Goal: Use online tool/utility: Utilize a website feature to perform a specific function

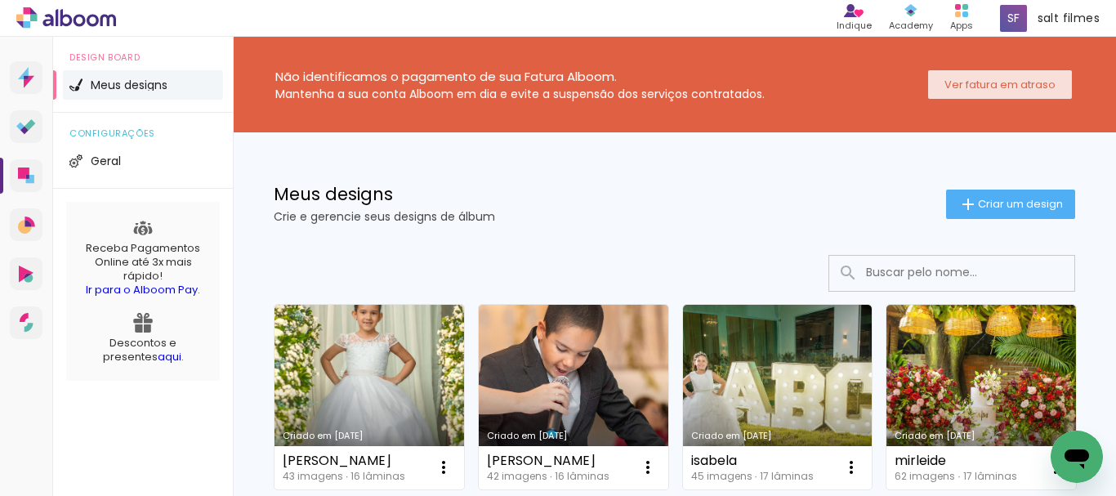
click at [0, 0] on slot "Ver fatura em atraso" at bounding box center [0, 0] width 0 height 0
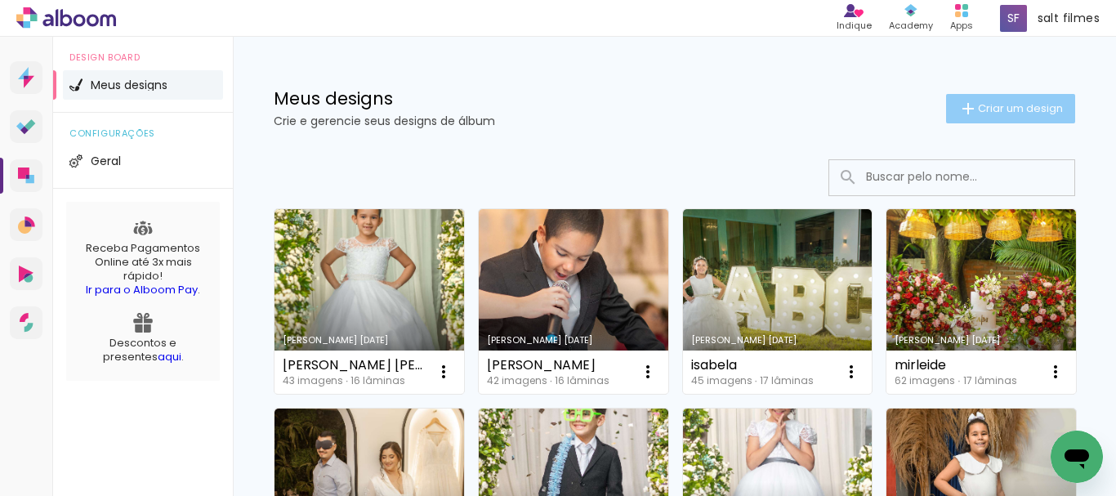
click at [978, 109] on span "Criar um design" at bounding box center [1020, 108] width 85 height 11
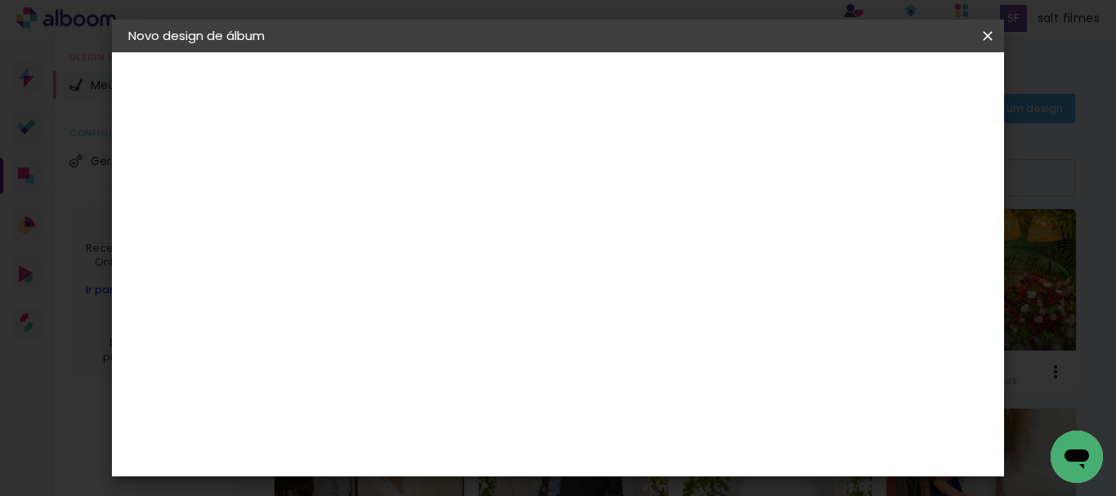
drag, startPoint x: 654, startPoint y: 216, endPoint x: 649, endPoint y: 205, distance: 11.4
click at [395, 215] on input at bounding box center [395, 219] width 0 height 25
type input "uisandia e [PERSON_NAME]"
type paper-input "uisandia e [PERSON_NAME]"
click at [563, 87] on paper-button "Avançar" at bounding box center [523, 87] width 80 height 28
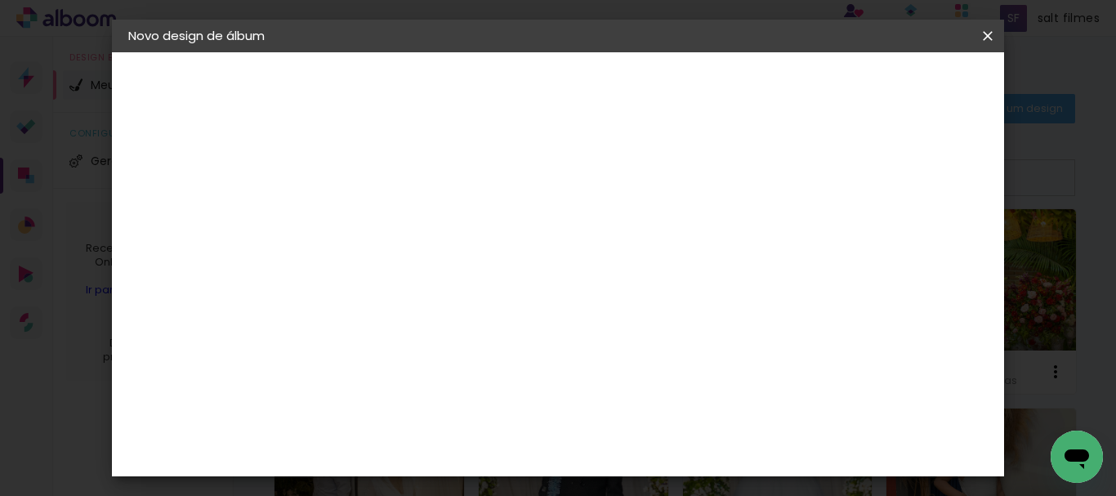
click at [507, 299] on paper-input-container at bounding box center [437, 311] width 176 height 37
type input "go"
type paper-input "go"
click at [424, 368] on div "Go image" at bounding box center [404, 372] width 40 height 26
click at [0, 0] on slot "Avançar" at bounding box center [0, 0] width 0 height 0
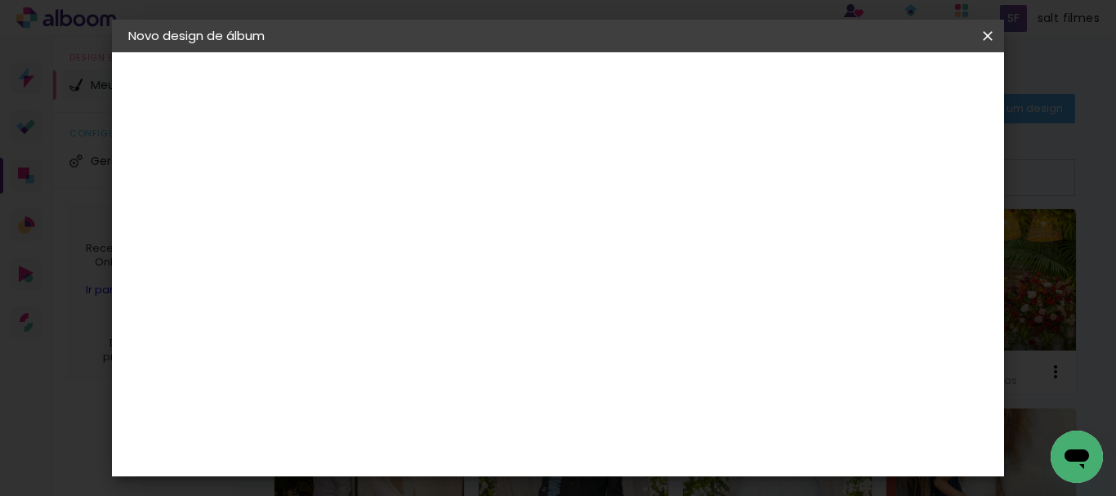
click at [459, 279] on input "text" at bounding box center [427, 284] width 64 height 25
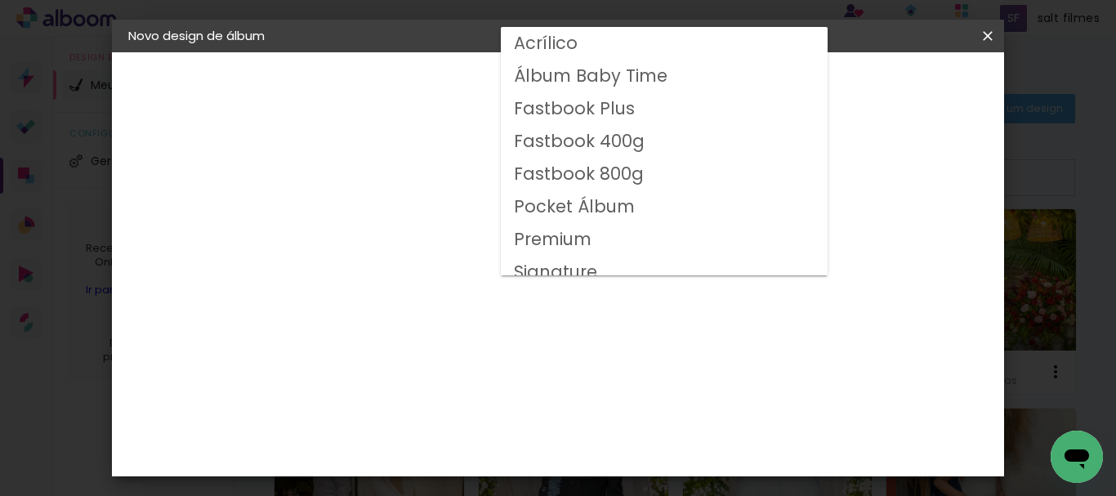
click at [0, 0] on slot "Fastbook 800g" at bounding box center [0, 0] width 0 height 0
type input "Fastbook 800g"
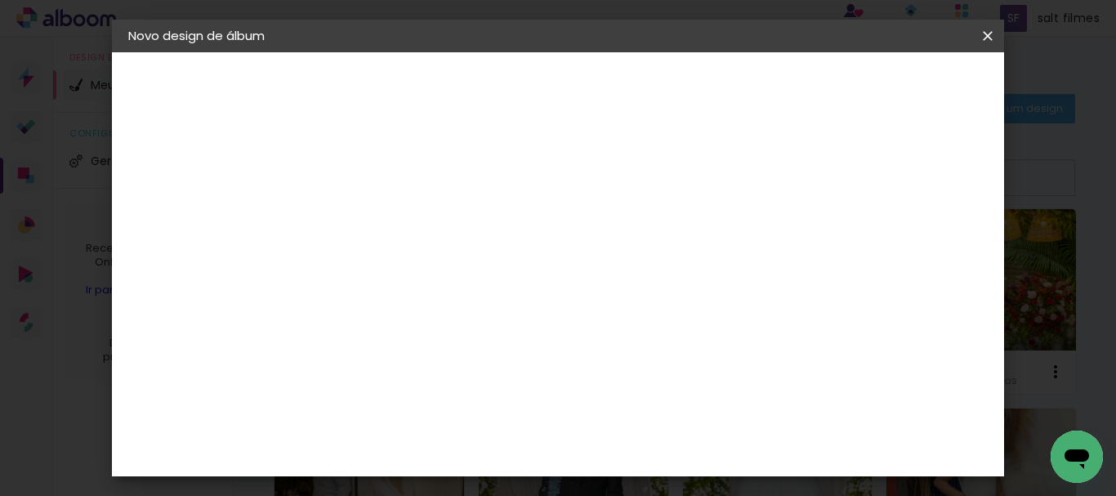
scroll to position [408, 0]
click at [506, 398] on span "30 × 30" at bounding box center [468, 424] width 76 height 53
click at [0, 0] on slot "Avançar" at bounding box center [0, 0] width 0 height 0
click at [641, 85] on span "Iniciar design" at bounding box center [623, 92] width 38 height 23
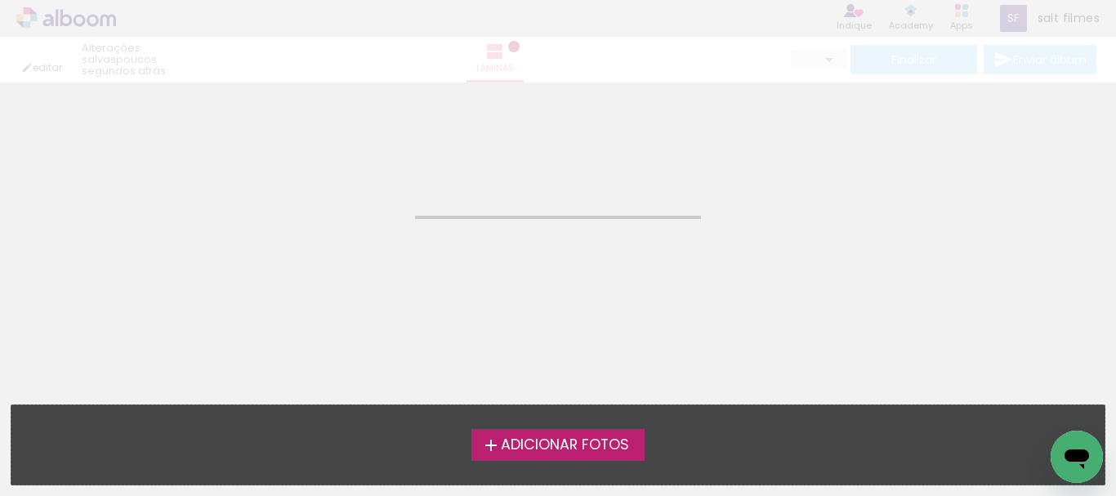
click at [598, 452] on span "Adicionar Fotos" at bounding box center [565, 445] width 128 height 15
click at [0, 0] on input "file" at bounding box center [0, 0] width 0 height 0
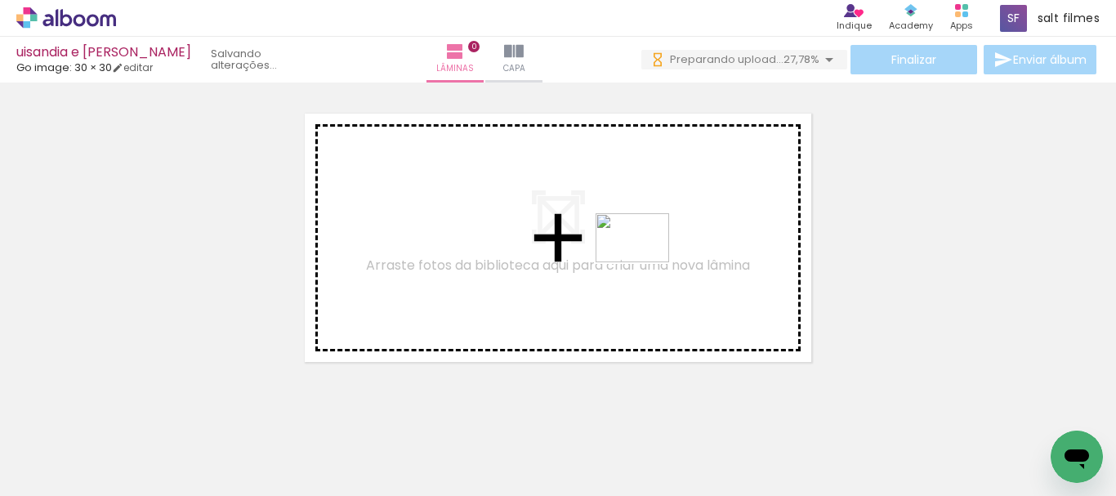
drag, startPoint x: 429, startPoint y: 443, endPoint x: 645, endPoint y: 262, distance: 281.3
click at [645, 262] on quentale-workspace at bounding box center [558, 248] width 1116 height 496
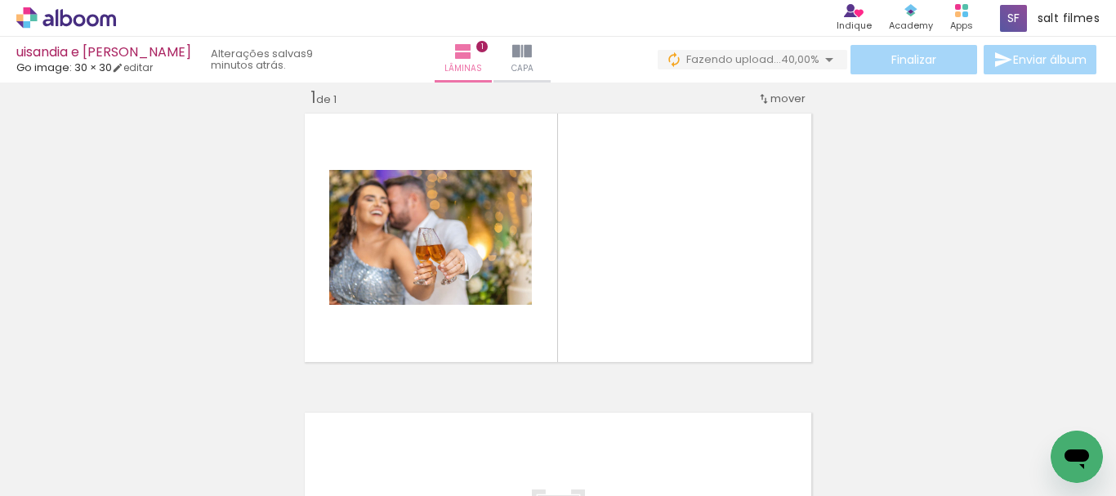
scroll to position [0, 4513]
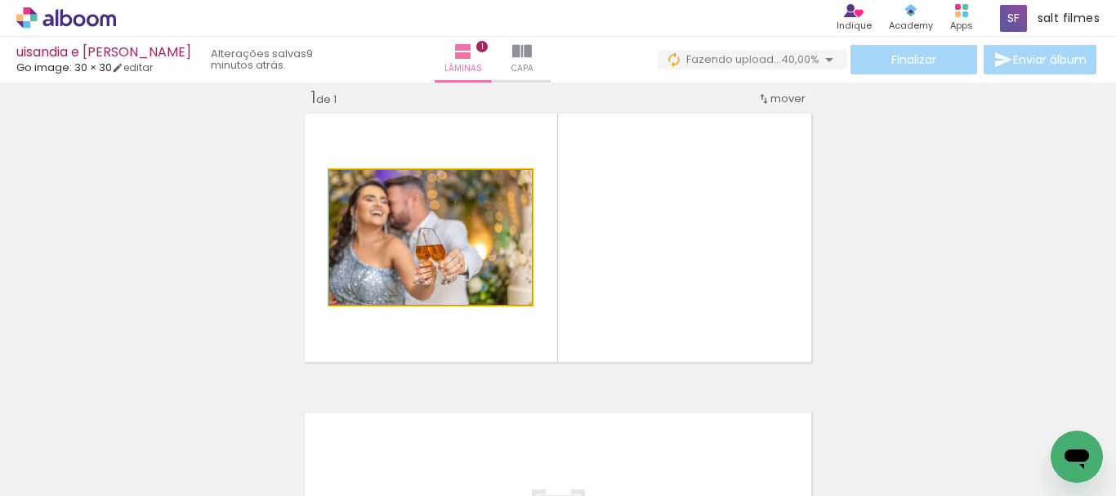
click at [484, 252] on quentale-photo at bounding box center [430, 237] width 203 height 135
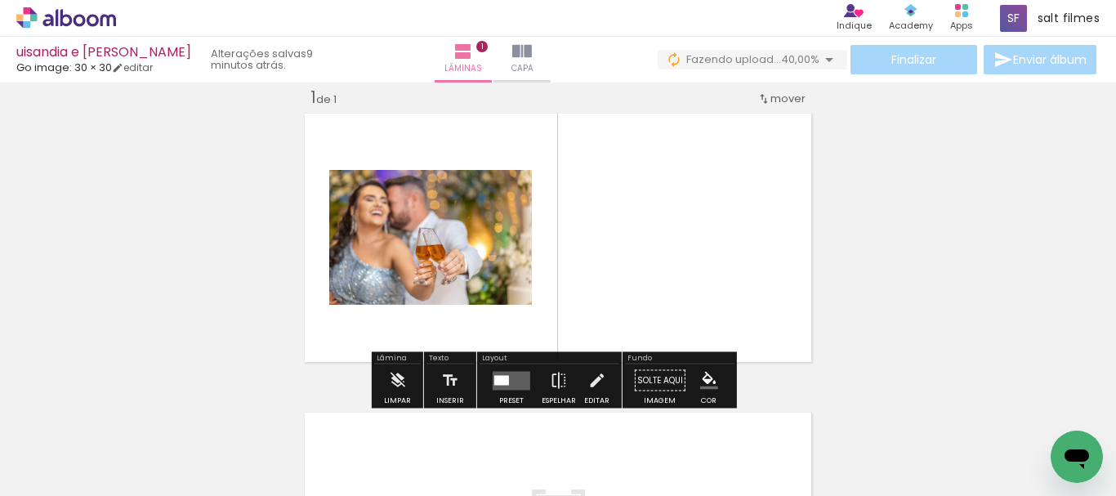
click at [504, 379] on div at bounding box center [501, 380] width 15 height 10
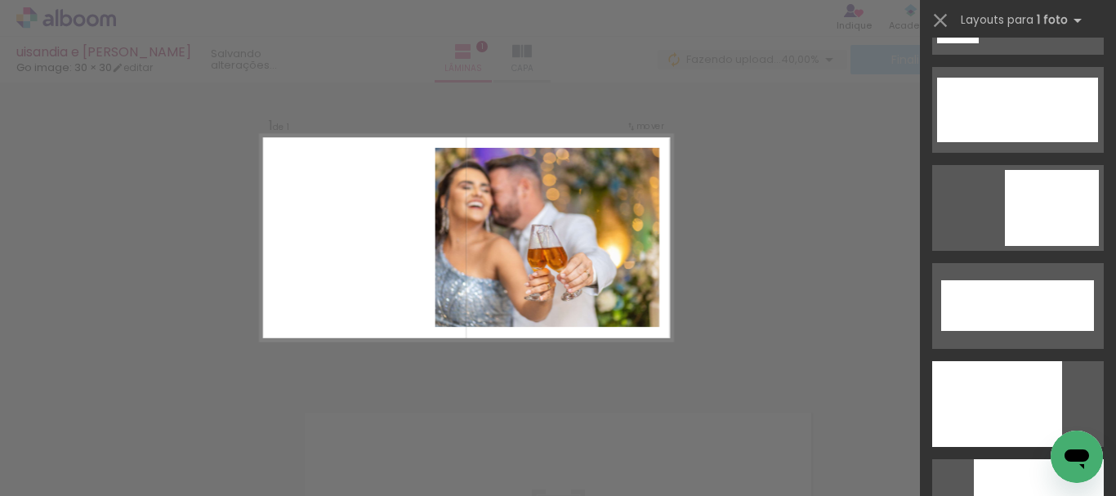
scroll to position [4264, 0]
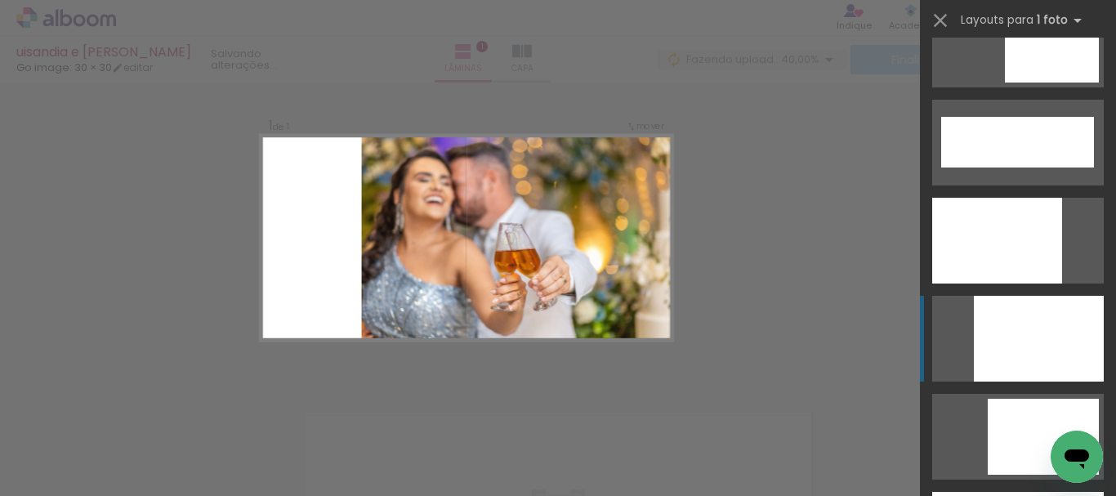
click at [1029, 327] on div at bounding box center [1039, 339] width 130 height 86
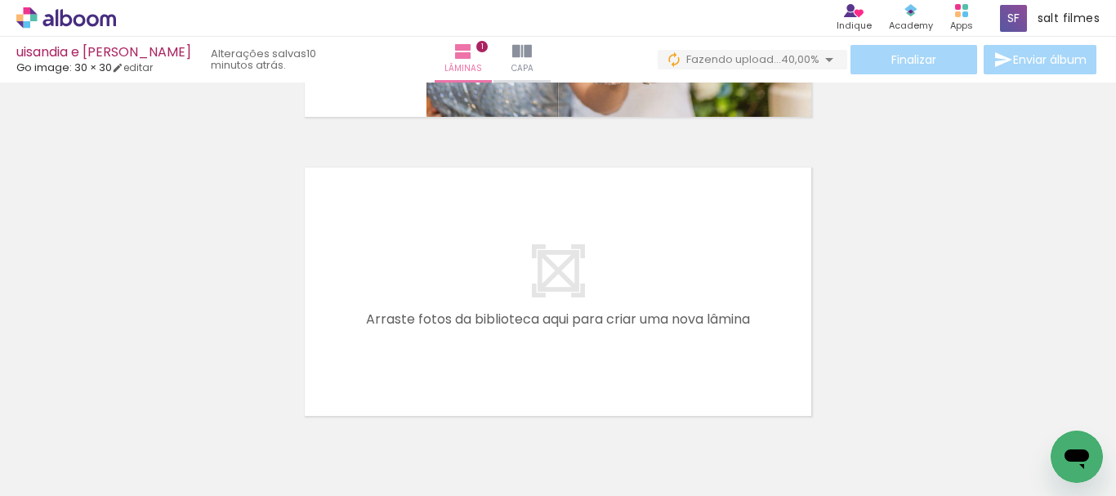
scroll to position [0, 0]
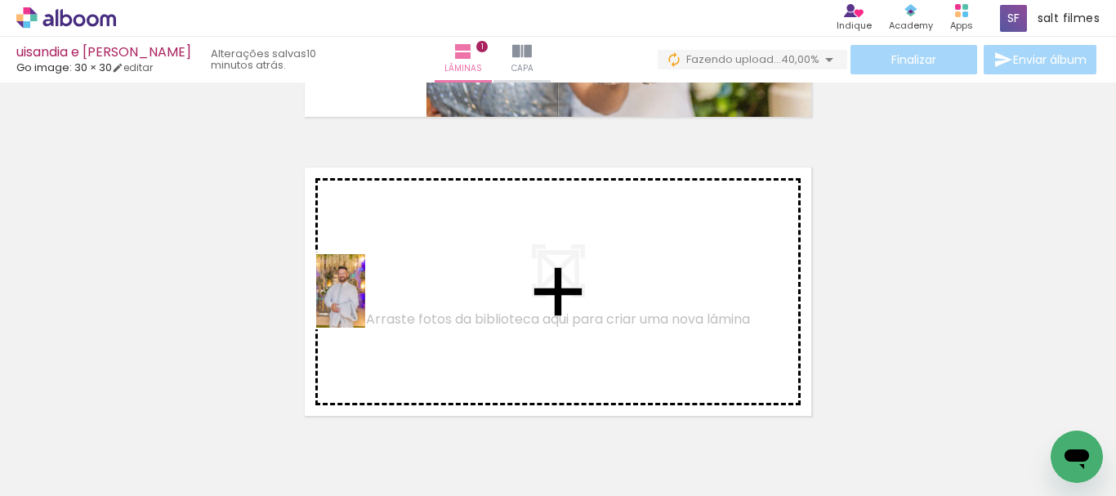
drag, startPoint x: 229, startPoint y: 405, endPoint x: 257, endPoint y: 413, distance: 28.7
click at [364, 303] on quentale-workspace at bounding box center [558, 248] width 1116 height 496
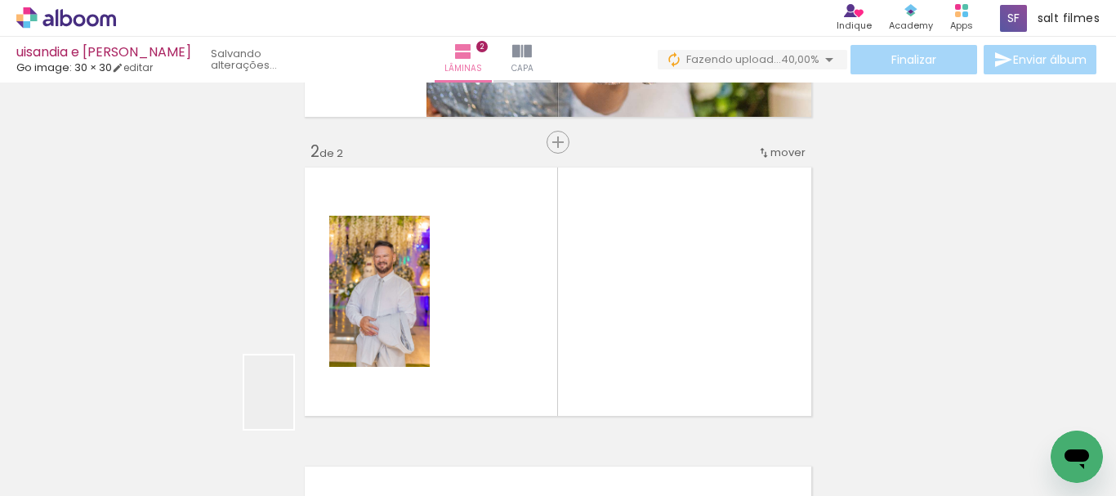
scroll to position [320, 0]
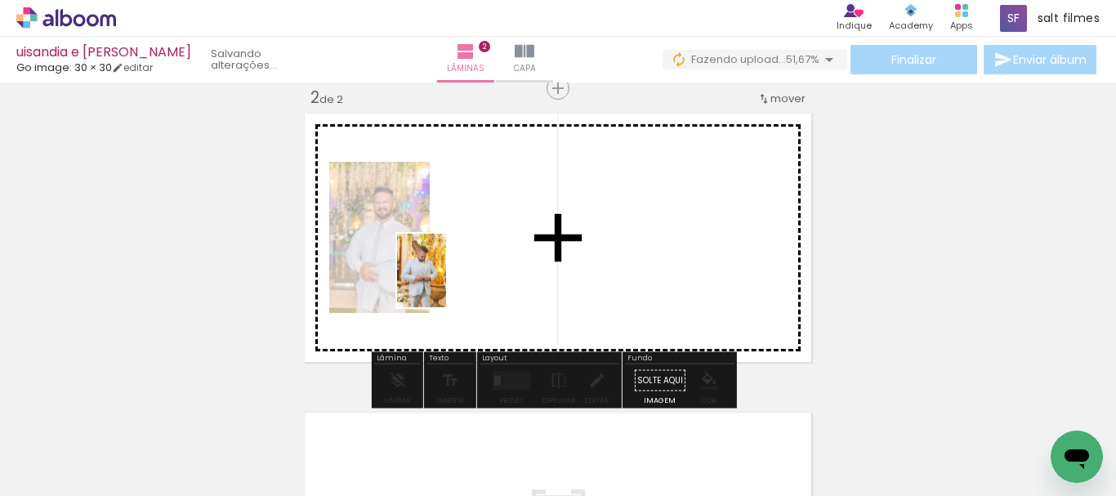
drag, startPoint x: 293, startPoint y: 404, endPoint x: 402, endPoint y: 461, distance: 122.4
click at [443, 272] on quentale-workspace at bounding box center [558, 248] width 1116 height 496
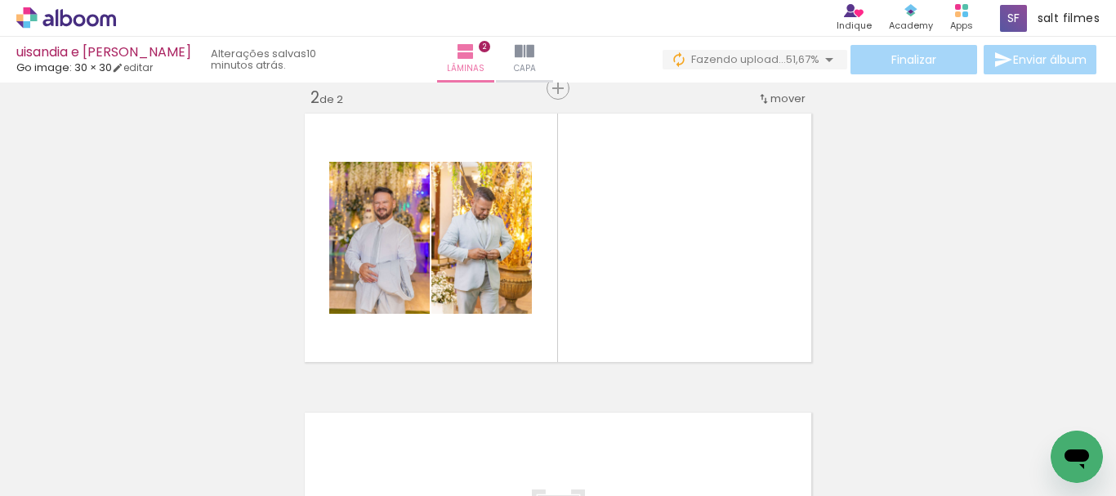
scroll to position [0, 1058]
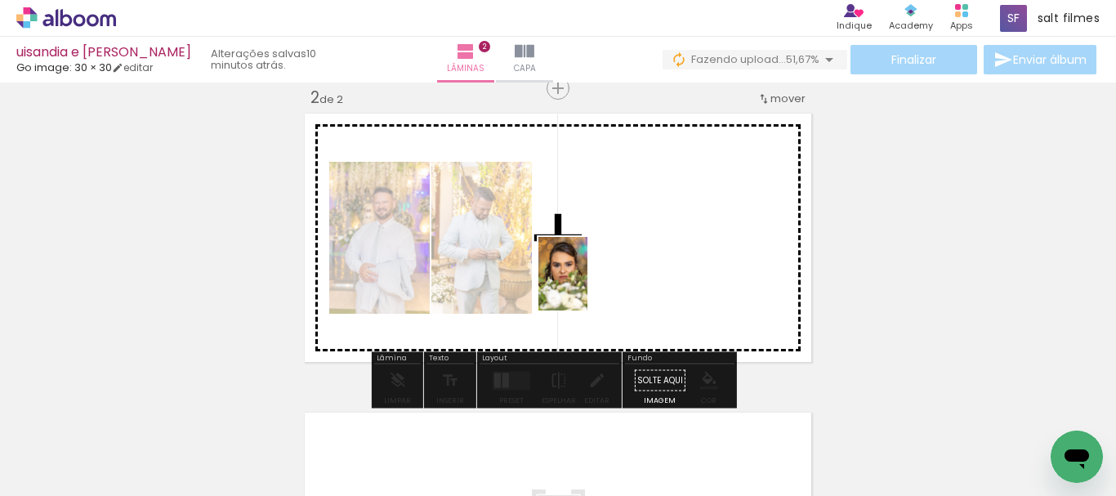
drag, startPoint x: 507, startPoint y: 414, endPoint x: 547, endPoint y: 439, distance: 46.2
click at [587, 283] on quentale-workspace at bounding box center [558, 248] width 1116 height 496
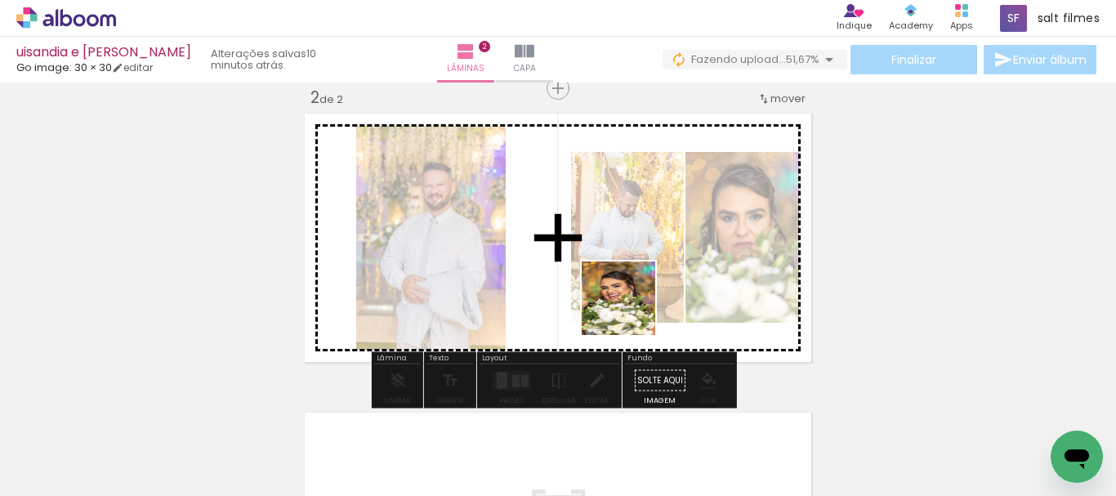
drag, startPoint x: 620, startPoint y: 331, endPoint x: 665, endPoint y: 268, distance: 77.3
click at [632, 296] on quentale-workspace at bounding box center [558, 248] width 1116 height 496
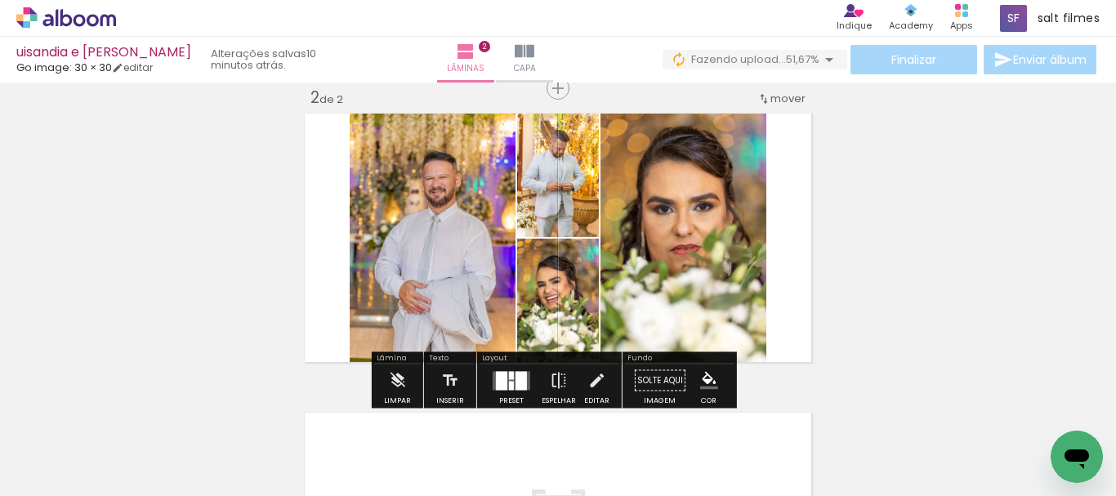
click at [509, 372] on div at bounding box center [511, 375] width 5 height 8
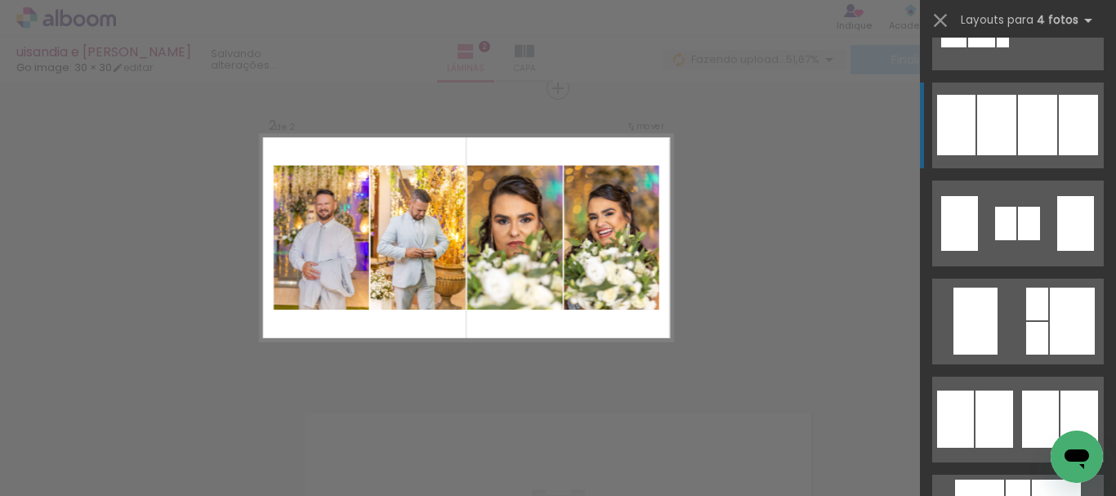
scroll to position [1062, 0]
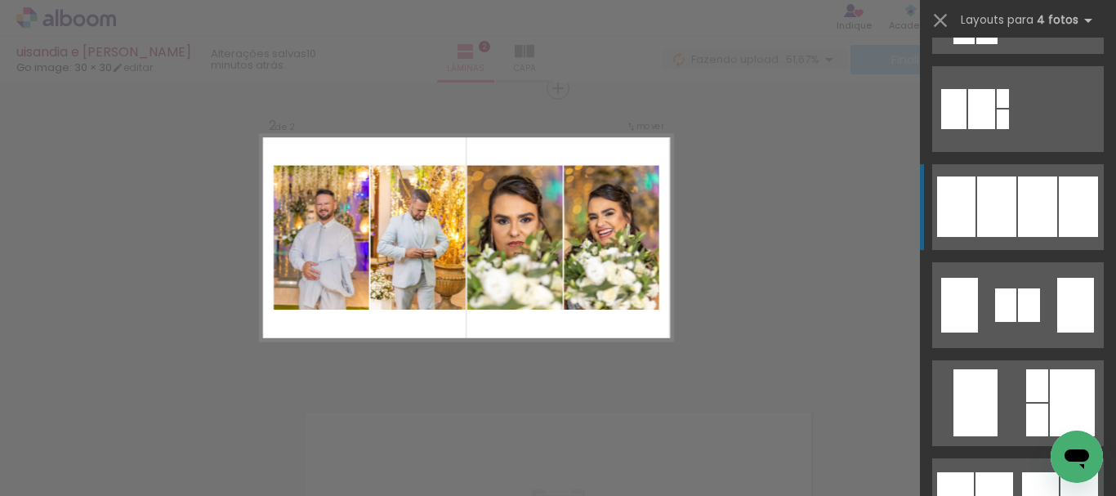
click at [1024, 226] on div at bounding box center [1037, 206] width 39 height 60
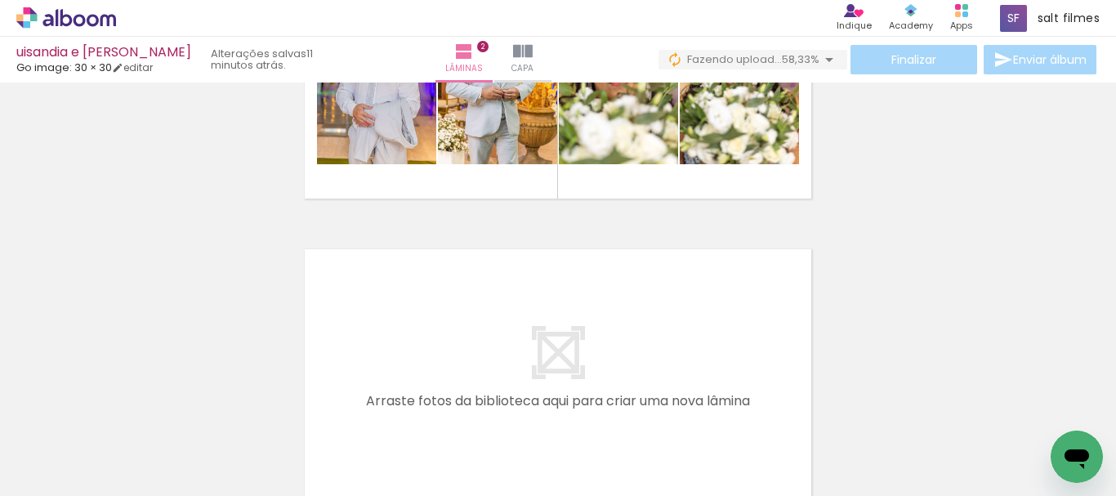
scroll to position [0, 56]
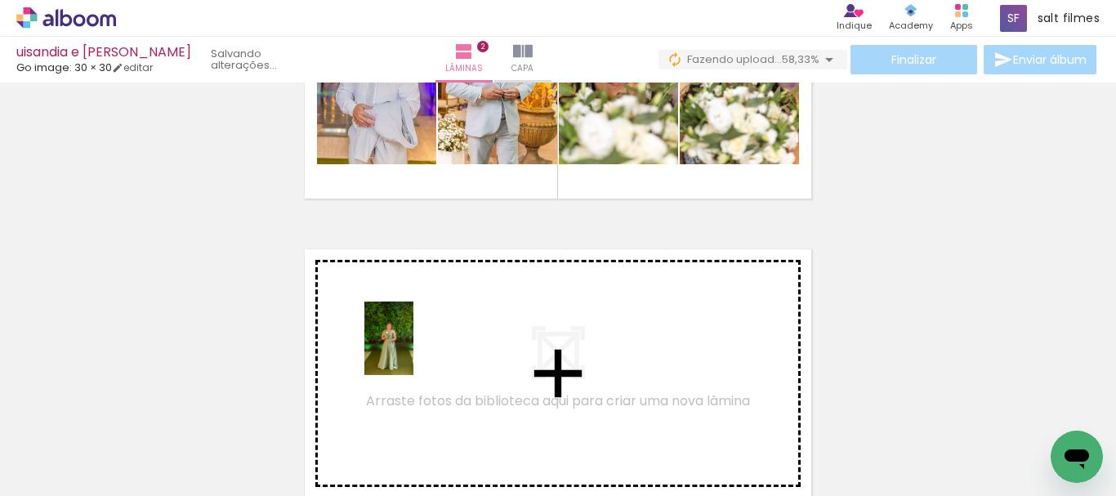
drag, startPoint x: 399, startPoint y: 432, endPoint x: 431, endPoint y: 322, distance: 114.8
click at [431, 322] on quentale-workspace at bounding box center [558, 248] width 1116 height 496
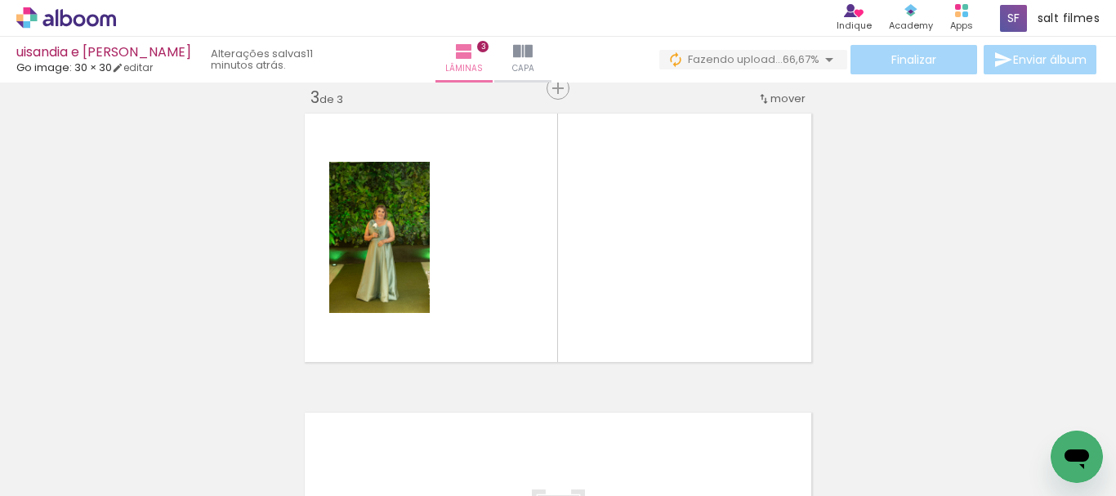
scroll to position [0, 2042]
drag, startPoint x: 596, startPoint y: 451, endPoint x: 605, endPoint y: 410, distance: 41.7
click at [547, 283] on quentale-workspace at bounding box center [558, 248] width 1116 height 496
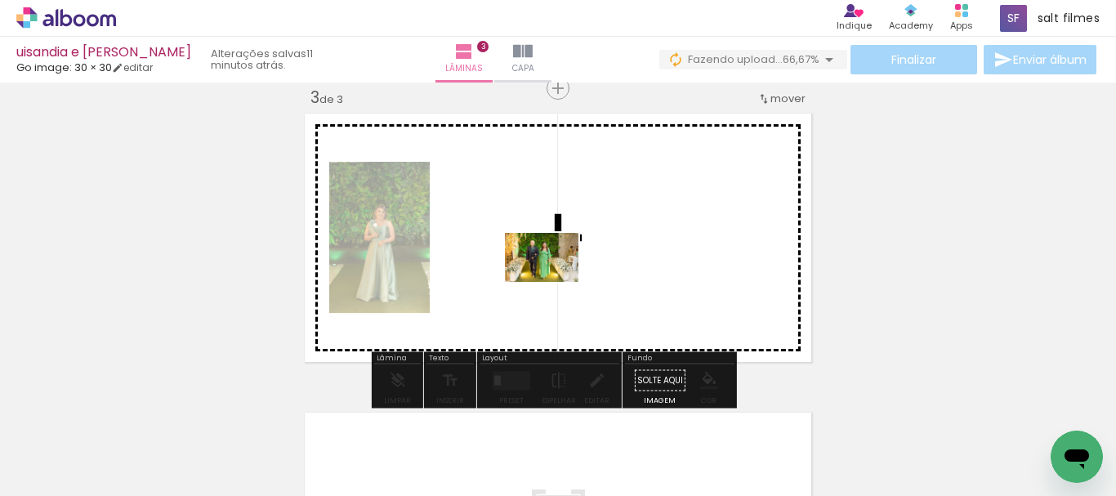
drag, startPoint x: 599, startPoint y: 416, endPoint x: 554, endPoint y: 282, distance: 141.3
click at [554, 282] on quentale-workspace at bounding box center [558, 248] width 1116 height 496
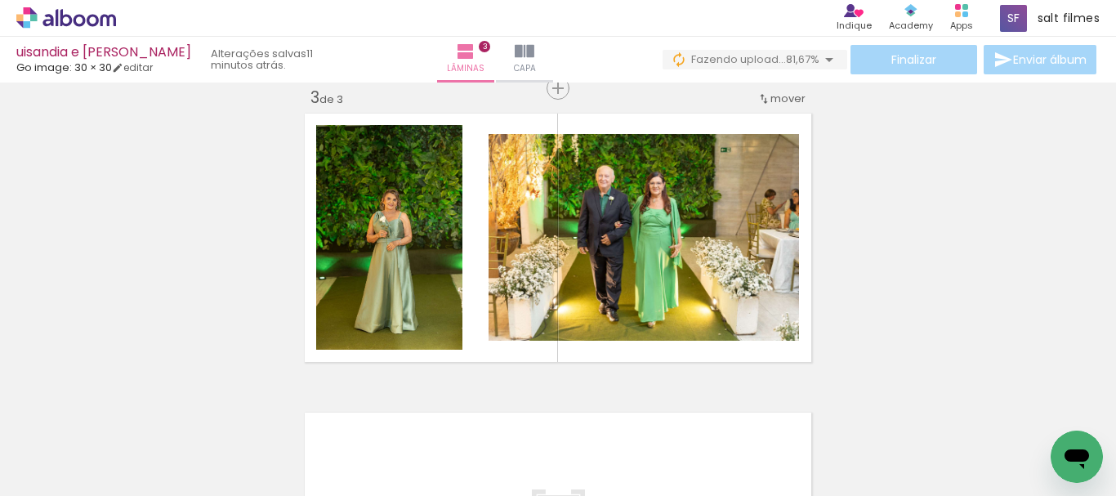
scroll to position [0, 42]
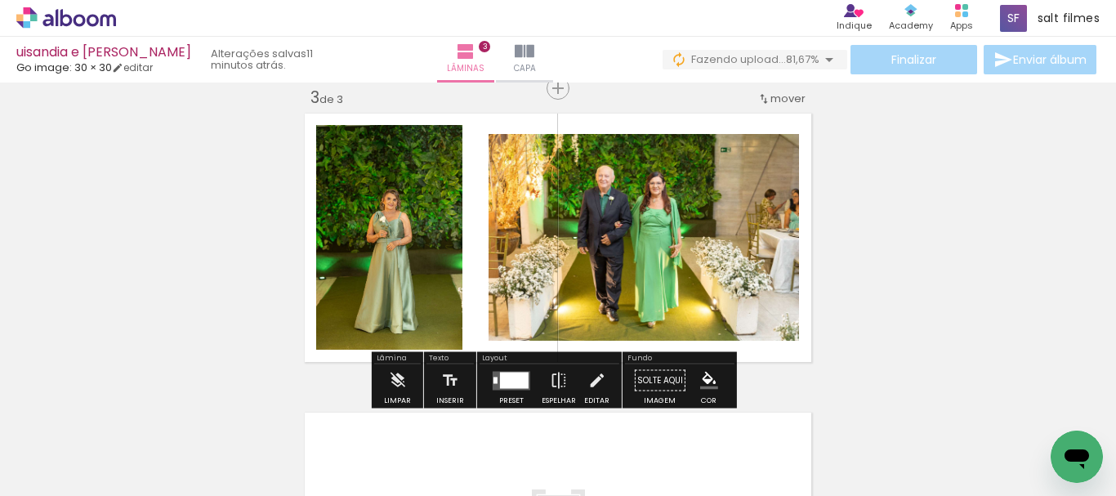
click at [513, 384] on div at bounding box center [514, 380] width 29 height 16
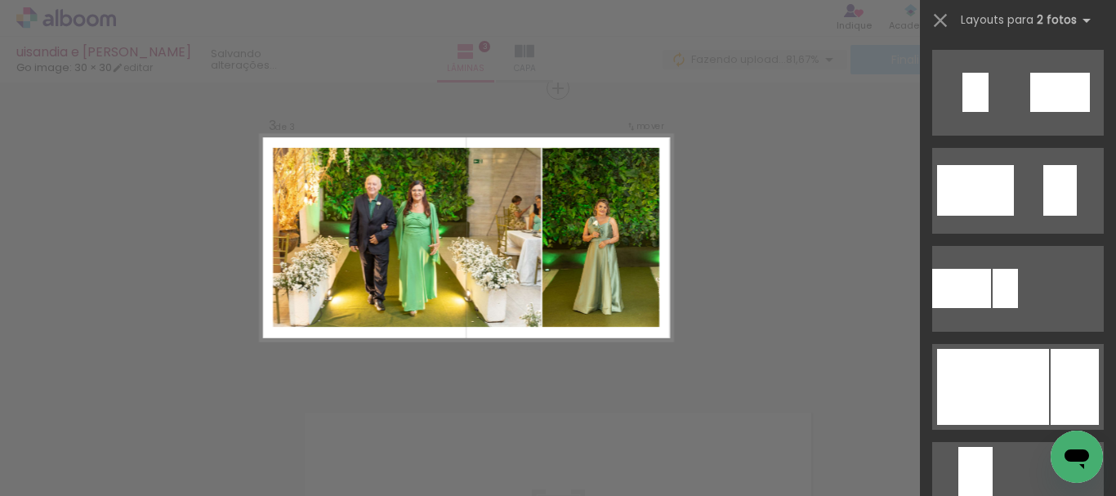
scroll to position [654, 0]
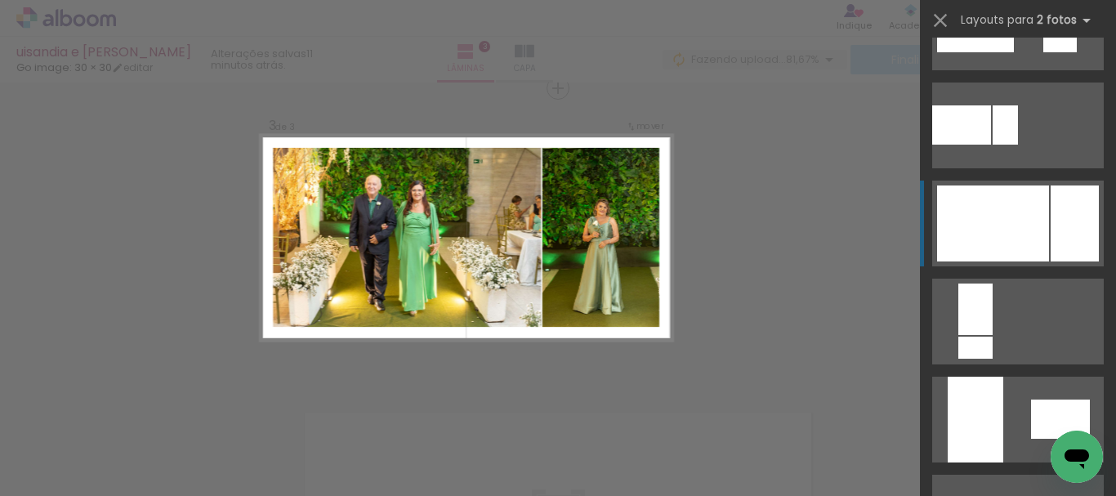
click at [1009, 248] on div at bounding box center [993, 223] width 112 height 76
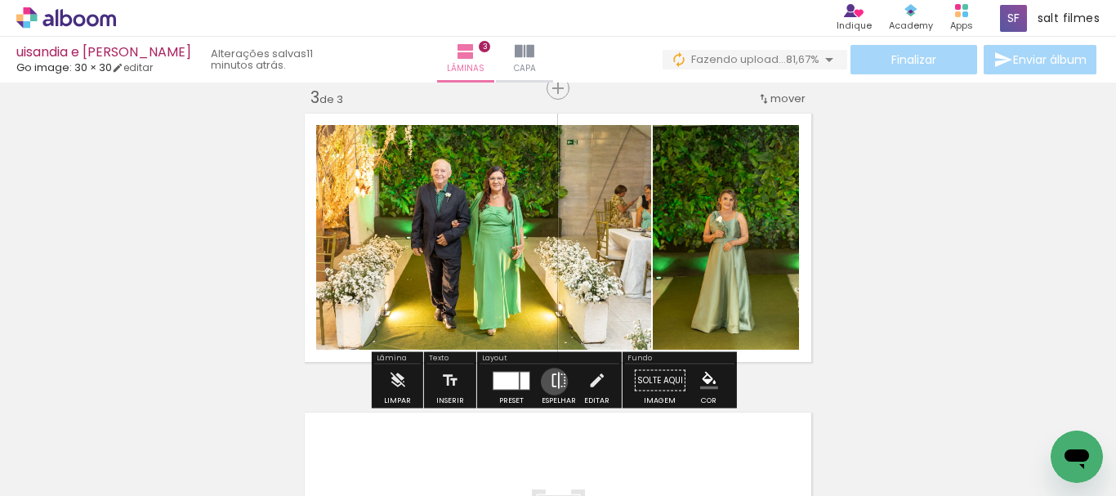
click at [551, 382] on iron-icon at bounding box center [559, 380] width 18 height 33
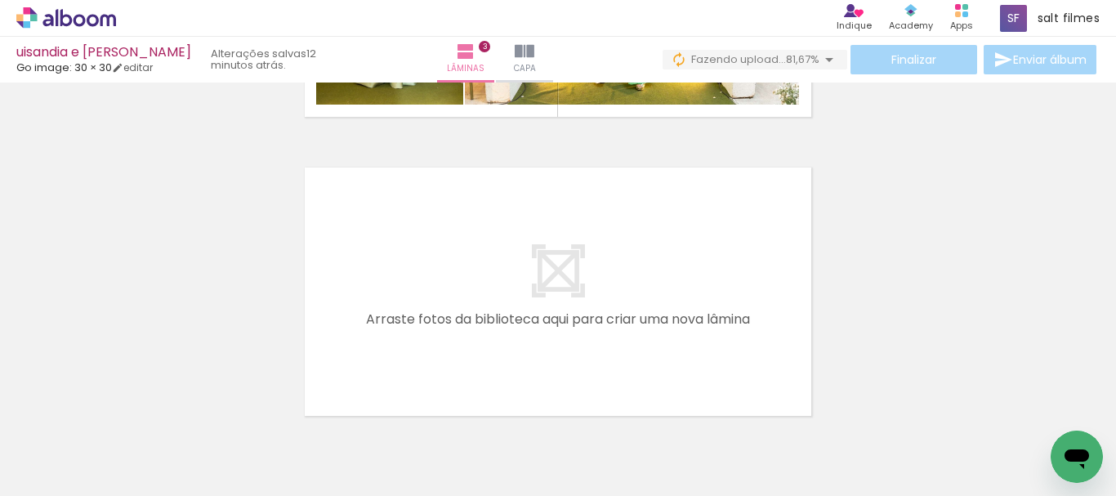
scroll to position [0, 216]
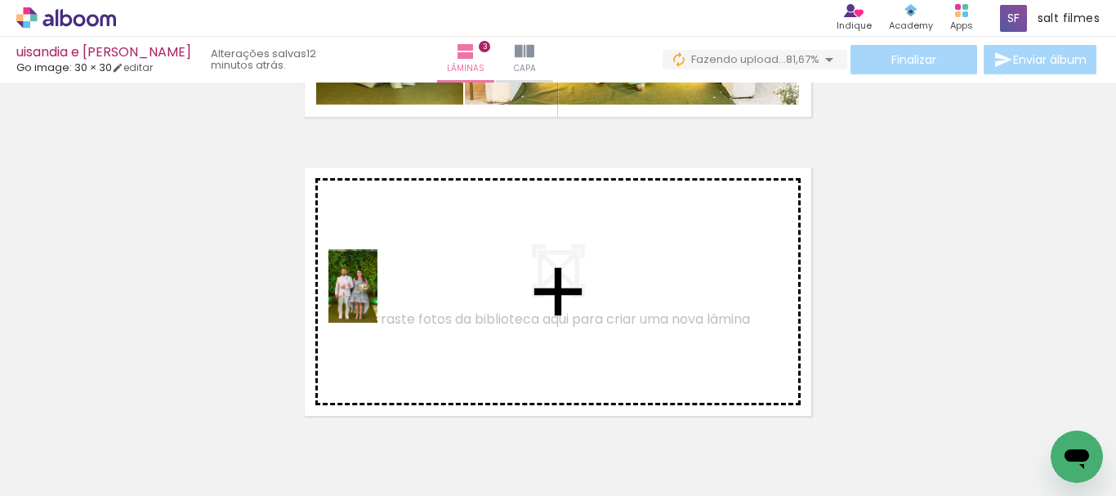
drag, startPoint x: 355, startPoint y: 356, endPoint x: 379, endPoint y: 296, distance: 64.9
click at [379, 296] on quentale-workspace at bounding box center [558, 248] width 1116 height 496
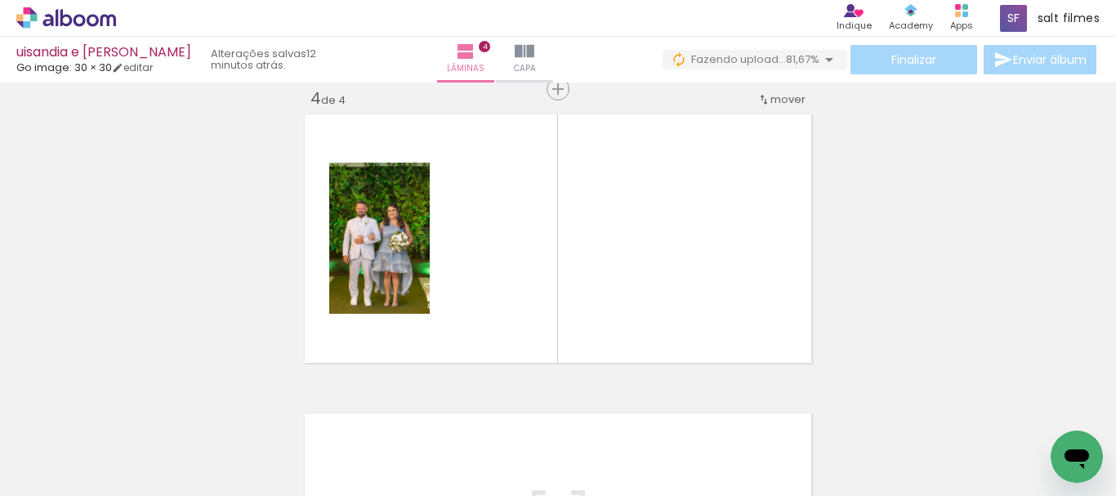
scroll to position [918, 0]
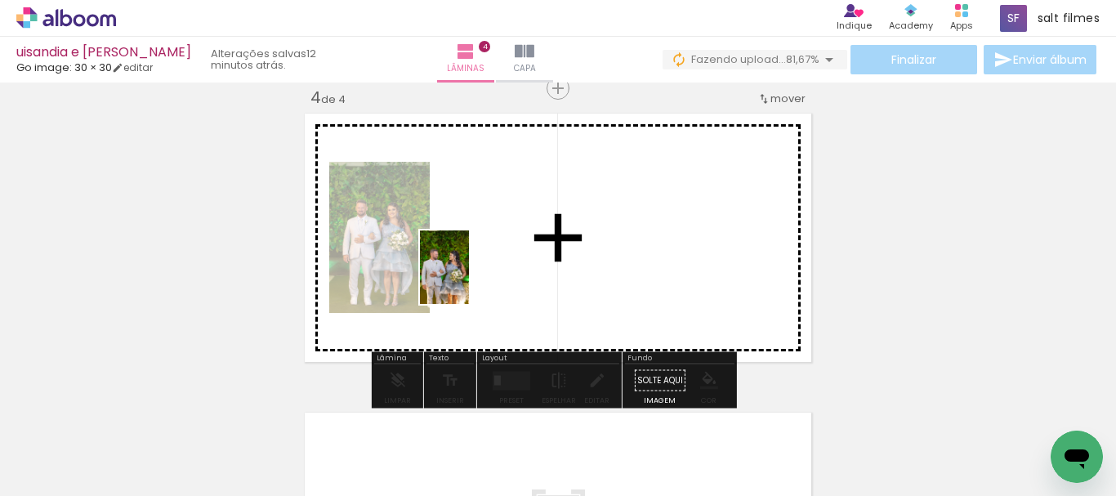
drag, startPoint x: 423, startPoint y: 395, endPoint x: 503, endPoint y: 422, distance: 84.2
click at [469, 279] on quentale-workspace at bounding box center [558, 248] width 1116 height 496
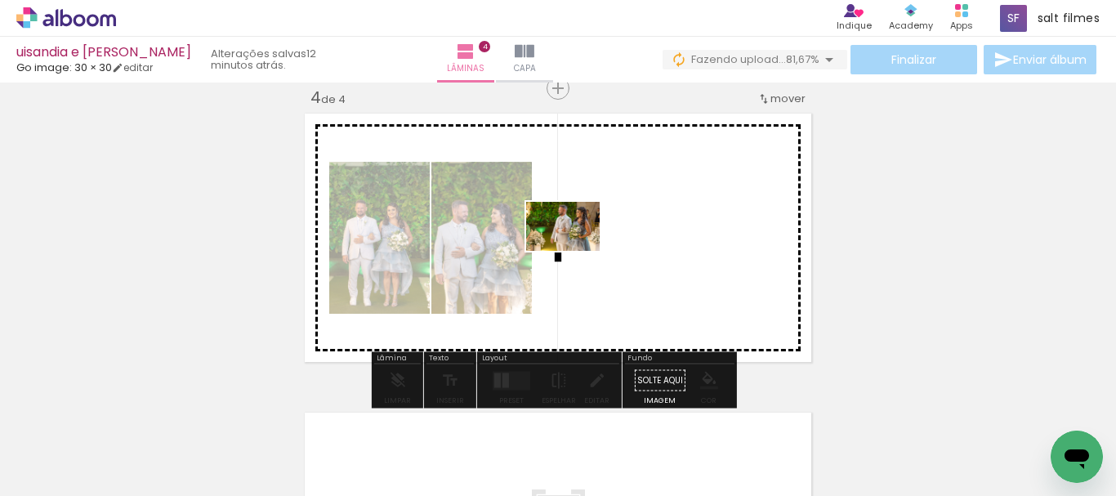
drag, startPoint x: 538, startPoint y: 361, endPoint x: 575, endPoint y: 251, distance: 116.5
click at [575, 251] on quentale-workspace at bounding box center [558, 248] width 1116 height 496
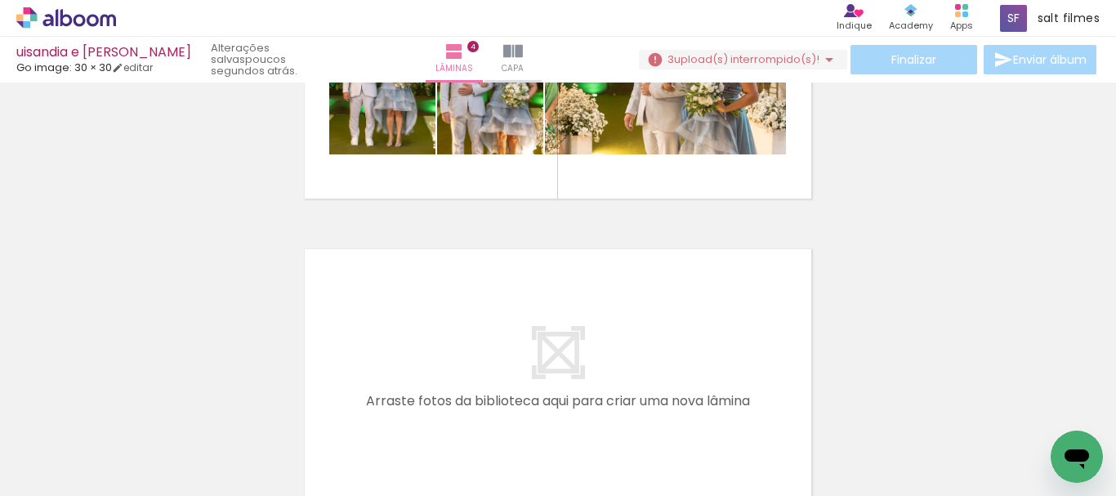
scroll to position [1163, 0]
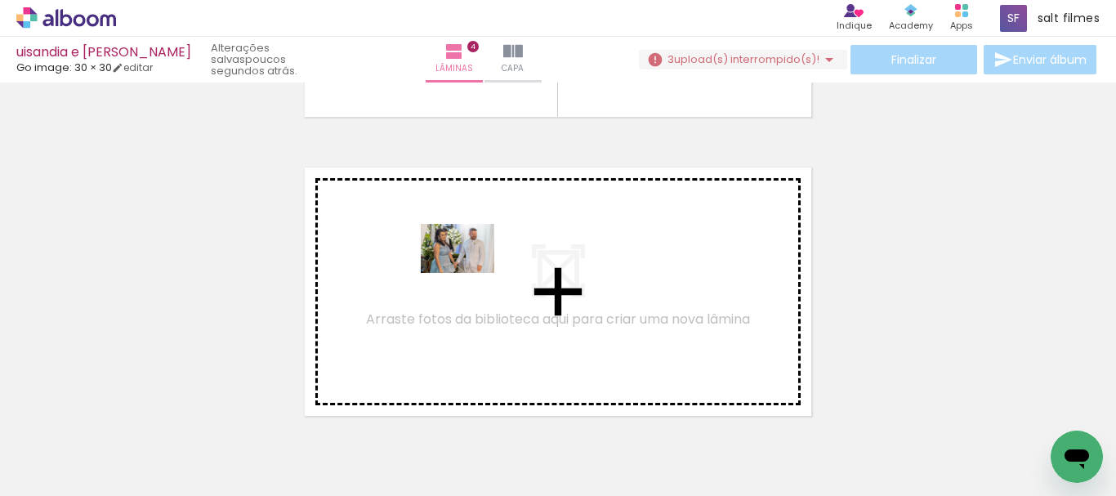
drag, startPoint x: 516, startPoint y: 417, endPoint x: 470, endPoint y: 273, distance: 150.9
click at [470, 273] on quentale-workspace at bounding box center [558, 248] width 1116 height 496
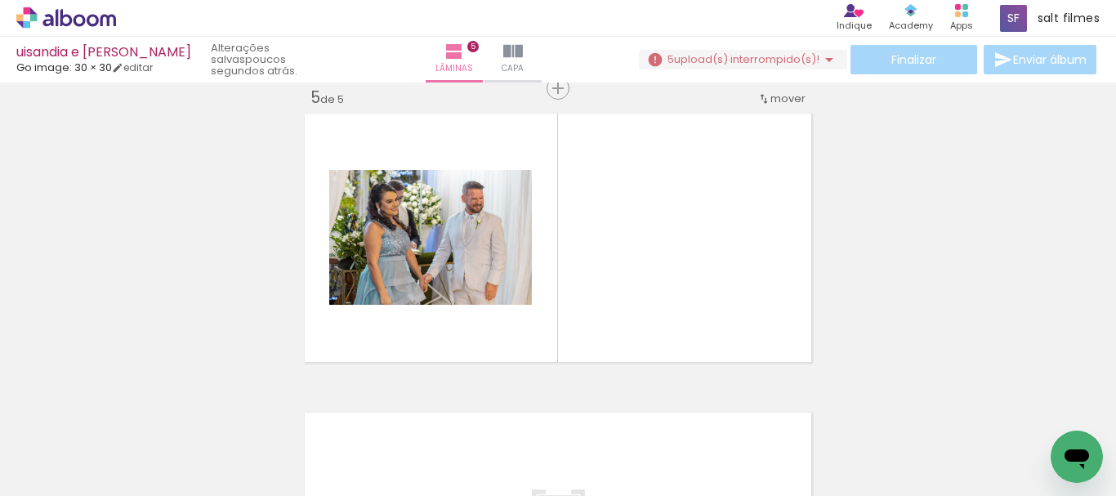
scroll to position [0, 2033]
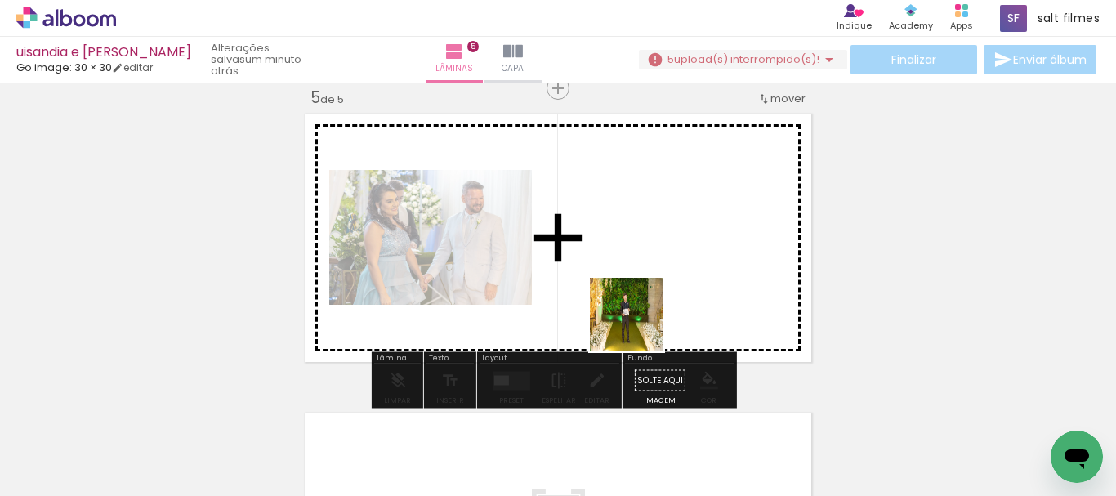
drag, startPoint x: 639, startPoint y: 327, endPoint x: 757, endPoint y: 418, distance: 149.7
click at [611, 260] on quentale-workspace at bounding box center [558, 248] width 1116 height 496
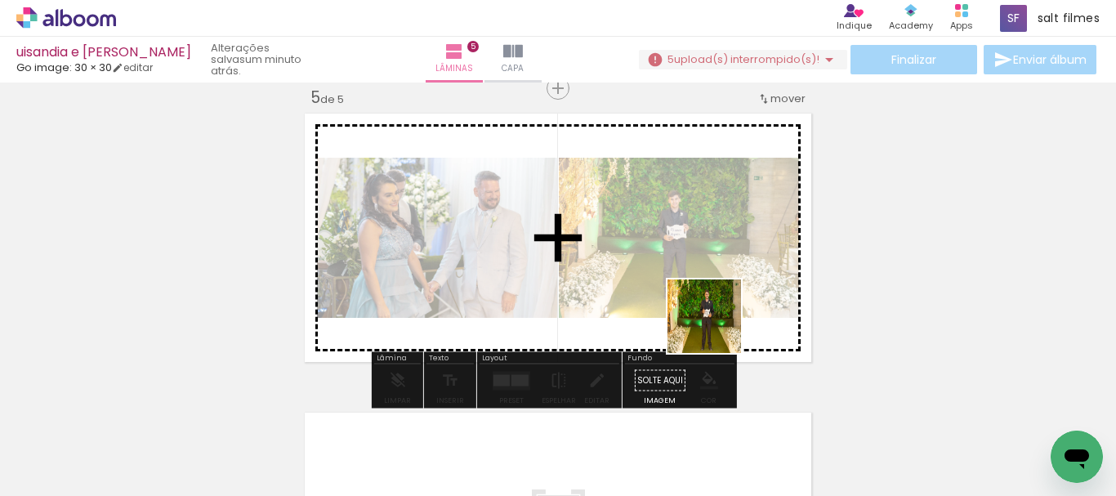
drag, startPoint x: 727, startPoint y: 343, endPoint x: 790, endPoint y: 346, distance: 63.0
click at [657, 263] on quentale-workspace at bounding box center [558, 248] width 1116 height 496
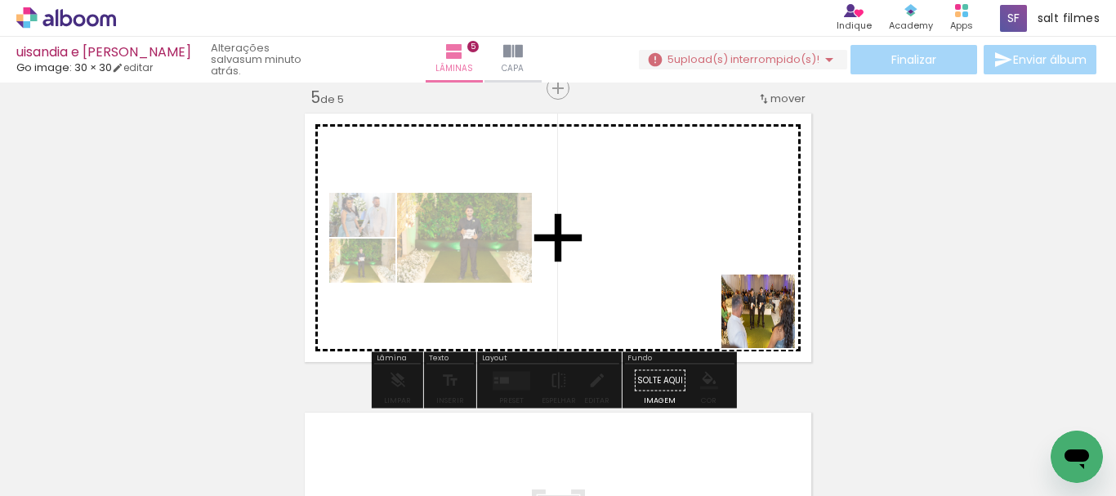
drag, startPoint x: 770, startPoint y: 324, endPoint x: 609, endPoint y: 213, distance: 195.8
click at [609, 213] on quentale-workspace at bounding box center [558, 248] width 1116 height 496
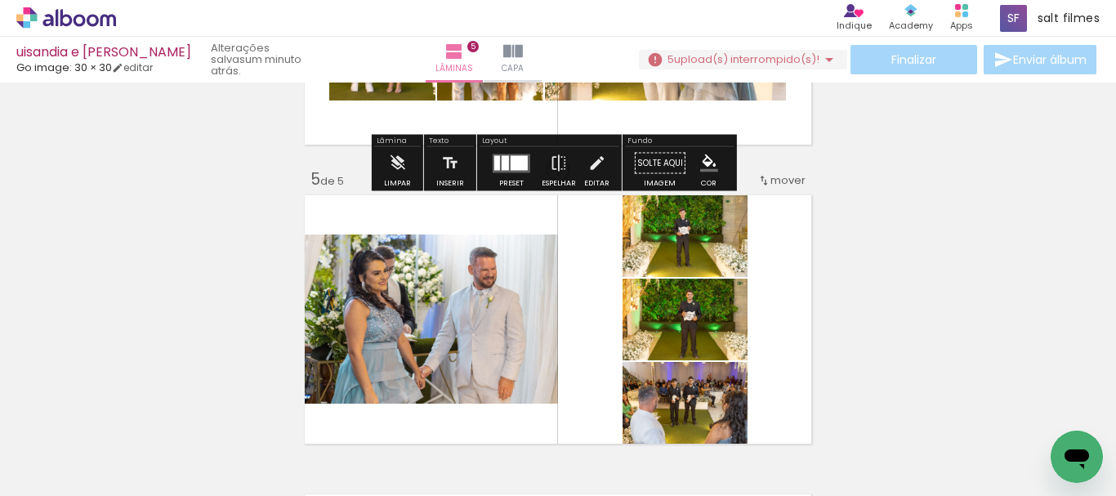
scroll to position [1217, 0]
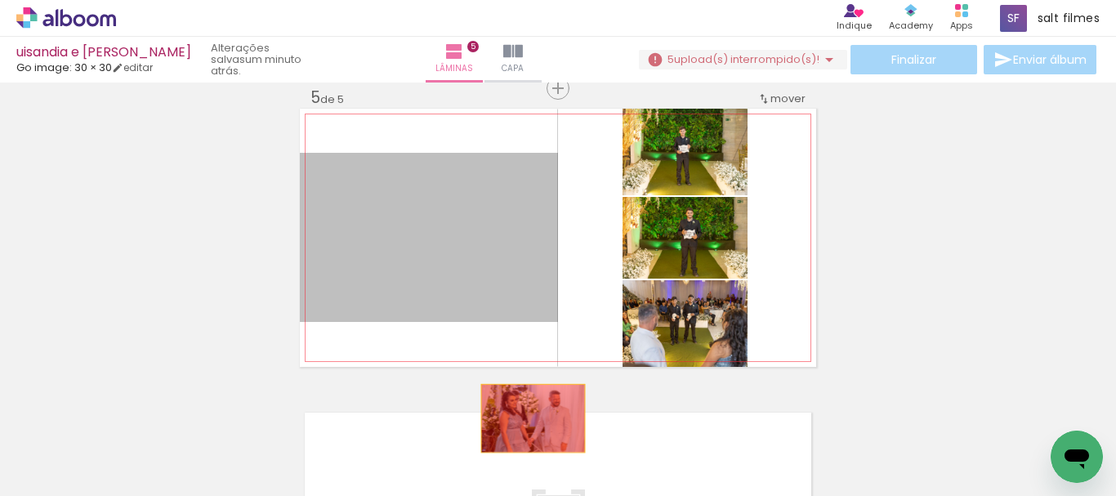
drag, startPoint x: 512, startPoint y: 322, endPoint x: 839, endPoint y: 359, distance: 328.9
click at [526, 424] on quentale-workspace at bounding box center [558, 248] width 1116 height 496
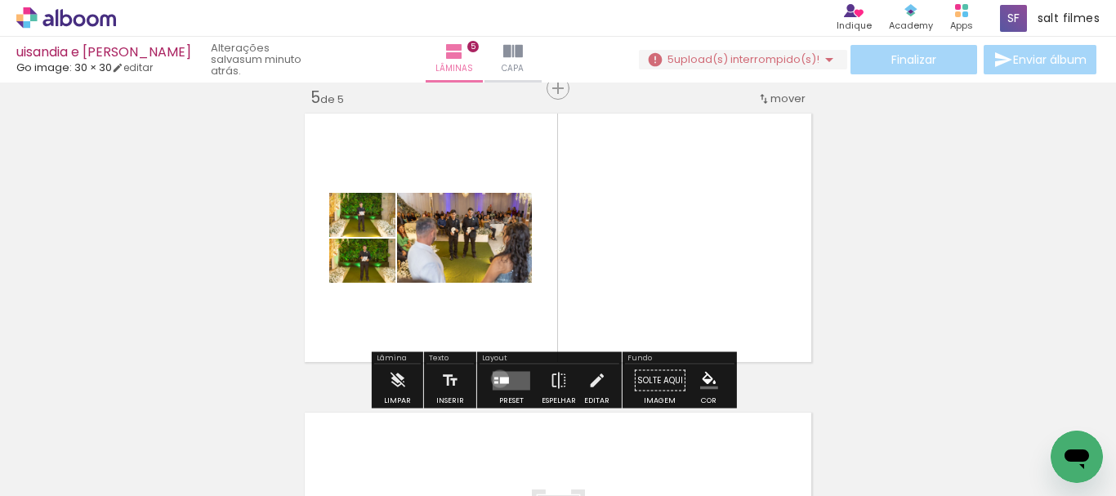
drag, startPoint x: 496, startPoint y: 378, endPoint x: 763, endPoint y: 297, distance: 279.1
click at [500, 377] on div at bounding box center [504, 380] width 9 height 7
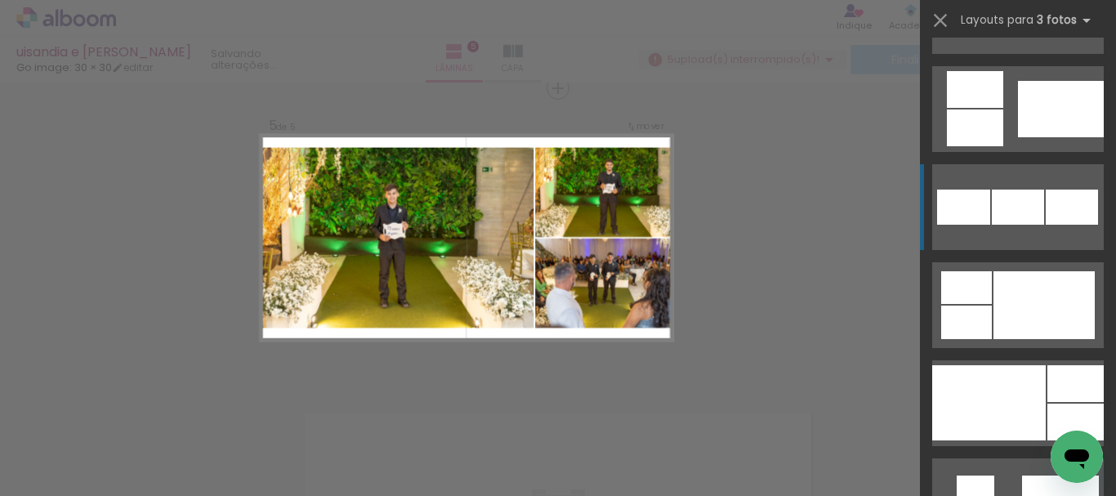
scroll to position [1716, 0]
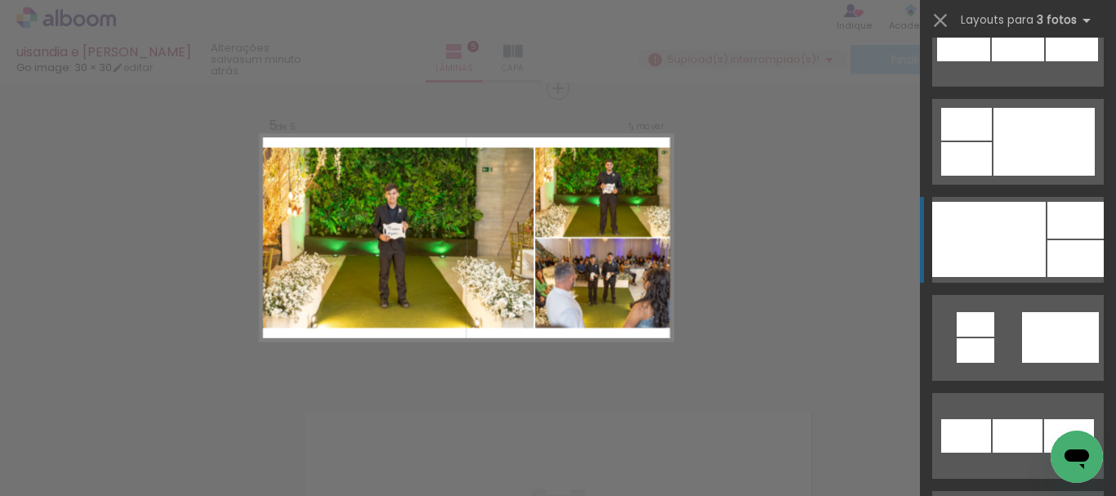
click at [984, 223] on div at bounding box center [989, 239] width 114 height 75
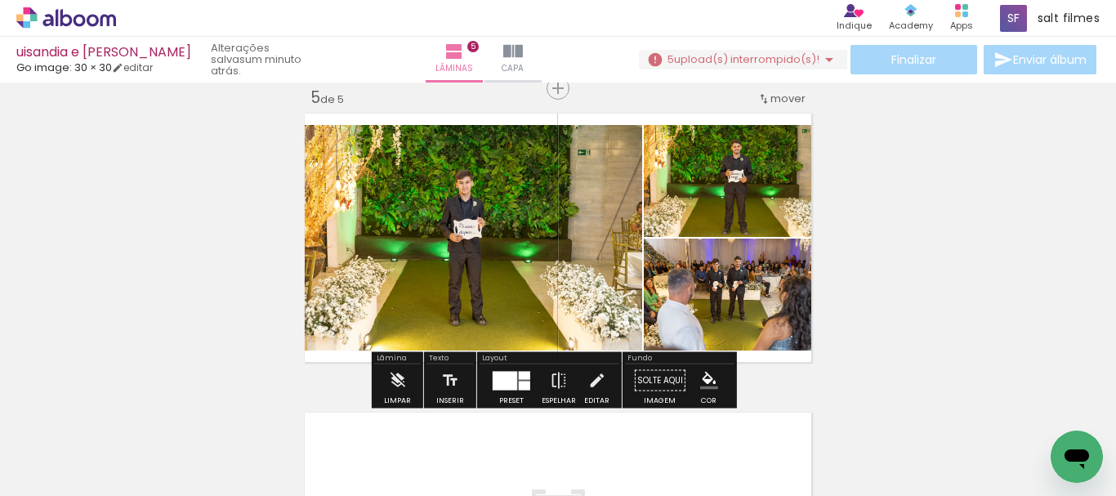
scroll to position [0, 2033]
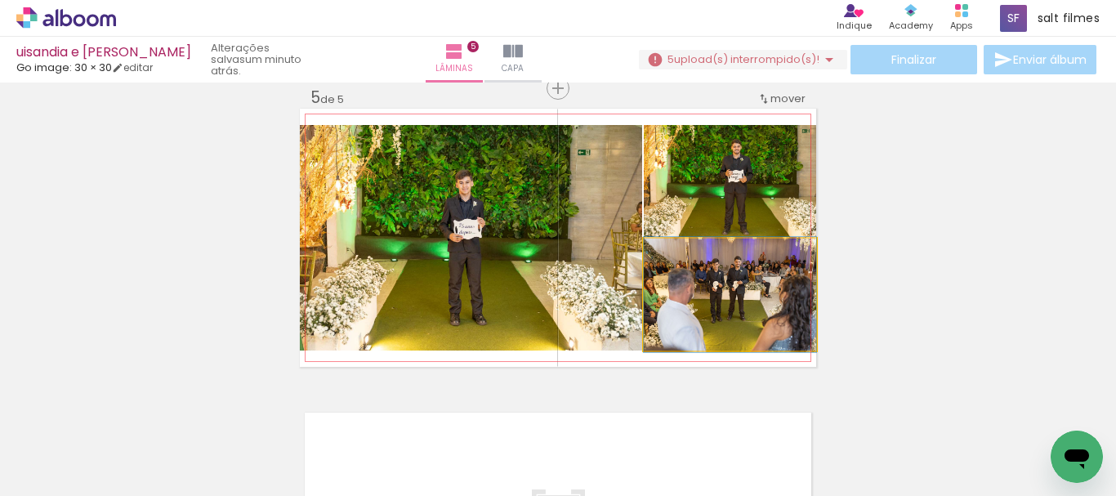
drag, startPoint x: 688, startPoint y: 256, endPoint x: 630, endPoint y: 250, distance: 58.3
type paper-slider "100"
click at [644, 246] on quentale-photo at bounding box center [730, 295] width 172 height 112
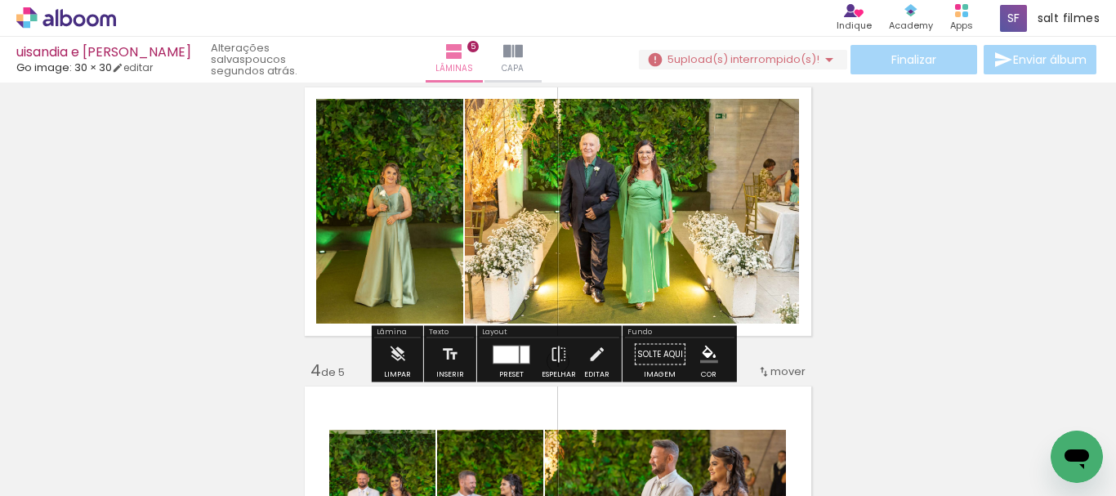
scroll to position [727, 0]
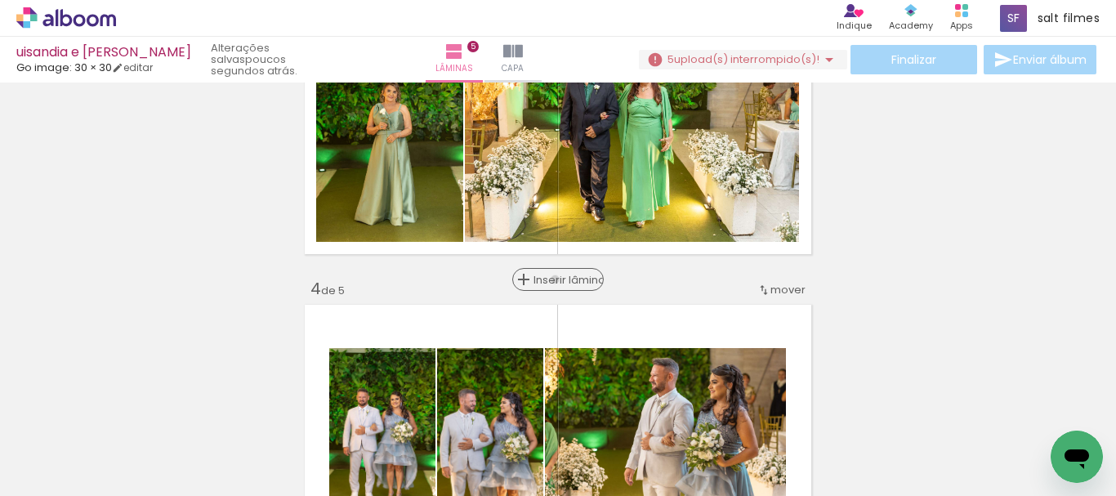
click at [551, 279] on span "Inserir lâmina" at bounding box center [565, 280] width 64 height 11
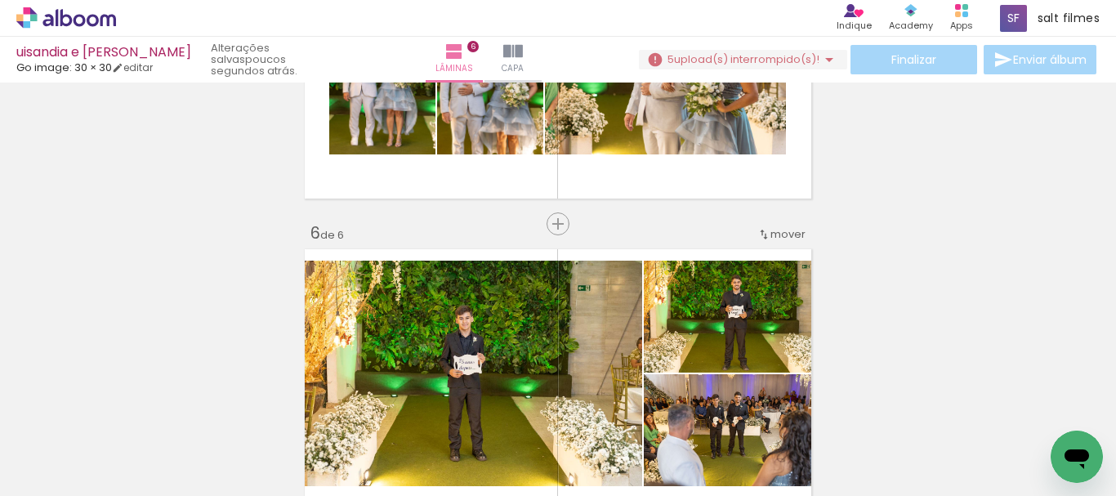
scroll to position [1462, 0]
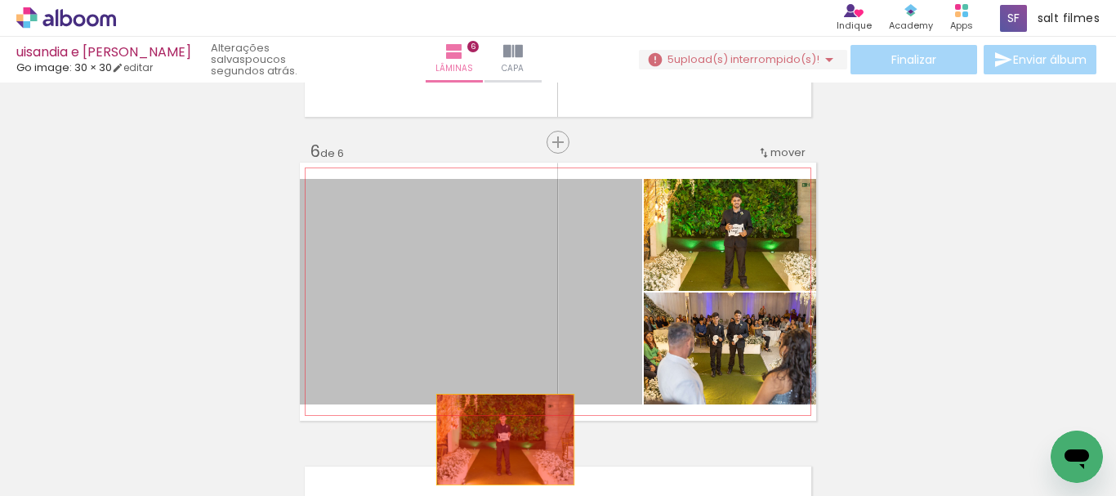
drag, startPoint x: 511, startPoint y: 297, endPoint x: 706, endPoint y: 297, distance: 195.3
click at [499, 450] on quentale-workspace at bounding box center [558, 248] width 1116 height 496
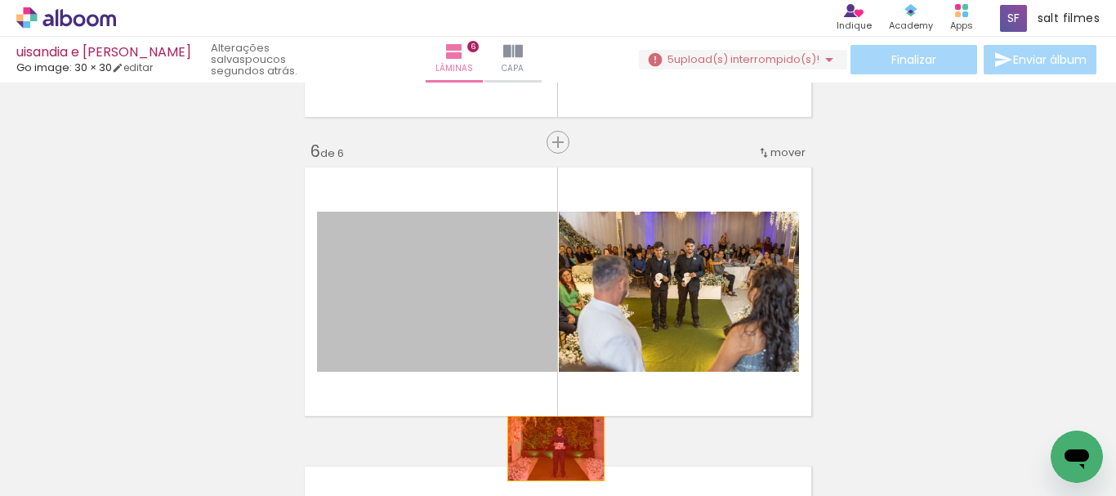
drag, startPoint x: 512, startPoint y: 305, endPoint x: 685, endPoint y: 389, distance: 192.6
click at [549, 449] on quentale-workspace at bounding box center [558, 248] width 1116 height 496
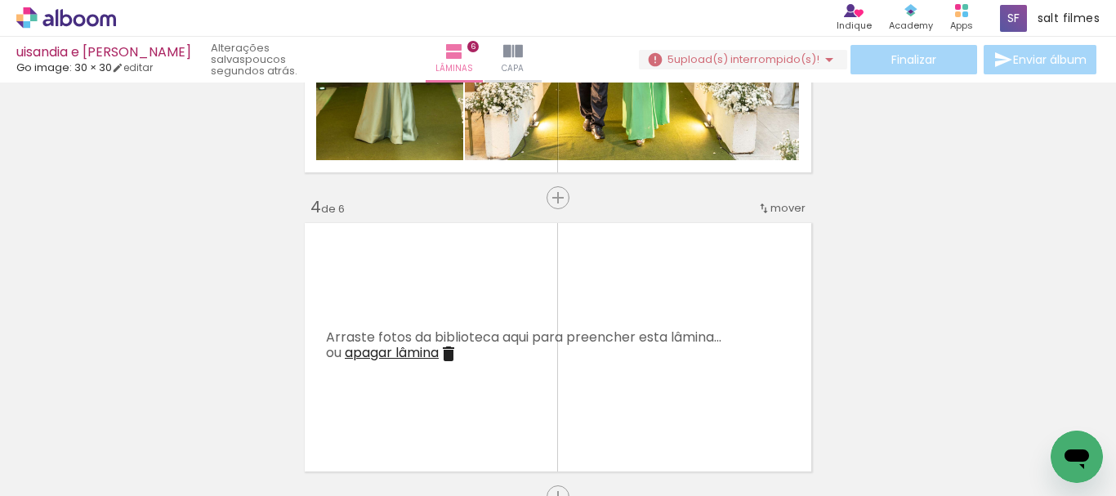
scroll to position [891, 0]
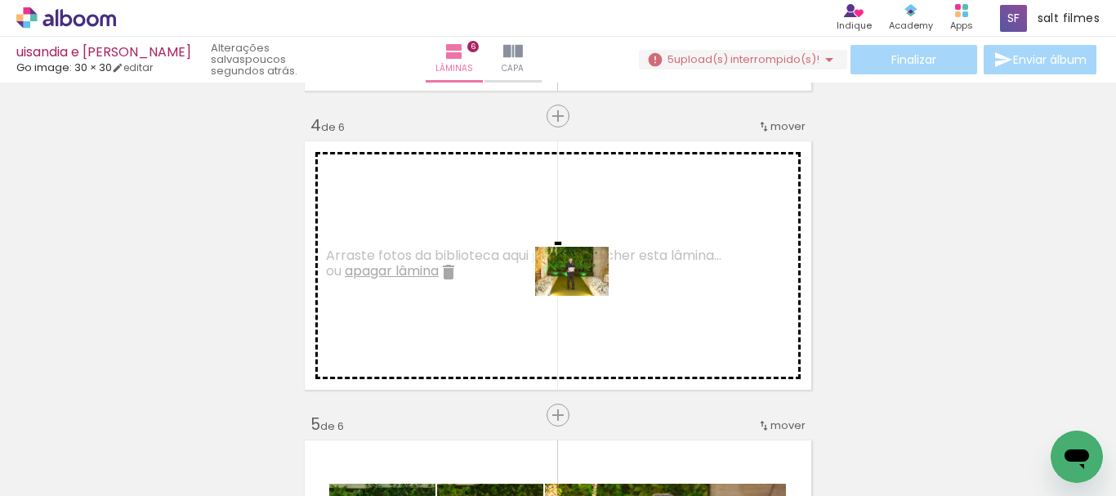
drag, startPoint x: 701, startPoint y: 438, endPoint x: 722, endPoint y: 403, distance: 41.1
click at [585, 297] on quentale-workspace at bounding box center [558, 248] width 1116 height 496
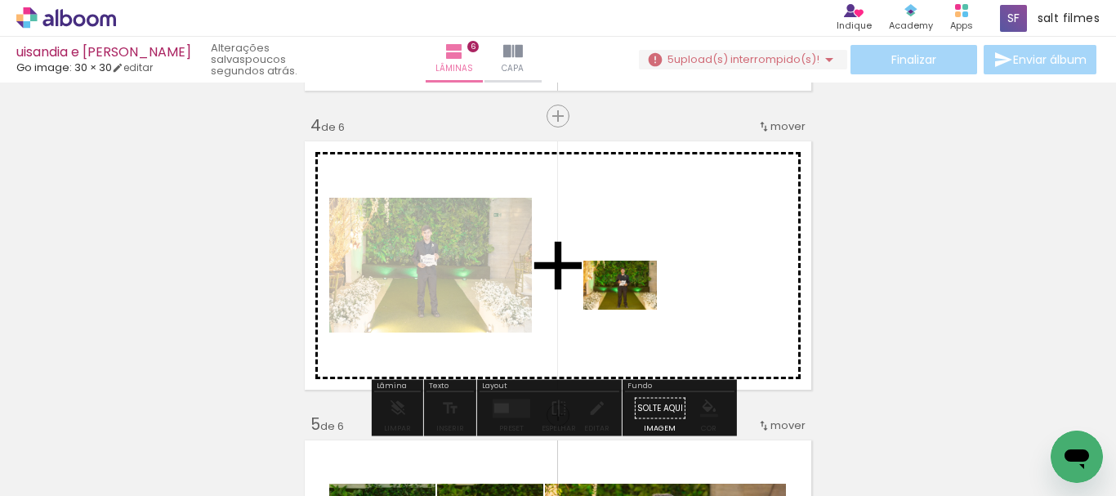
drag, startPoint x: 768, startPoint y: 422, endPoint x: 632, endPoint y: 309, distance: 177.5
click at [632, 309] on quentale-workspace at bounding box center [558, 248] width 1116 height 496
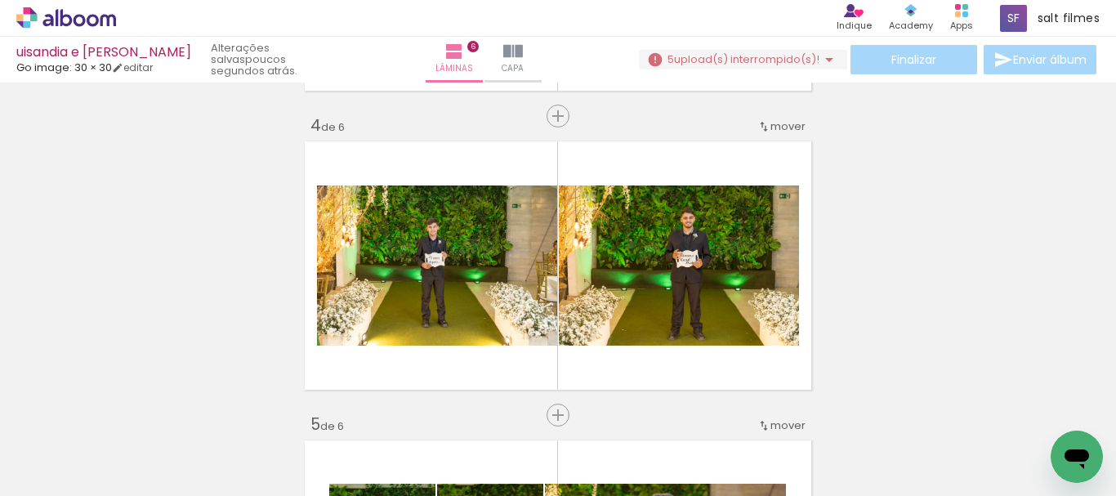
scroll to position [0, 2462]
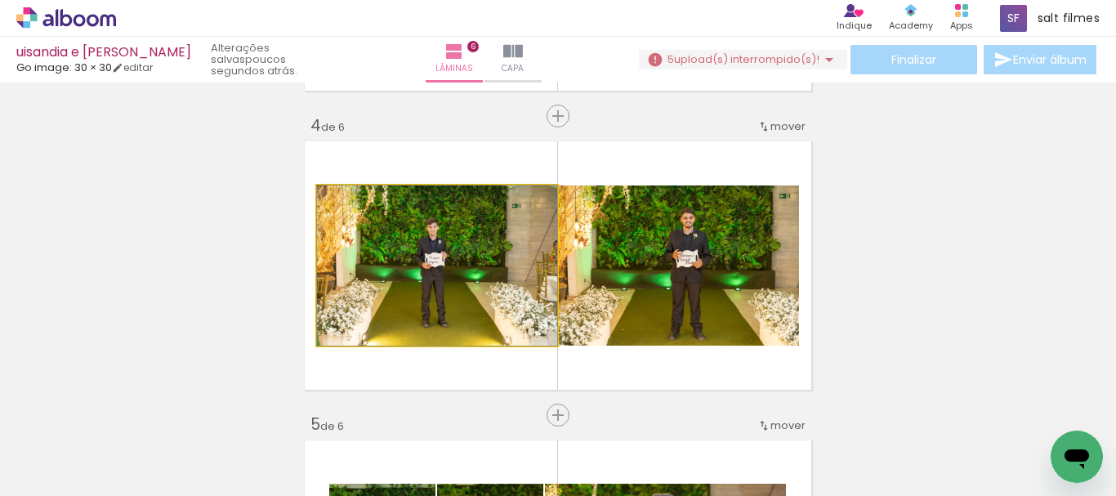
drag, startPoint x: 359, startPoint y: 202, endPoint x: 439, endPoint y: 225, distance: 82.7
type paper-slider "100"
click at [304, 199] on quentale-layouter at bounding box center [558, 265] width 516 height 258
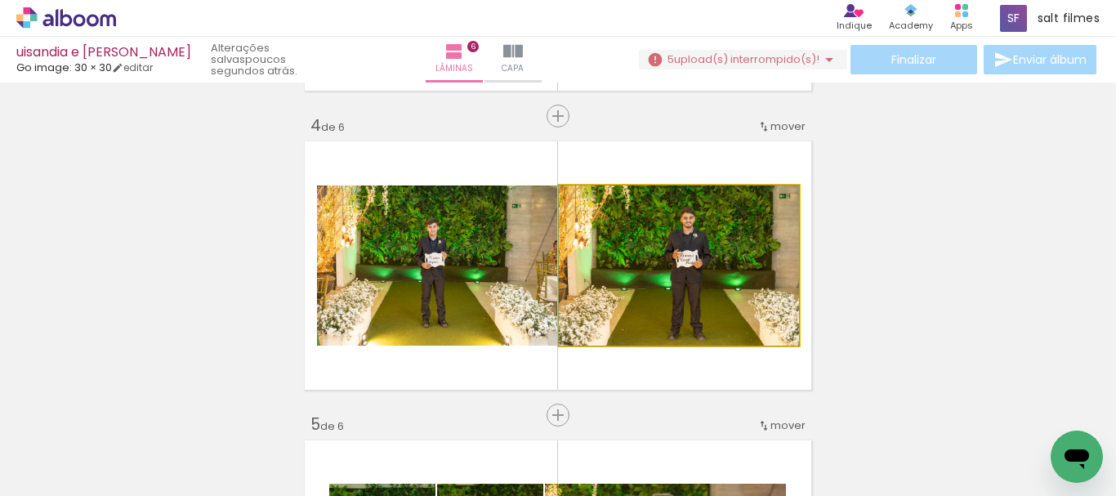
drag, startPoint x: 591, startPoint y: 203, endPoint x: 538, endPoint y: 224, distance: 57.2
type paper-slider "100"
click at [0, 0] on slot at bounding box center [0, 0] width 0 height 0
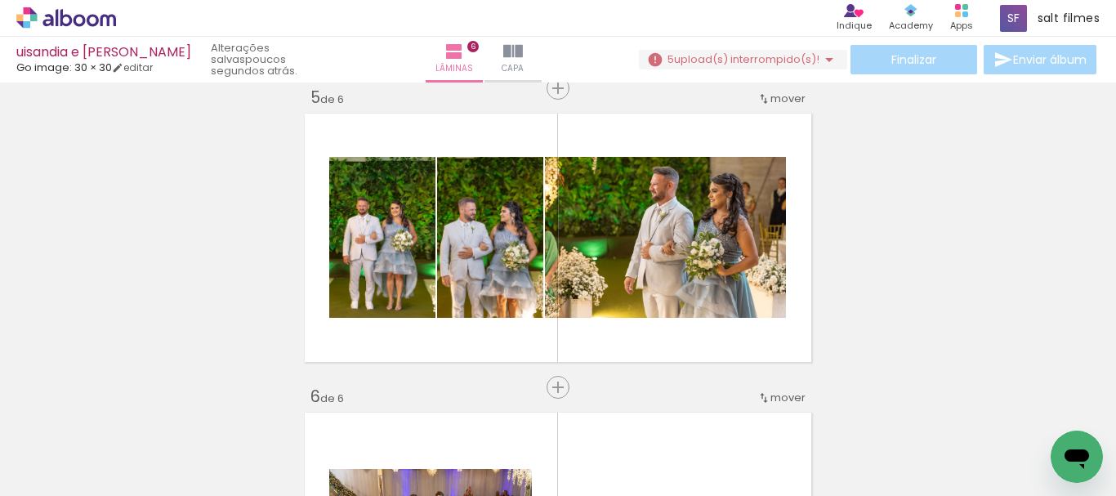
scroll to position [1299, 0]
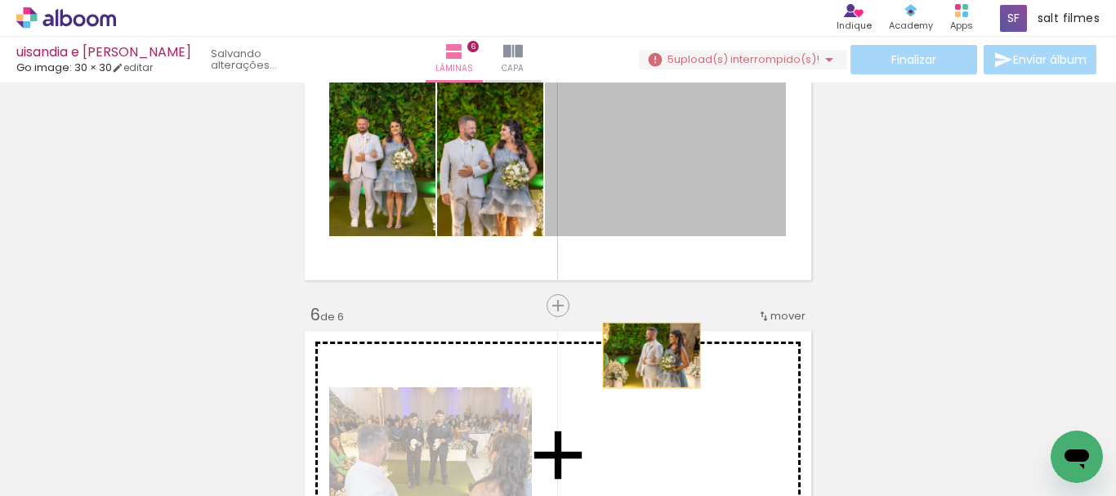
drag, startPoint x: 680, startPoint y: 213, endPoint x: 645, endPoint y: 355, distance: 146.2
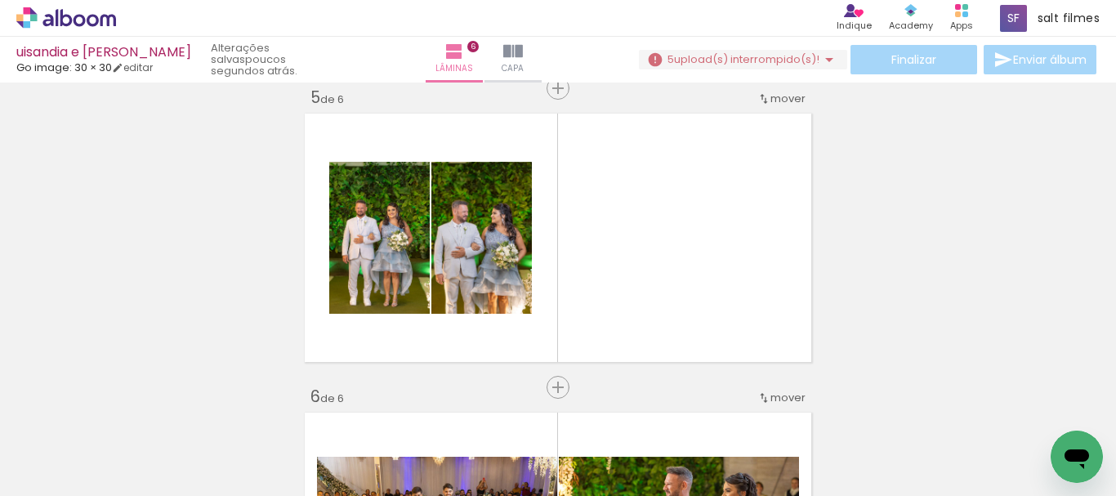
scroll to position [1136, 0]
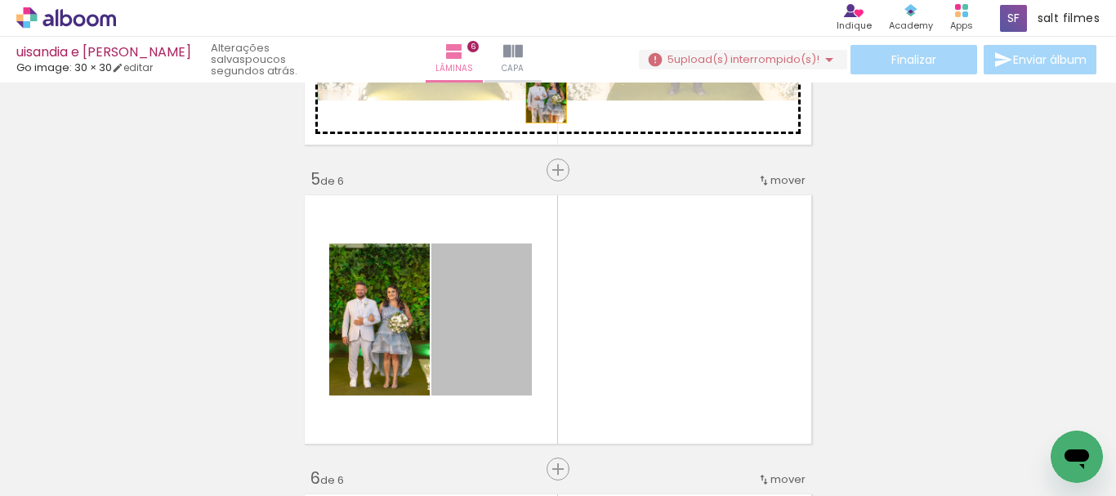
drag, startPoint x: 491, startPoint y: 305, endPoint x: 413, endPoint y: 288, distance: 80.1
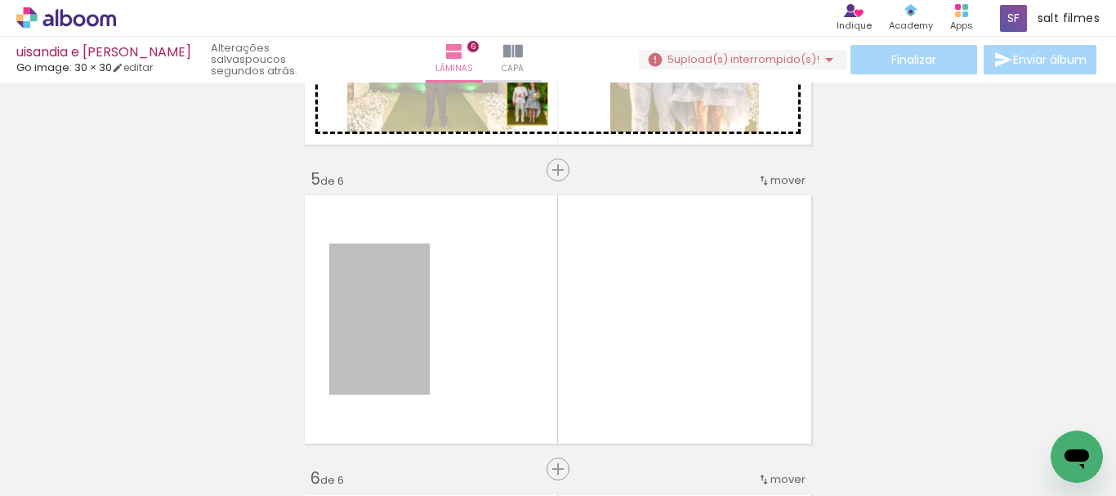
drag, startPoint x: 453, startPoint y: 230, endPoint x: 742, endPoint y: 114, distance: 311.9
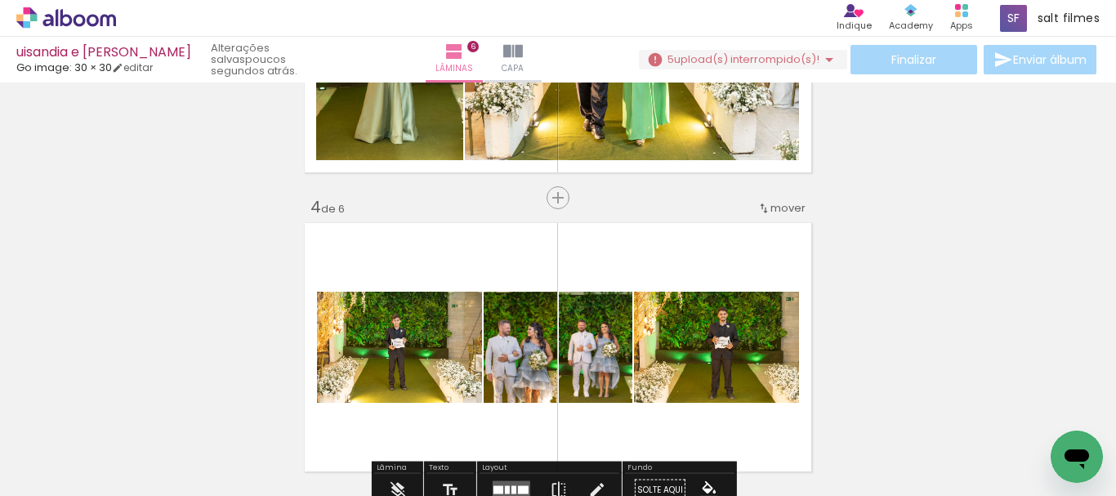
scroll to position [972, 0]
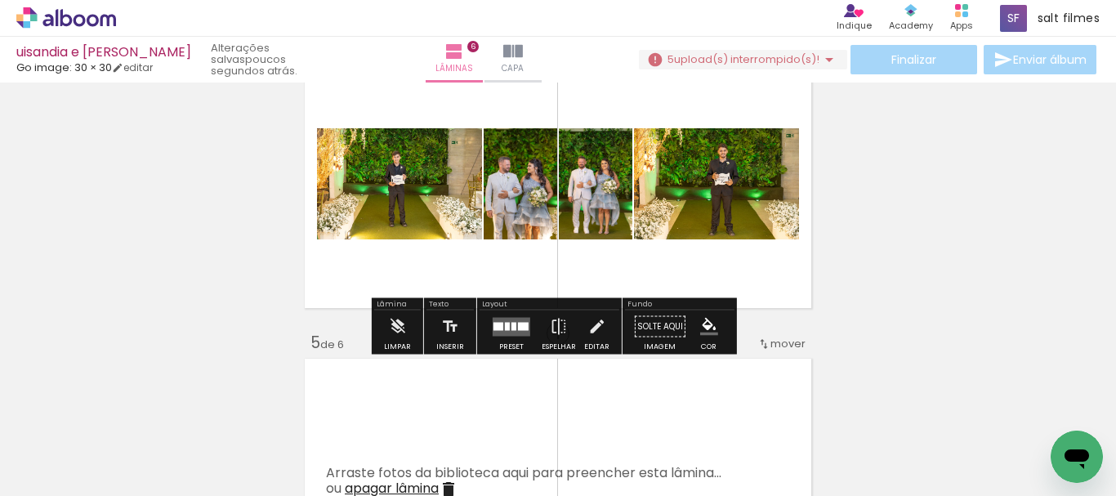
drag, startPoint x: 507, startPoint y: 325, endPoint x: 1060, endPoint y: 266, distance: 555.4
click at [512, 323] on div at bounding box center [513, 326] width 5 height 8
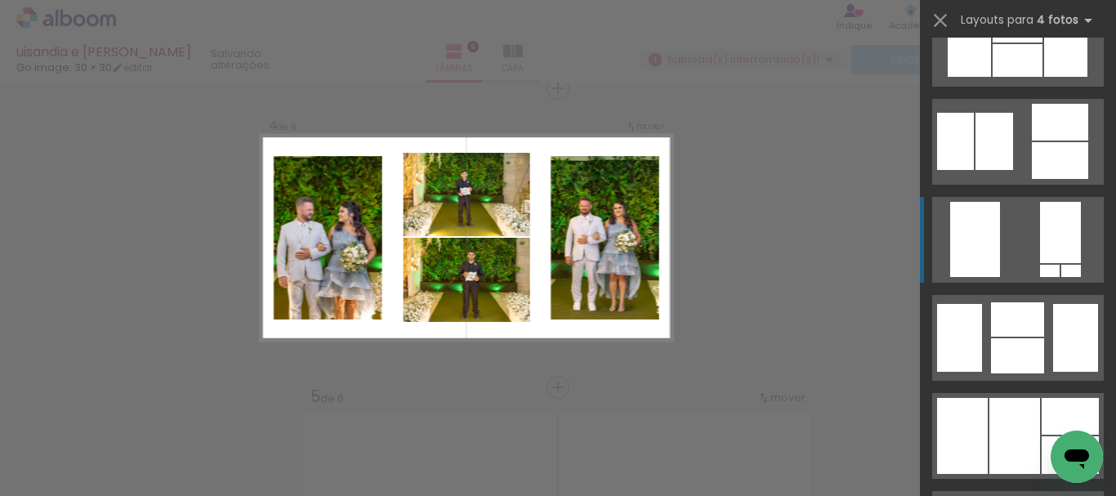
scroll to position [1797, 0]
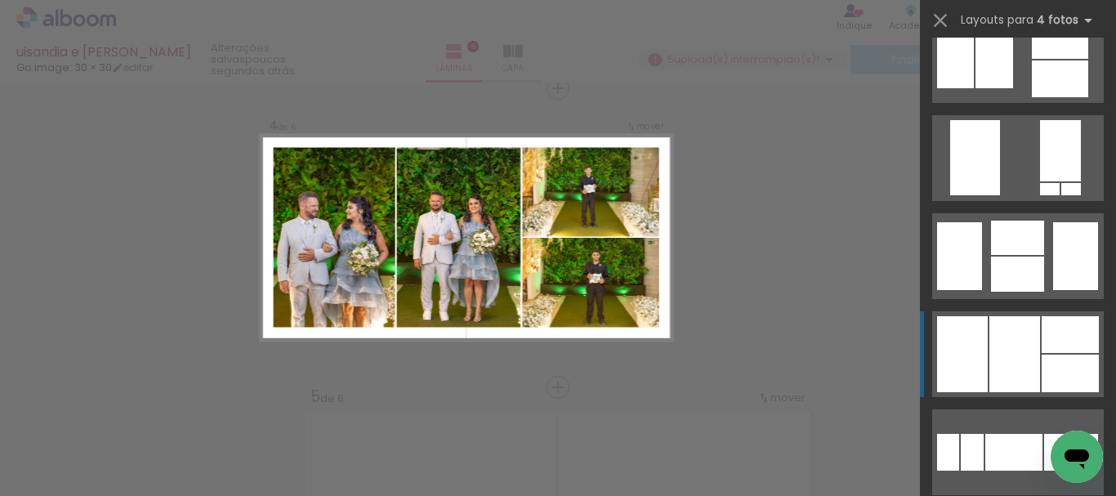
click at [1019, 339] on div at bounding box center [1014, 354] width 51 height 76
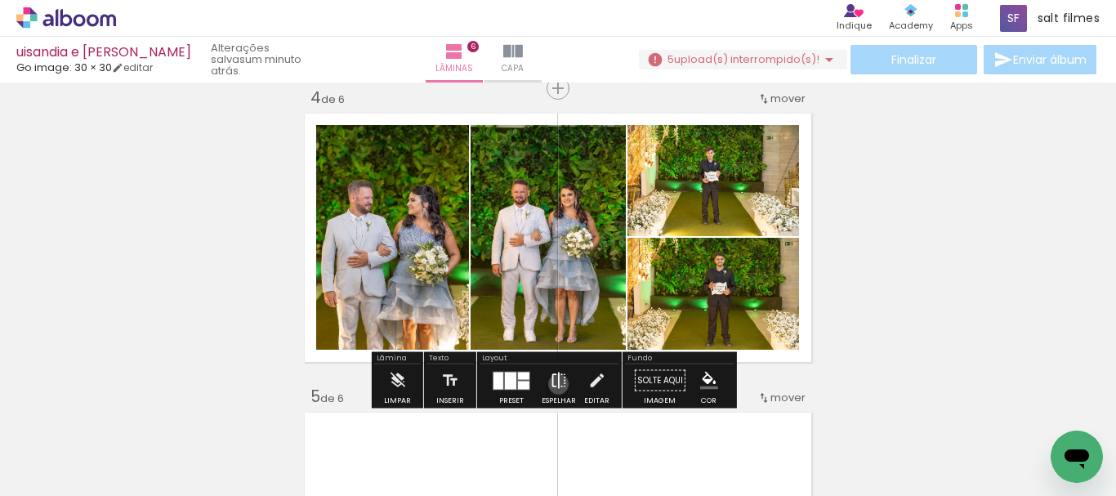
click at [555, 383] on iron-icon at bounding box center [559, 380] width 18 height 33
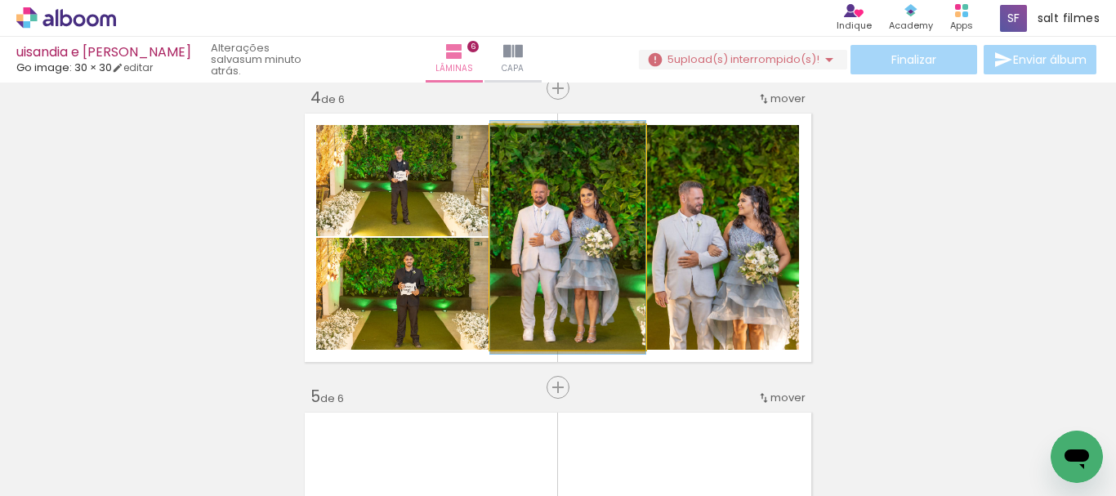
drag, startPoint x: 642, startPoint y: 287, endPoint x: 766, endPoint y: 270, distance: 125.4
click at [0, 0] on slot at bounding box center [0, 0] width 0 height 0
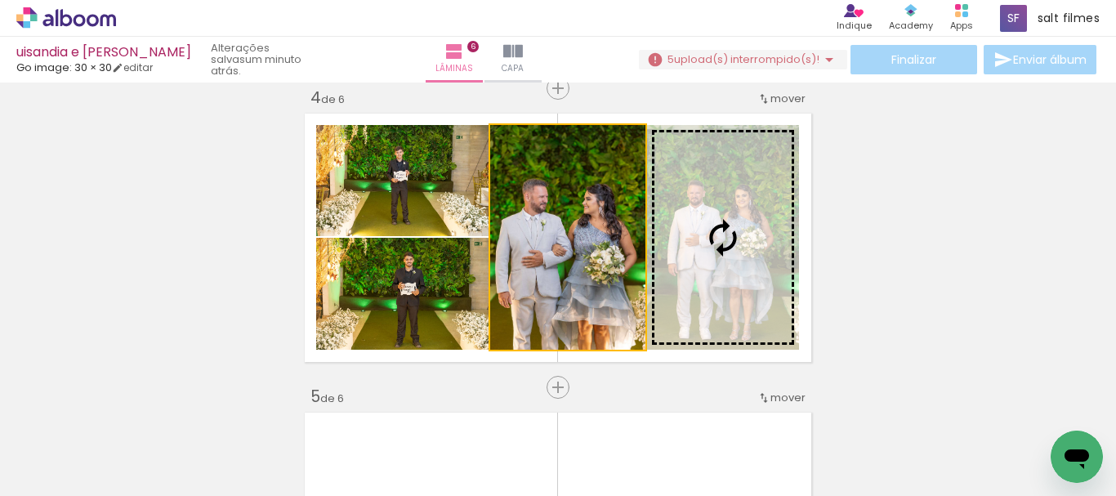
drag, startPoint x: 649, startPoint y: 280, endPoint x: 796, endPoint y: 254, distance: 149.4
click at [0, 0] on slot at bounding box center [0, 0] width 0 height 0
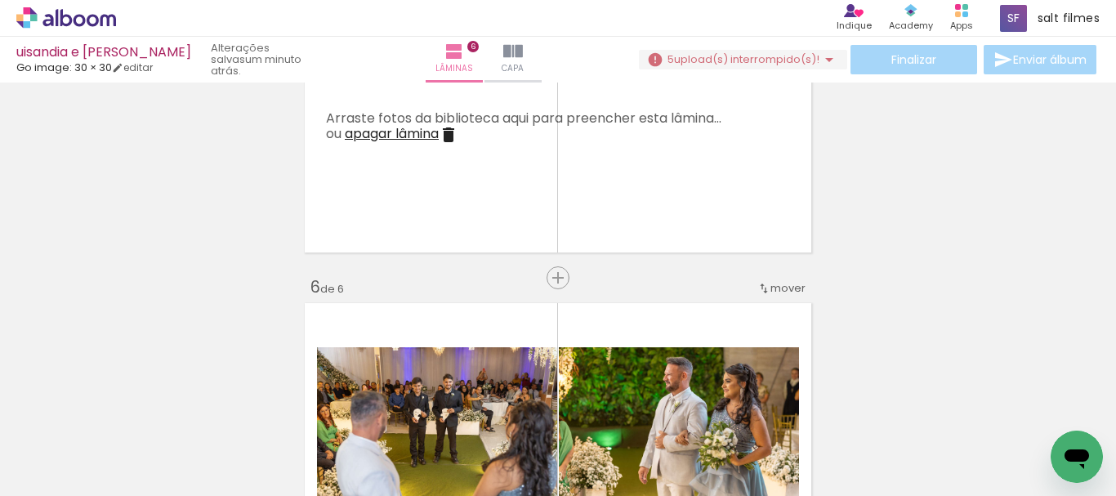
scroll to position [1408, 0]
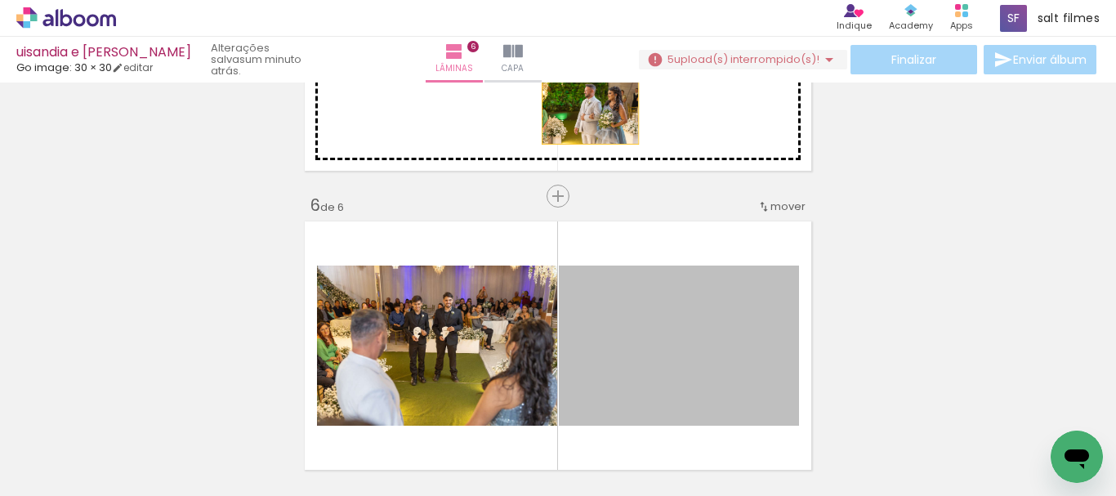
drag, startPoint x: 640, startPoint y: 239, endPoint x: 924, endPoint y: 218, distance: 285.1
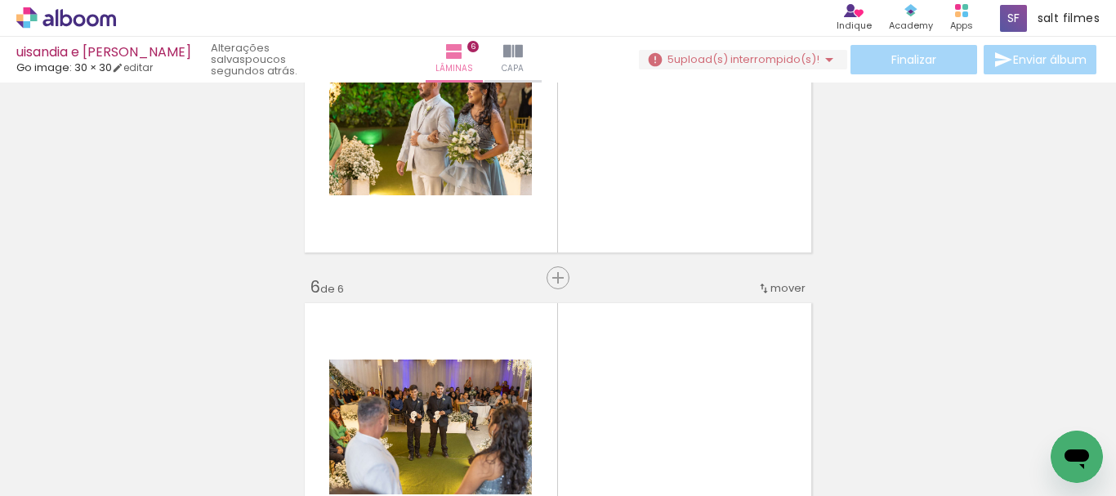
scroll to position [0, 556]
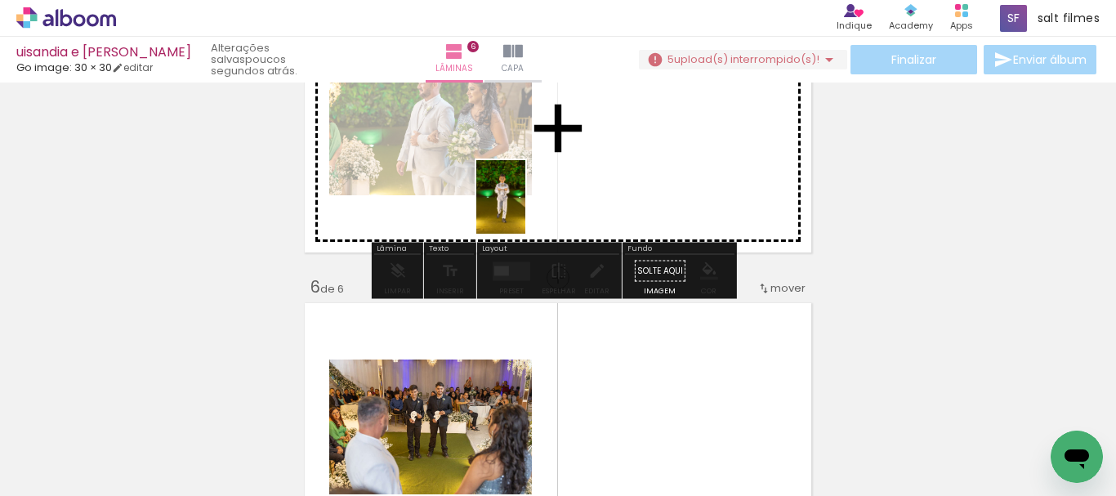
drag, startPoint x: 348, startPoint y: 440, endPoint x: 527, endPoint y: 206, distance: 294.9
click at [527, 206] on quentale-workspace at bounding box center [558, 248] width 1116 height 496
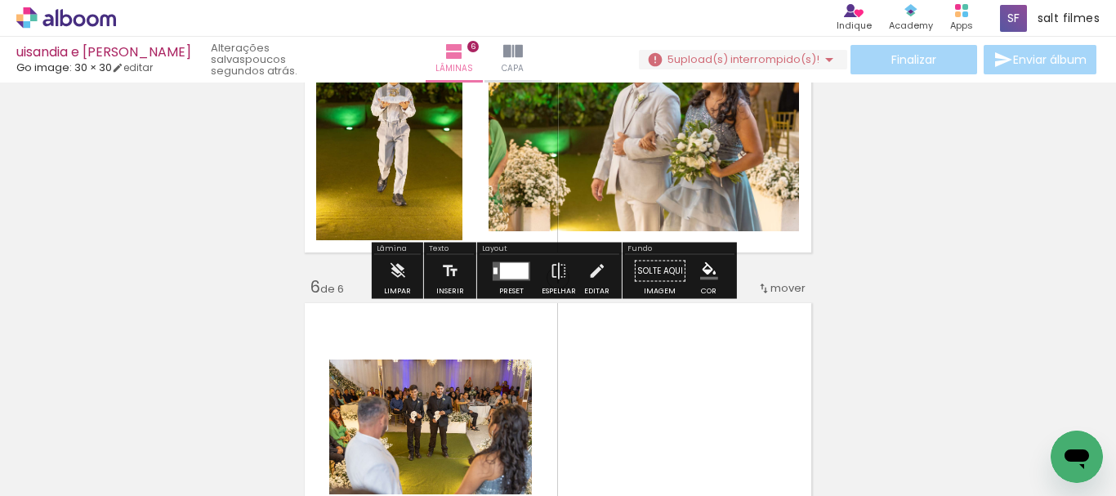
scroll to position [1245, 0]
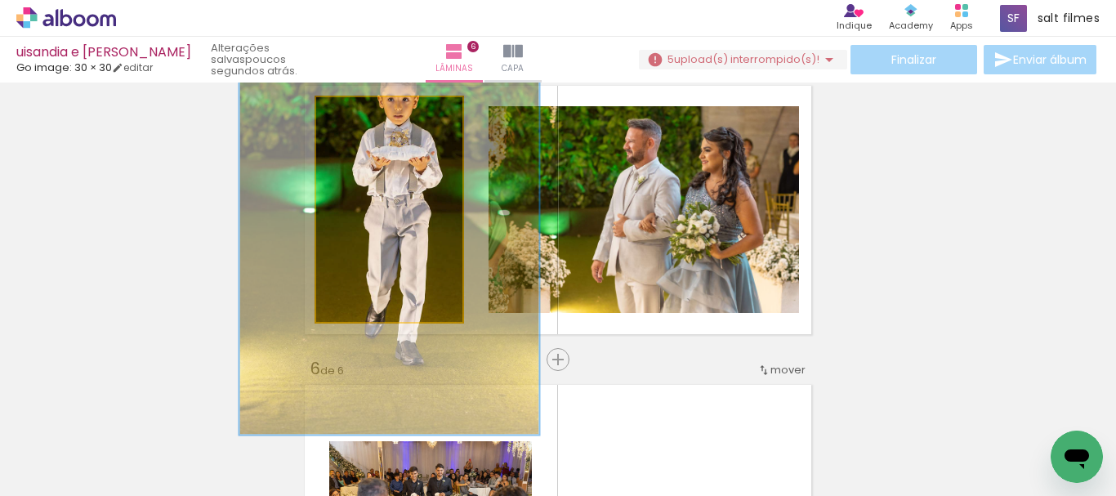
drag, startPoint x: 355, startPoint y: 114, endPoint x: 431, endPoint y: 163, distance: 90.4
click at [443, 135] on quentale-photo at bounding box center [389, 209] width 146 height 225
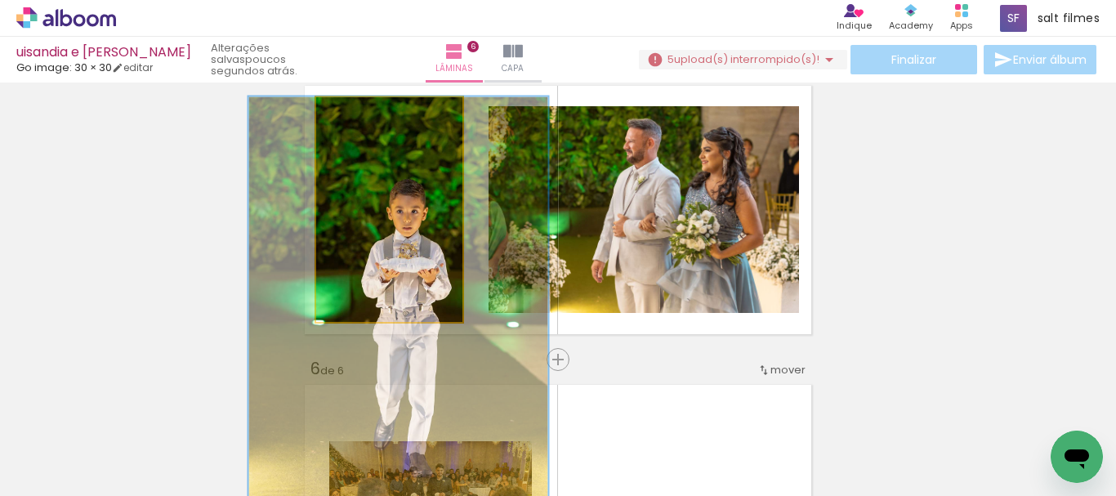
drag, startPoint x: 413, startPoint y: 171, endPoint x: 422, endPoint y: 286, distance: 115.5
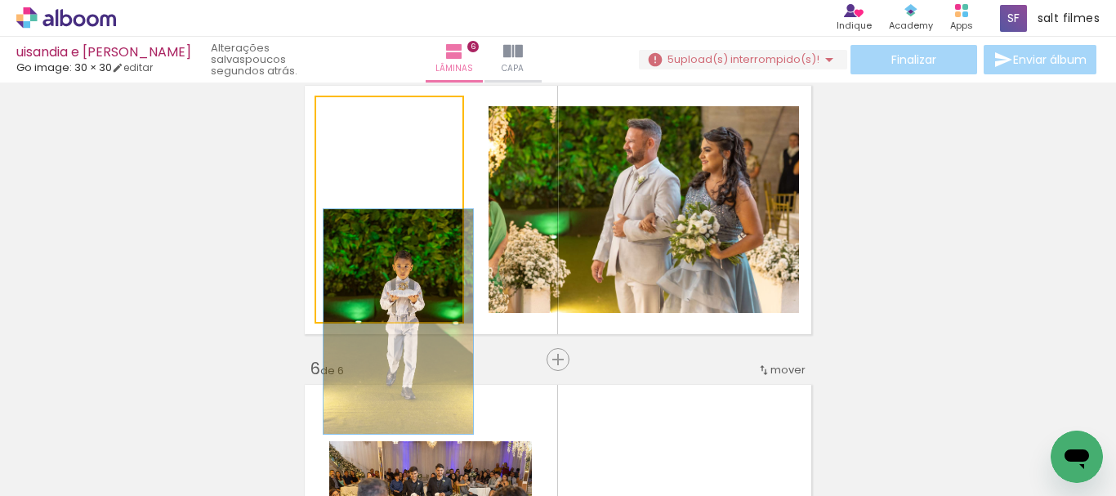
drag, startPoint x: 412, startPoint y: 119, endPoint x: 297, endPoint y: 119, distance: 115.2
type paper-slider "100"
click at [300, 116] on quentale-layouter at bounding box center [558, 210] width 516 height 258
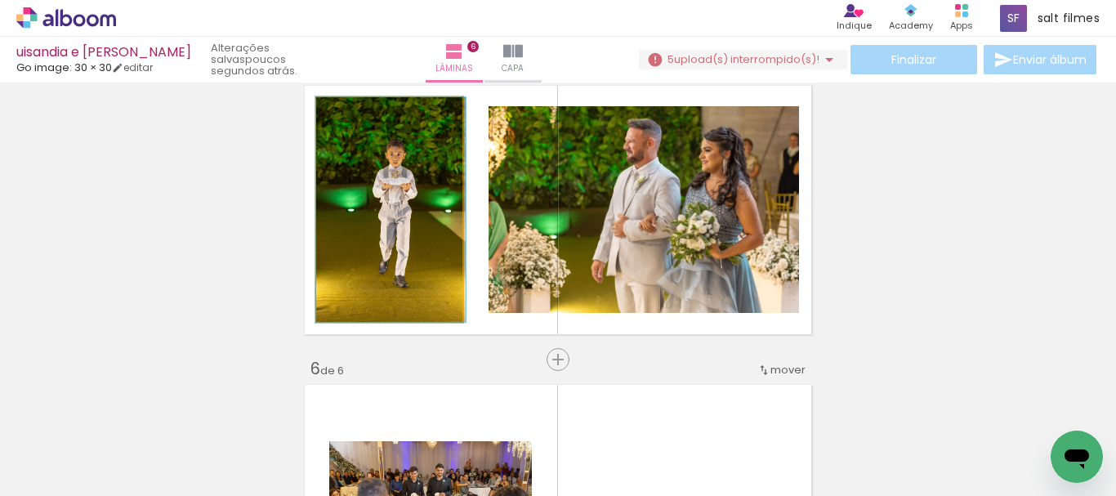
drag, startPoint x: 396, startPoint y: 253, endPoint x: 420, endPoint y: 139, distance: 116.8
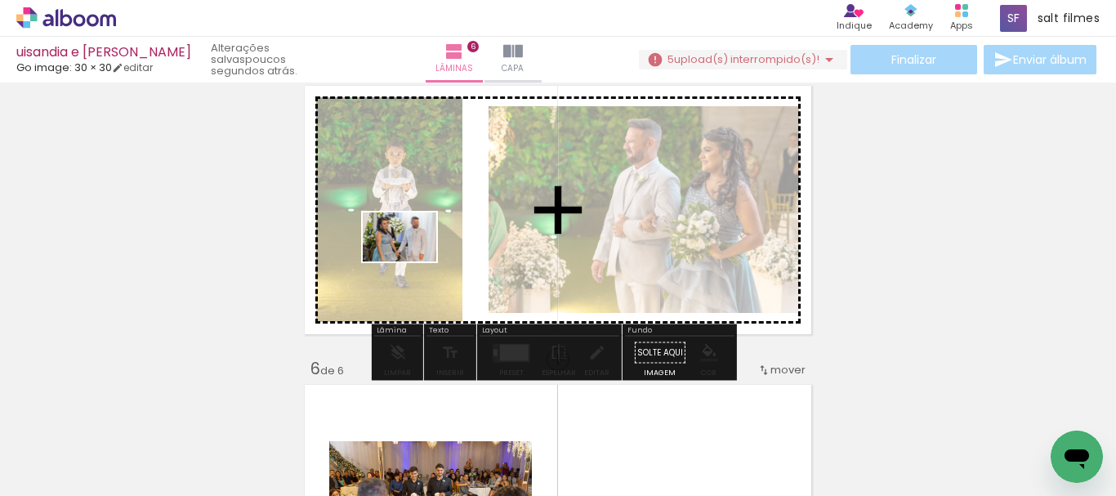
drag, startPoint x: 286, startPoint y: 435, endPoint x: 417, endPoint y: 248, distance: 228.2
click at [417, 248] on quentale-workspace at bounding box center [558, 248] width 1116 height 496
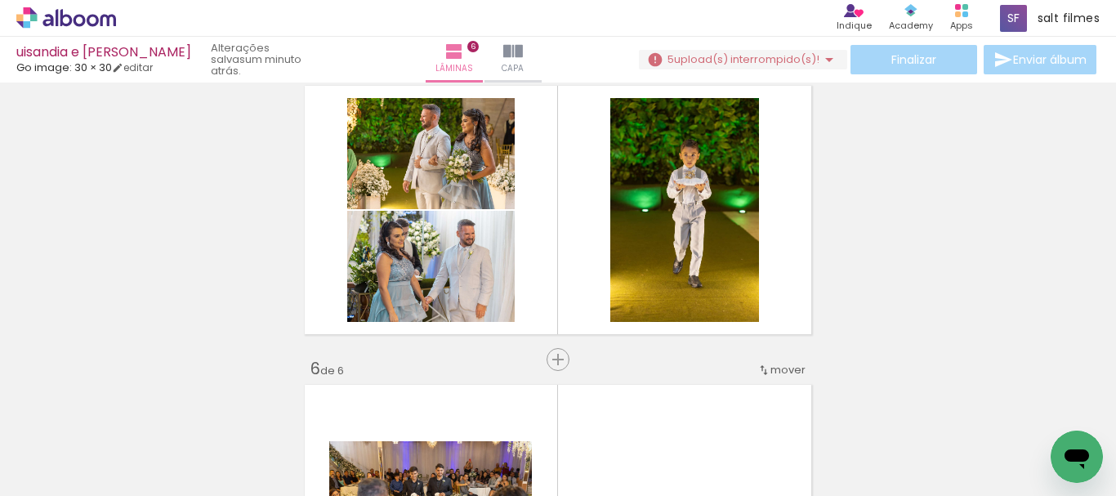
scroll to position [0, 2535]
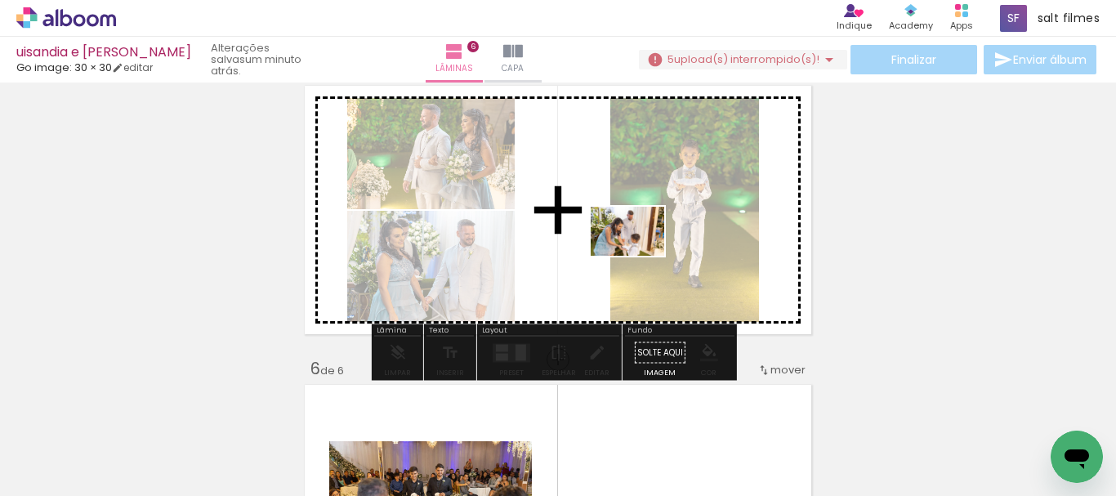
drag, startPoint x: 752, startPoint y: 444, endPoint x: 639, endPoint y: 253, distance: 221.7
click at [640, 255] on quentale-workspace at bounding box center [558, 248] width 1116 height 496
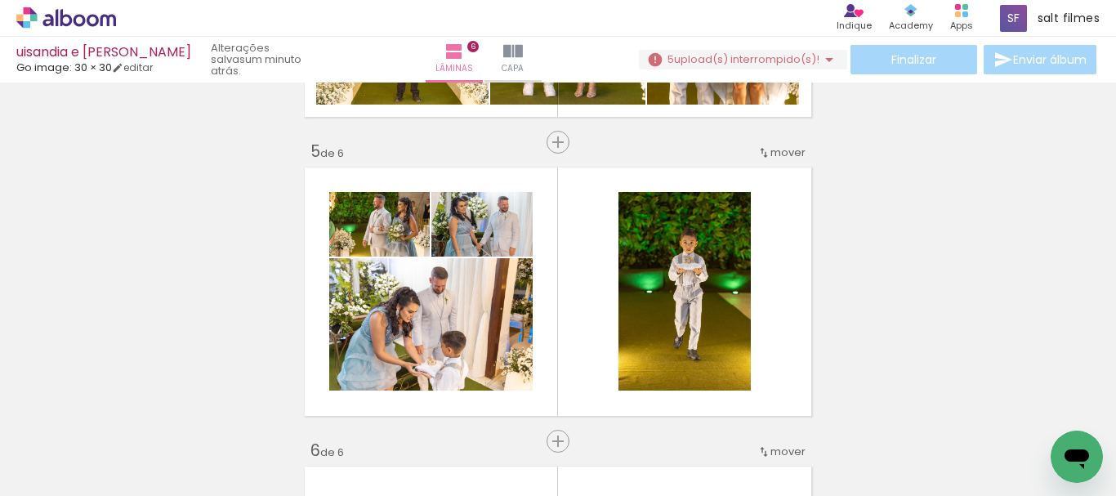
scroll to position [1245, 0]
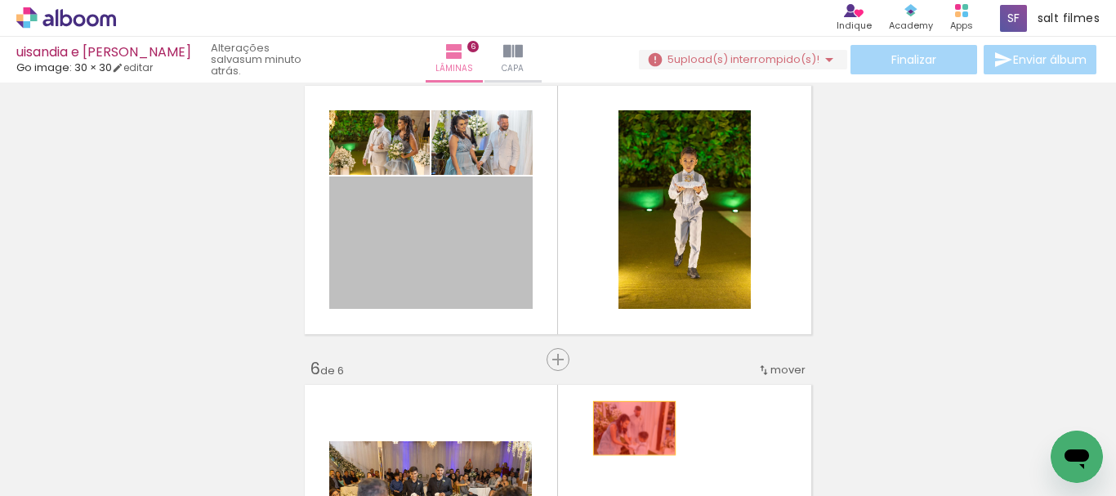
drag, startPoint x: 489, startPoint y: 272, endPoint x: 637, endPoint y: 282, distance: 149.0
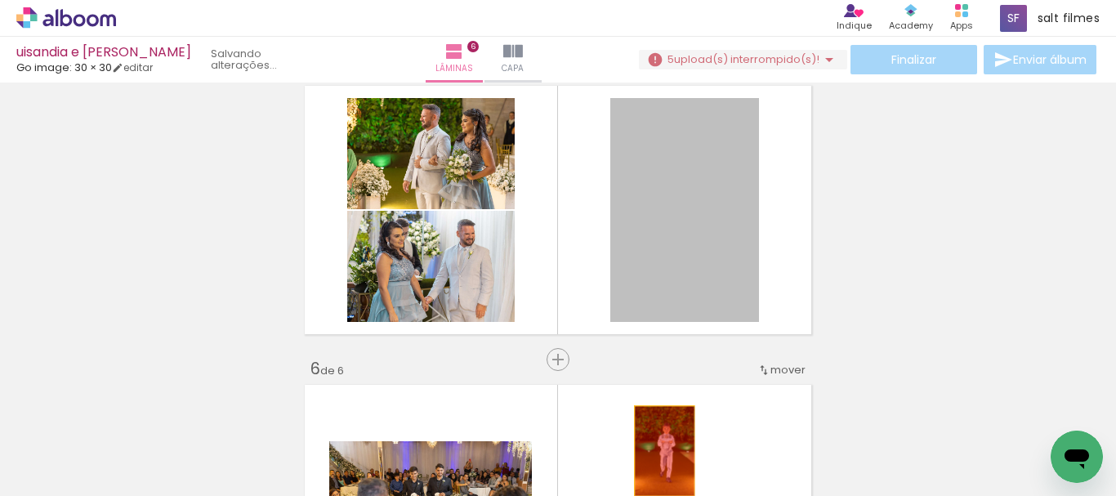
drag, startPoint x: 644, startPoint y: 251, endPoint x: 658, endPoint y: 451, distance: 200.7
click at [658, 451] on quentale-workspace at bounding box center [558, 248] width 1116 height 496
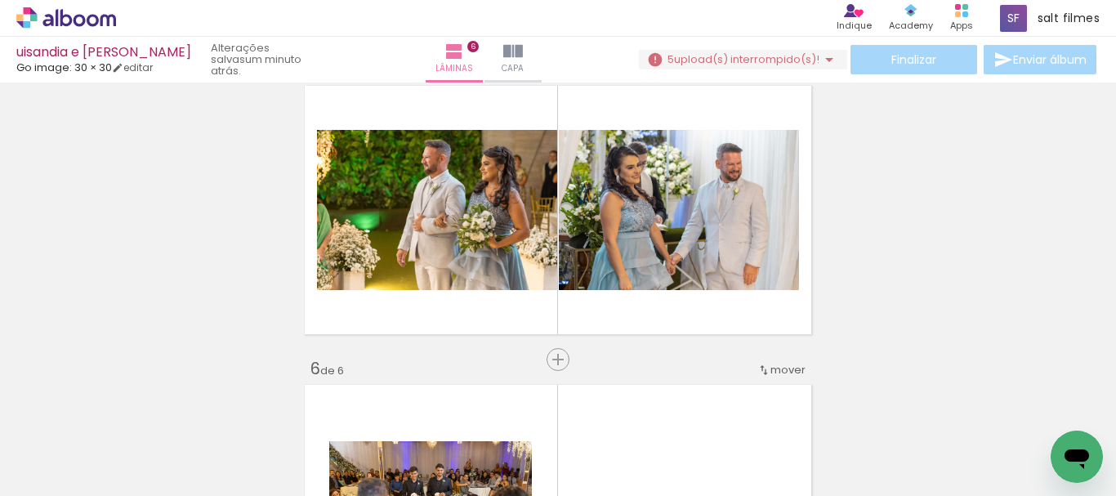
scroll to position [1327, 0]
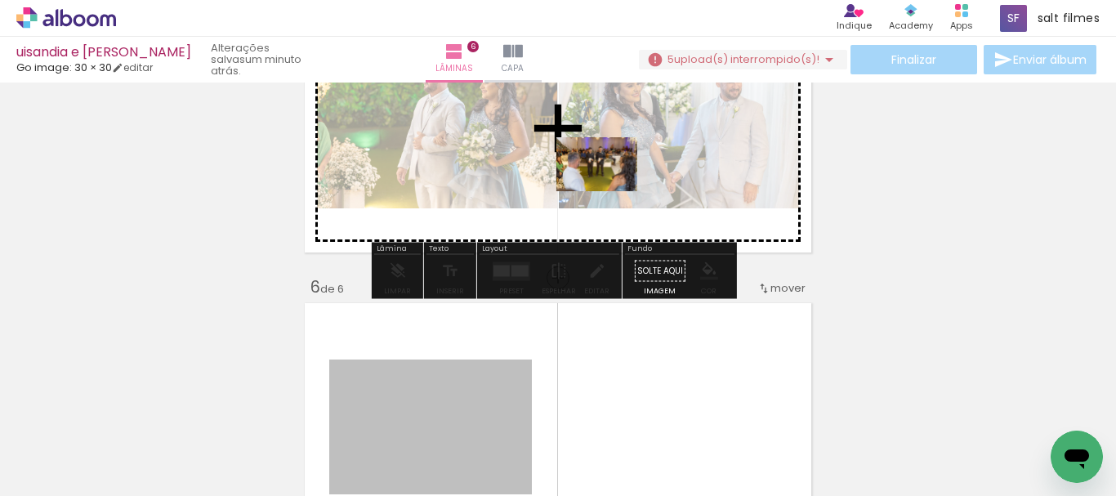
drag, startPoint x: 498, startPoint y: 368, endPoint x: 816, endPoint y: 193, distance: 363.4
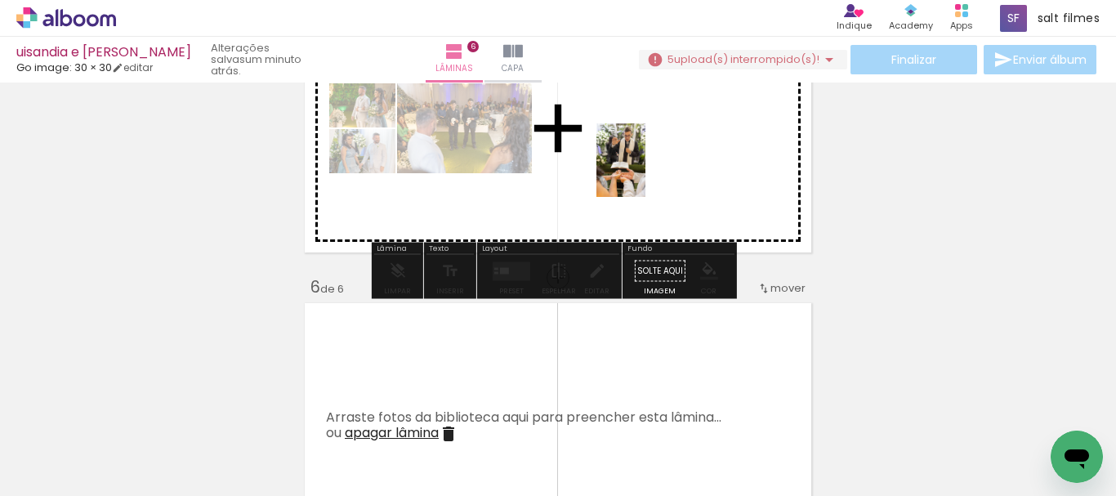
drag, startPoint x: 678, startPoint y: 401, endPoint x: 1023, endPoint y: 215, distance: 391.9
click at [648, 157] on quentale-workspace at bounding box center [558, 248] width 1116 height 496
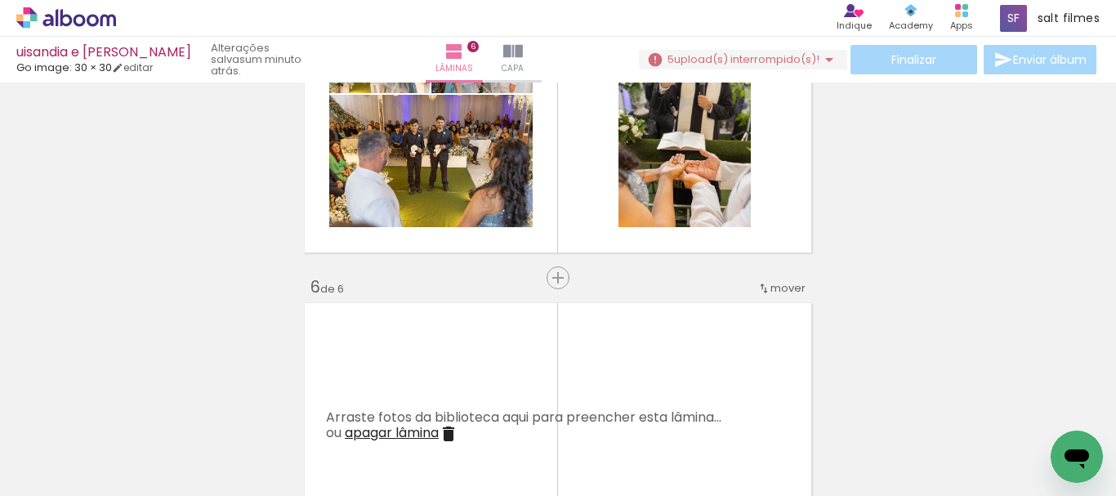
scroll to position [1245, 0]
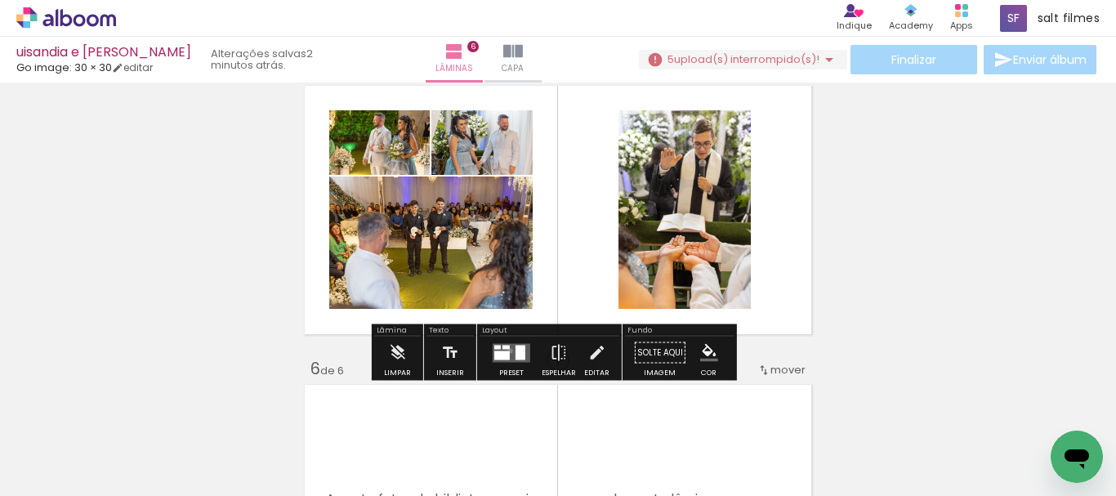
drag, startPoint x: 507, startPoint y: 350, endPoint x: 989, endPoint y: 262, distance: 490.8
click at [511, 350] on quentale-layouter at bounding box center [512, 352] width 38 height 19
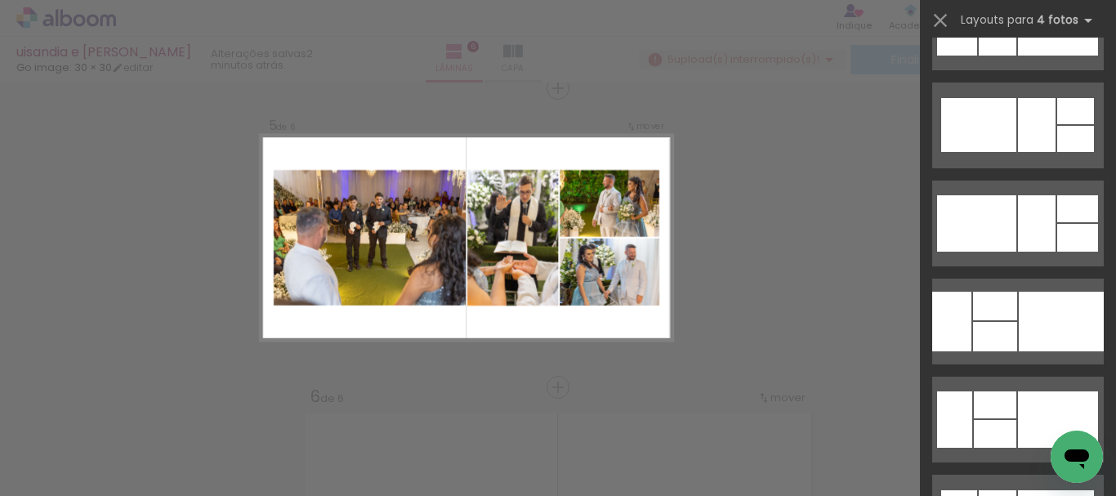
scroll to position [4167, 0]
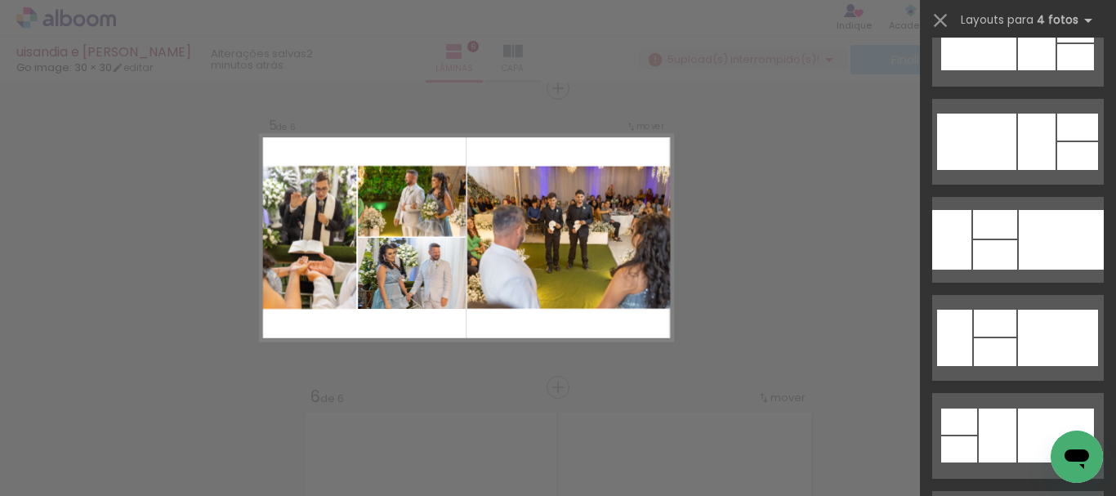
click at [1007, 245] on div at bounding box center [995, 254] width 44 height 29
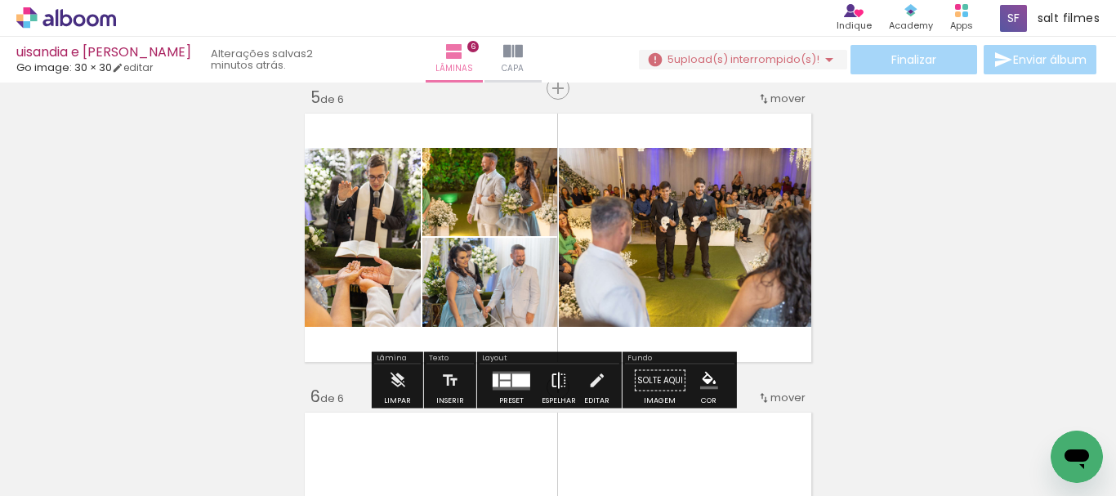
click at [557, 374] on iron-icon at bounding box center [559, 380] width 18 height 33
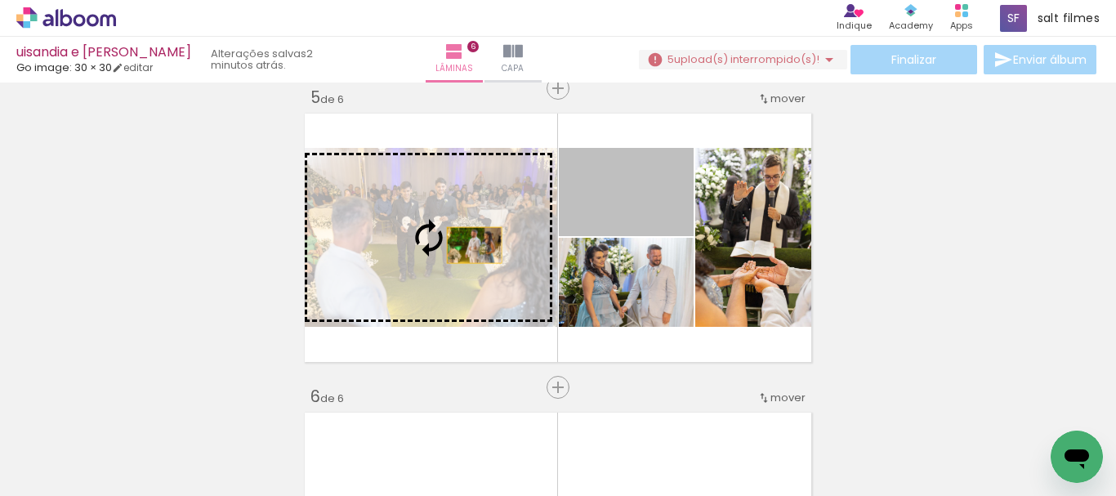
drag, startPoint x: 623, startPoint y: 223, endPoint x: 465, endPoint y: 245, distance: 160.0
click at [0, 0] on slot at bounding box center [0, 0] width 0 height 0
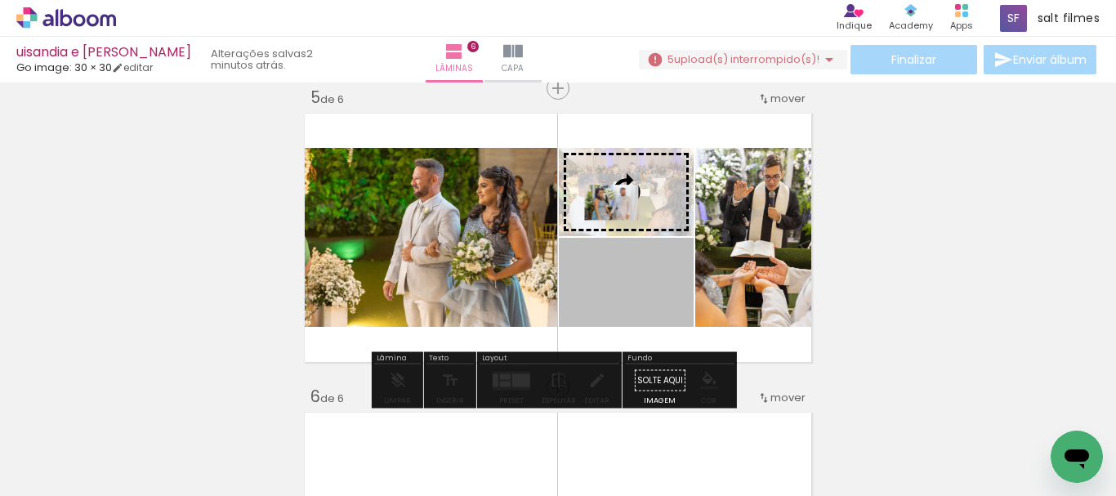
drag, startPoint x: 605, startPoint y: 276, endPoint x: 641, endPoint y: 196, distance: 87.4
click at [0, 0] on slot at bounding box center [0, 0] width 0 height 0
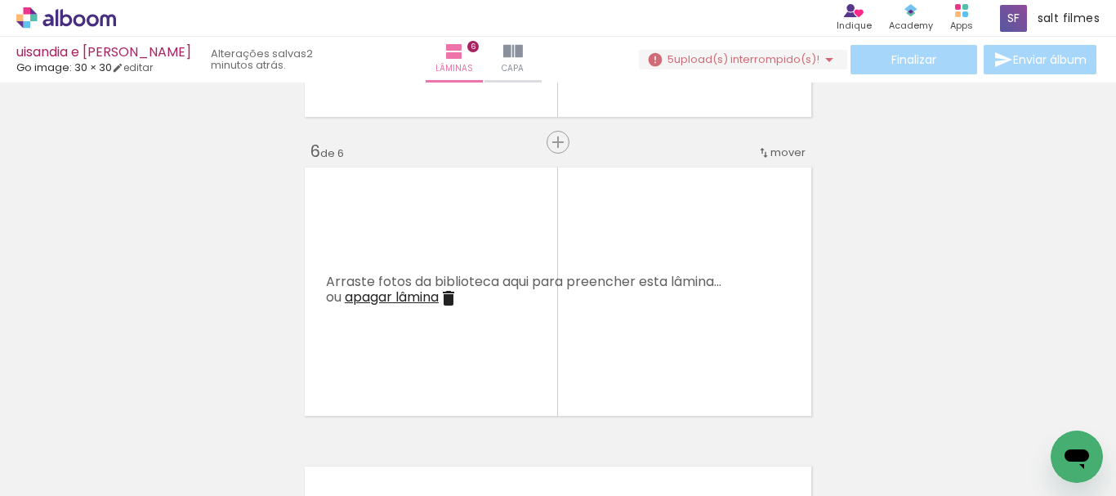
scroll to position [1544, 0]
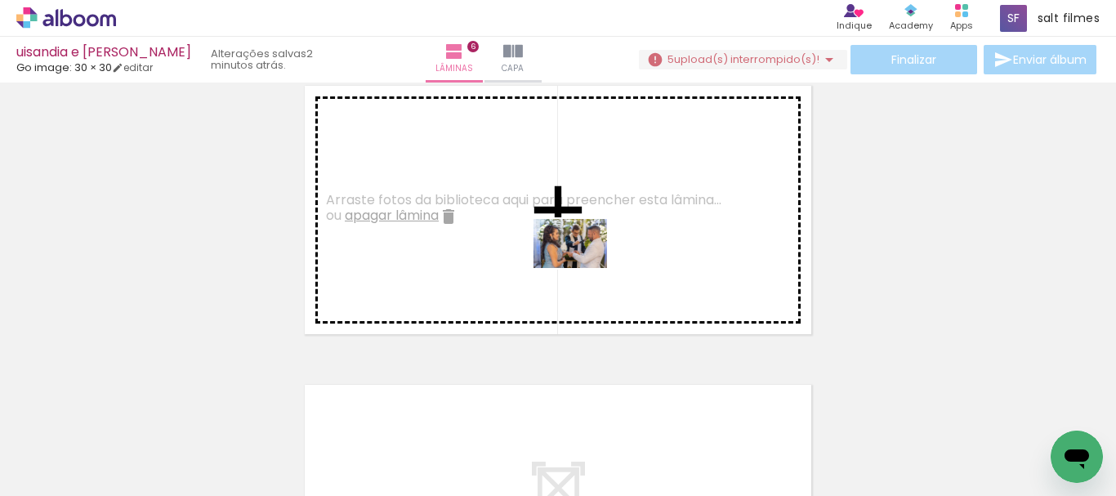
drag, startPoint x: 757, startPoint y: 431, endPoint x: 815, endPoint y: 421, distance: 58.8
click at [580, 268] on quentale-workspace at bounding box center [558, 248] width 1116 height 496
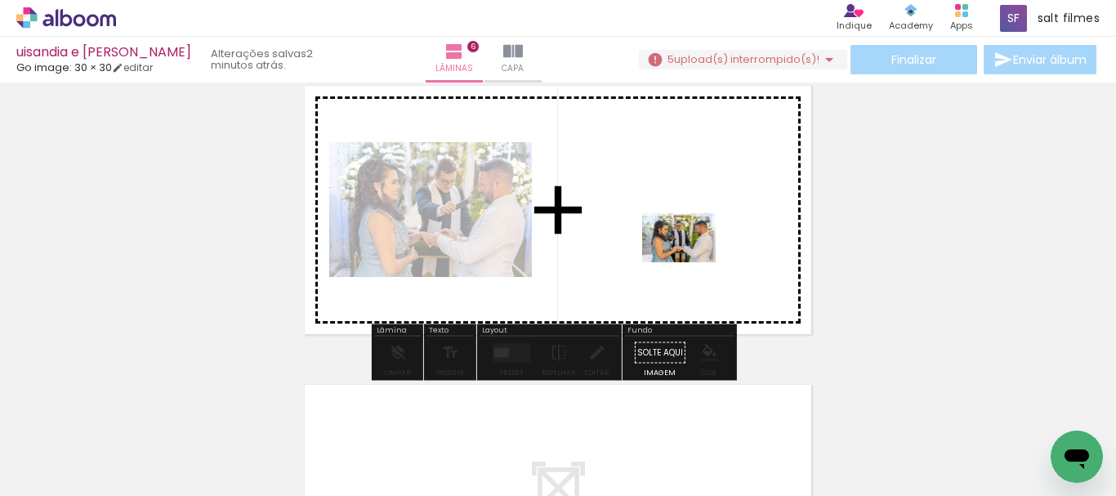
drag, startPoint x: 855, startPoint y: 439, endPoint x: 823, endPoint y: 234, distance: 207.6
click at [642, 223] on quentale-workspace at bounding box center [558, 248] width 1116 height 496
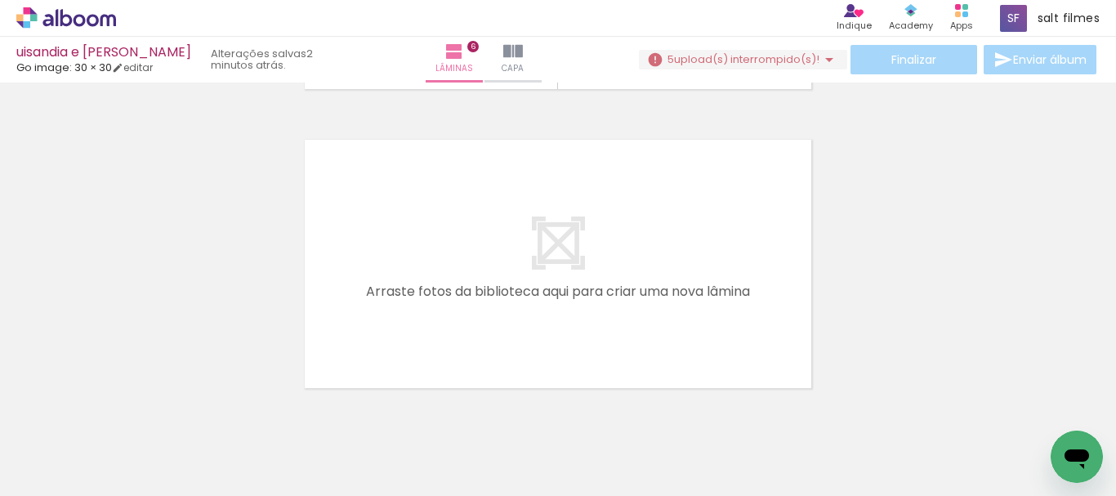
scroll to position [1846, 0]
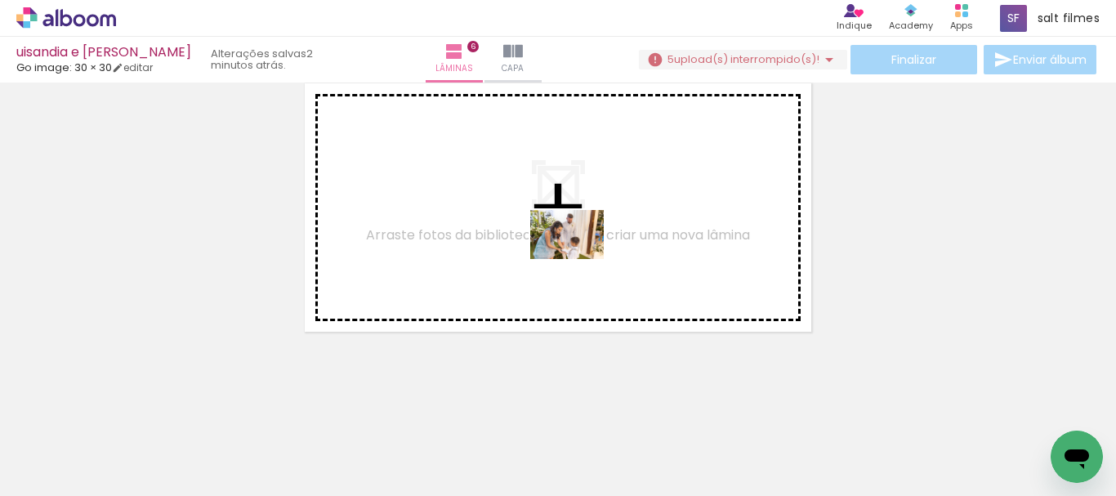
drag, startPoint x: 939, startPoint y: 432, endPoint x: 757, endPoint y: 449, distance: 182.9
click at [572, 257] on quentale-workspace at bounding box center [558, 248] width 1116 height 496
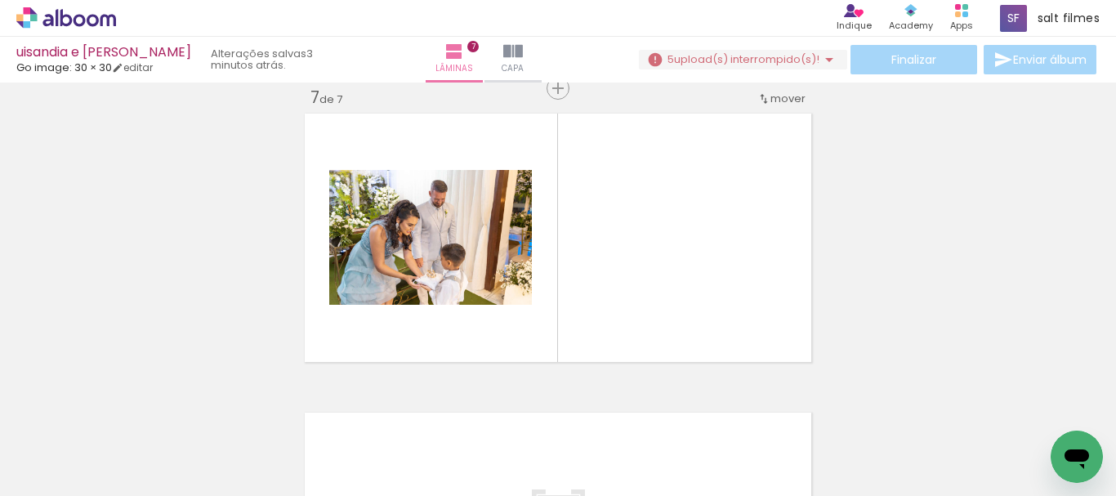
scroll to position [0, 276]
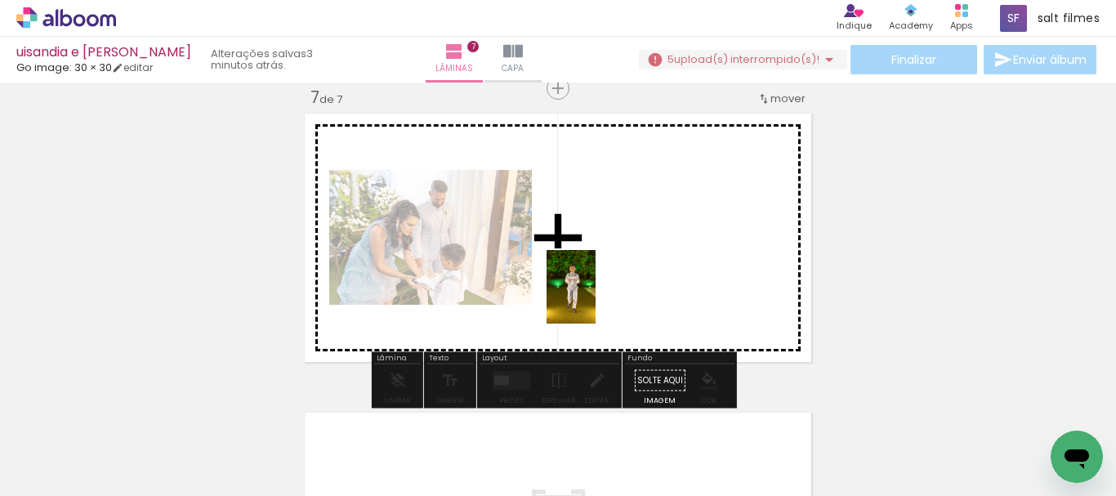
drag, startPoint x: 614, startPoint y: 446, endPoint x: 686, endPoint y: 296, distance: 167.0
click at [598, 280] on quentale-workspace at bounding box center [558, 248] width 1116 height 496
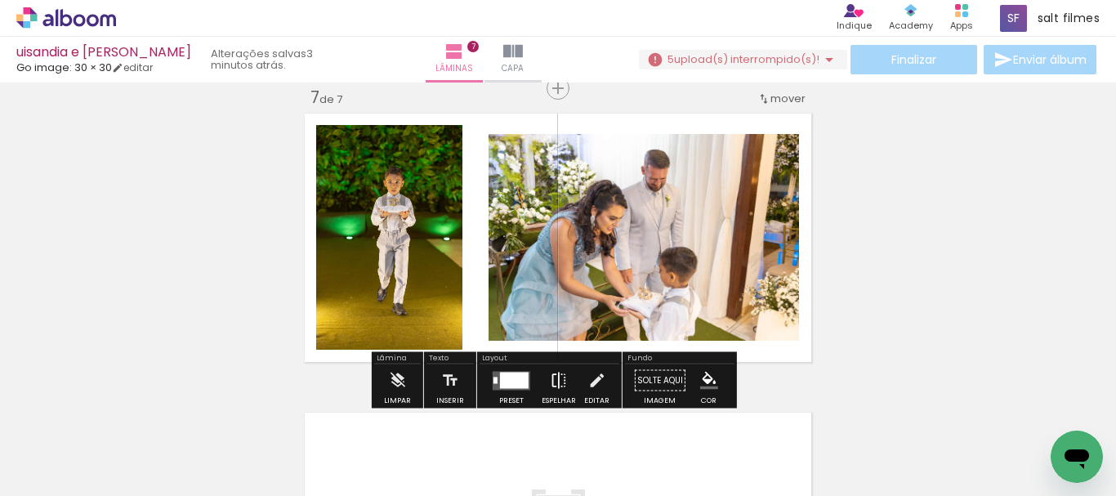
click at [555, 373] on iron-icon at bounding box center [559, 380] width 18 height 33
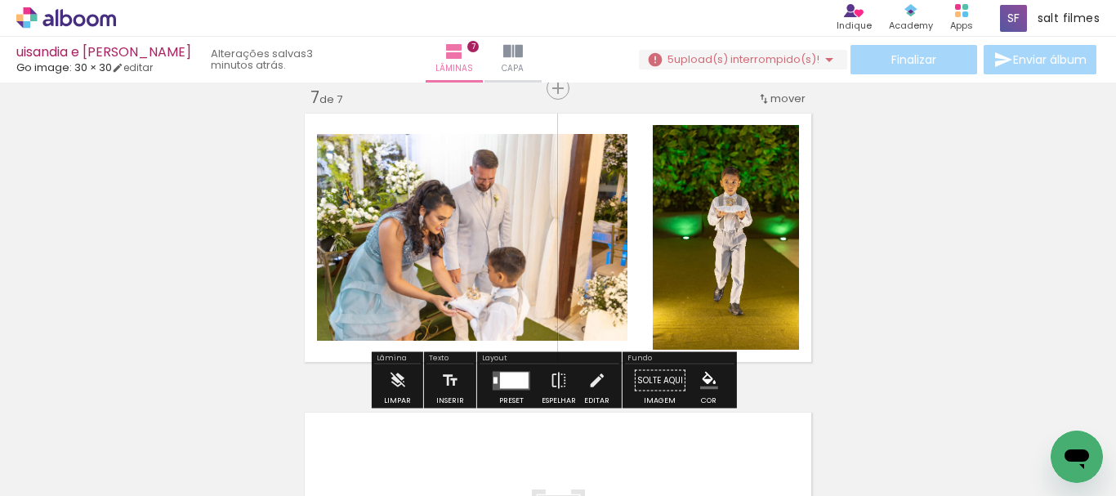
drag, startPoint x: 506, startPoint y: 383, endPoint x: 908, endPoint y: 296, distance: 412.1
click at [510, 380] on div at bounding box center [514, 380] width 29 height 16
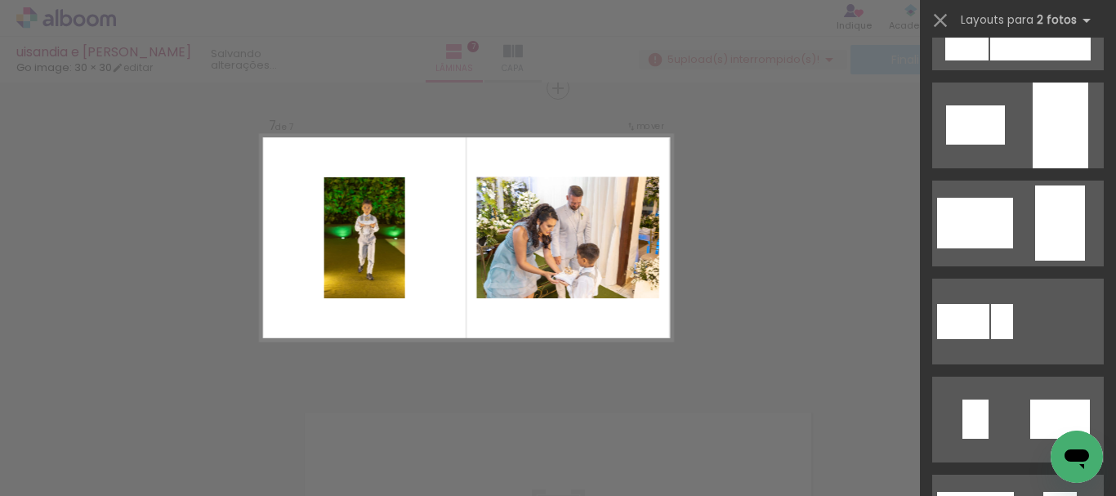
scroll to position [572, 0]
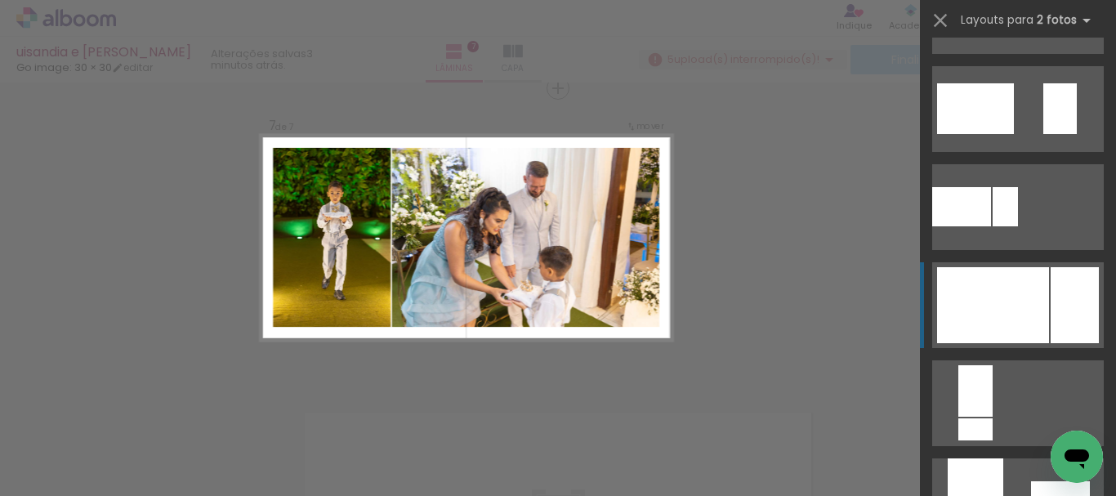
click at [995, 305] on div at bounding box center [993, 305] width 112 height 76
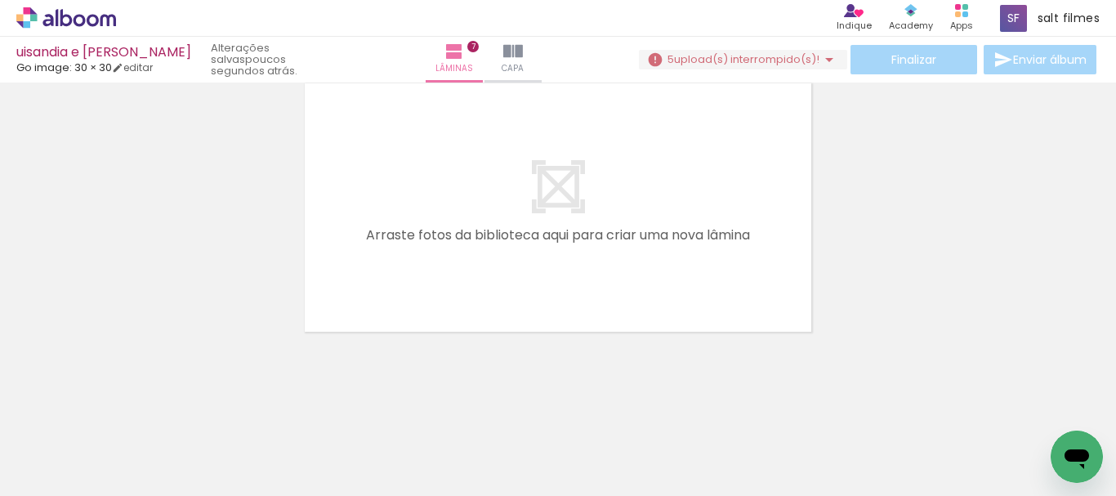
scroll to position [0, 607]
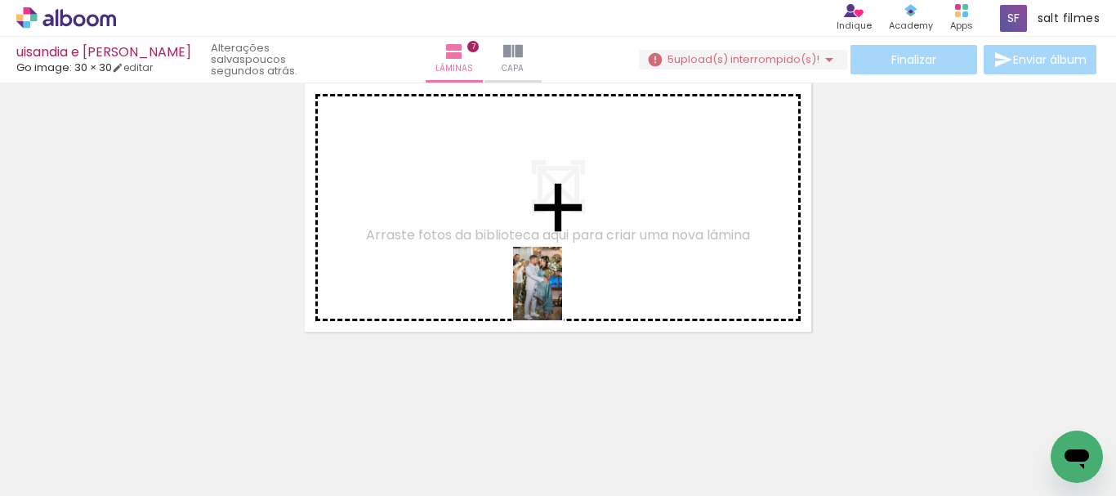
drag, startPoint x: 485, startPoint y: 439, endPoint x: 565, endPoint y: 292, distance: 166.7
click at [564, 293] on quentale-workspace at bounding box center [558, 248] width 1116 height 496
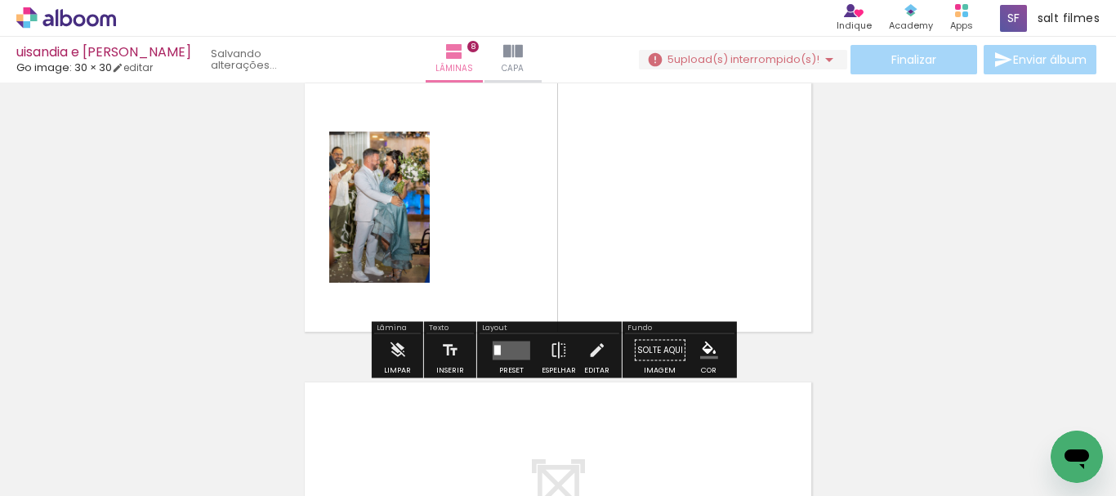
scroll to position [2114, 0]
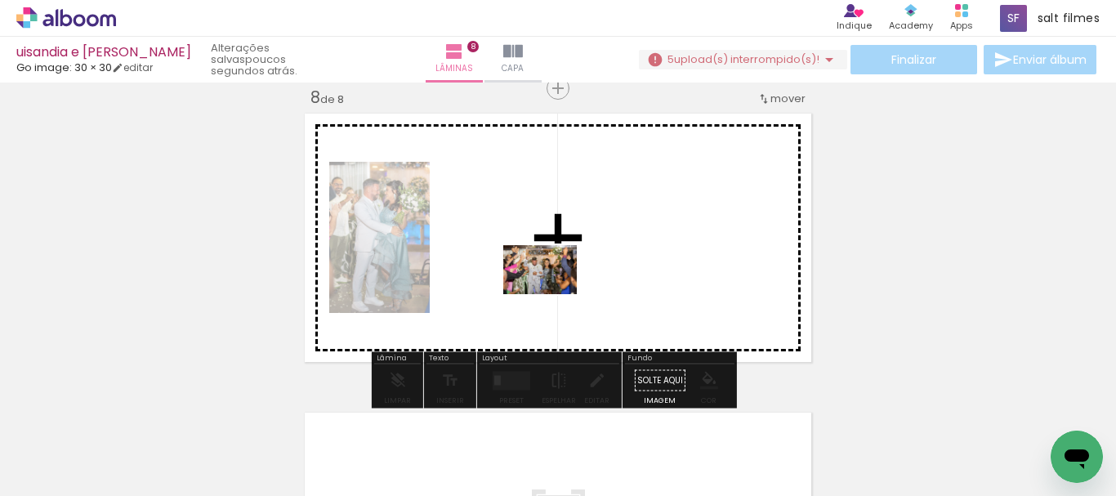
drag, startPoint x: 409, startPoint y: 423, endPoint x: 555, endPoint y: 274, distance: 208.6
click at [555, 274] on quentale-workspace at bounding box center [558, 248] width 1116 height 496
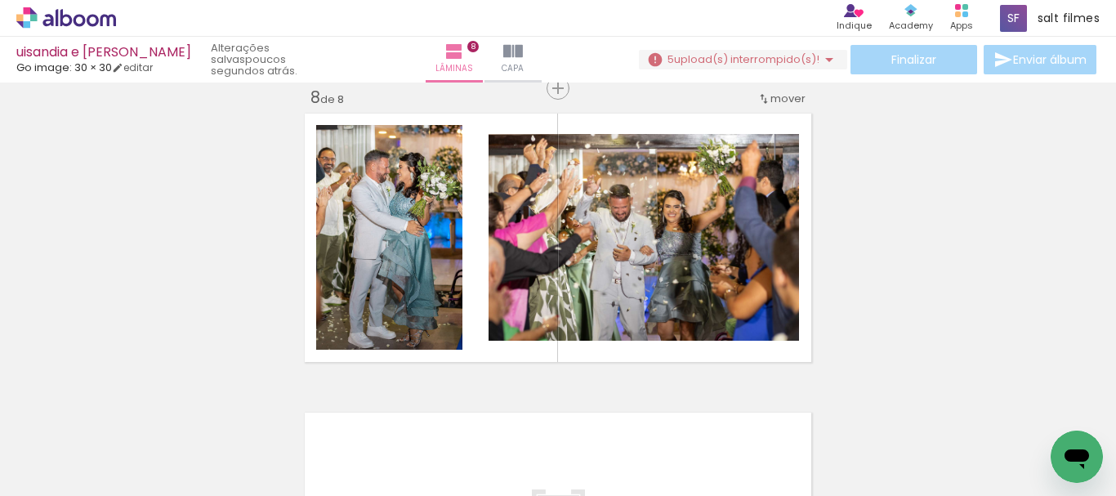
scroll to position [0, 4513]
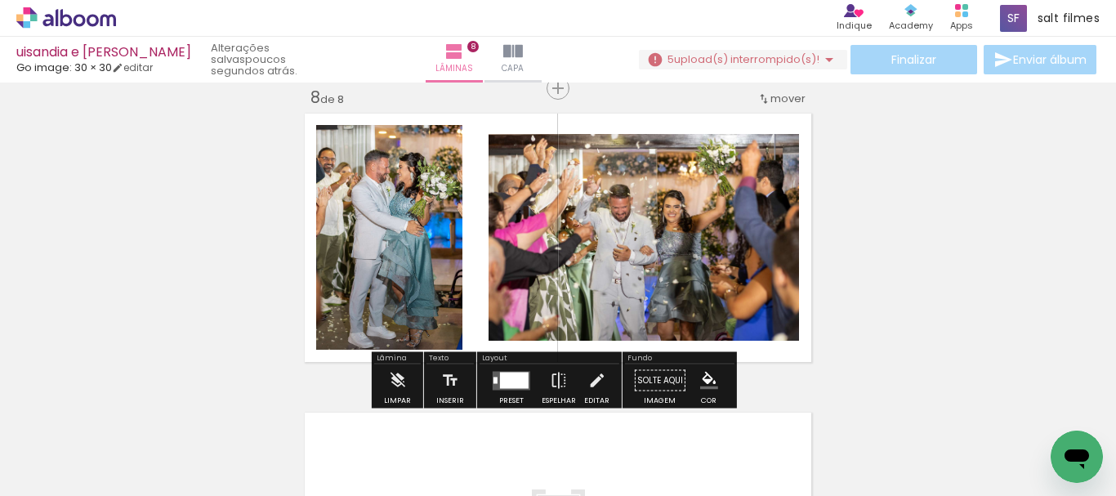
click at [502, 388] on quentale-layouter at bounding box center [512, 380] width 38 height 19
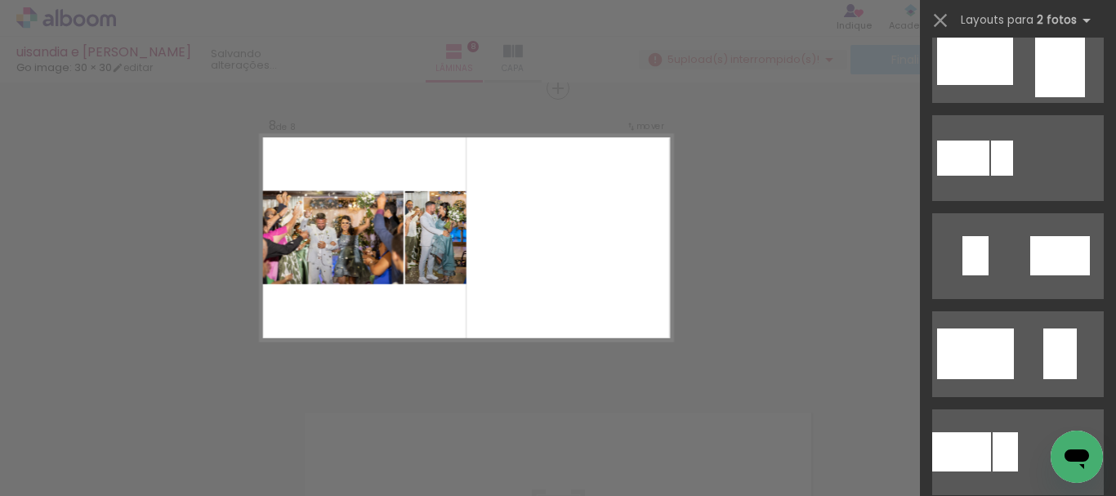
scroll to position [572, 0]
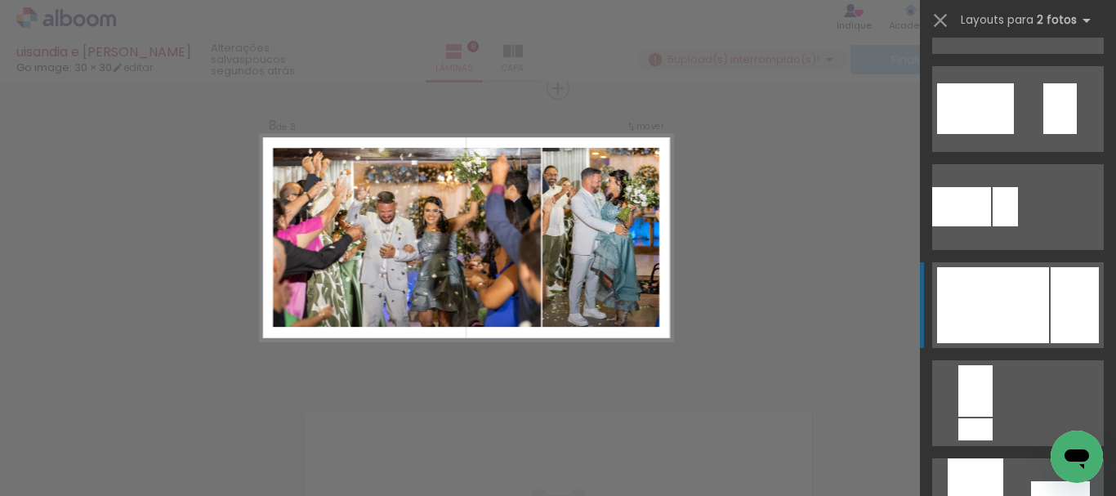
click at [1018, 279] on div at bounding box center [993, 305] width 112 height 76
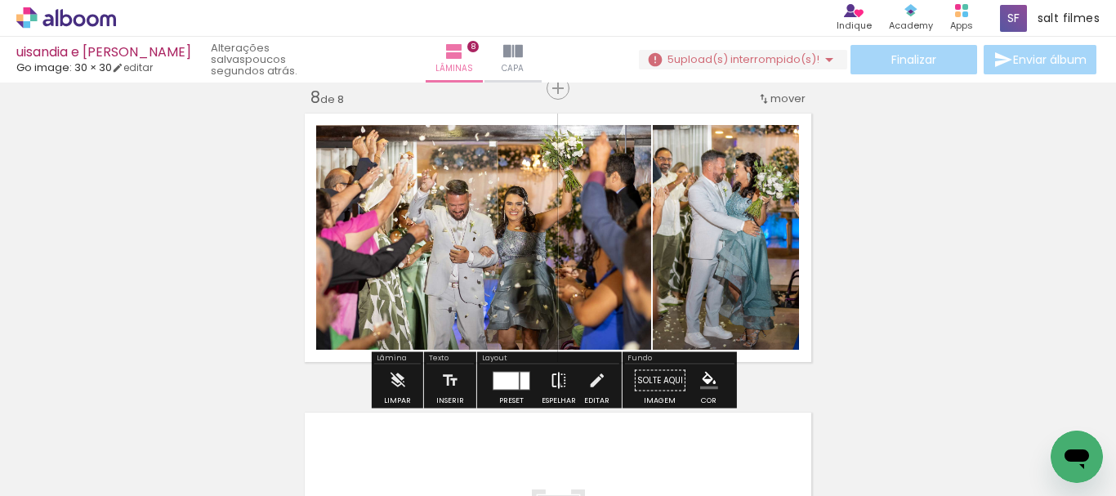
click at [555, 385] on iron-icon at bounding box center [559, 380] width 18 height 33
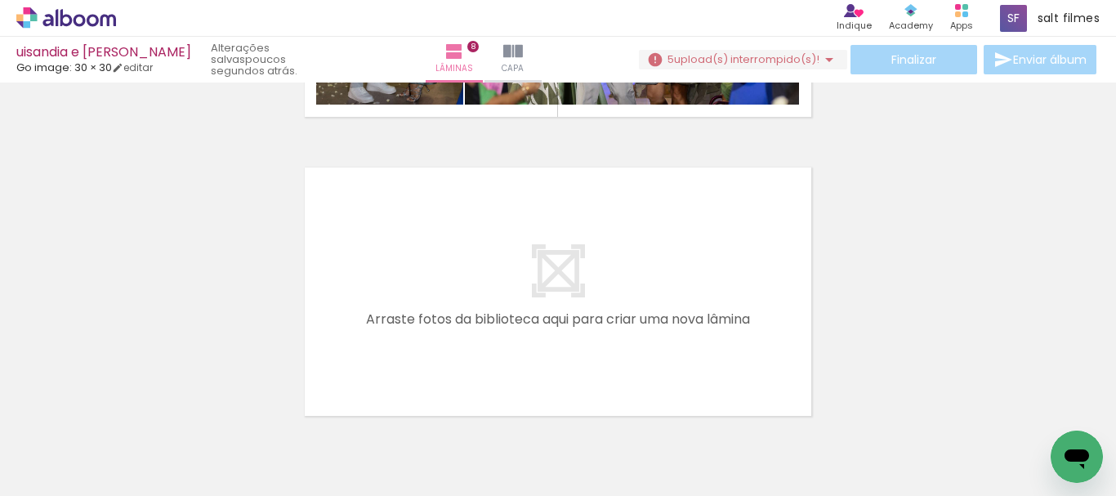
scroll to position [0, 3529]
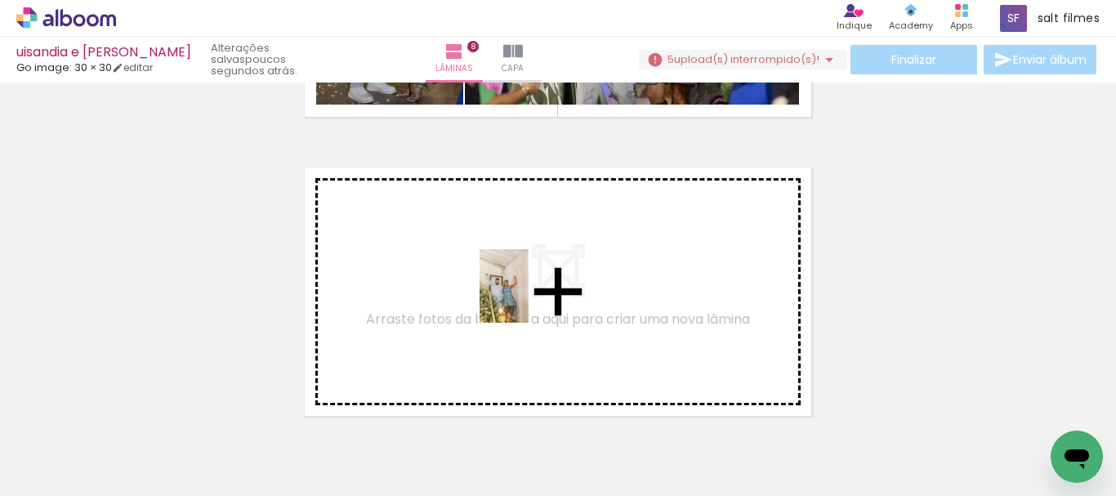
drag, startPoint x: 563, startPoint y: 421, endPoint x: 529, endPoint y: 297, distance: 128.0
click at [529, 297] on quentale-workspace at bounding box center [558, 248] width 1116 height 496
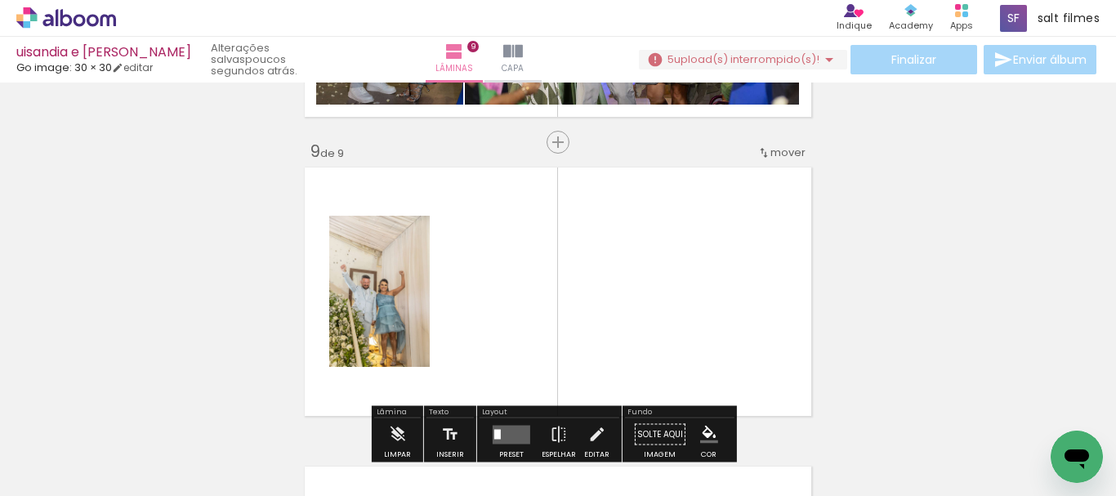
scroll to position [2413, 0]
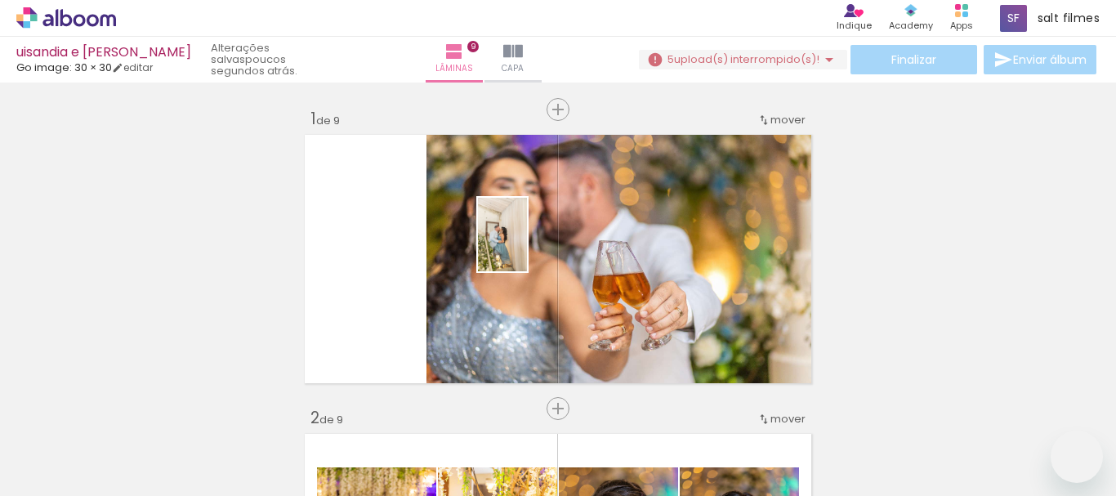
click at [513, 233] on quentale-workspace at bounding box center [558, 248] width 1116 height 496
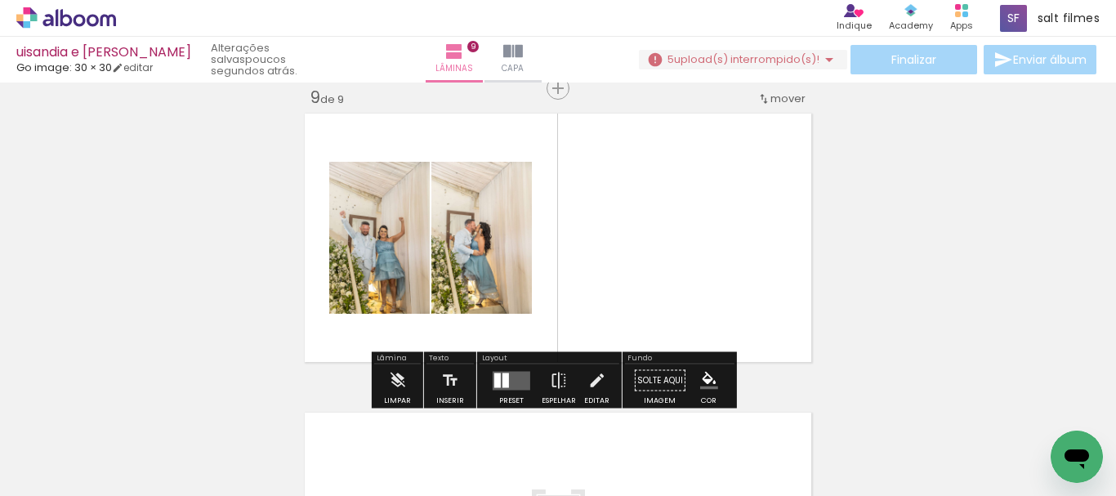
scroll to position [0, 3529]
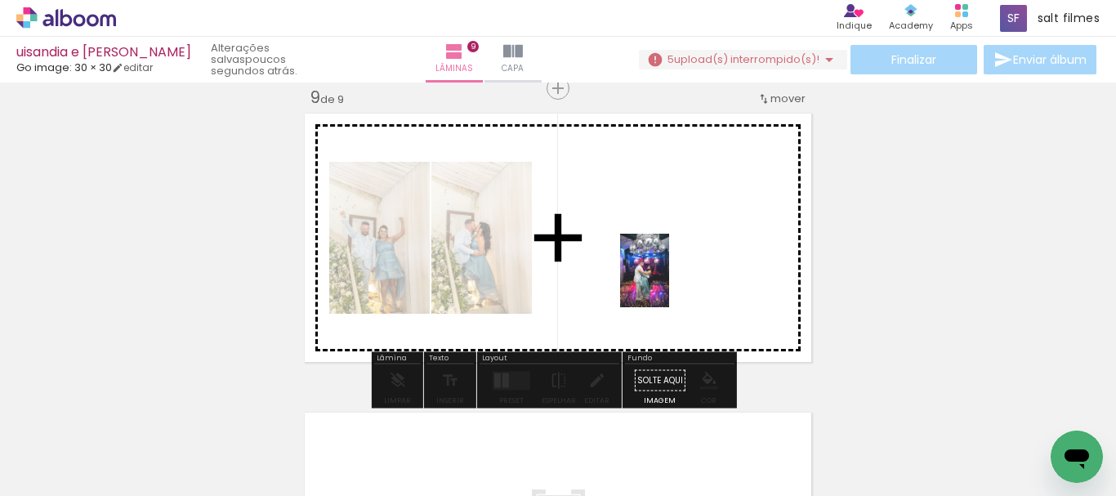
drag, startPoint x: 743, startPoint y: 401, endPoint x: 669, endPoint y: 283, distance: 139.9
click at [669, 283] on quentale-workspace at bounding box center [558, 248] width 1116 height 496
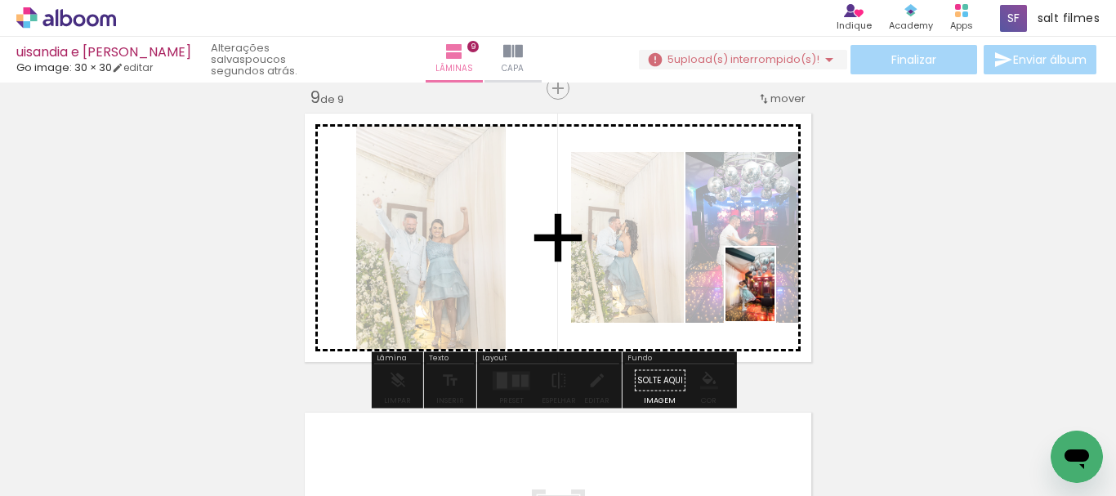
drag, startPoint x: 860, startPoint y: 444, endPoint x: 859, endPoint y: 274, distance: 170.8
click at [763, 269] on quentale-workspace at bounding box center [558, 248] width 1116 height 496
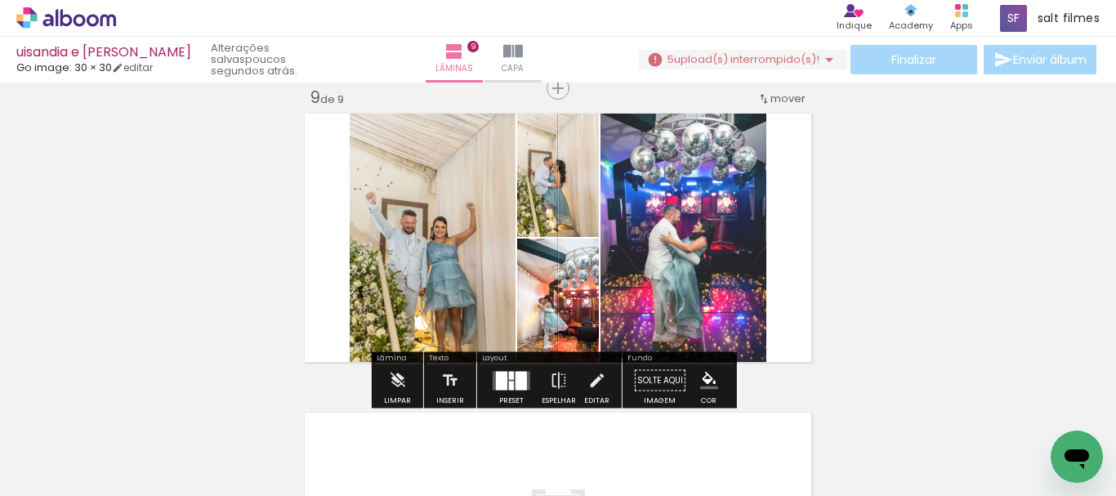
drag, startPoint x: 504, startPoint y: 379, endPoint x: 904, endPoint y: 283, distance: 411.6
click at [508, 378] on quentale-layouter at bounding box center [512, 380] width 38 height 19
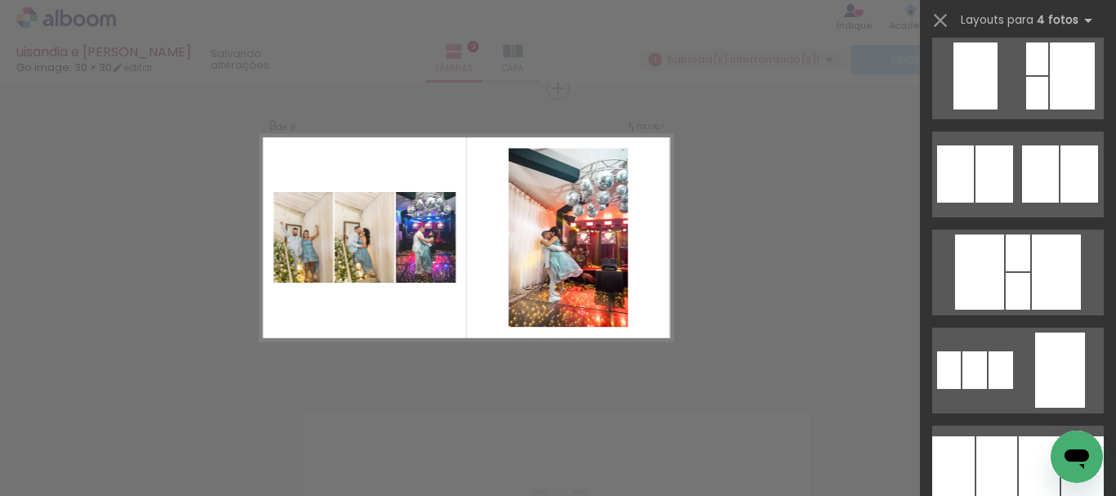
scroll to position [1552, 0]
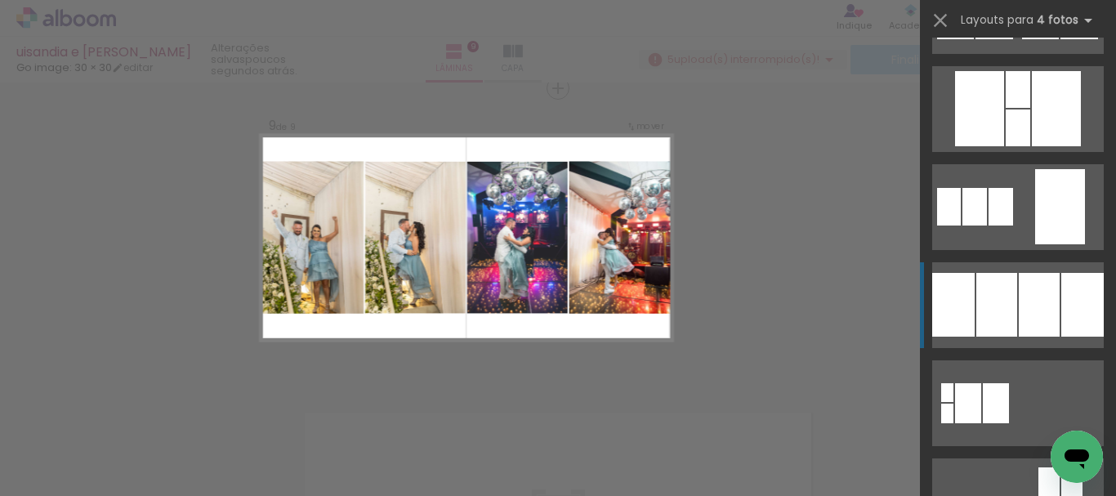
click at [1008, 304] on div at bounding box center [996, 305] width 41 height 64
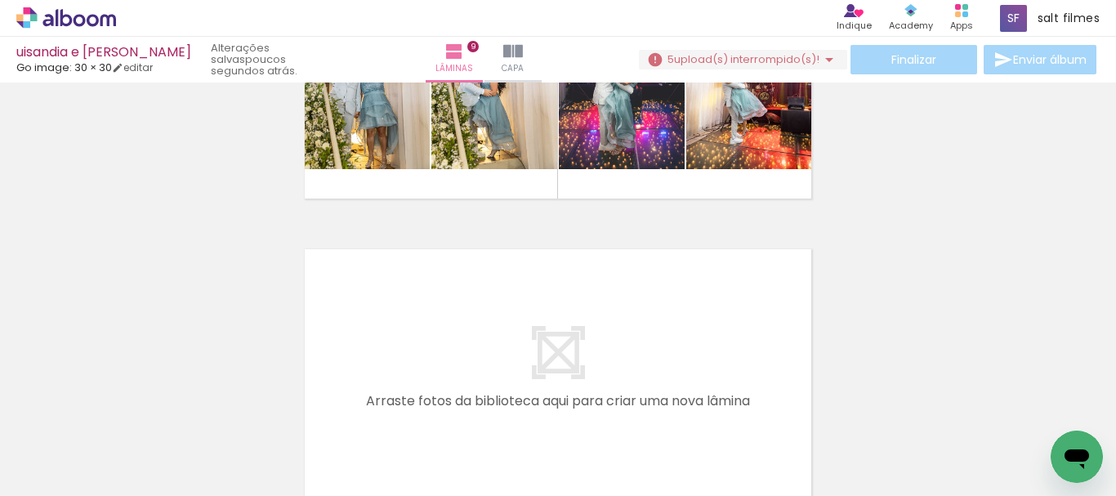
scroll to position [0, 4020]
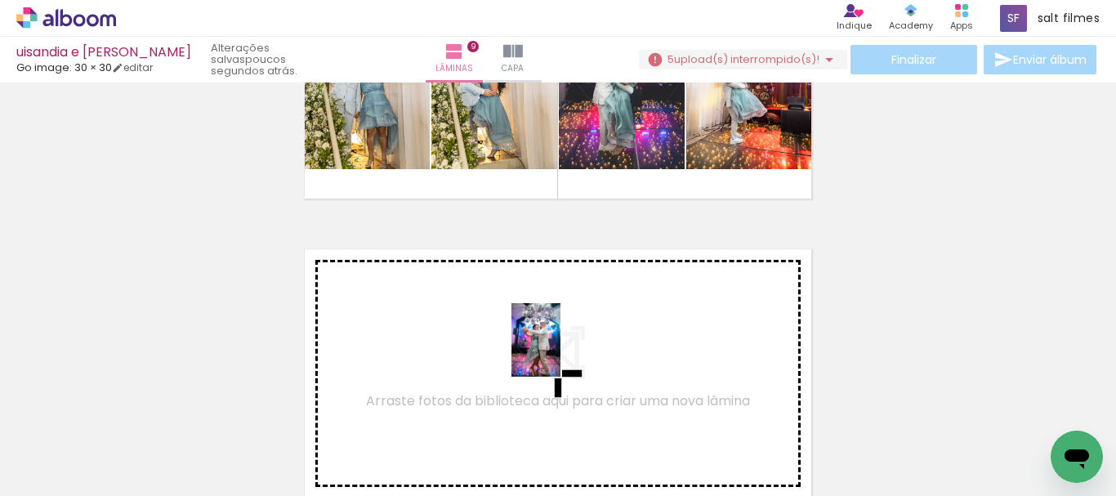
drag, startPoint x: 633, startPoint y: 420, endPoint x: 725, endPoint y: 435, distance: 93.5
click at [534, 335] on quentale-workspace at bounding box center [558, 248] width 1116 height 496
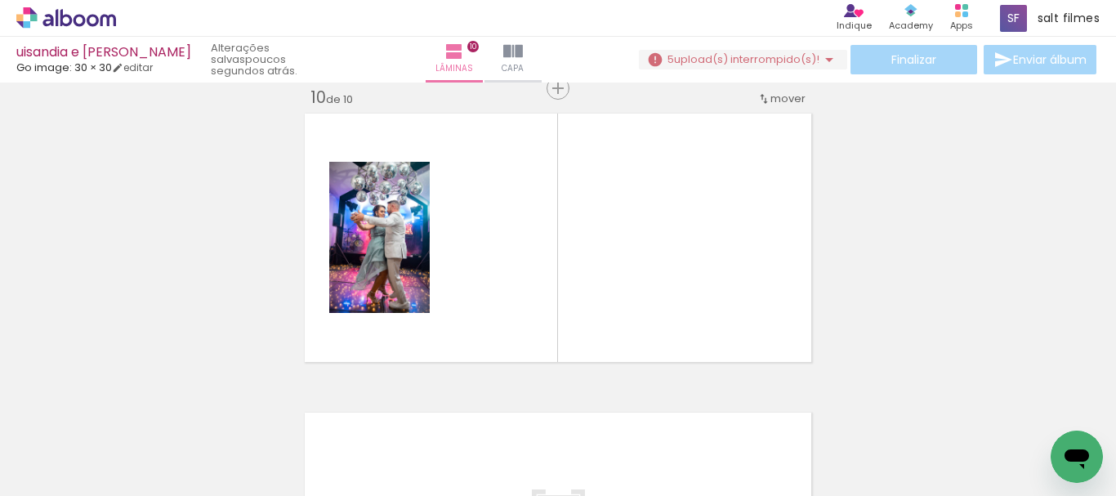
scroll to position [0, 3768]
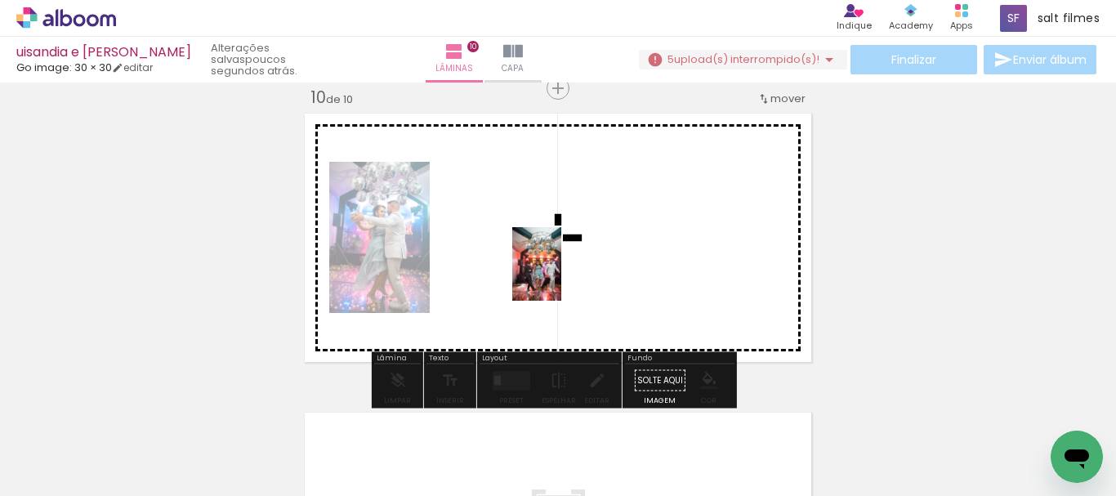
drag, startPoint x: 709, startPoint y: 435, endPoint x: 580, endPoint y: 281, distance: 200.6
click at [559, 273] on quentale-workspace at bounding box center [558, 248] width 1116 height 496
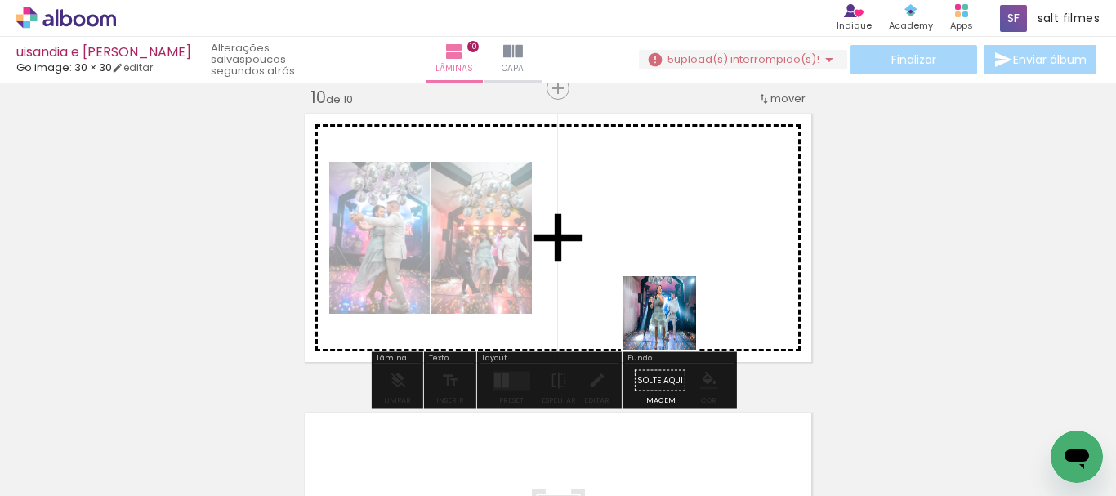
drag, startPoint x: 787, startPoint y: 441, endPoint x: 919, endPoint y: 277, distance: 210.9
click at [652, 278] on quentale-workspace at bounding box center [558, 248] width 1116 height 496
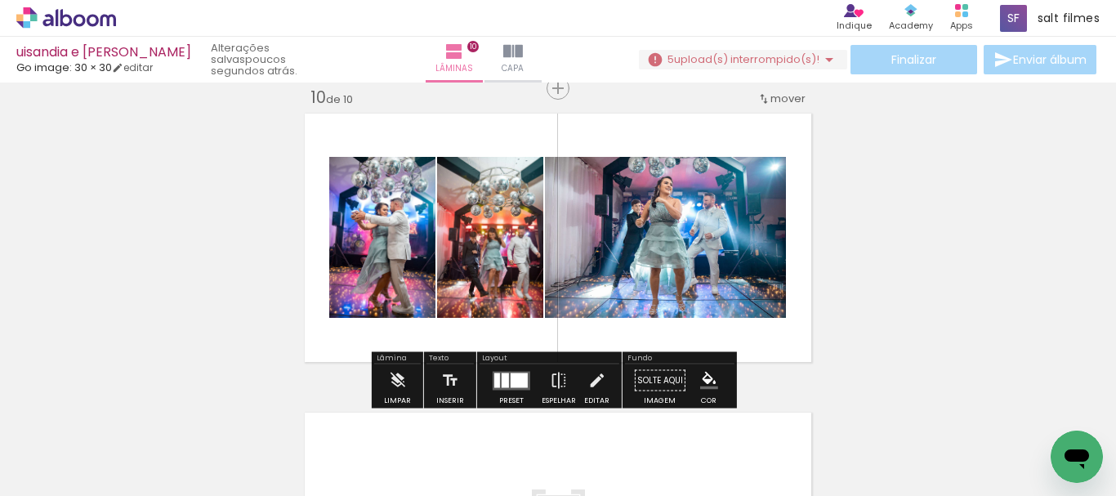
click at [503, 384] on div at bounding box center [505, 380] width 7 height 15
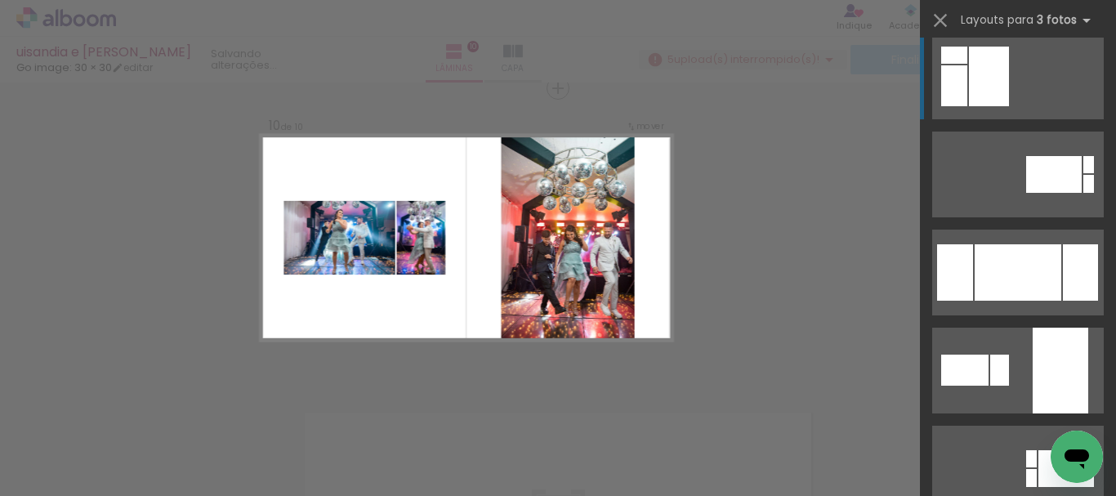
scroll to position [3105, 0]
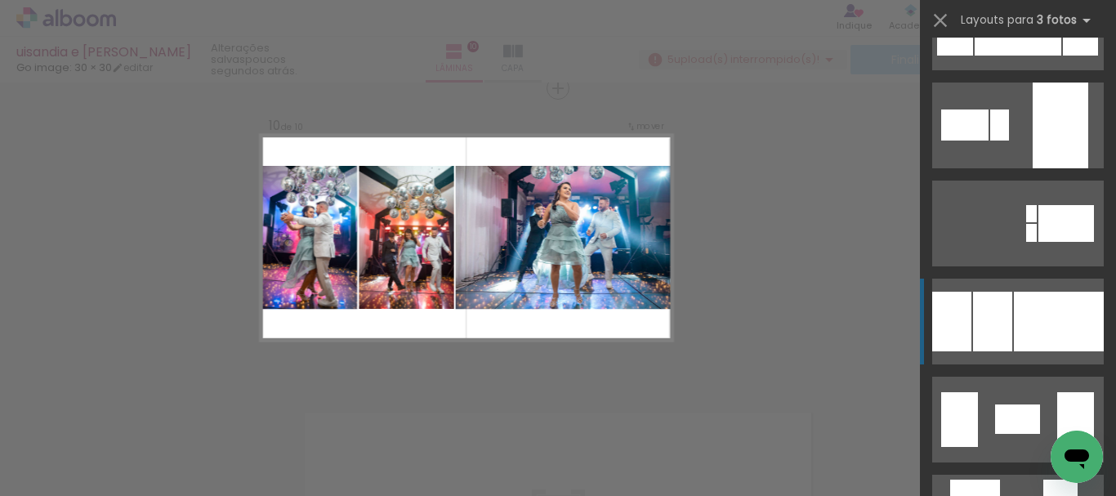
click at [1042, 319] on div at bounding box center [1059, 322] width 90 height 60
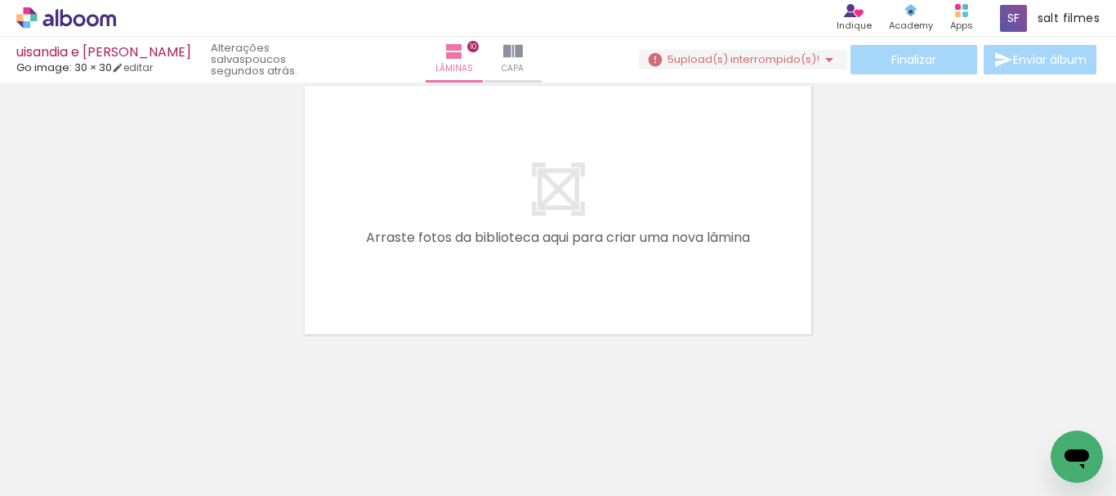
scroll to position [0, 879]
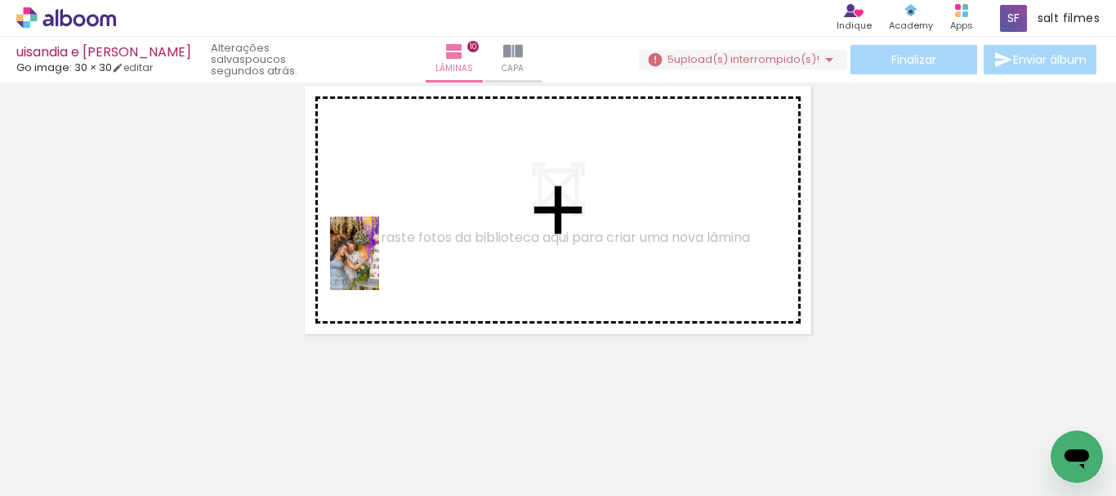
drag, startPoint x: 341, startPoint y: 356, endPoint x: 408, endPoint y: 391, distance: 75.6
click at [381, 255] on quentale-workspace at bounding box center [558, 248] width 1116 height 496
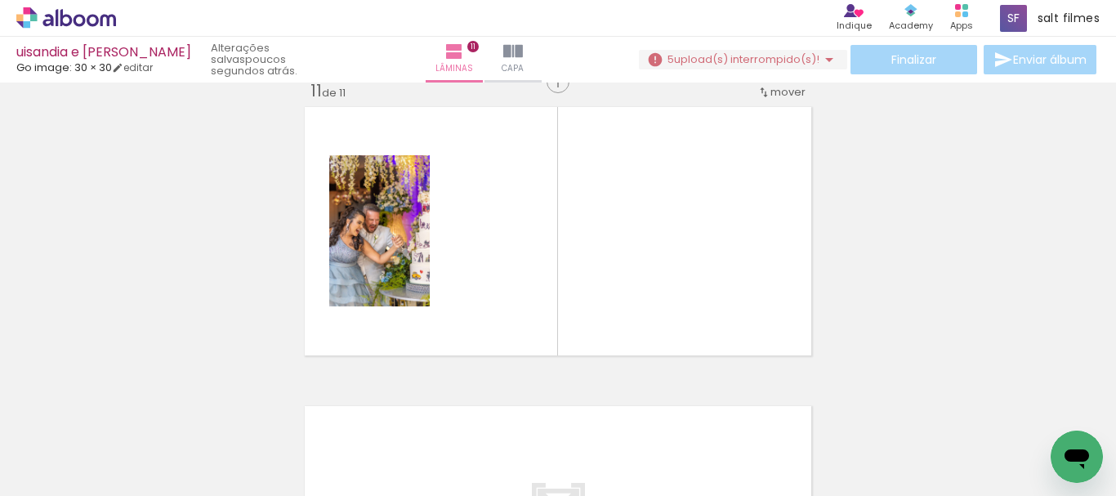
scroll to position [3011, 0]
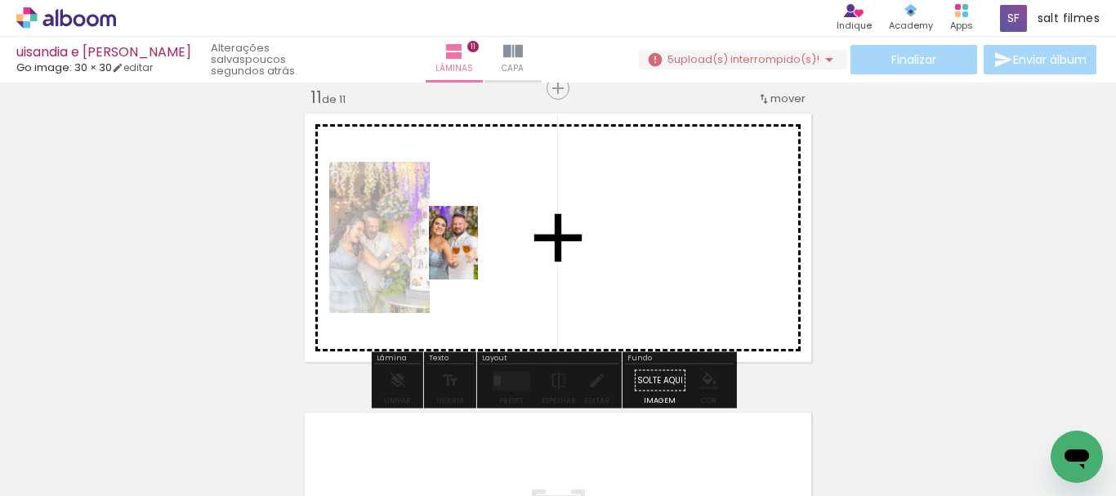
drag, startPoint x: 430, startPoint y: 328, endPoint x: 641, endPoint y: 297, distance: 213.9
click at [484, 242] on quentale-workspace at bounding box center [558, 248] width 1116 height 496
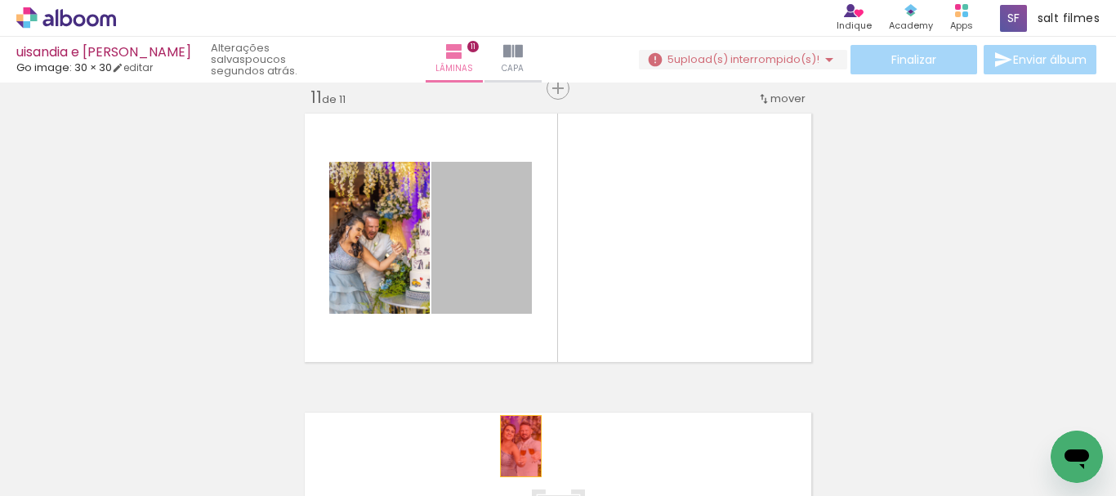
drag, startPoint x: 476, startPoint y: 272, endPoint x: 431, endPoint y: 282, distance: 46.0
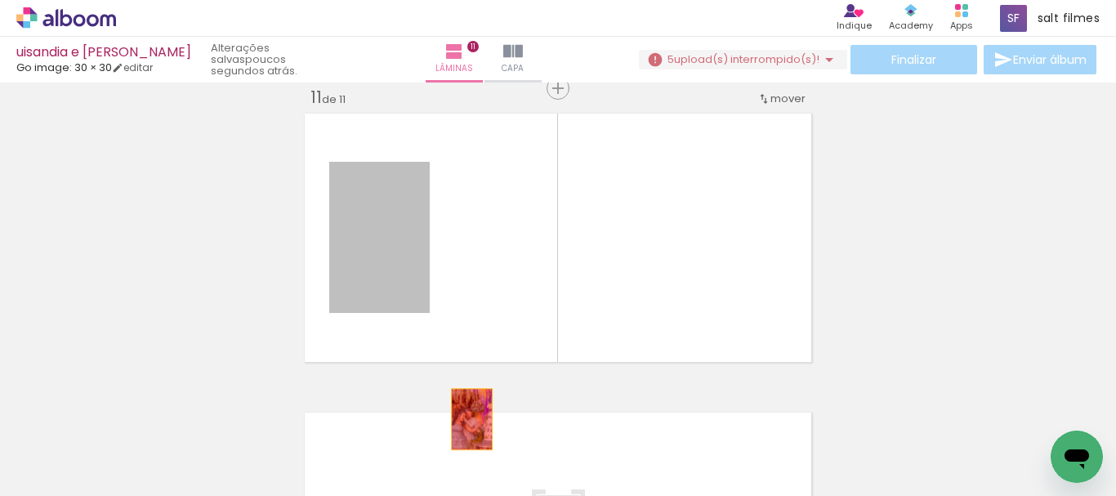
drag, startPoint x: 457, startPoint y: 373, endPoint x: 520, endPoint y: 458, distance: 105.1
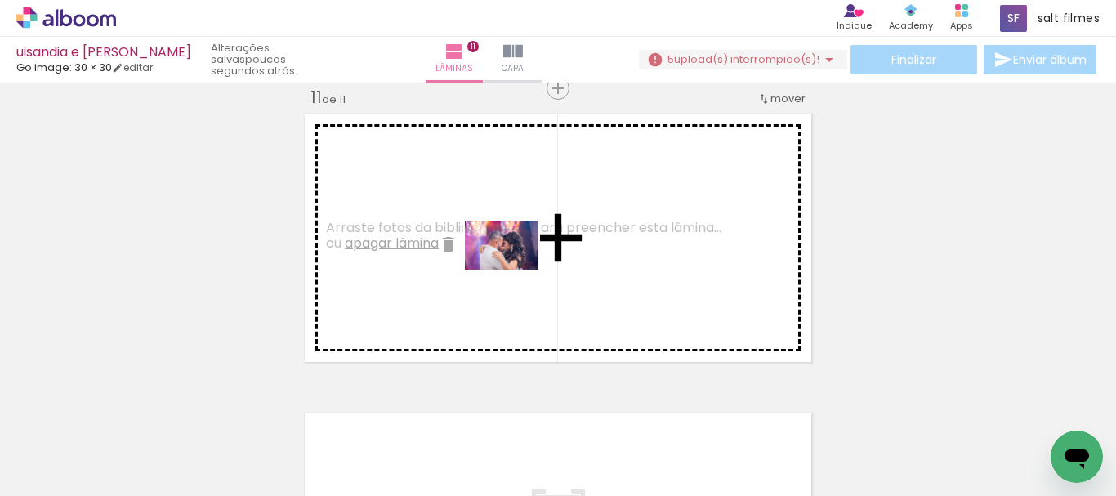
drag, startPoint x: 837, startPoint y: 446, endPoint x: 816, endPoint y: 416, distance: 36.9
click at [513, 270] on quentale-workspace at bounding box center [558, 248] width 1116 height 496
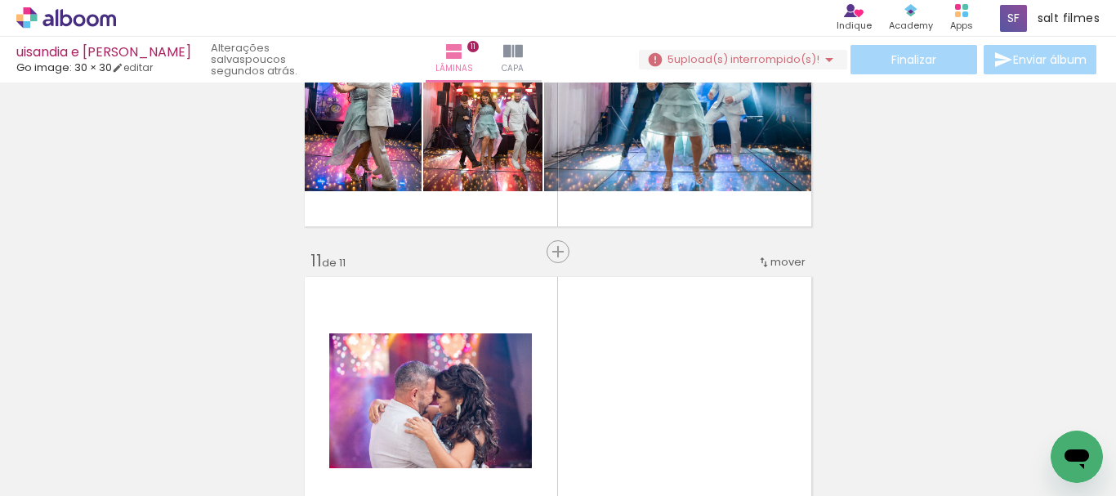
scroll to position [2930, 0]
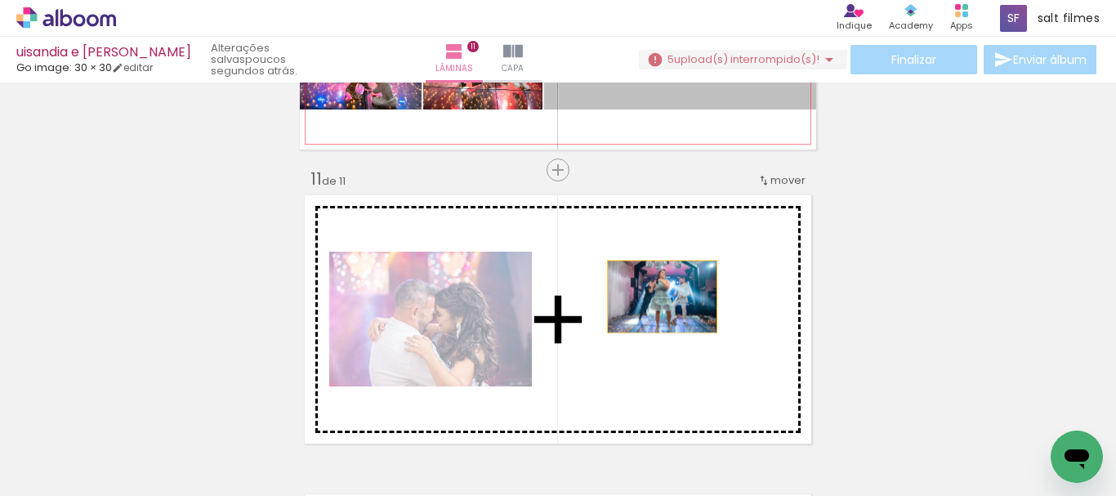
drag, startPoint x: 671, startPoint y: 104, endPoint x: 889, endPoint y: 279, distance: 279.6
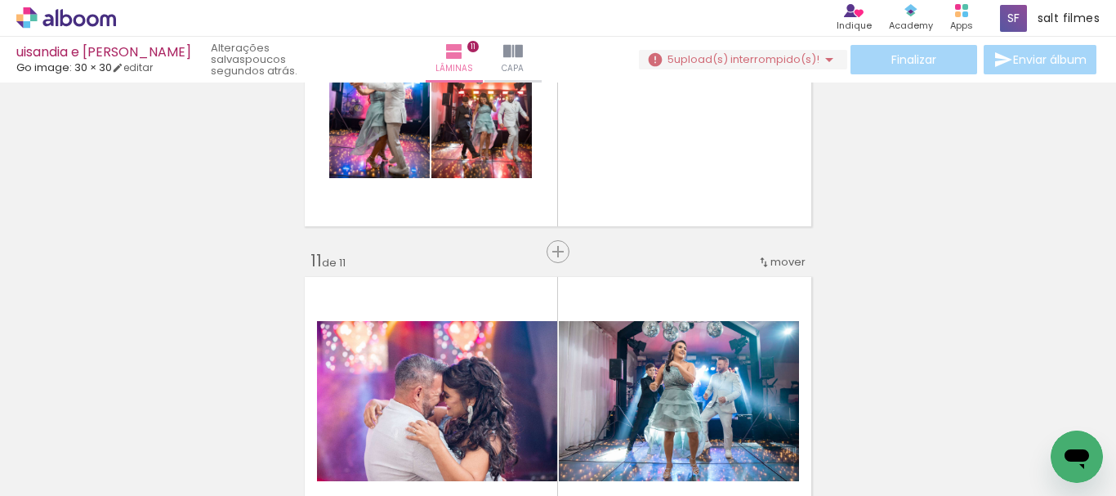
scroll to position [2766, 0]
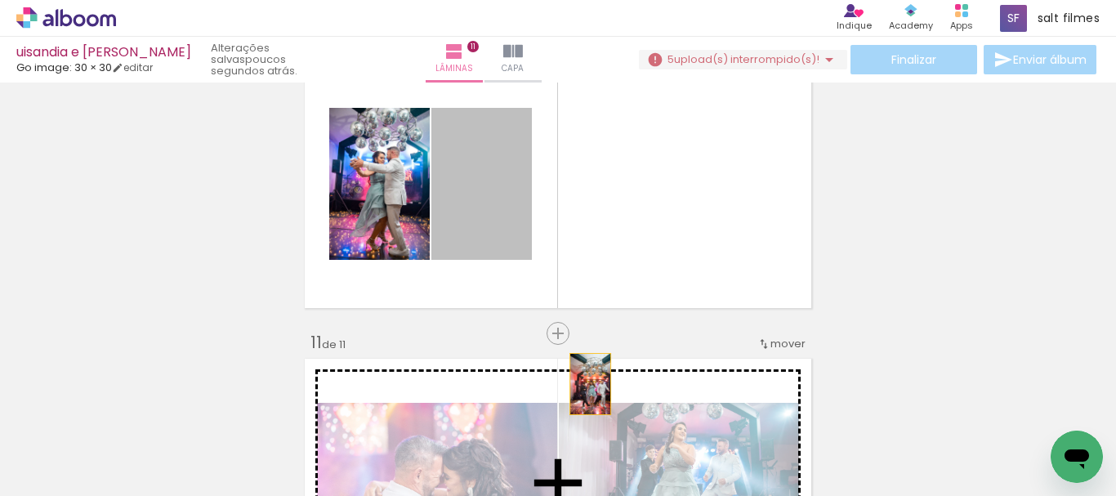
drag, startPoint x: 498, startPoint y: 216, endPoint x: 943, endPoint y: 328, distance: 458.5
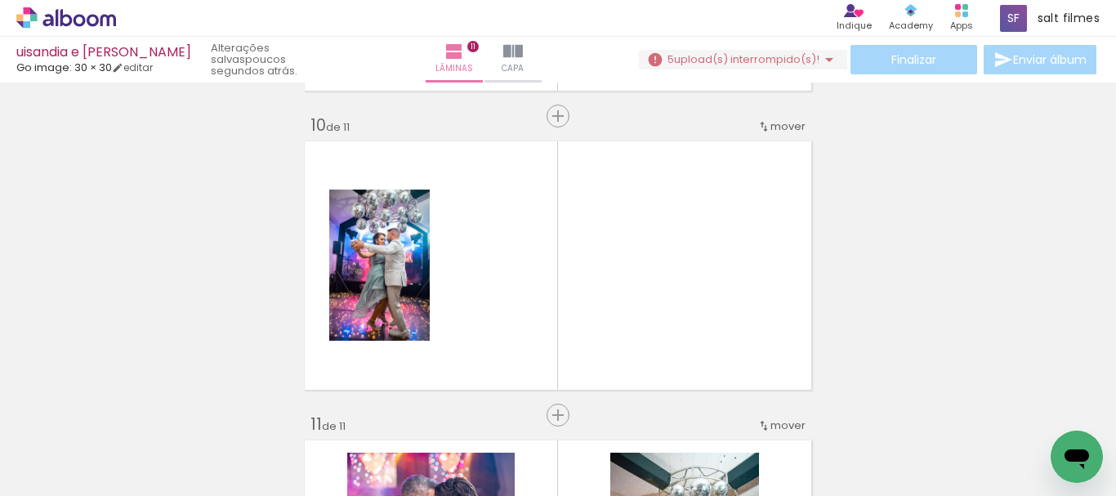
scroll to position [2848, 0]
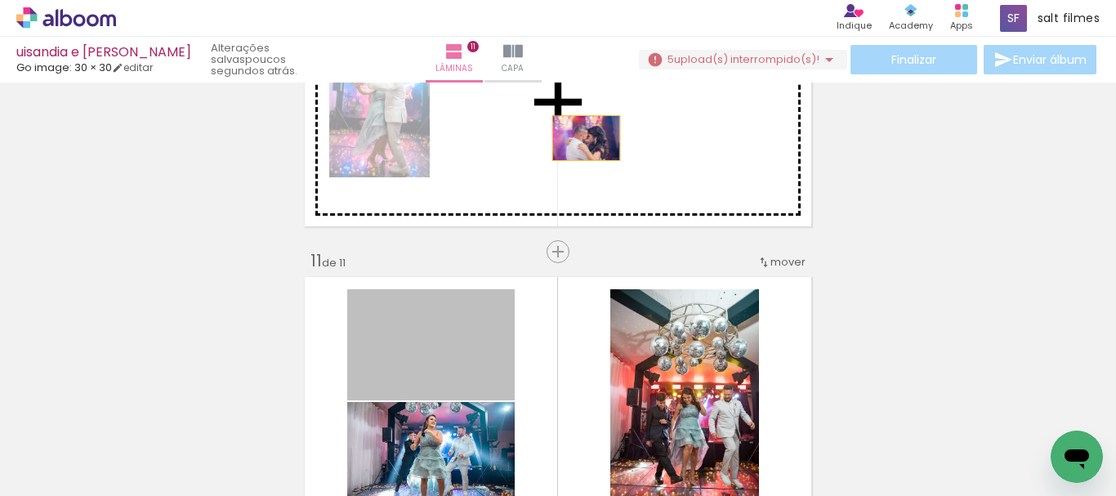
drag, startPoint x: 465, startPoint y: 358, endPoint x: 580, endPoint y: 138, distance: 248.1
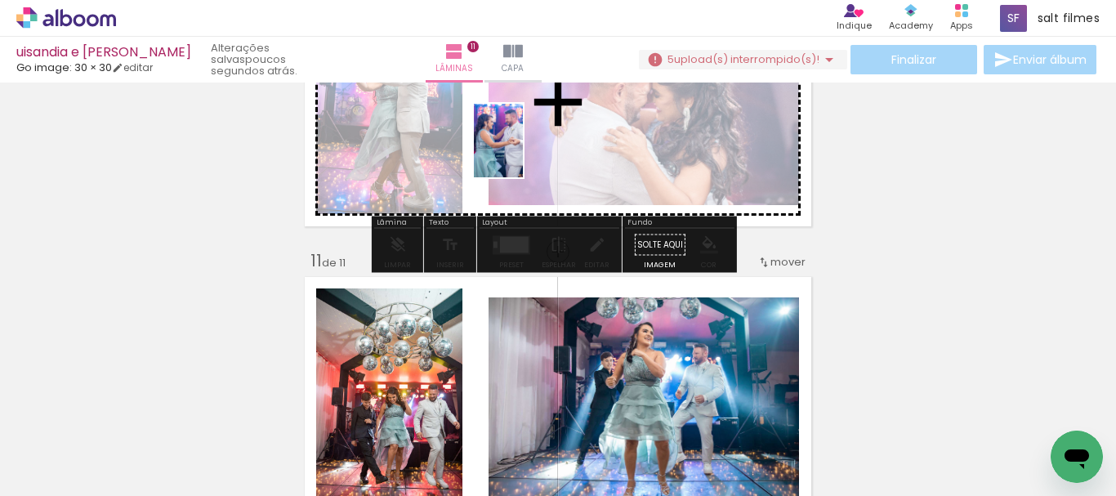
drag, startPoint x: 902, startPoint y: 408, endPoint x: 520, endPoint y: 148, distance: 462.3
click at [520, 148] on quentale-workspace at bounding box center [558, 248] width 1116 height 496
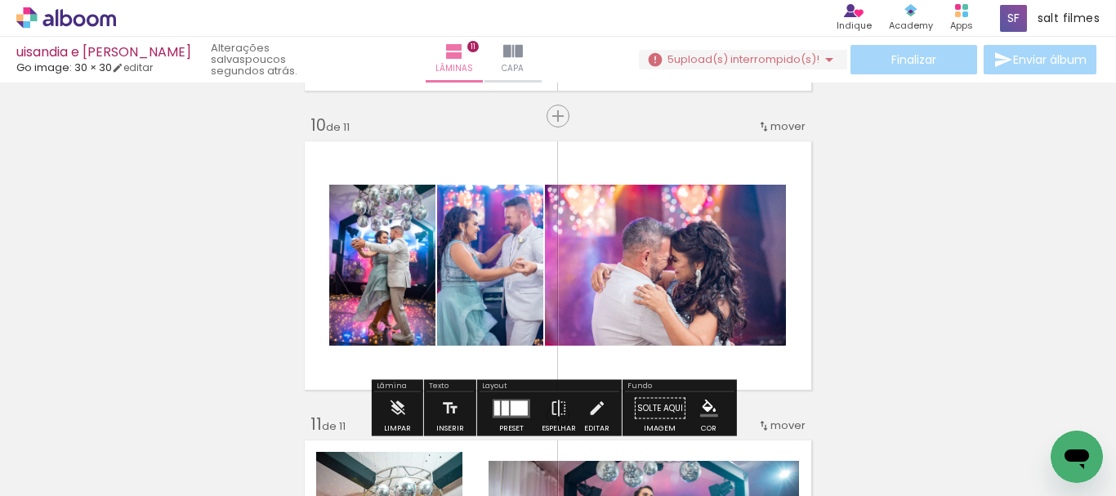
scroll to position [2766, 0]
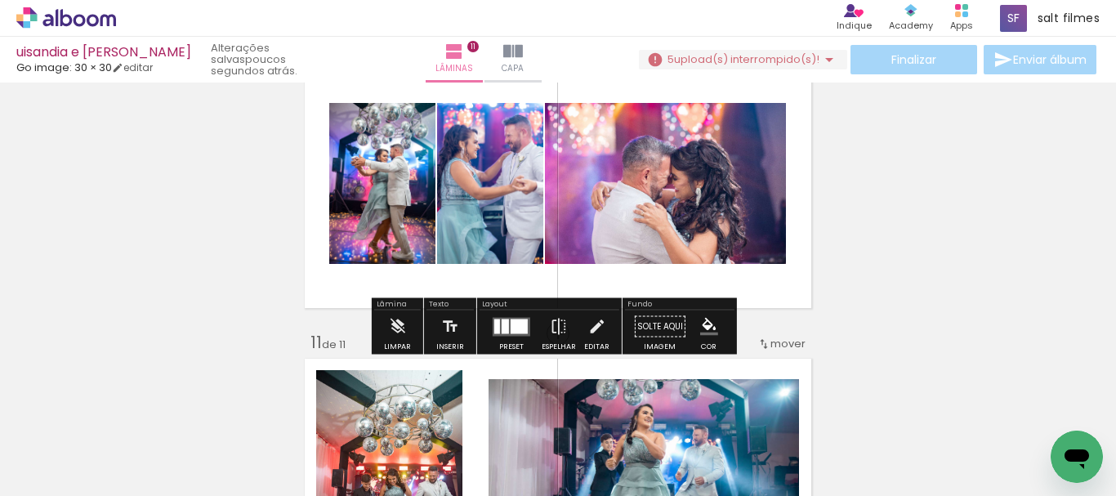
click at [513, 319] on div at bounding box center [519, 326] width 17 height 15
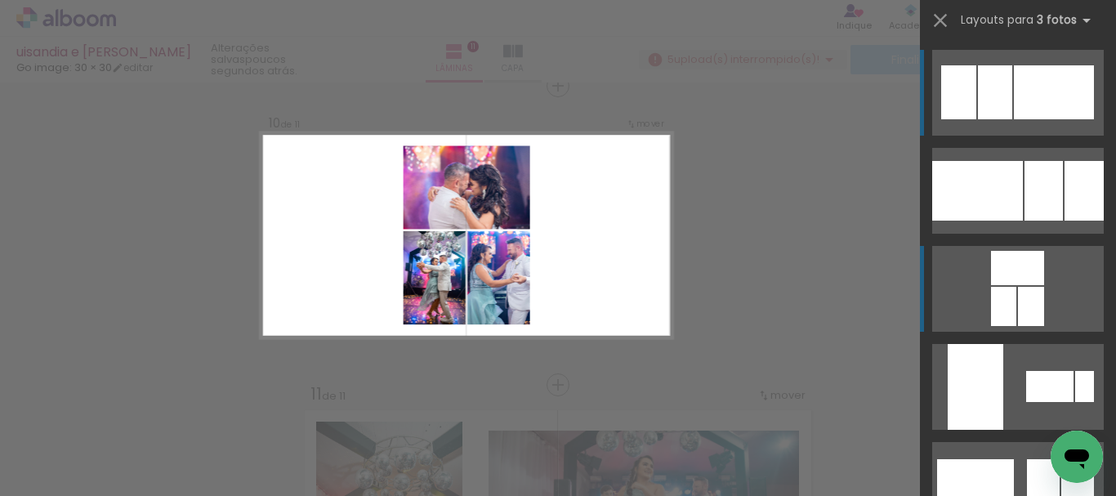
scroll to position [2712, 0]
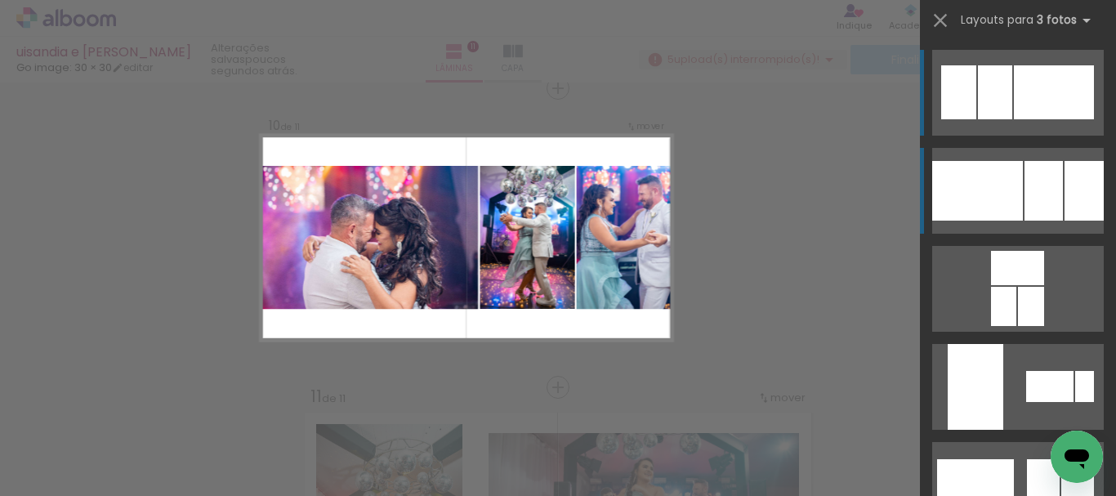
click at [1002, 200] on div at bounding box center [977, 191] width 91 height 60
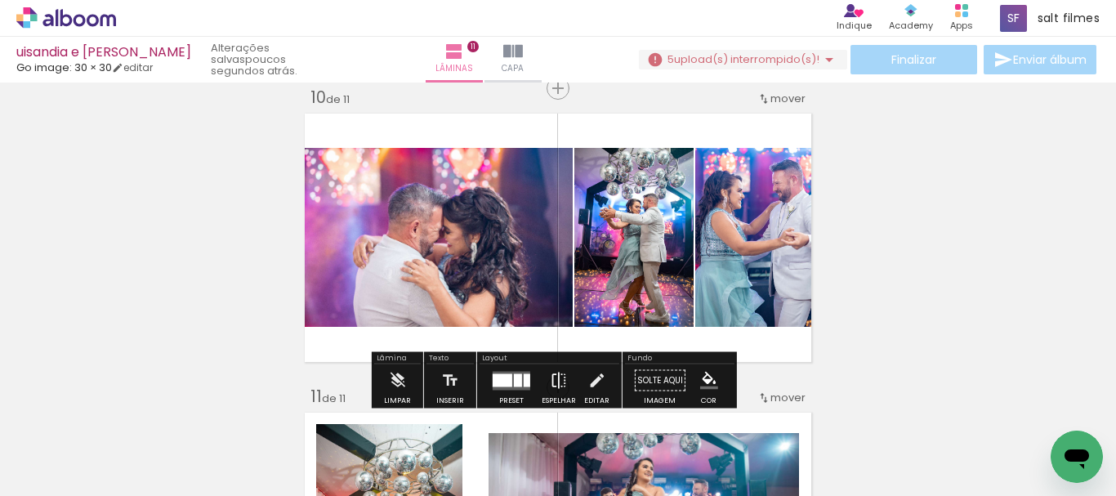
click at [551, 376] on iron-icon at bounding box center [559, 380] width 18 height 33
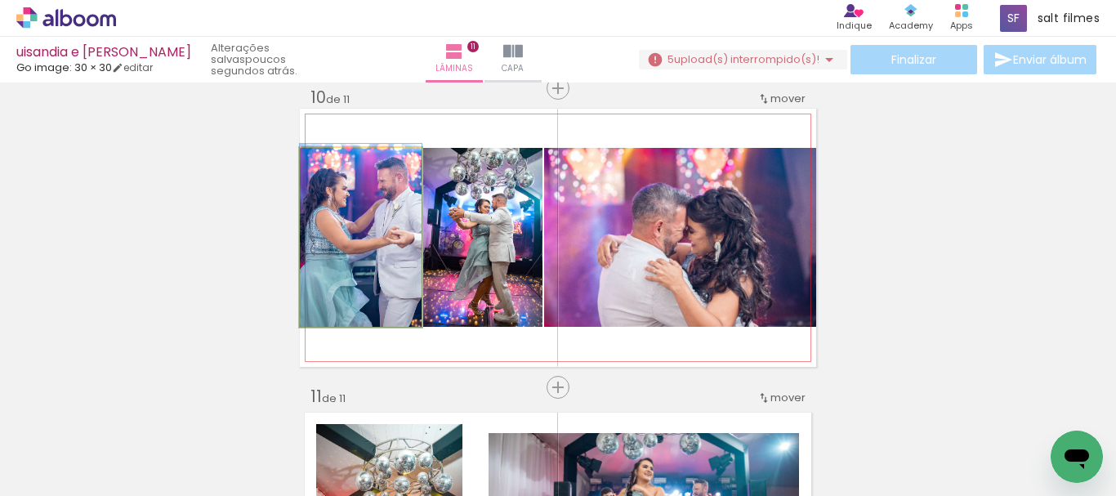
drag, startPoint x: 327, startPoint y: 279, endPoint x: 570, endPoint y: 257, distance: 244.5
click at [0, 0] on slot at bounding box center [0, 0] width 0 height 0
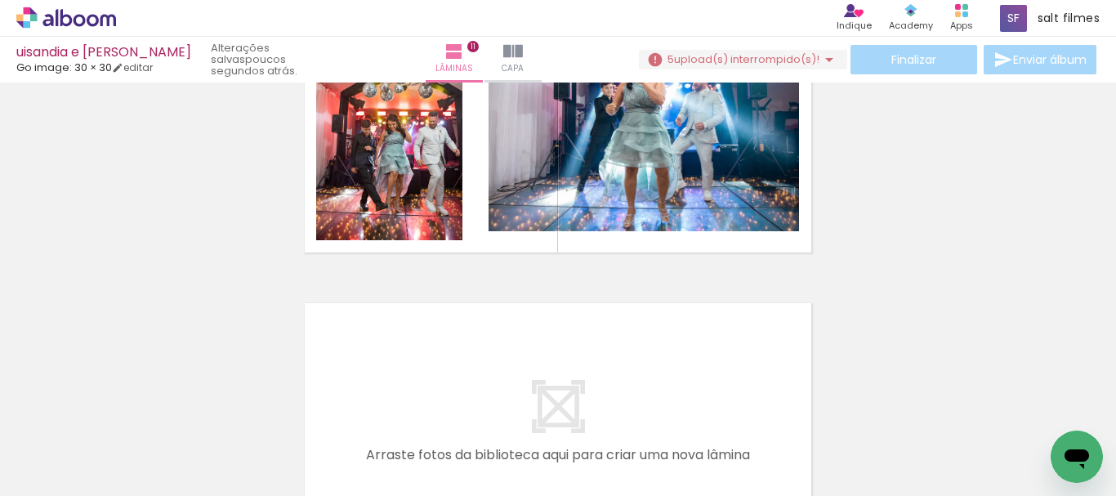
scroll to position [0, 1481]
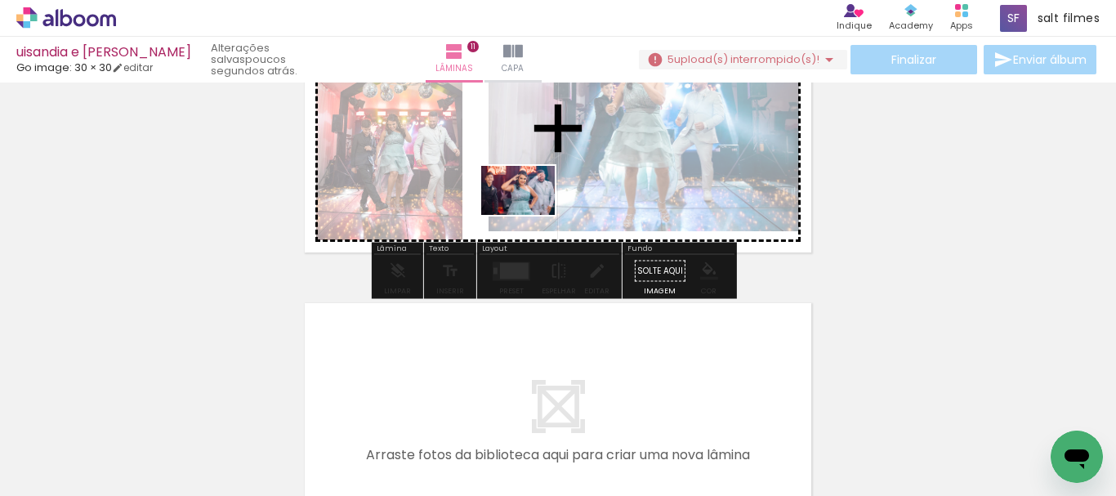
drag, startPoint x: 457, startPoint y: 426, endPoint x: 536, endPoint y: 198, distance: 241.3
click at [536, 198] on quentale-workspace at bounding box center [558, 248] width 1116 height 496
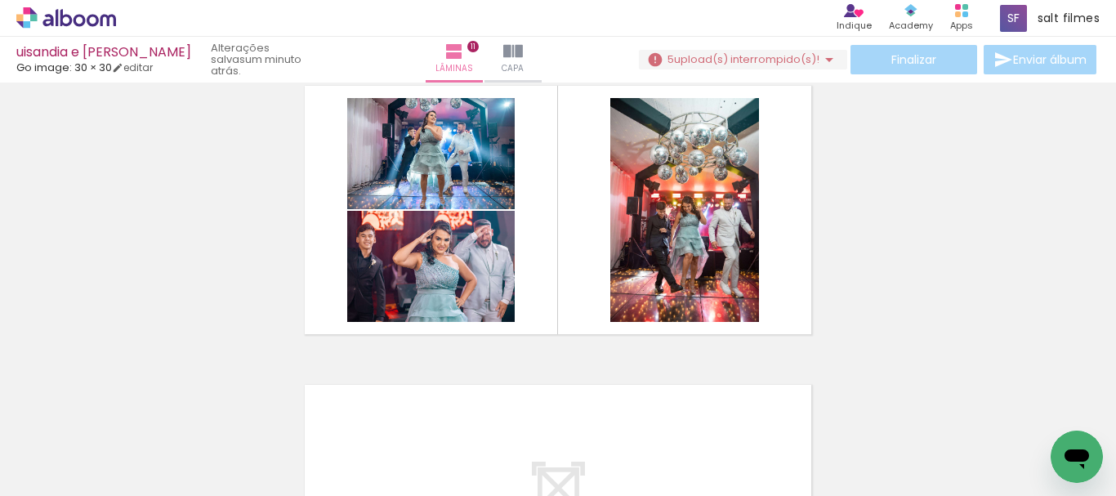
scroll to position [0, 1486]
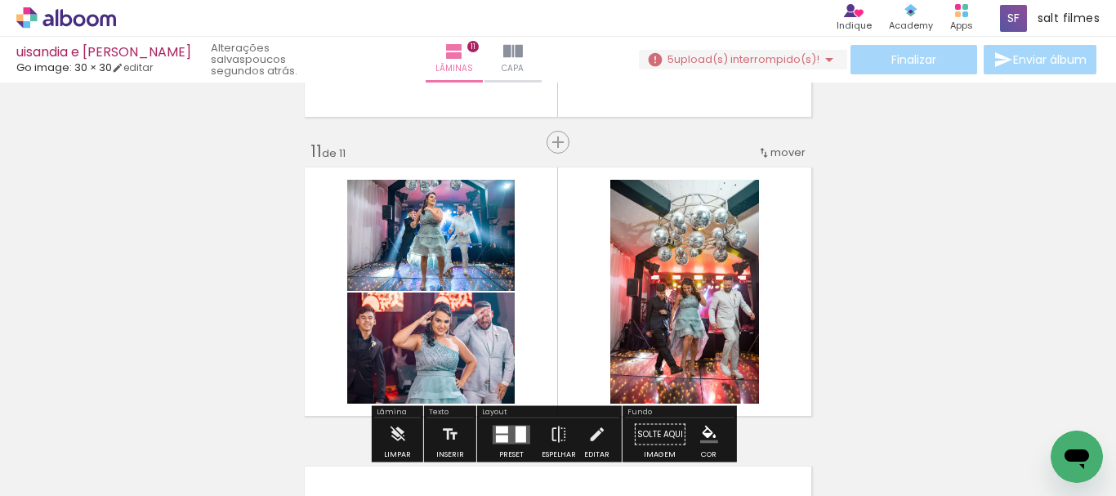
scroll to position [3039, 0]
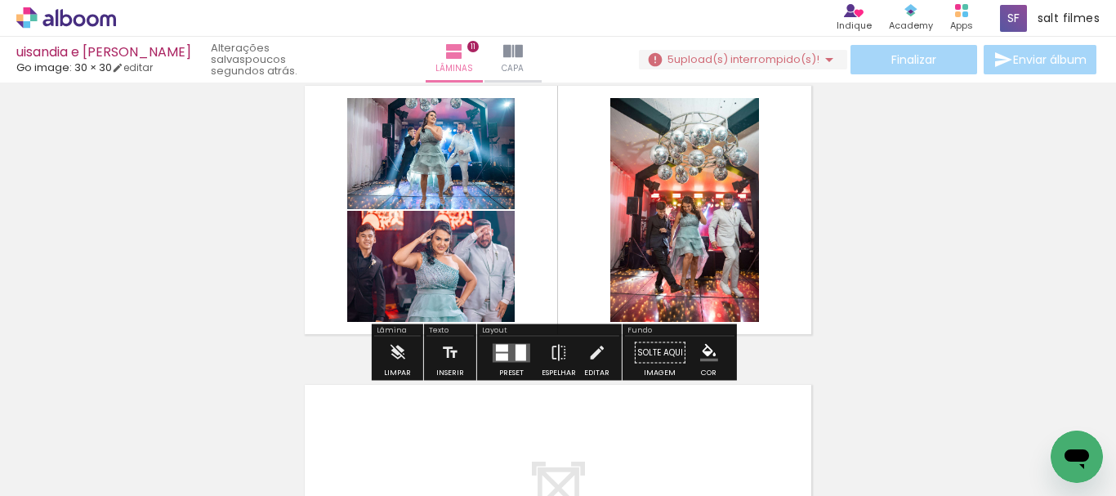
drag, startPoint x: 507, startPoint y: 363, endPoint x: 1022, endPoint y: 211, distance: 537.4
click at [507, 362] on div at bounding box center [511, 353] width 44 height 33
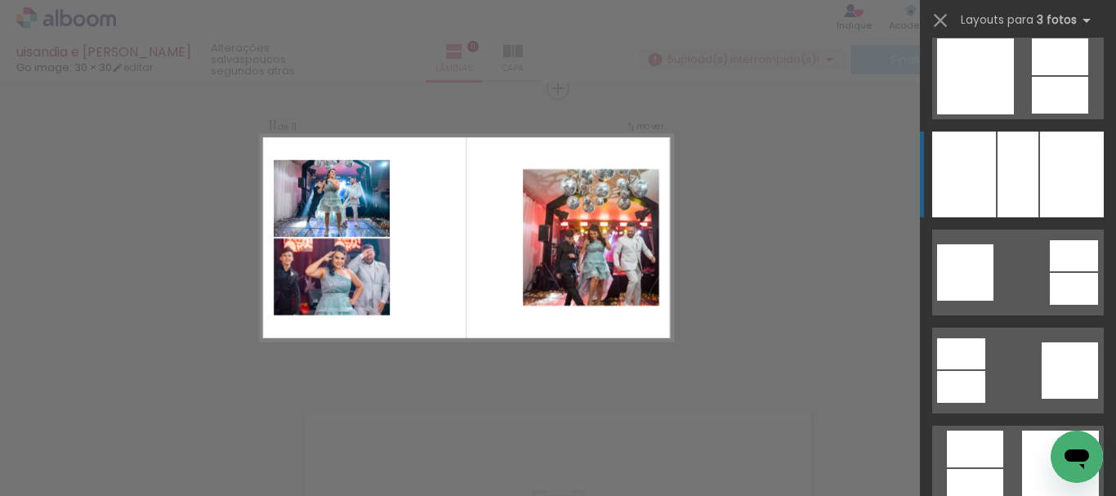
scroll to position [2696, 0]
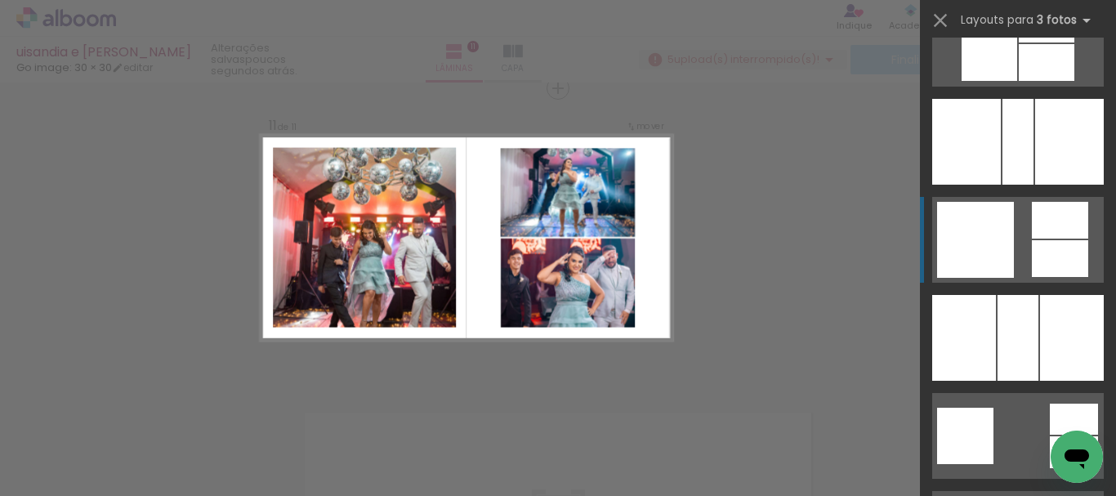
click at [1020, 252] on quentale-layouter at bounding box center [1018, 240] width 172 height 86
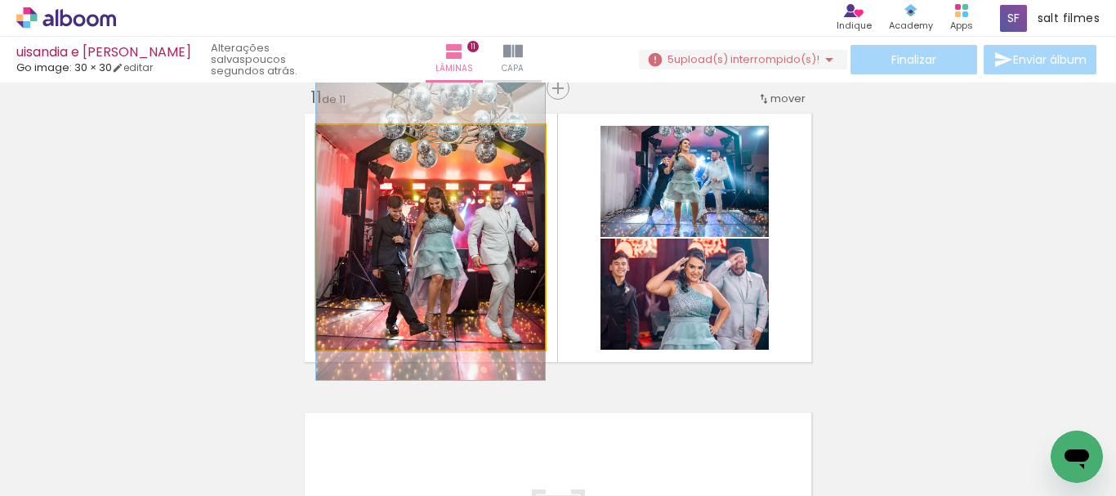
drag, startPoint x: 485, startPoint y: 228, endPoint x: 477, endPoint y: 199, distance: 29.7
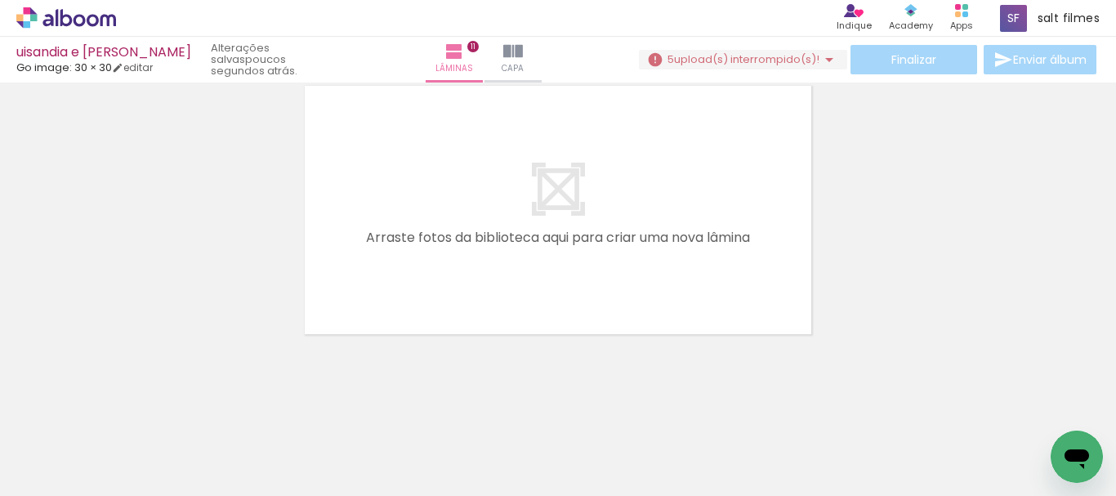
scroll to position [0, 598]
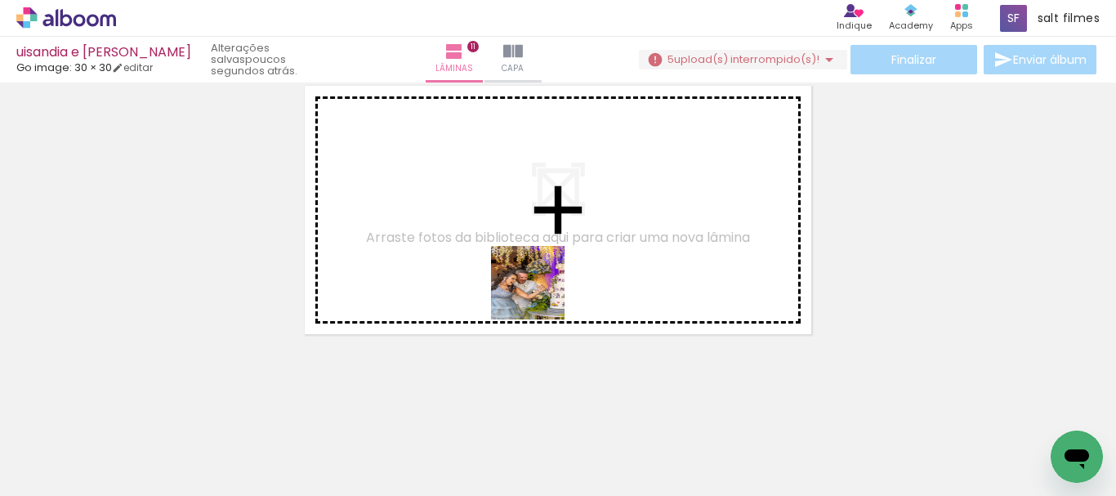
drag, startPoint x: 576, startPoint y: 437, endPoint x: 697, endPoint y: 455, distance: 122.2
click at [533, 248] on quentale-workspace at bounding box center [558, 248] width 1116 height 496
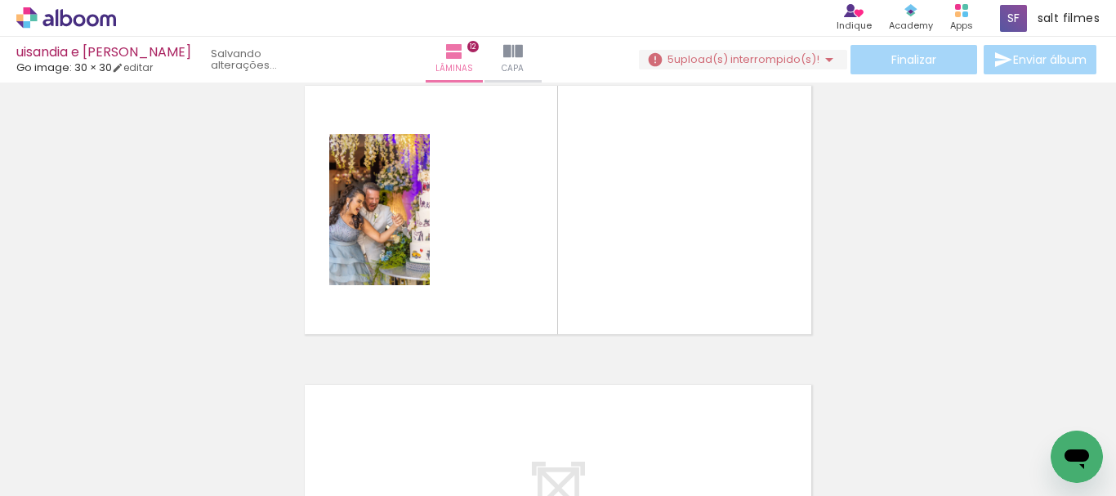
scroll to position [3310, 0]
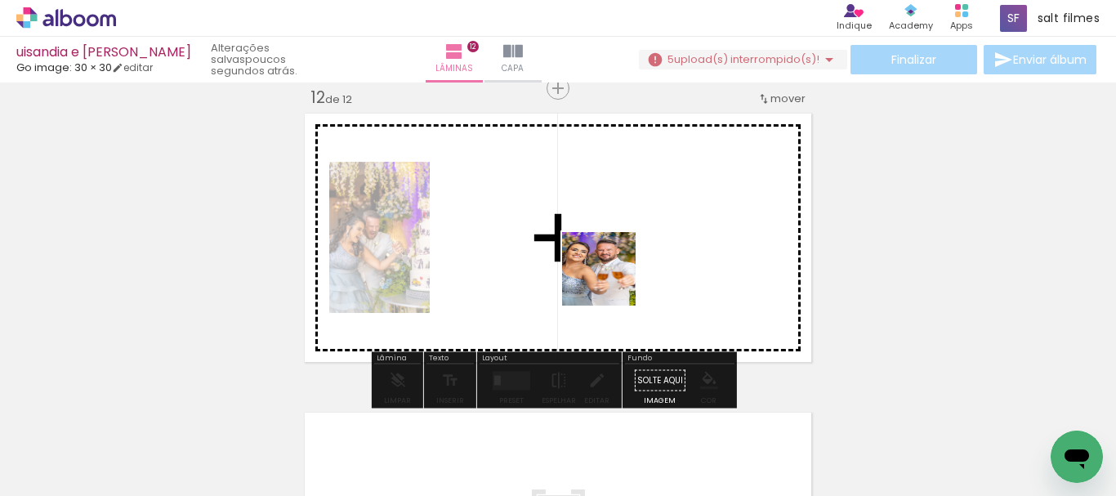
drag, startPoint x: 665, startPoint y: 443, endPoint x: 751, endPoint y: 462, distance: 87.8
click at [596, 254] on quentale-workspace at bounding box center [558, 248] width 1116 height 496
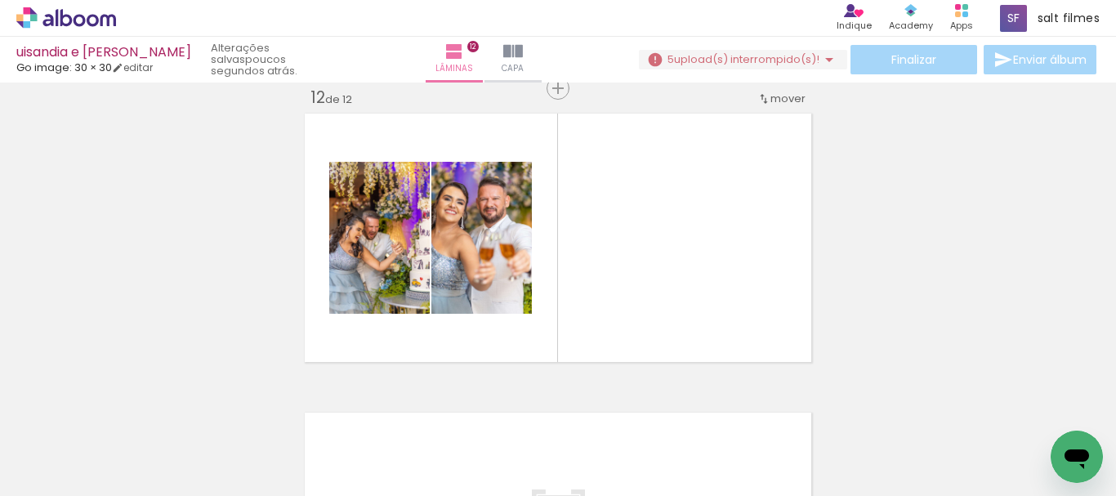
scroll to position [0, 4471]
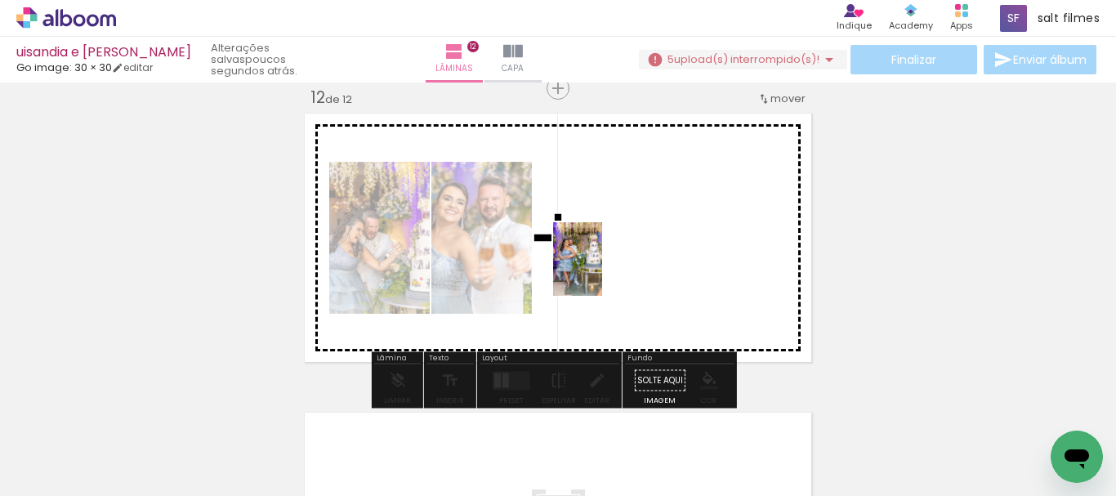
drag, startPoint x: 645, startPoint y: 388, endPoint x: 601, endPoint y: 267, distance: 128.4
click at [601, 267] on quentale-workspace at bounding box center [558, 248] width 1116 height 496
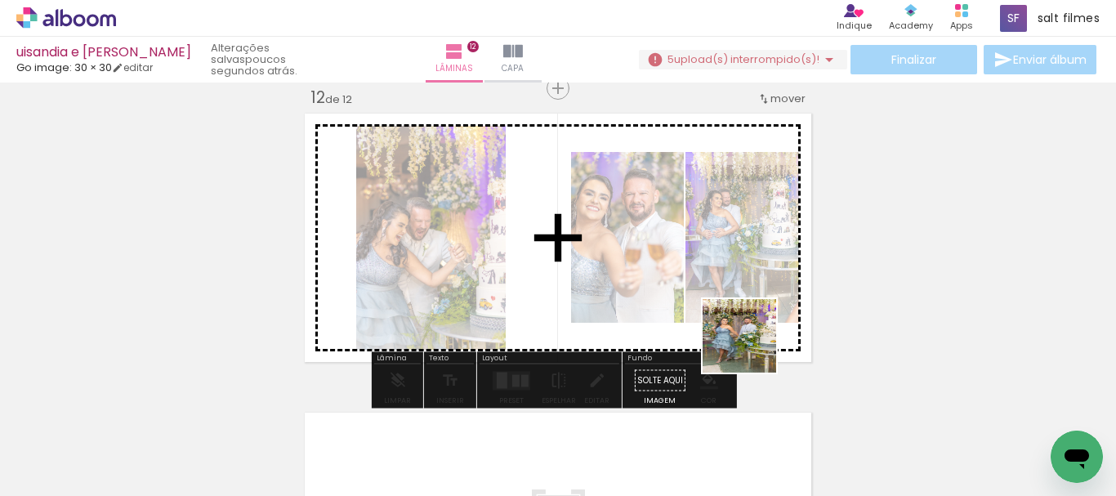
drag, startPoint x: 741, startPoint y: 439, endPoint x: 775, endPoint y: 245, distance: 196.6
click at [756, 273] on quentale-workspace at bounding box center [558, 248] width 1116 height 496
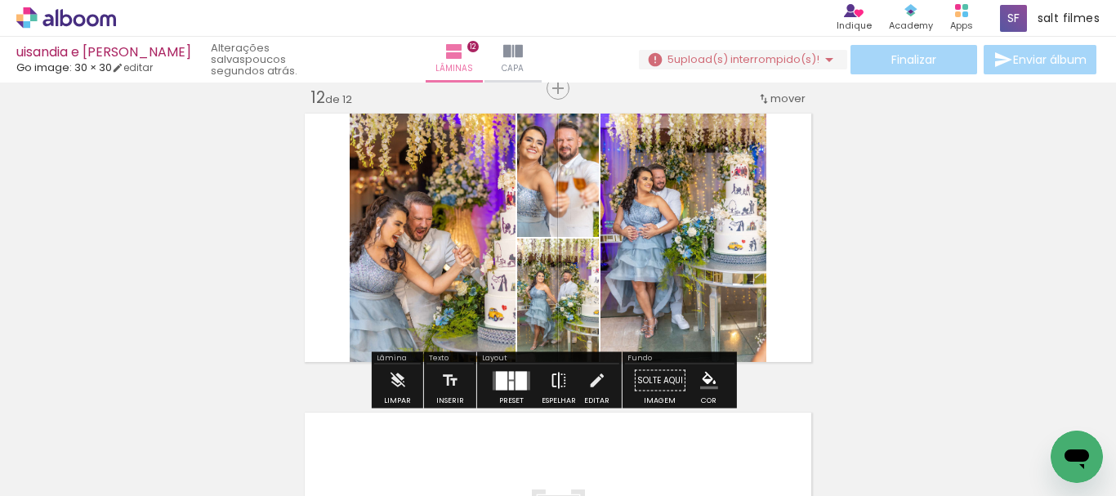
click at [552, 376] on iron-icon at bounding box center [559, 380] width 18 height 33
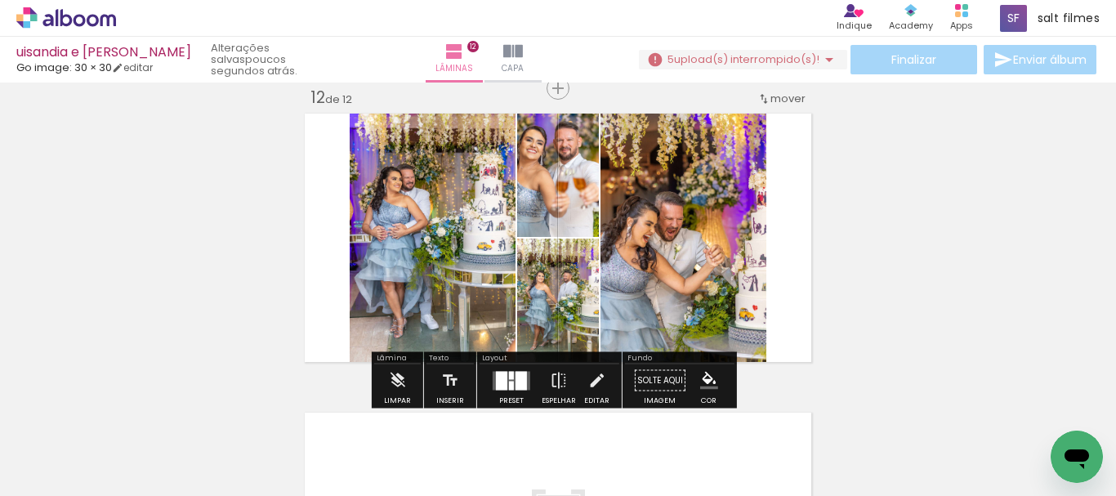
drag, startPoint x: 505, startPoint y: 373, endPoint x: 956, endPoint y: 285, distance: 459.4
click at [509, 371] on div at bounding box center [511, 375] width 5 height 8
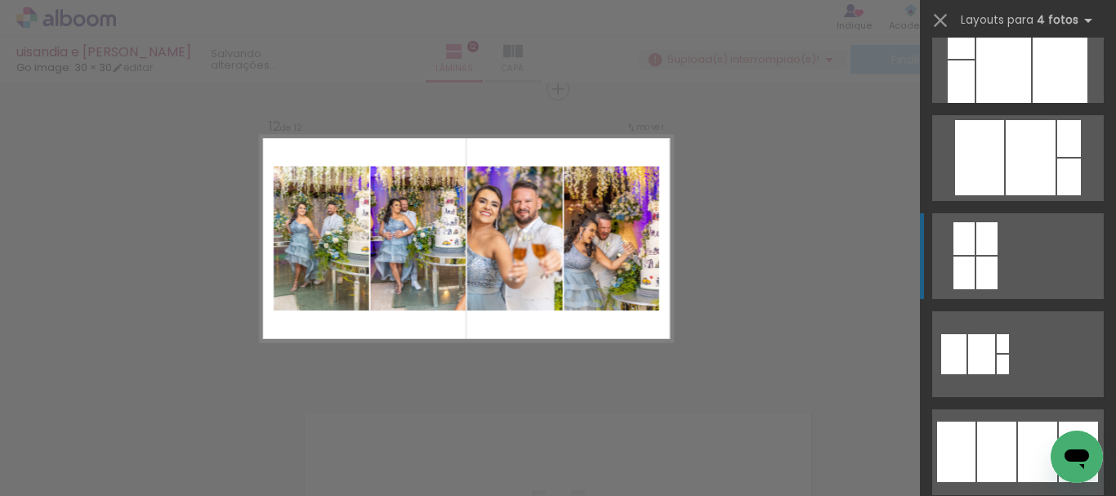
scroll to position [1062, 0]
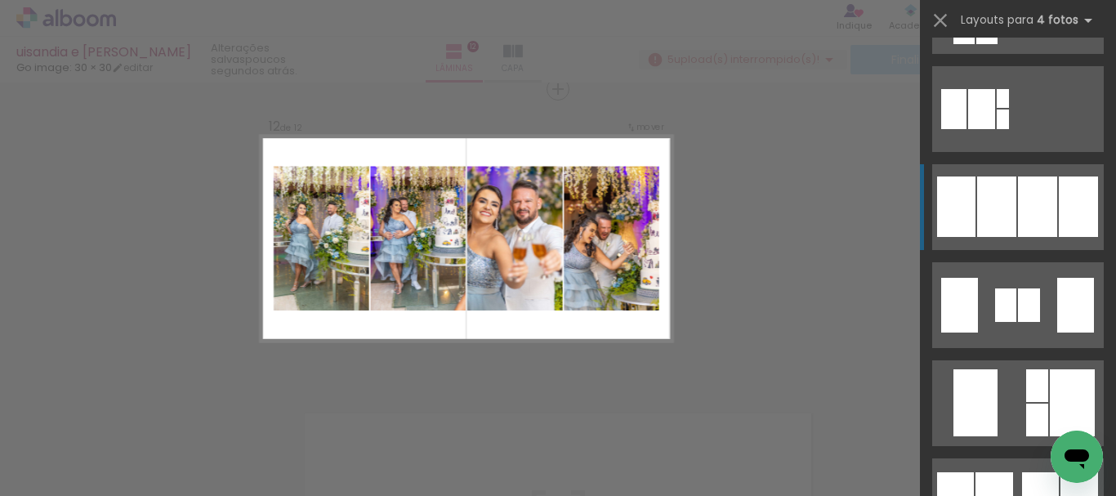
click at [1019, 216] on div at bounding box center [1037, 206] width 39 height 60
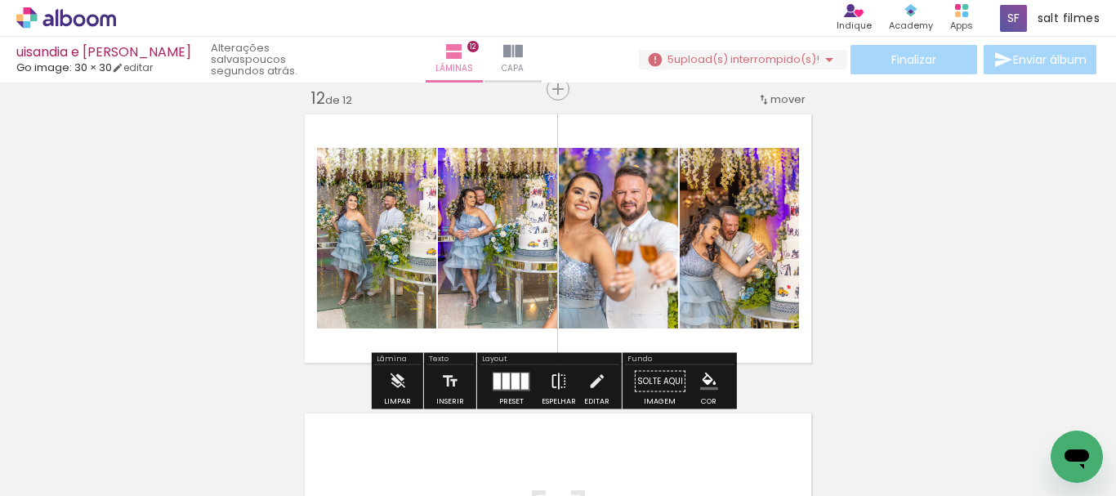
click at [558, 380] on iron-icon at bounding box center [559, 381] width 18 height 33
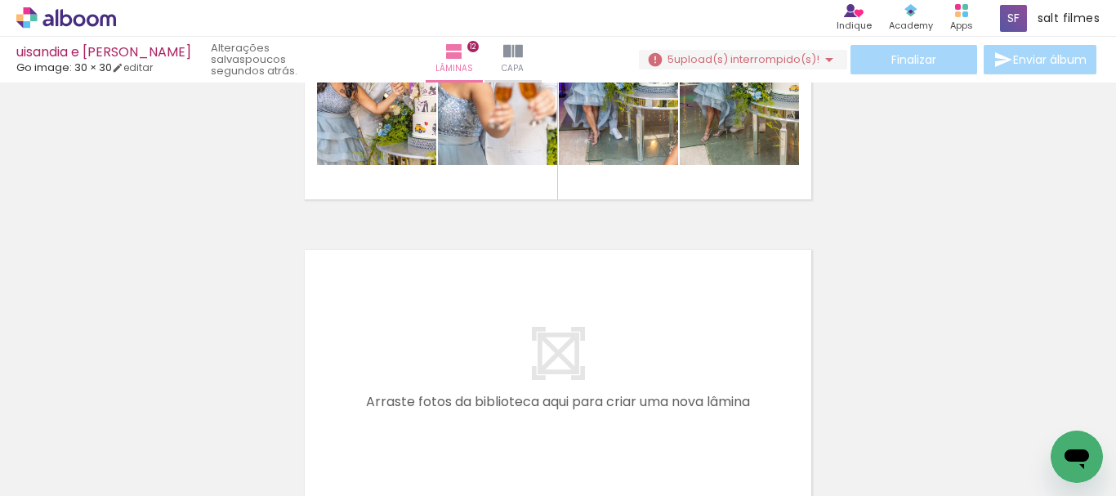
scroll to position [3555, 0]
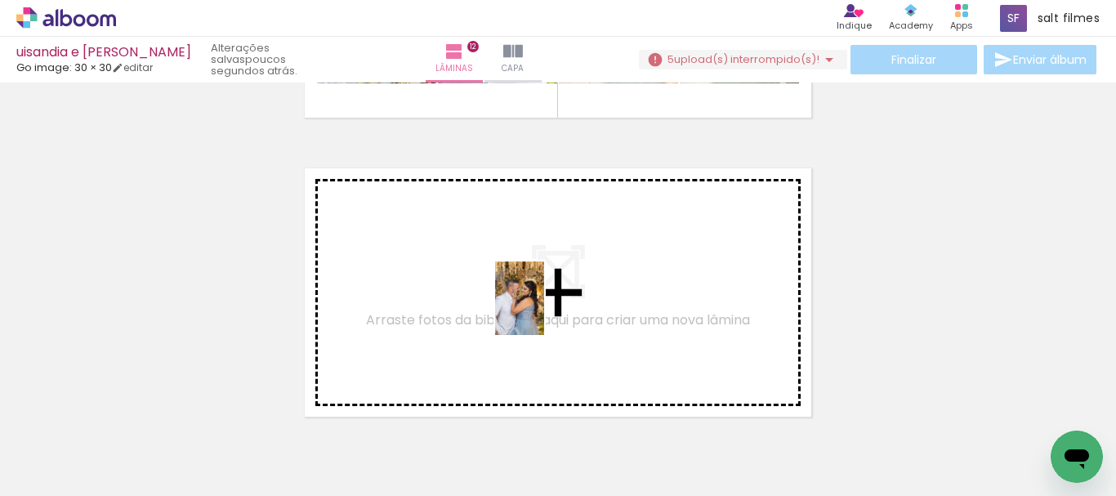
drag, startPoint x: 558, startPoint y: 426, endPoint x: 845, endPoint y: 423, distance: 286.8
click at [544, 309] on quentale-workspace at bounding box center [558, 248] width 1116 height 496
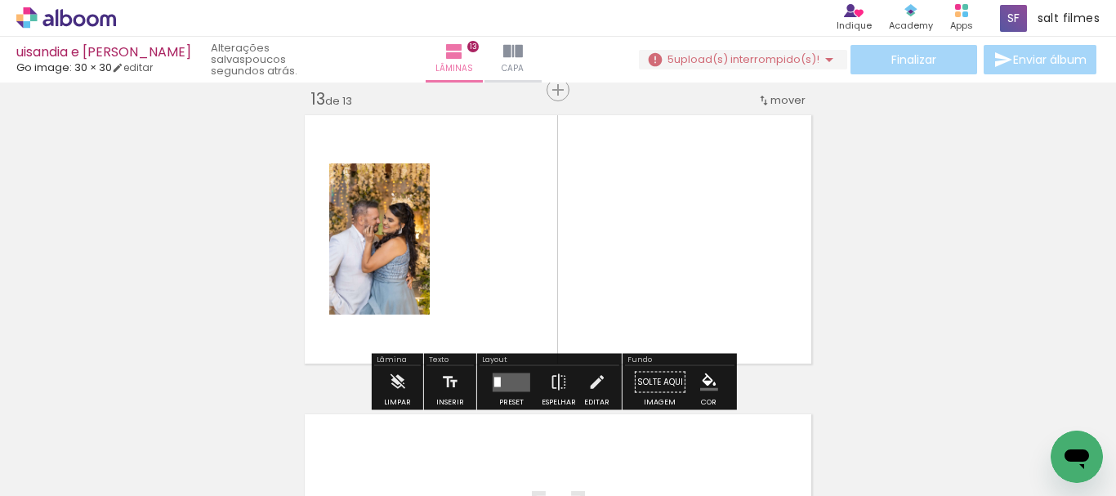
scroll to position [3609, 0]
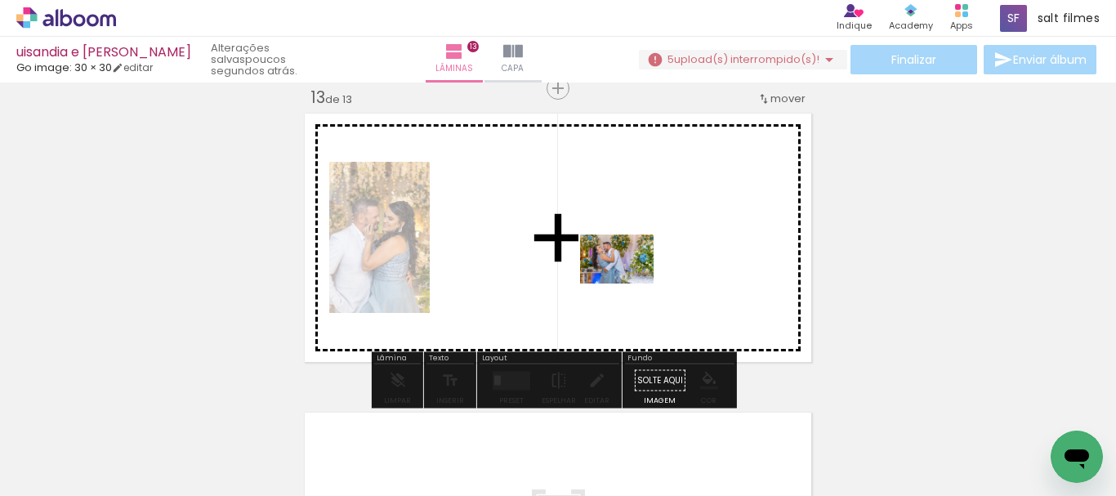
drag, startPoint x: 824, startPoint y: 443, endPoint x: 858, endPoint y: 400, distance: 54.6
click at [619, 274] on quentale-workspace at bounding box center [558, 248] width 1116 height 496
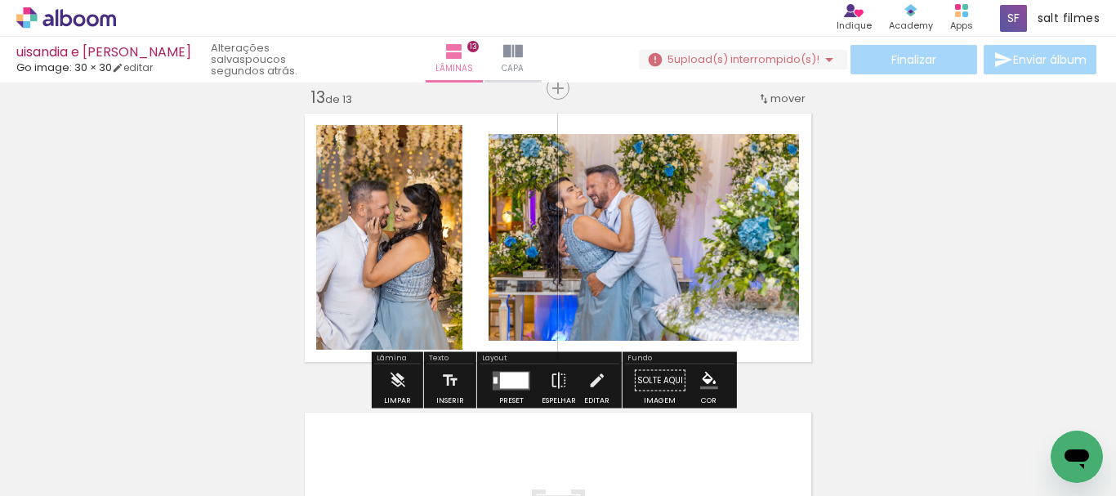
drag, startPoint x: 505, startPoint y: 383, endPoint x: 816, endPoint y: 329, distance: 315.9
click at [505, 382] on div at bounding box center [514, 380] width 29 height 16
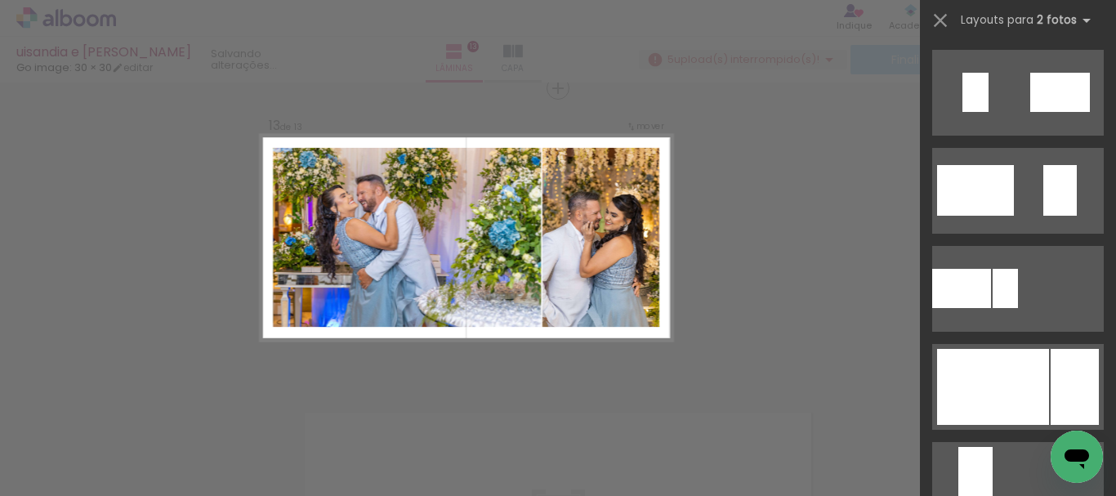
scroll to position [735, 0]
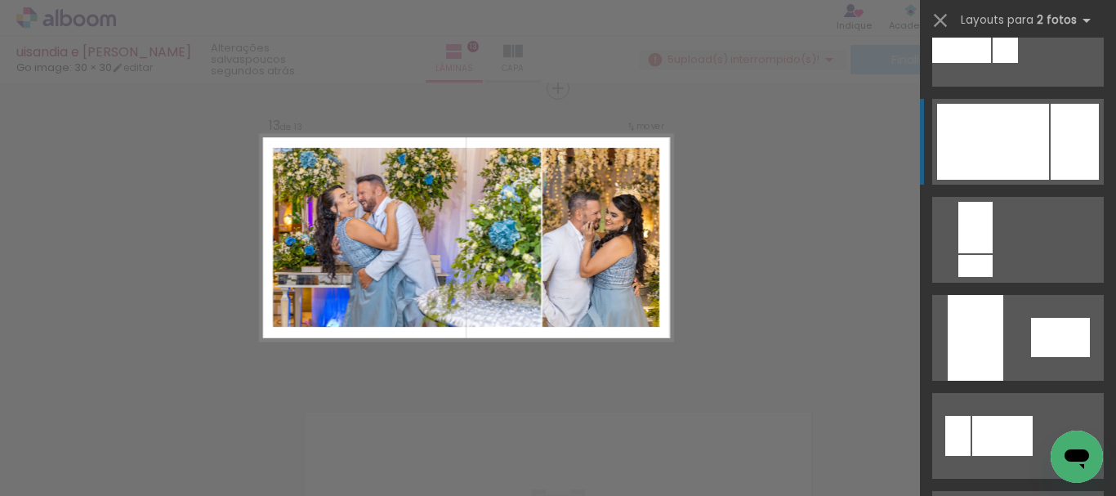
click at [1017, 167] on div at bounding box center [993, 142] width 112 height 76
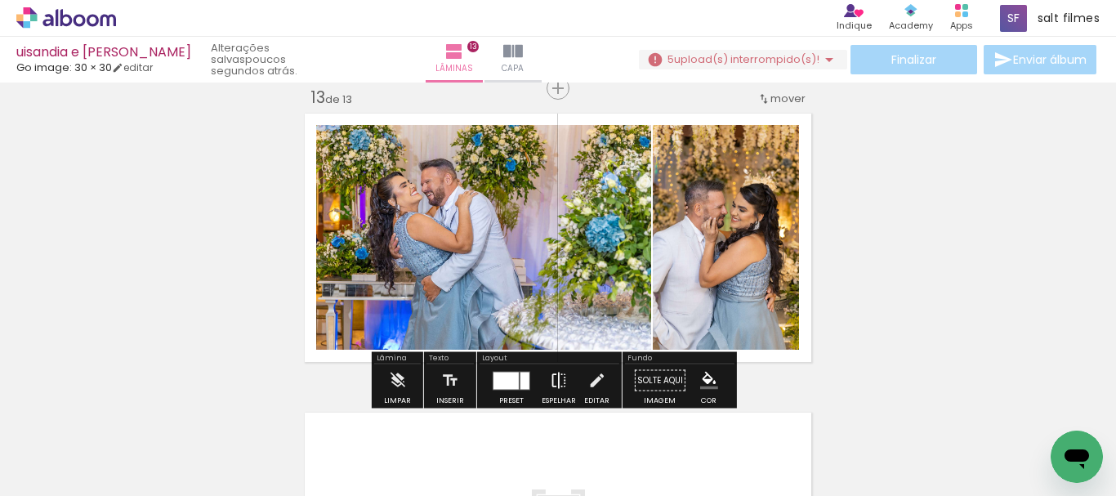
click at [554, 377] on iron-icon at bounding box center [559, 380] width 18 height 33
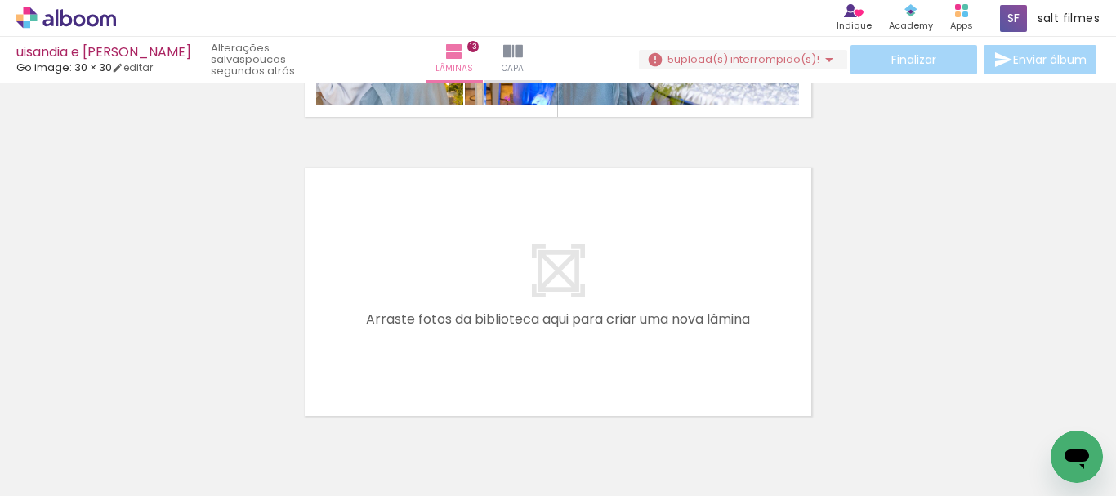
scroll to position [0, 4513]
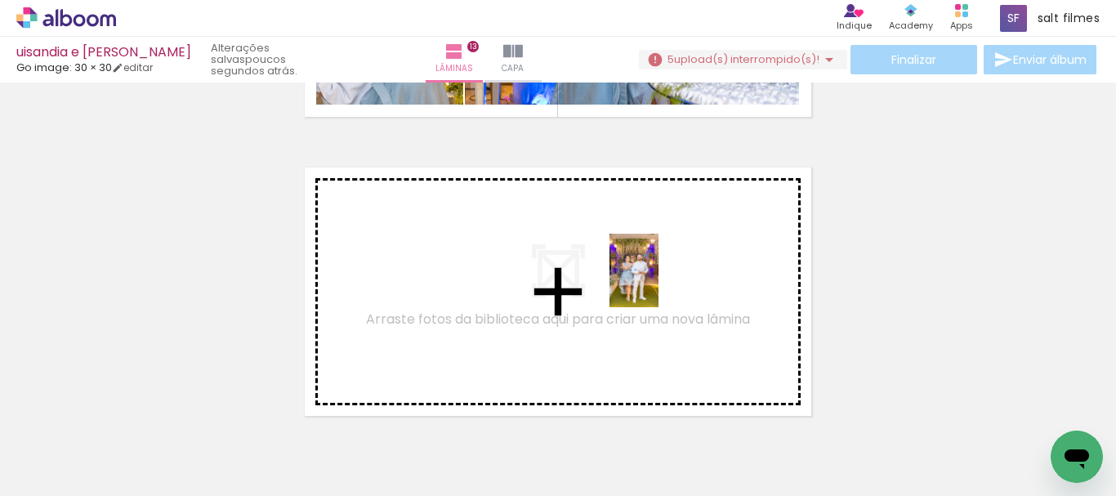
drag, startPoint x: 880, startPoint y: 458, endPoint x: 648, endPoint y: 274, distance: 296.0
click at [648, 274] on quentale-workspace at bounding box center [558, 248] width 1116 height 496
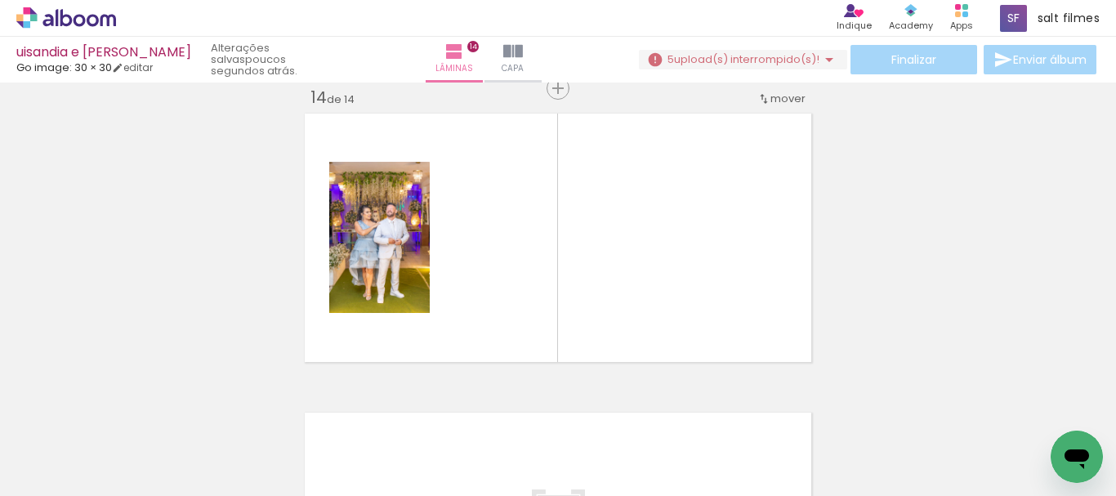
scroll to position [0, 1012]
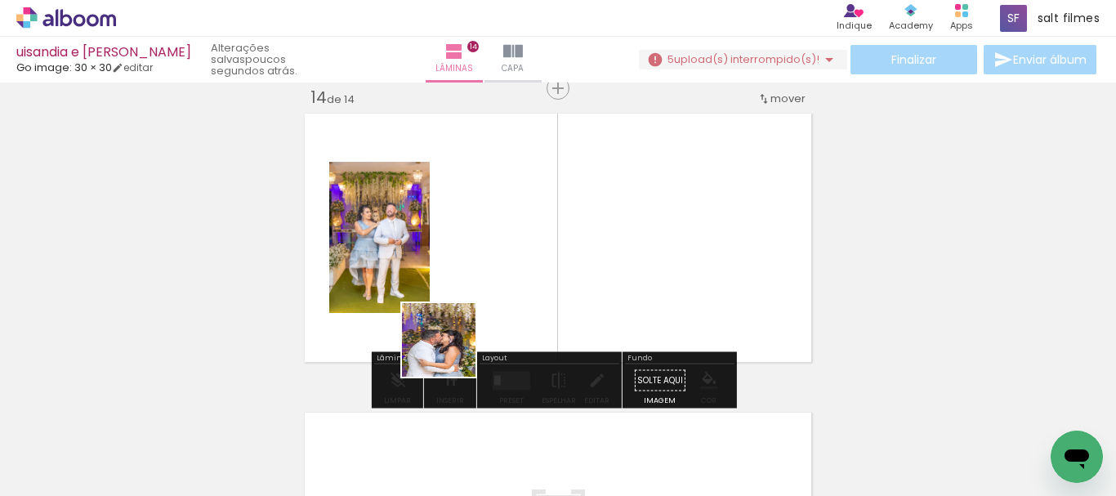
drag, startPoint x: 443, startPoint y: 395, endPoint x: 704, endPoint y: 333, distance: 268.9
click at [500, 265] on quentale-workspace at bounding box center [558, 248] width 1116 height 496
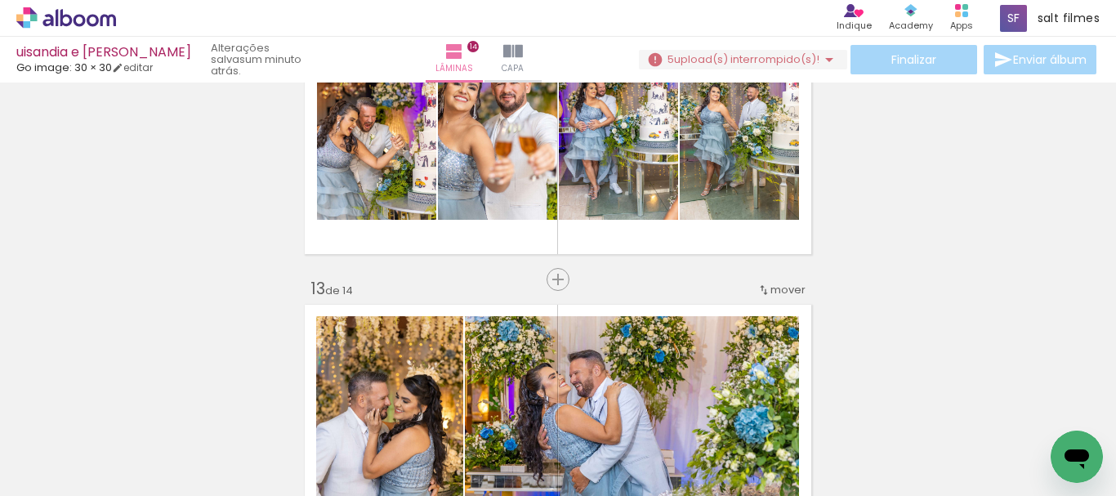
scroll to position [3500, 0]
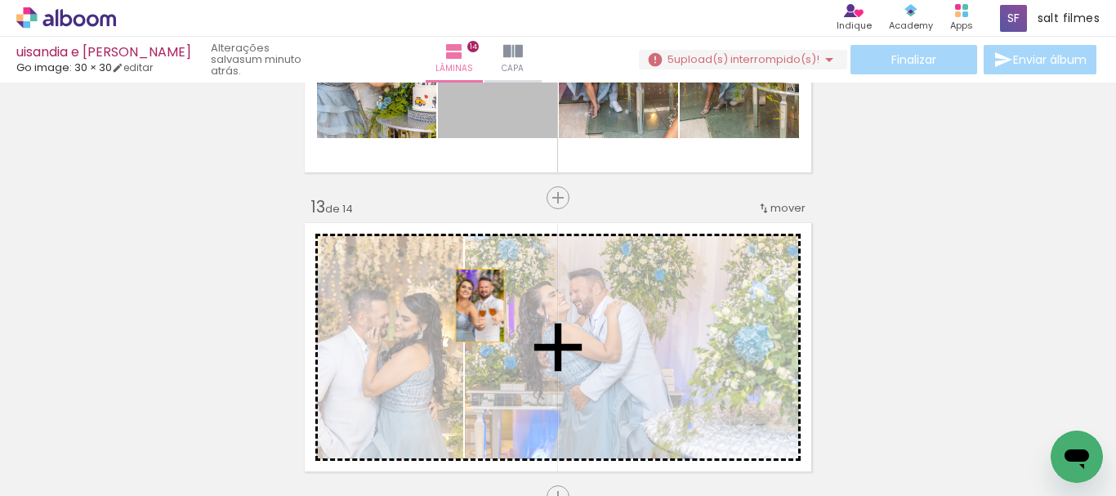
drag, startPoint x: 507, startPoint y: 133, endPoint x: 467, endPoint y: 328, distance: 199.3
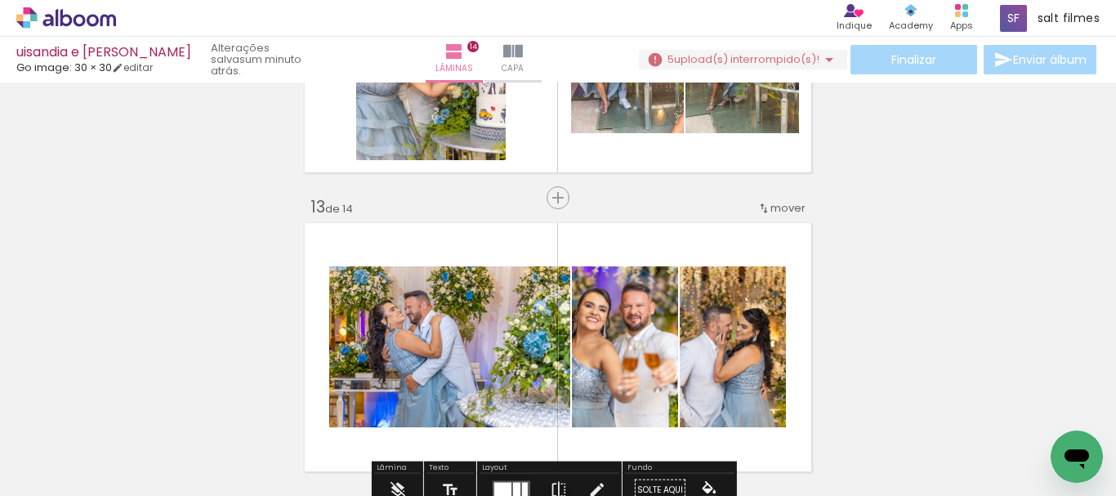
scroll to position [3418, 0]
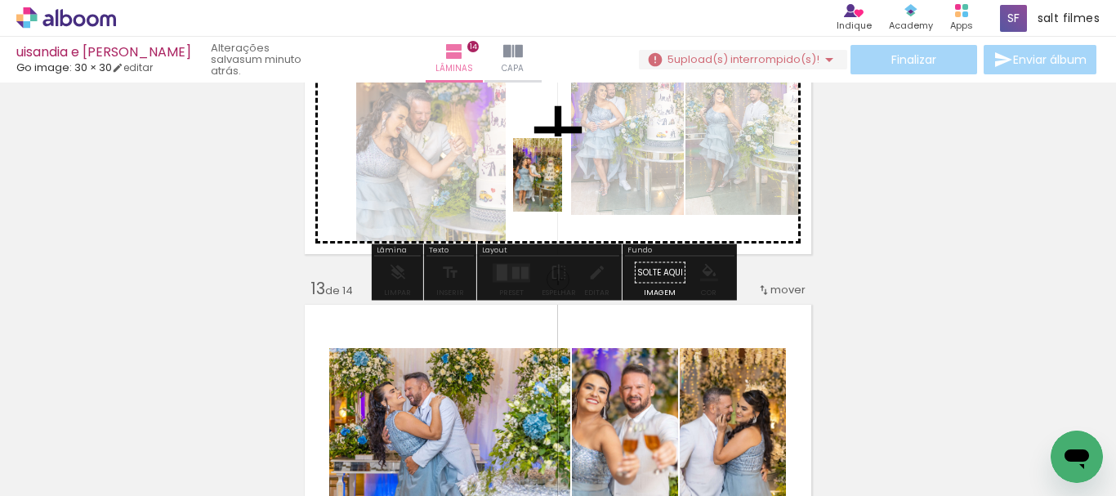
drag, startPoint x: 658, startPoint y: 426, endPoint x: 820, endPoint y: 300, distance: 204.9
click at [562, 184] on quentale-workspace at bounding box center [558, 248] width 1116 height 496
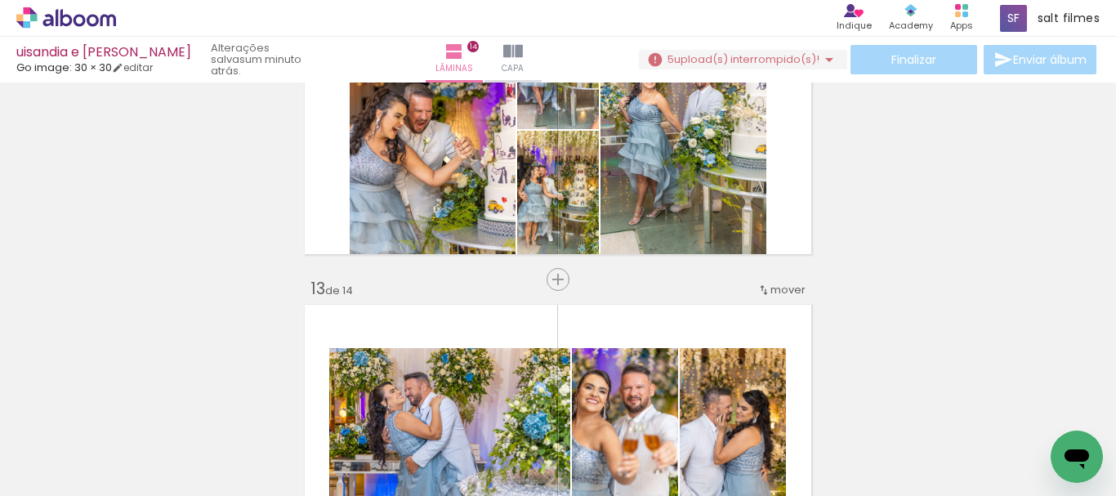
scroll to position [3337, 0]
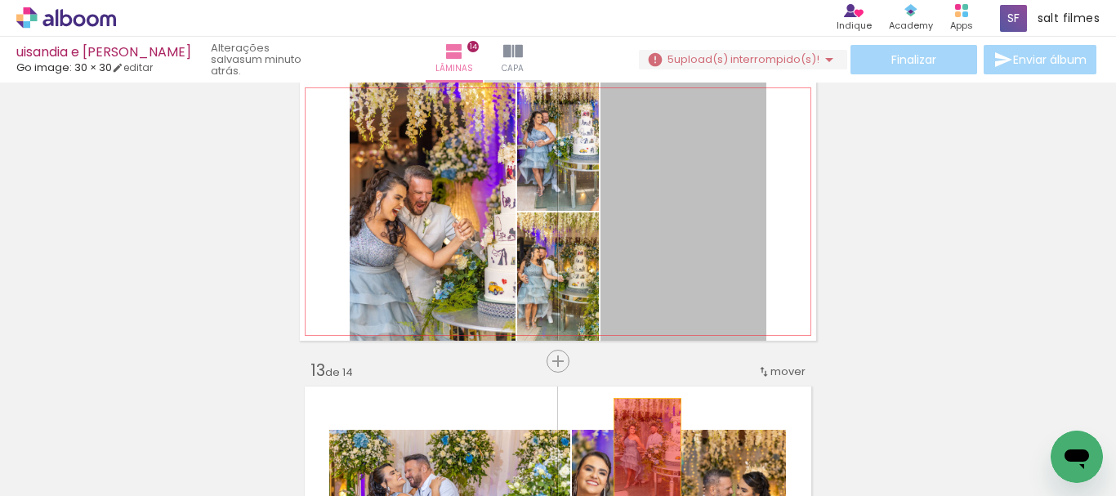
drag, startPoint x: 685, startPoint y: 230, endPoint x: 641, endPoint y: 453, distance: 227.4
click at [641, 453] on quentale-workspace at bounding box center [558, 248] width 1116 height 496
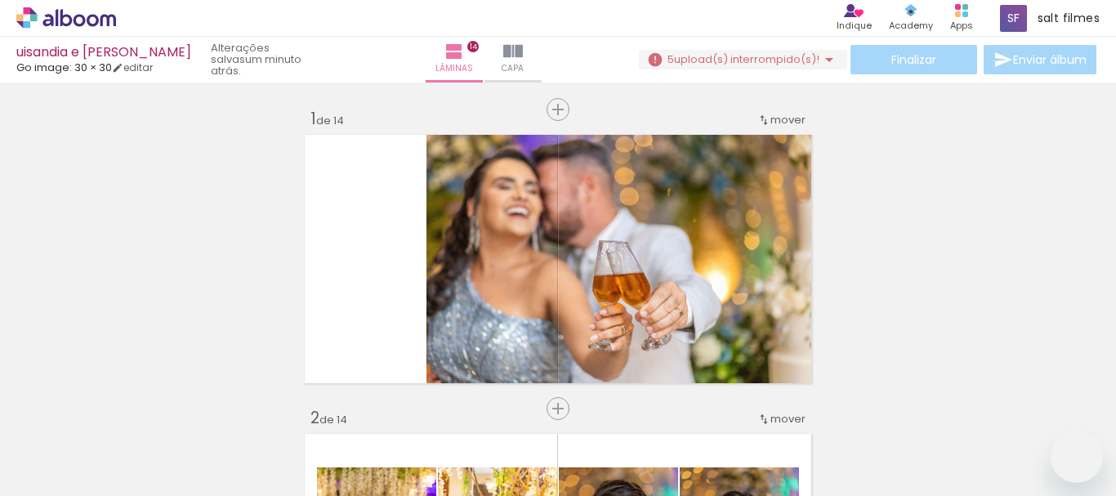
click at [600, 230] on quentale-workspace at bounding box center [558, 248] width 1116 height 496
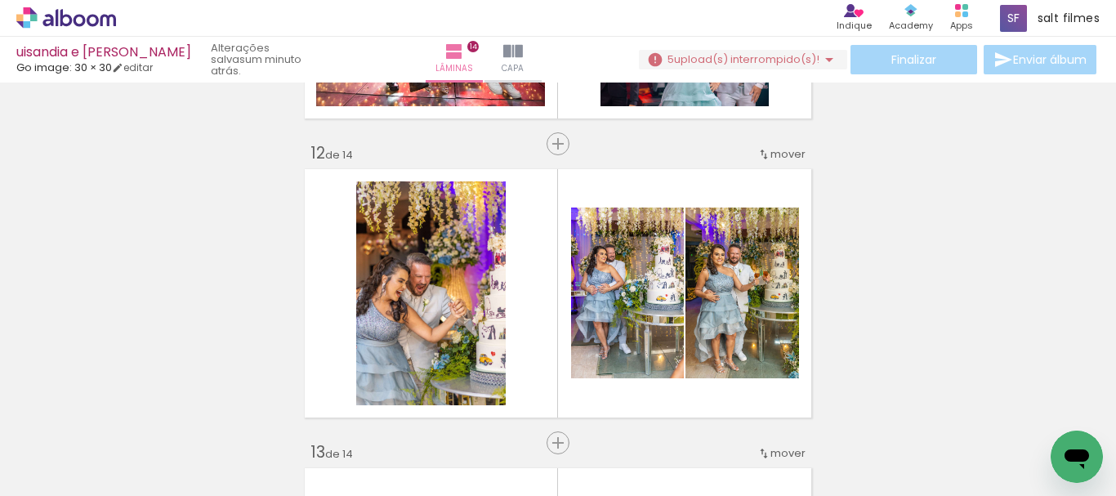
scroll to position [3337, 0]
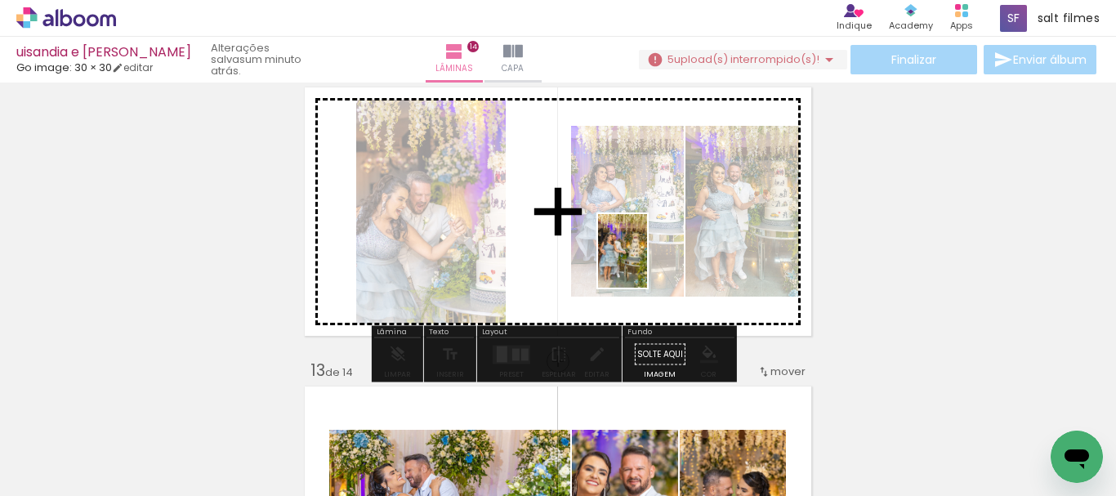
drag, startPoint x: 649, startPoint y: 356, endPoint x: 864, endPoint y: 283, distance: 226.8
click at [647, 262] on quentale-workspace at bounding box center [558, 248] width 1116 height 496
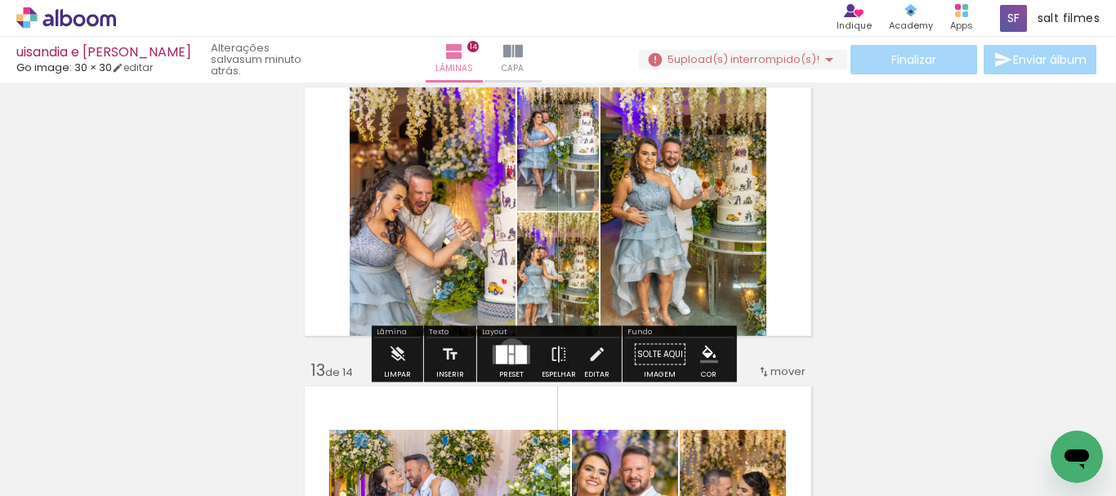
click at [509, 352] on div at bounding box center [511, 349] width 5 height 8
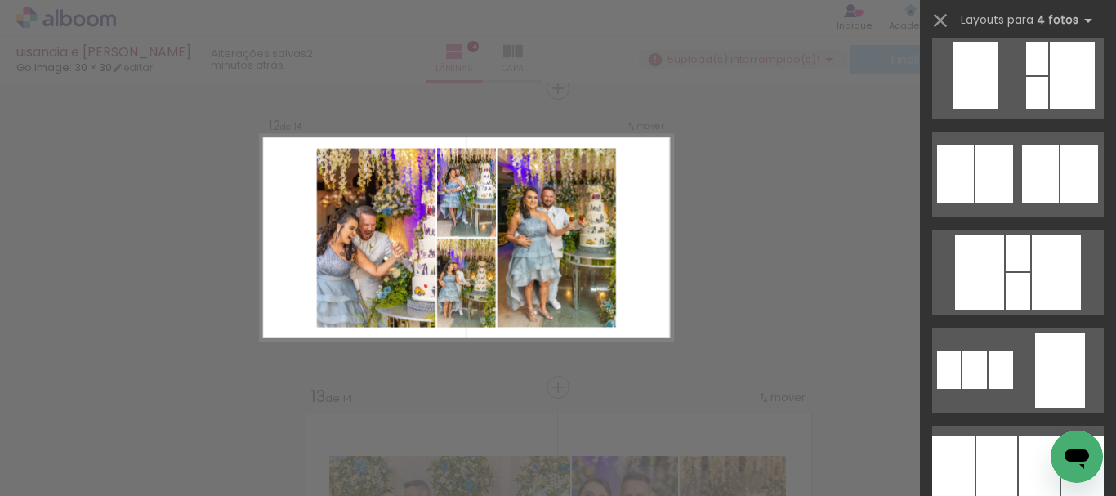
scroll to position [1552, 0]
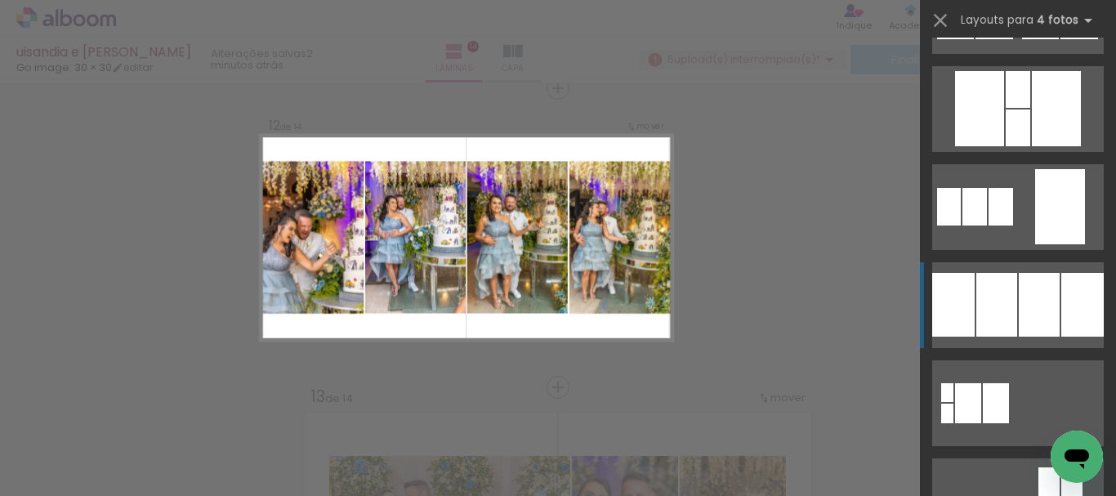
click at [1030, 315] on div at bounding box center [1039, 305] width 41 height 64
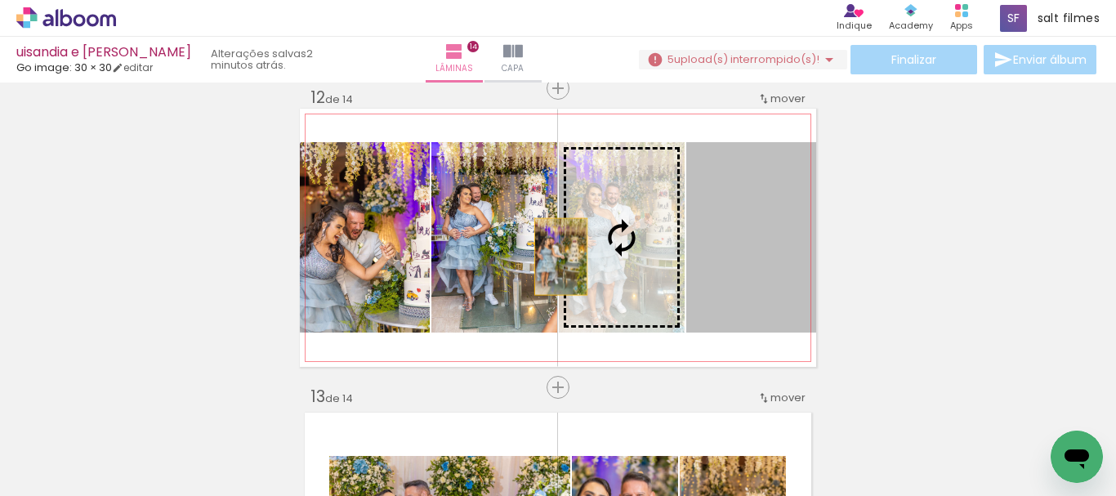
drag, startPoint x: 725, startPoint y: 289, endPoint x: 689, endPoint y: 266, distance: 43.7
click at [0, 0] on slot at bounding box center [0, 0] width 0 height 0
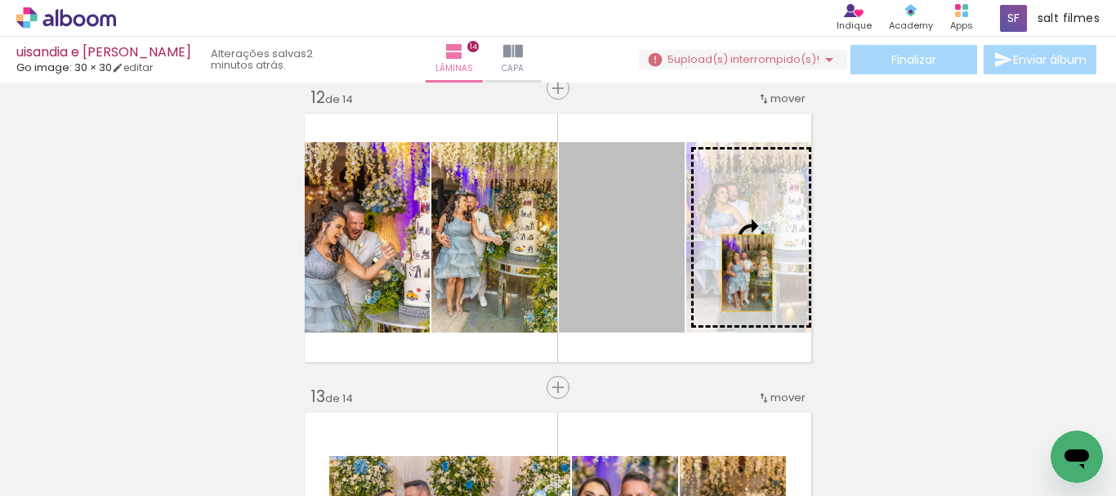
drag, startPoint x: 646, startPoint y: 290, endPoint x: 863, endPoint y: 225, distance: 226.1
click at [0, 0] on slot at bounding box center [0, 0] width 0 height 0
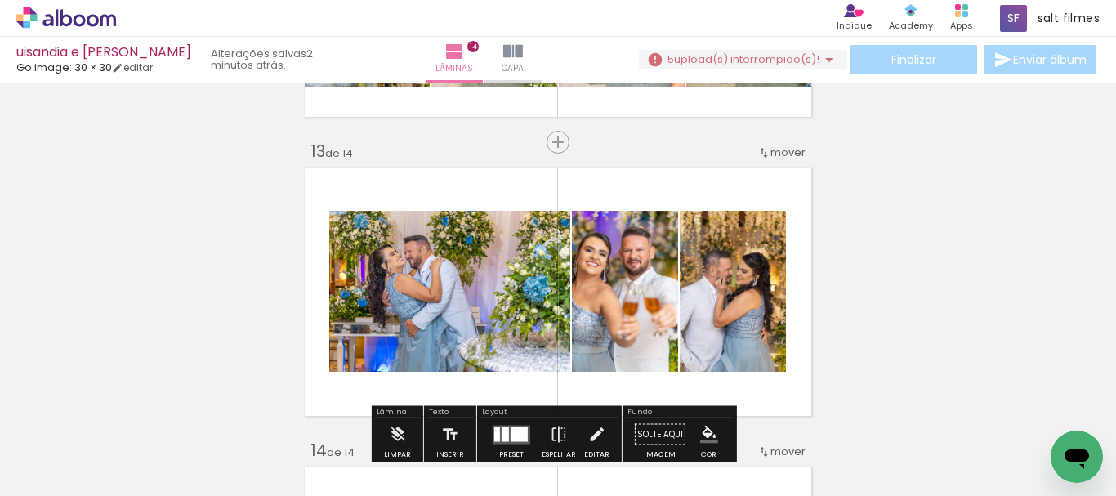
scroll to position [3637, 0]
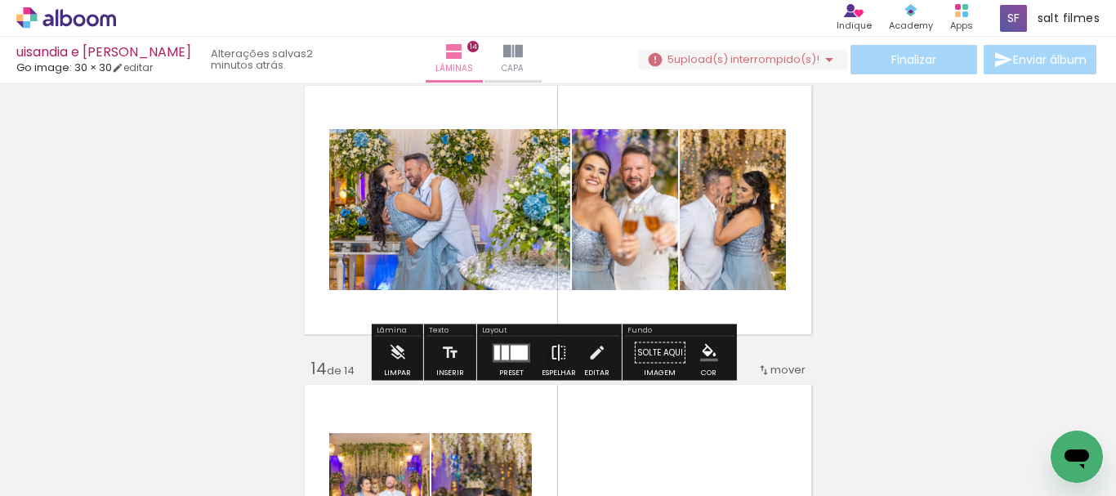
click at [561, 348] on iron-icon at bounding box center [559, 353] width 18 height 33
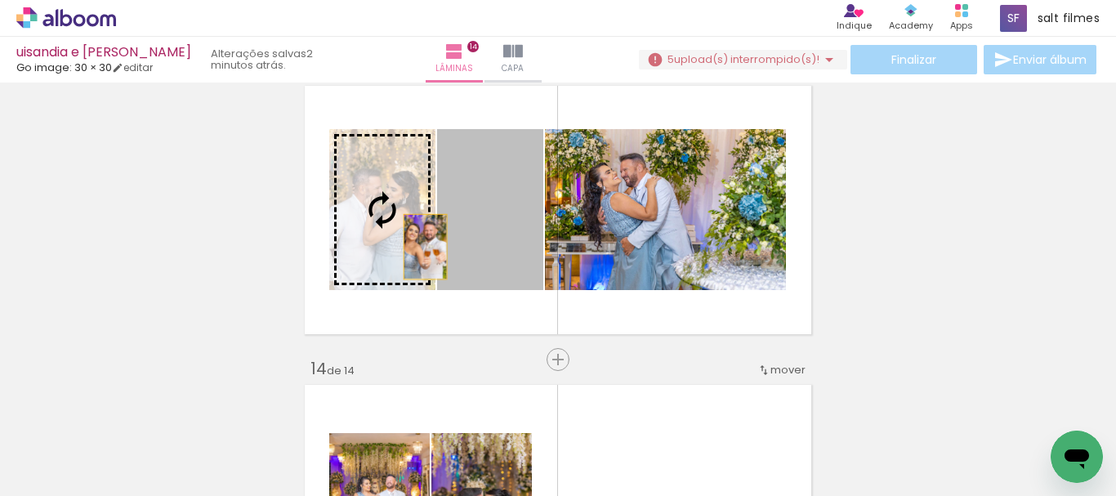
drag, startPoint x: 500, startPoint y: 252, endPoint x: 702, endPoint y: 266, distance: 202.3
click at [0, 0] on slot at bounding box center [0, 0] width 0 height 0
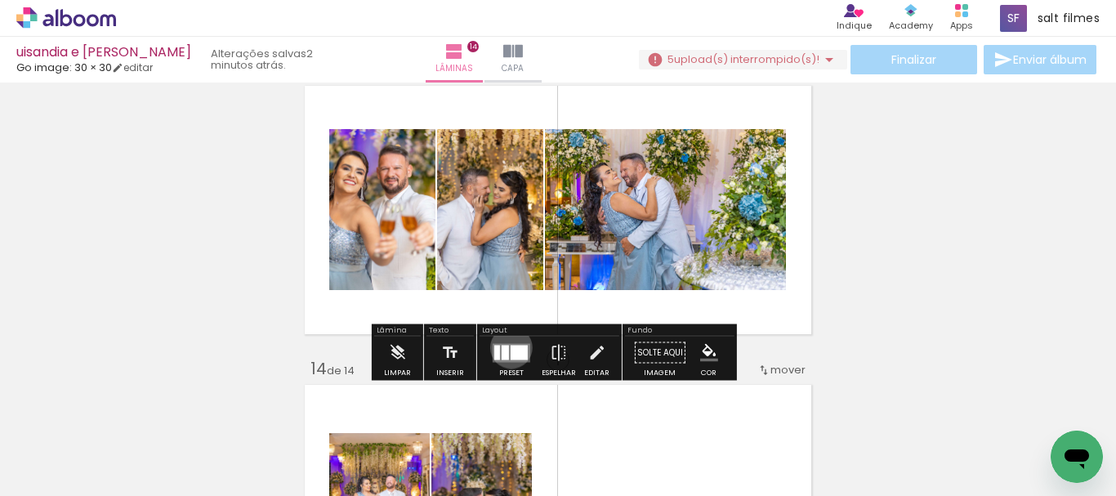
click at [511, 347] on div at bounding box center [519, 352] width 17 height 15
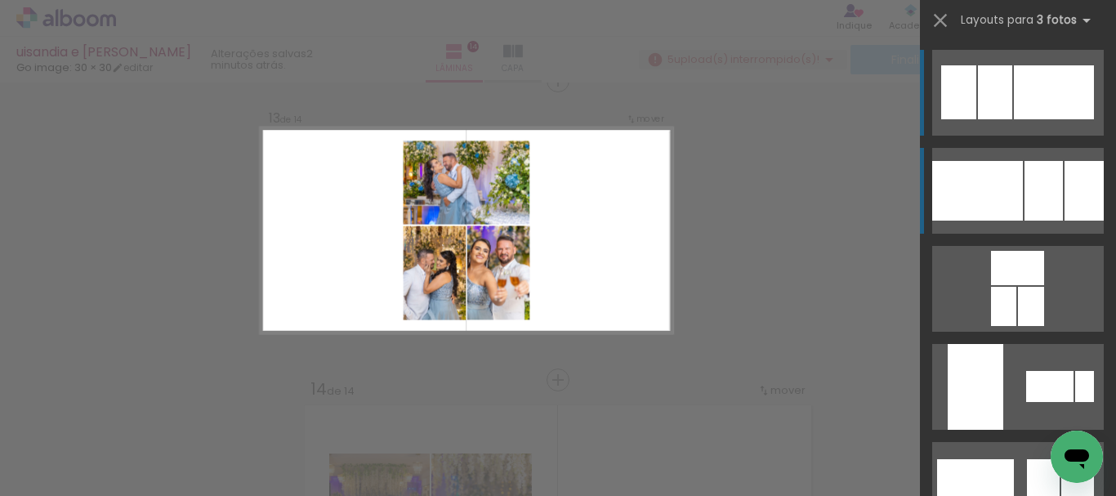
scroll to position [3609, 0]
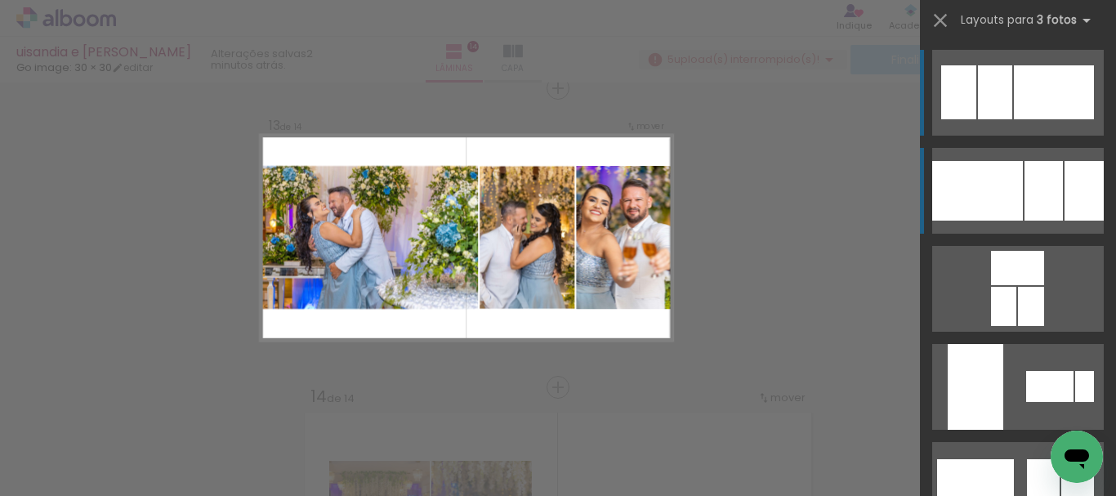
click at [999, 204] on div at bounding box center [977, 191] width 91 height 60
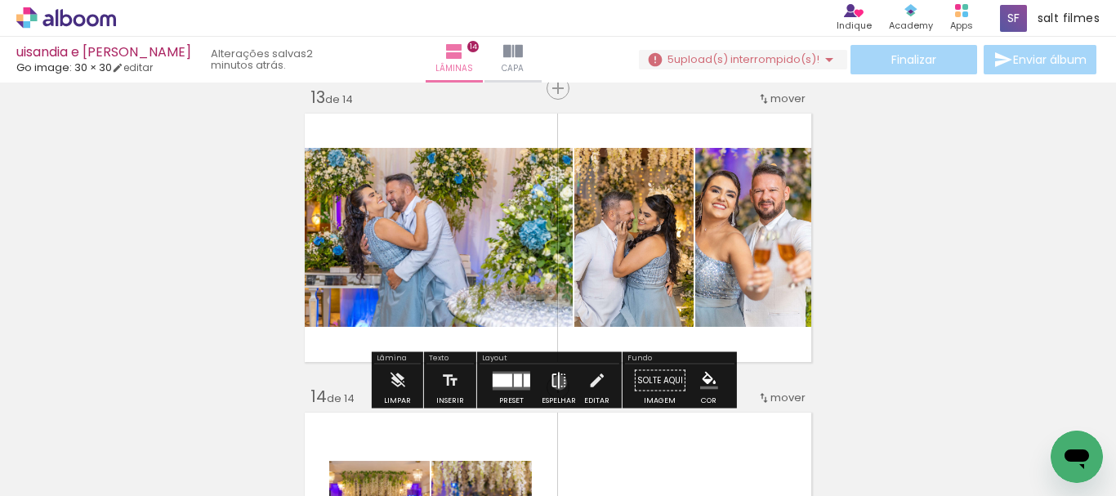
click at [556, 382] on iron-icon at bounding box center [559, 380] width 18 height 33
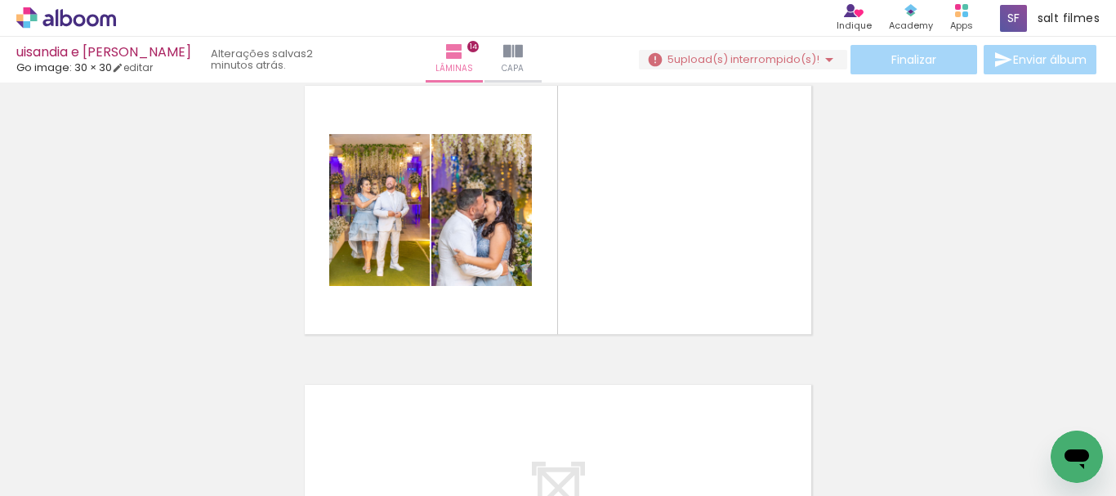
scroll to position [4018, 0]
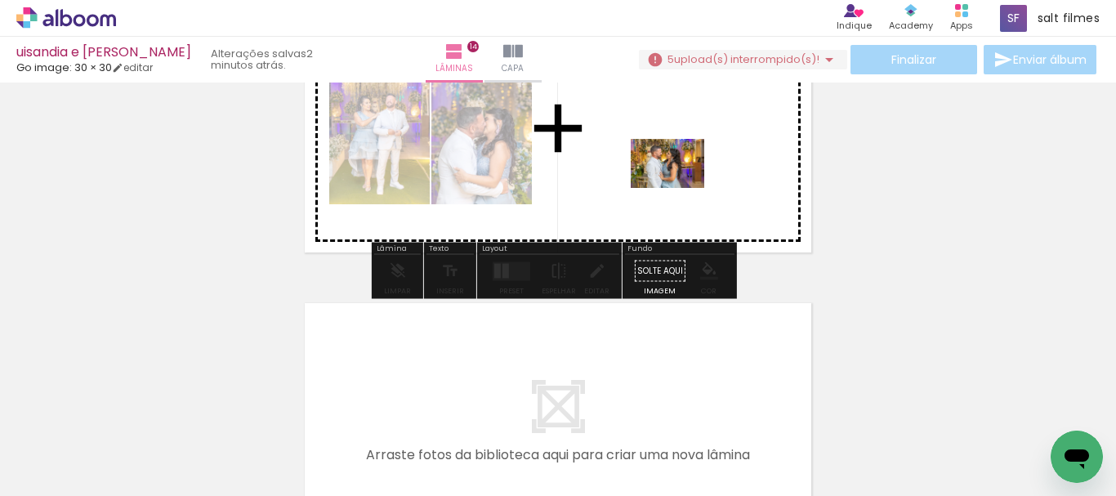
drag, startPoint x: 855, startPoint y: 436, endPoint x: 848, endPoint y: 184, distance: 252.5
click at [680, 186] on quentale-workspace at bounding box center [558, 248] width 1116 height 496
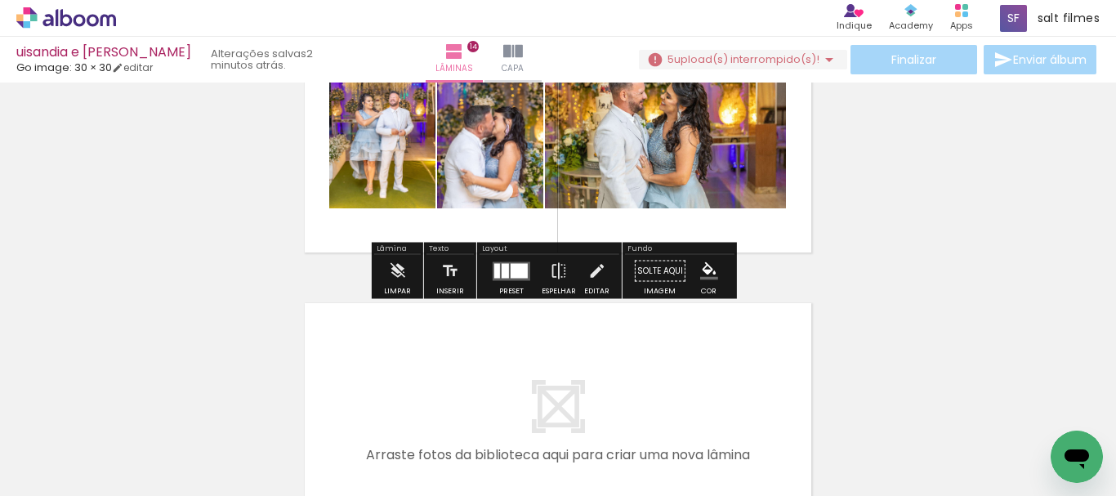
click at [525, 272] on quentale-layouter at bounding box center [512, 270] width 38 height 19
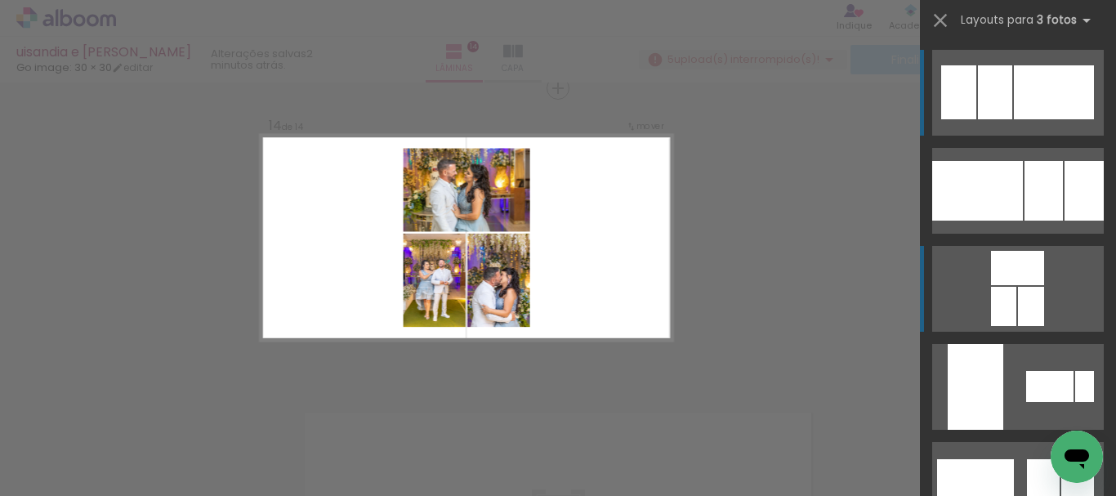
scroll to position [82, 0]
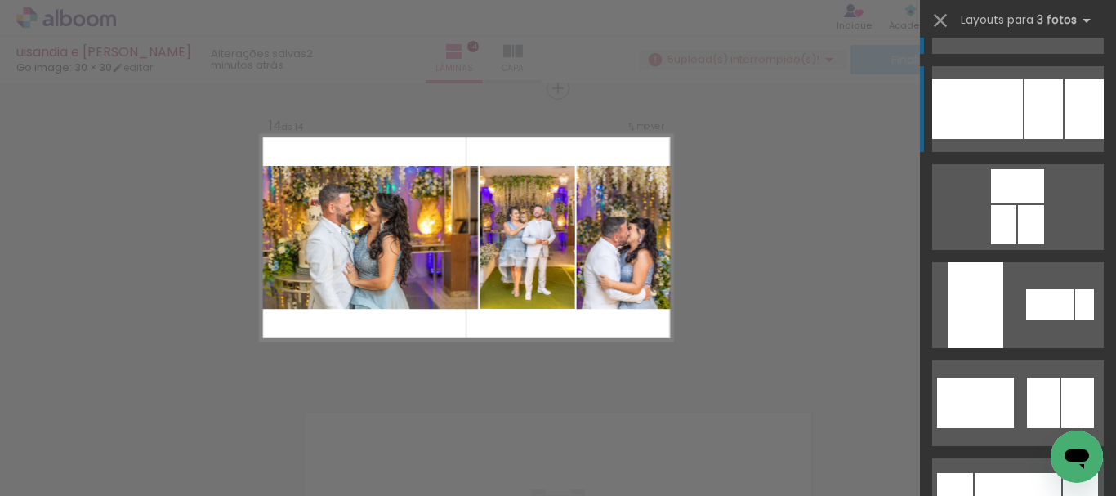
click at [1002, 129] on div at bounding box center [977, 109] width 91 height 60
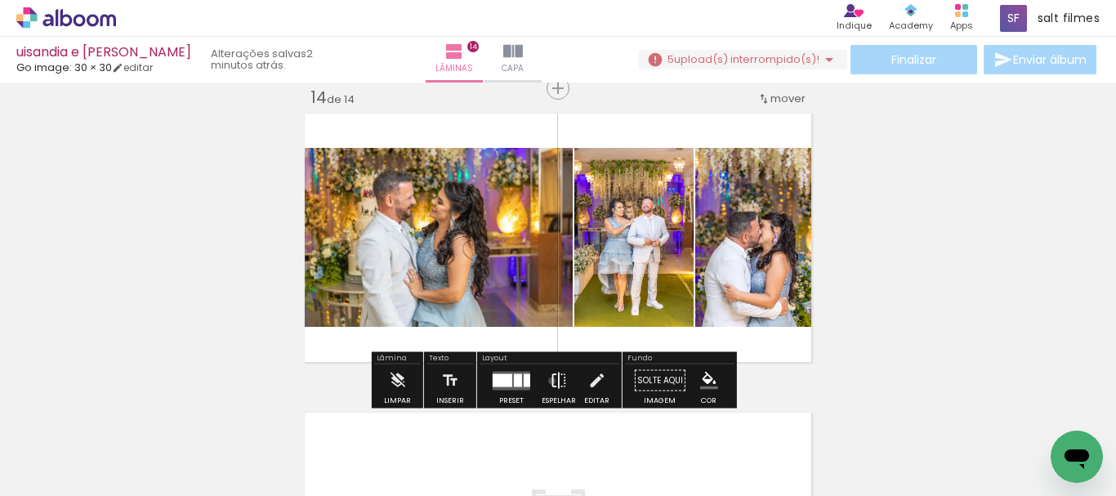
click at [550, 382] on iron-icon at bounding box center [559, 380] width 18 height 33
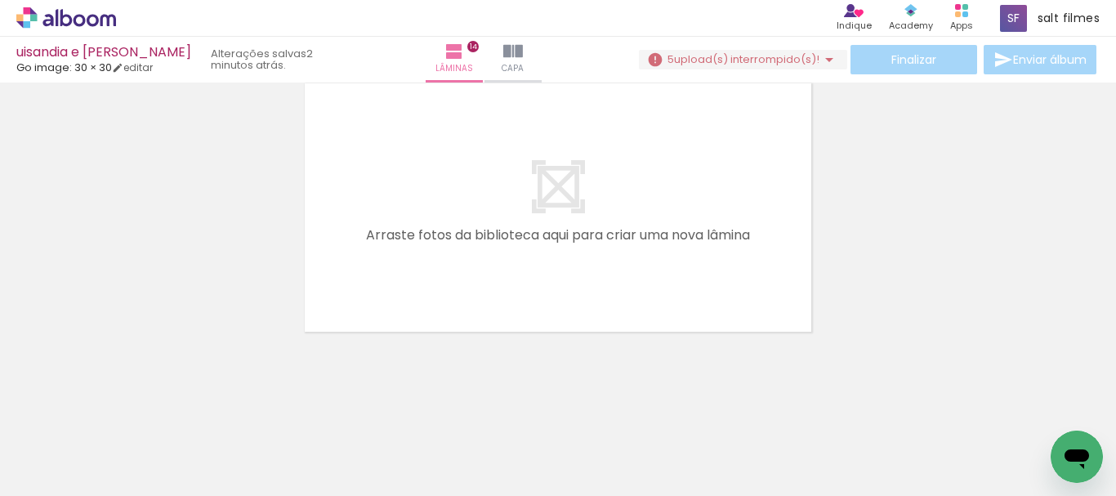
scroll to position [0, 4513]
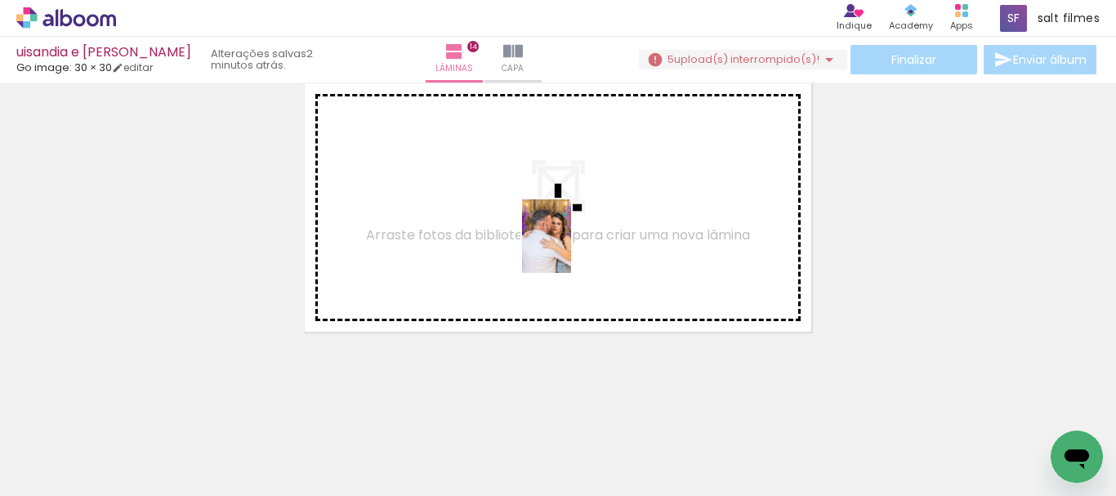
drag, startPoint x: 967, startPoint y: 450, endPoint x: 683, endPoint y: 446, distance: 284.3
click at [570, 248] on quentale-workspace at bounding box center [558, 248] width 1116 height 496
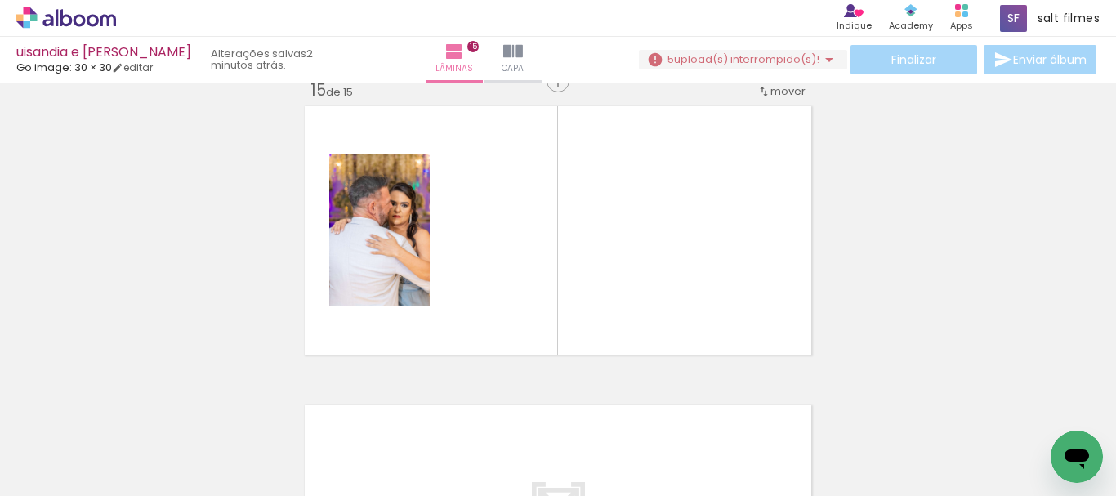
scroll to position [4207, 0]
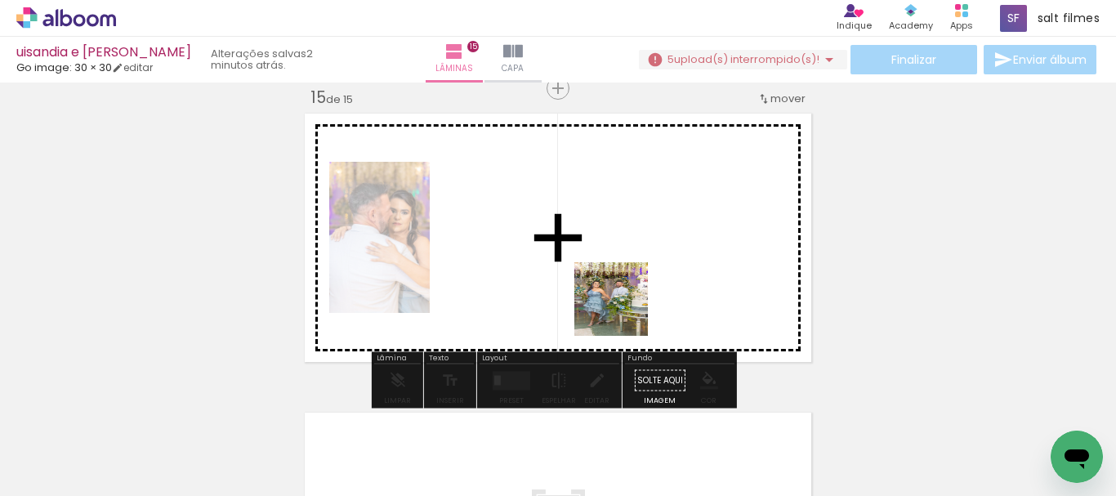
drag, startPoint x: 682, startPoint y: 417, endPoint x: 597, endPoint y: 259, distance: 179.8
click at [597, 259] on quentale-workspace at bounding box center [558, 248] width 1116 height 496
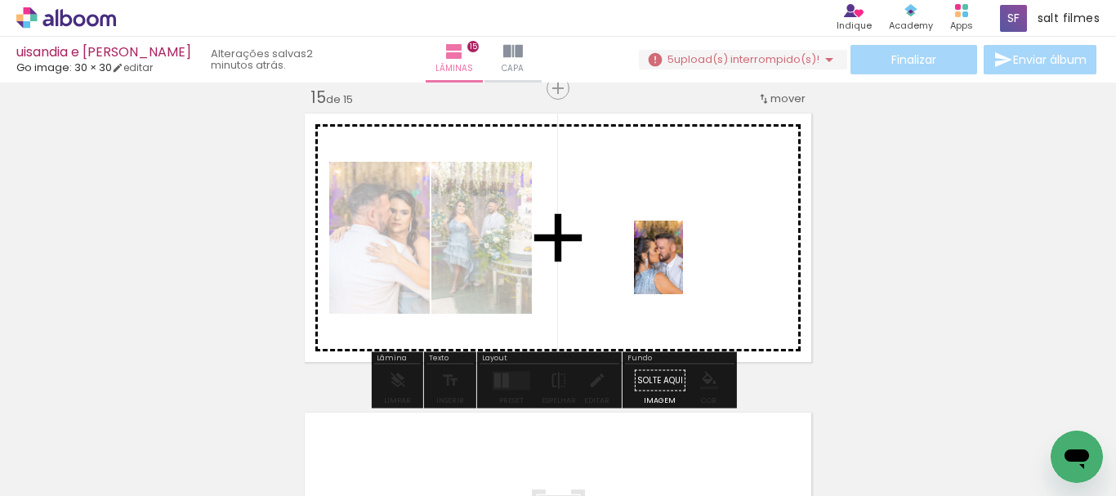
drag, startPoint x: 1036, startPoint y: 422, endPoint x: 610, endPoint y: 223, distance: 469.7
click at [610, 223] on quentale-workspace at bounding box center [558, 248] width 1116 height 496
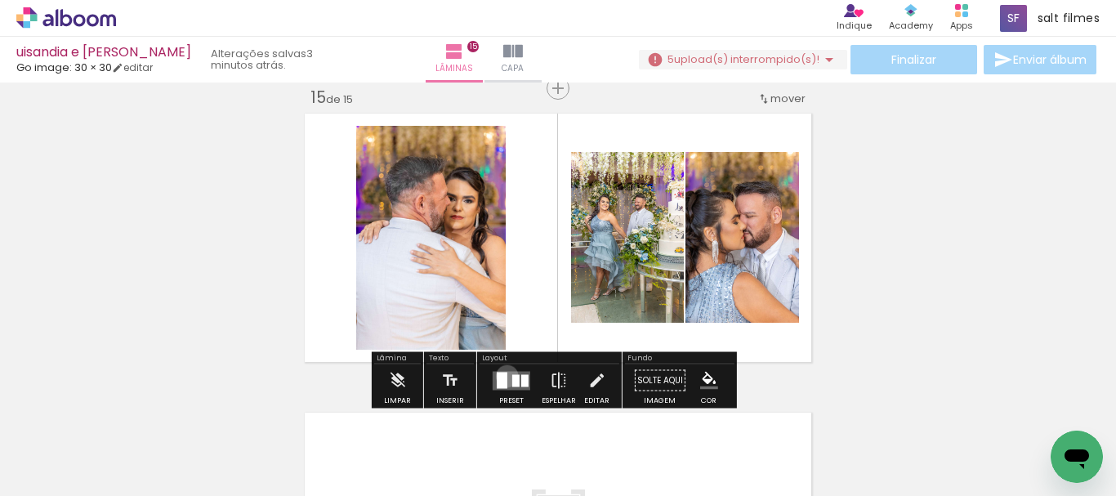
click at [503, 376] on div at bounding box center [502, 380] width 11 height 16
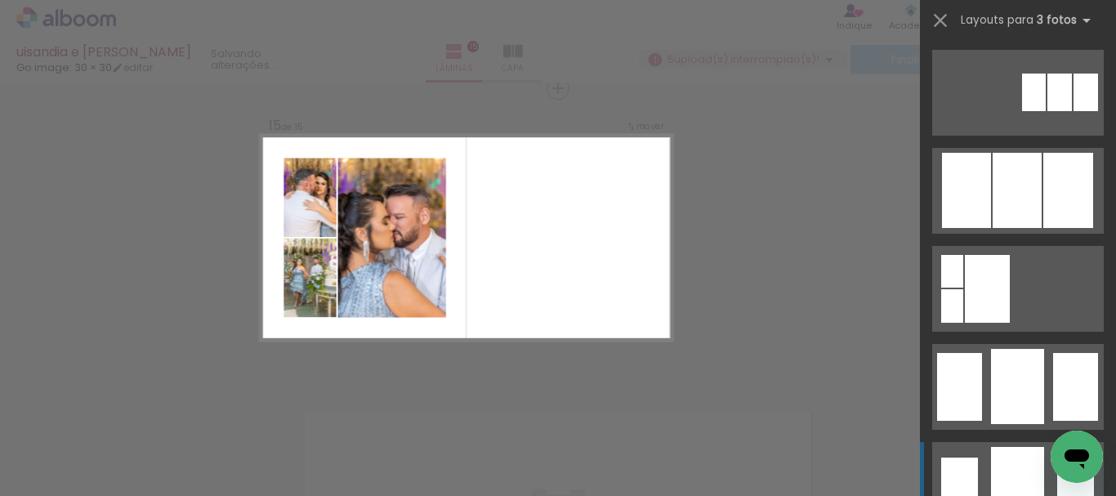
scroll to position [1062, 0]
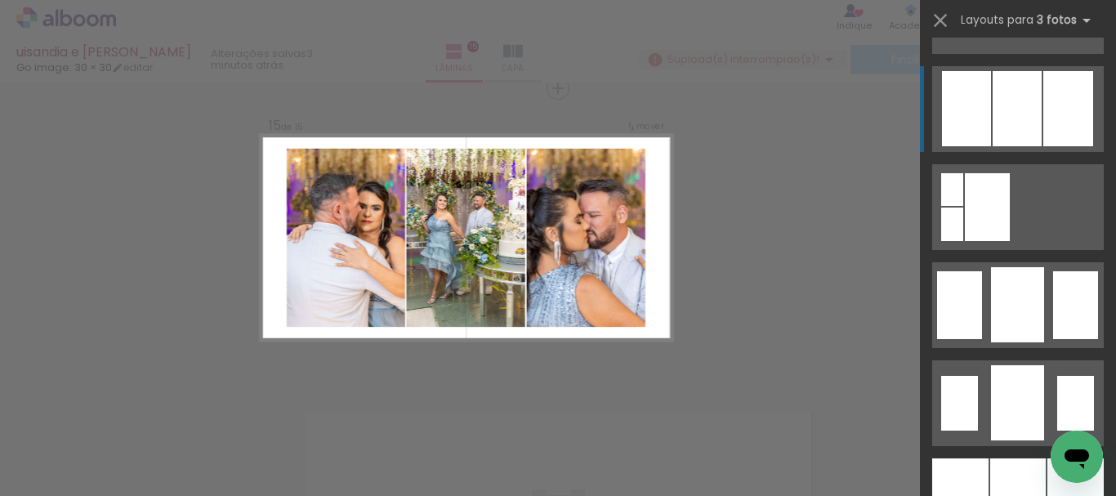
click at [1016, 132] on div at bounding box center [1017, 108] width 49 height 75
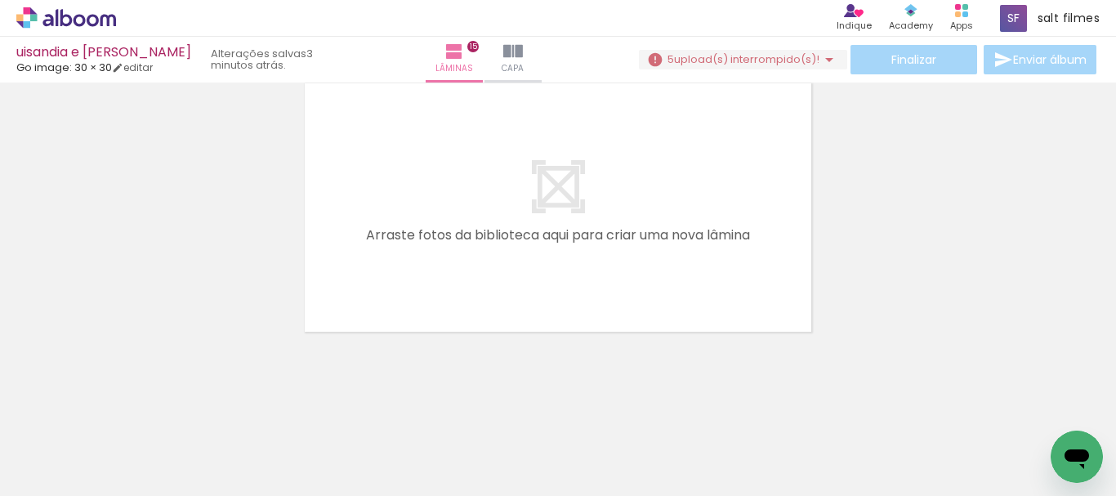
scroll to position [0, 4513]
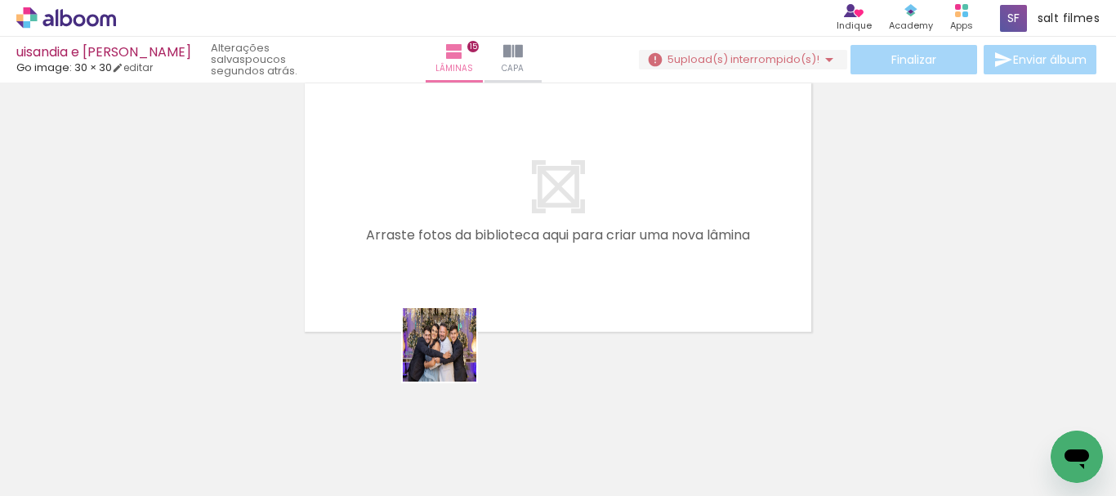
drag, startPoint x: 452, startPoint y: 357, endPoint x: 690, endPoint y: 206, distance: 282.4
click at [472, 263] on quentale-workspace at bounding box center [558, 248] width 1116 height 496
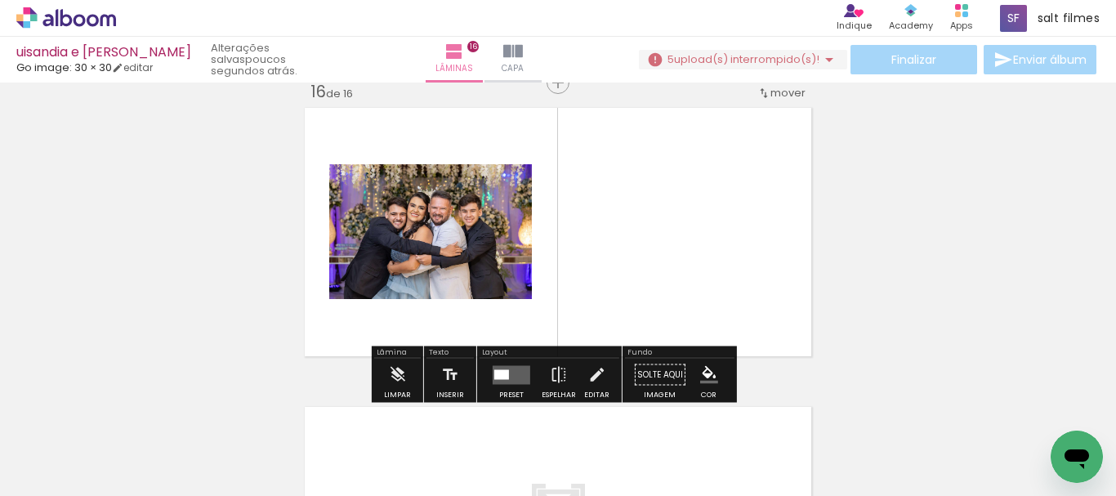
scroll to position [4506, 0]
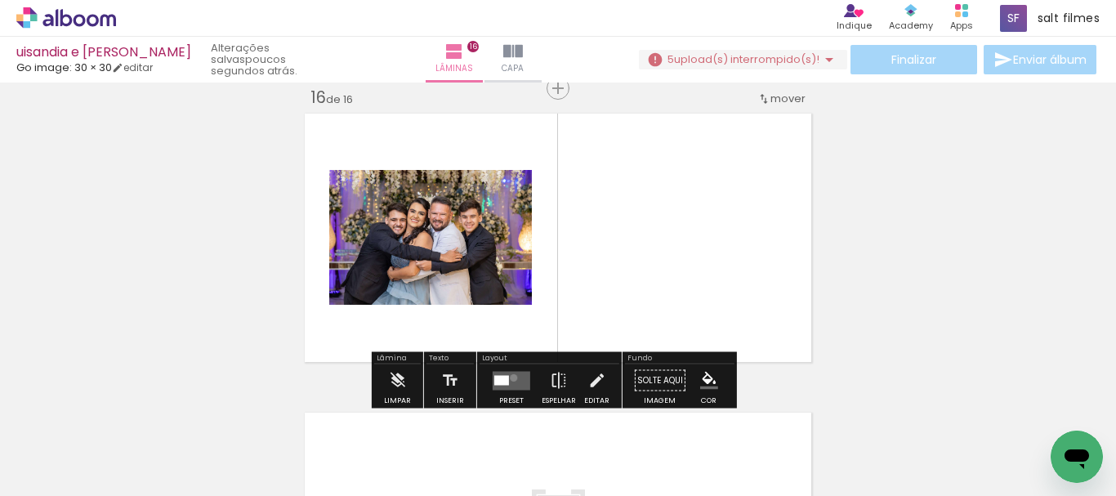
click at [510, 377] on quentale-layouter at bounding box center [512, 380] width 38 height 19
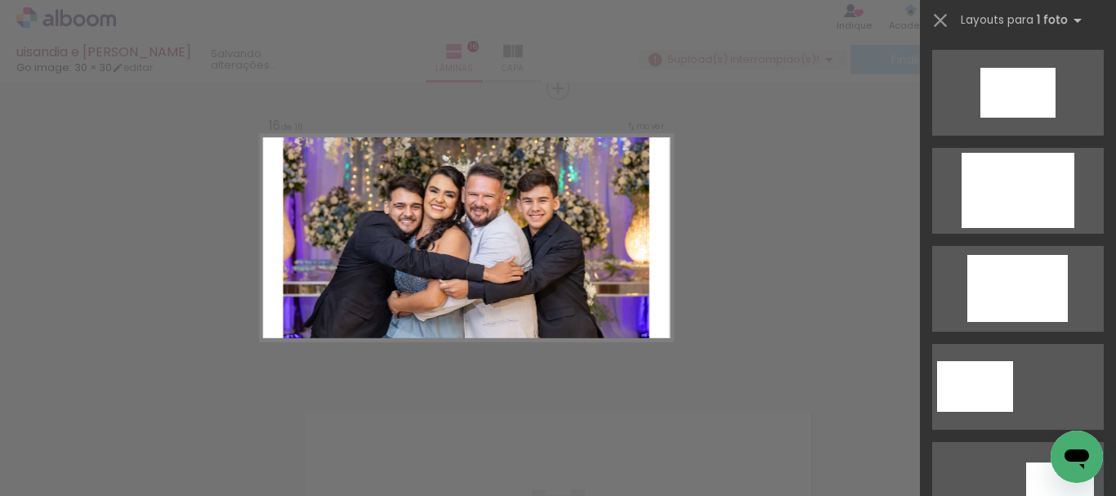
scroll to position [899, 0]
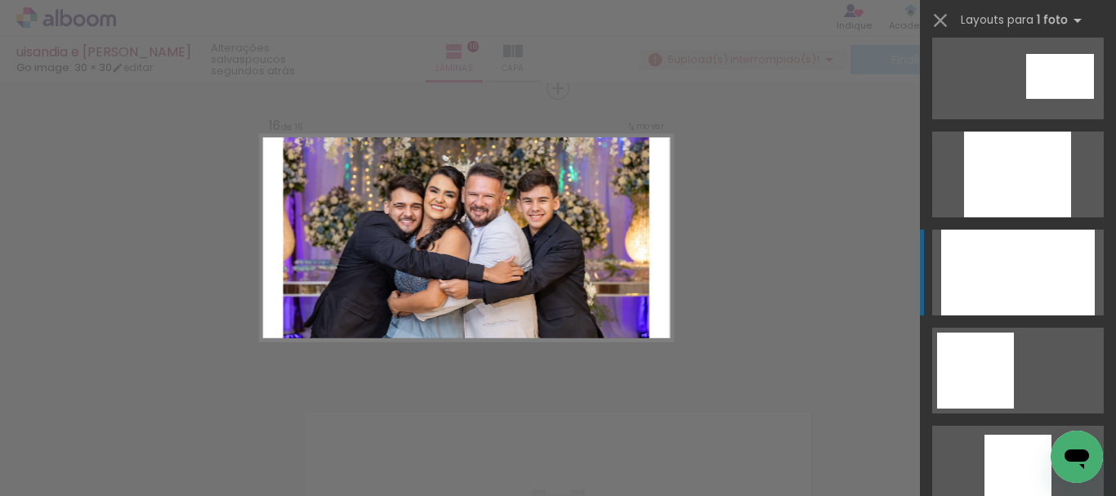
click at [1049, 291] on div at bounding box center [1018, 273] width 154 height 86
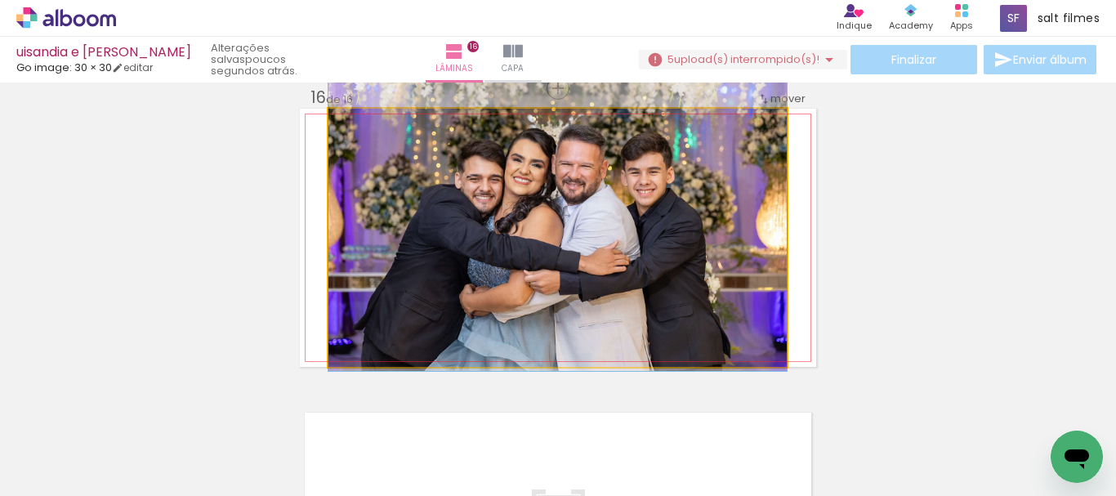
drag, startPoint x: 669, startPoint y: 283, endPoint x: 666, endPoint y: 264, distance: 19.9
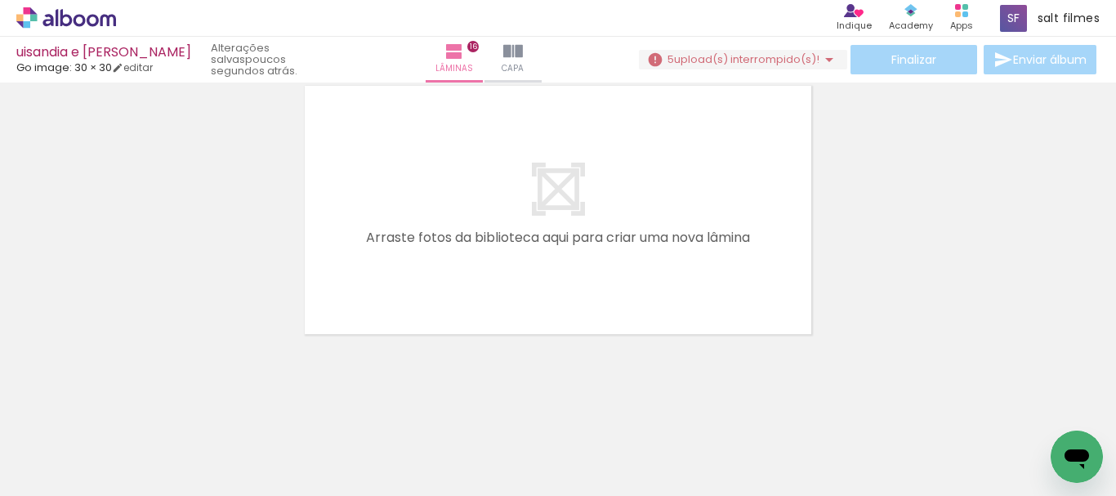
scroll to position [0, 0]
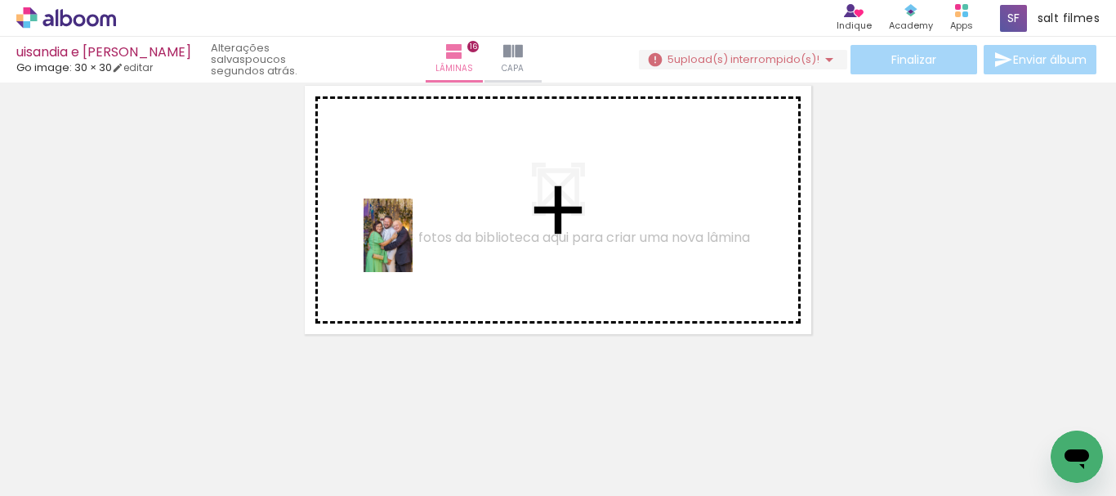
drag, startPoint x: 359, startPoint y: 439, endPoint x: 413, endPoint y: 248, distance: 198.6
click at [413, 248] on quentale-workspace at bounding box center [558, 248] width 1116 height 496
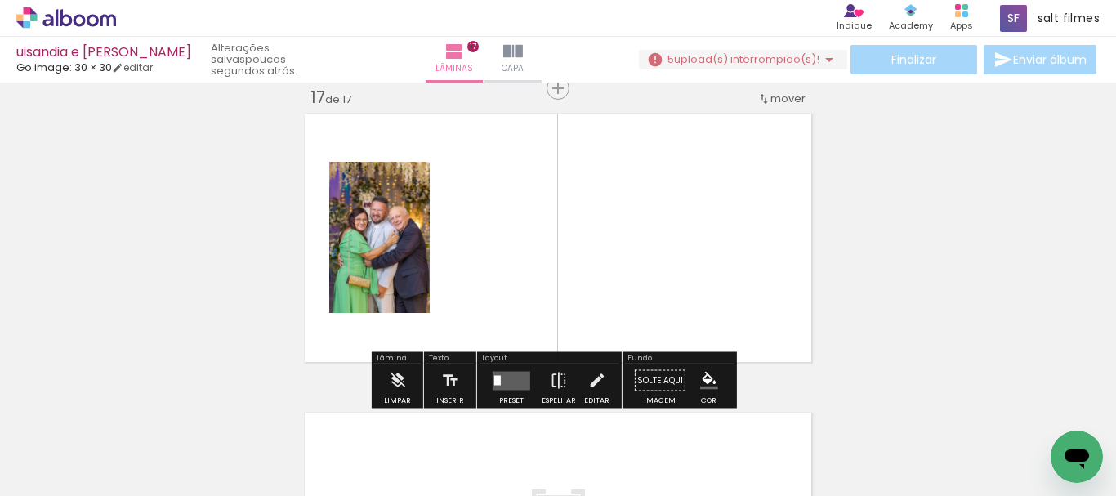
scroll to position [0, 1095]
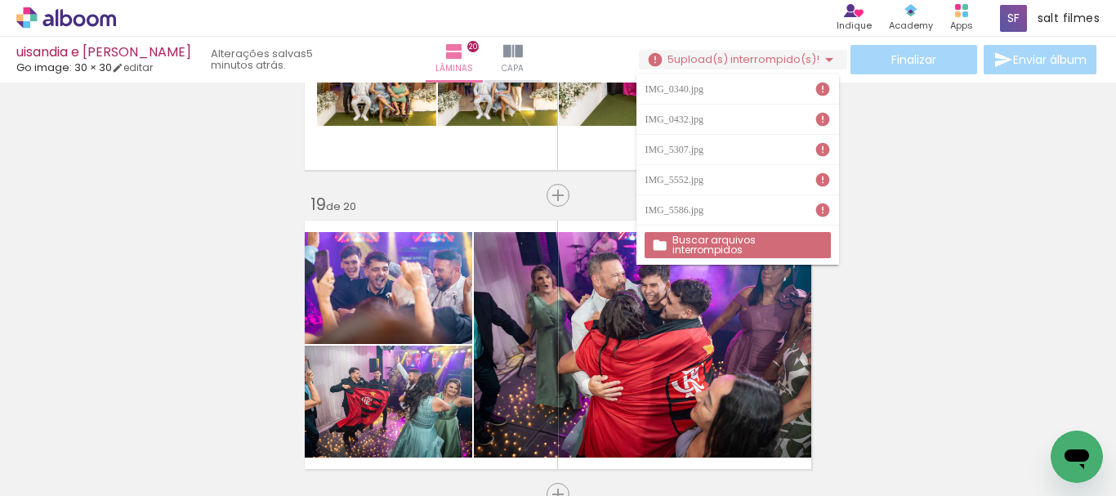
scroll to position [0, 2742]
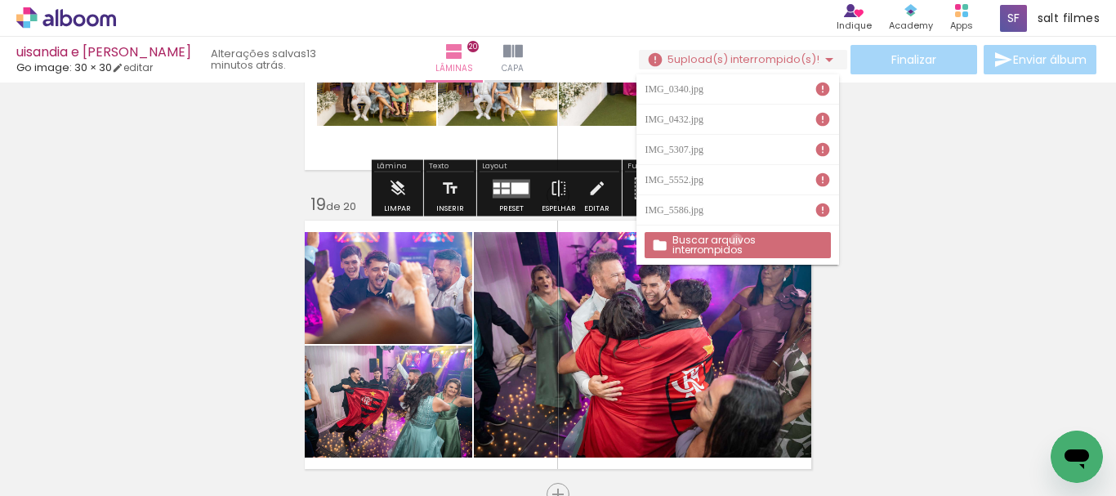
click at [0, 0] on slot "Buscar arquivos interrompidos" at bounding box center [0, 0] width 0 height 0
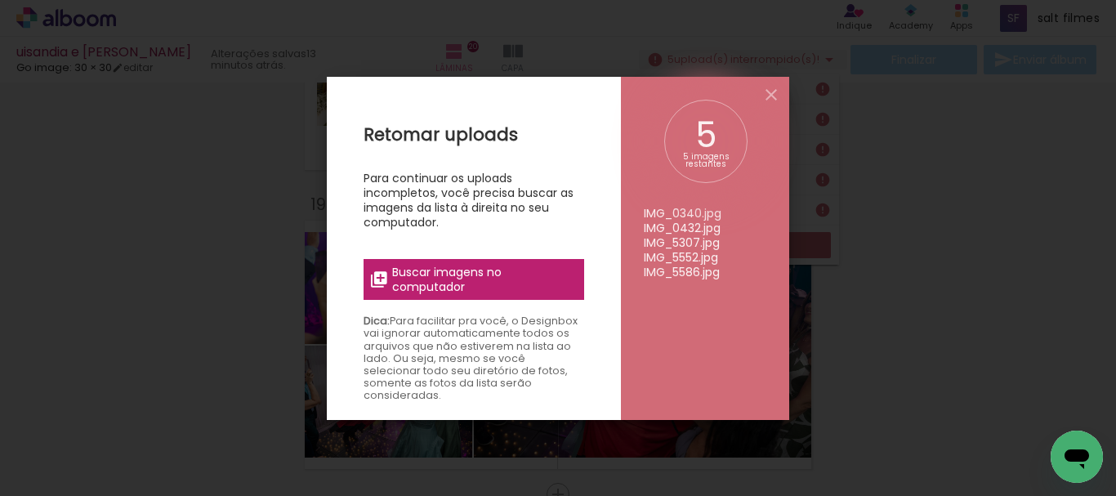
click at [480, 276] on span "Buscar imagens no computador" at bounding box center [483, 279] width 182 height 29
click at [0, 0] on input "file" at bounding box center [0, 0] width 0 height 0
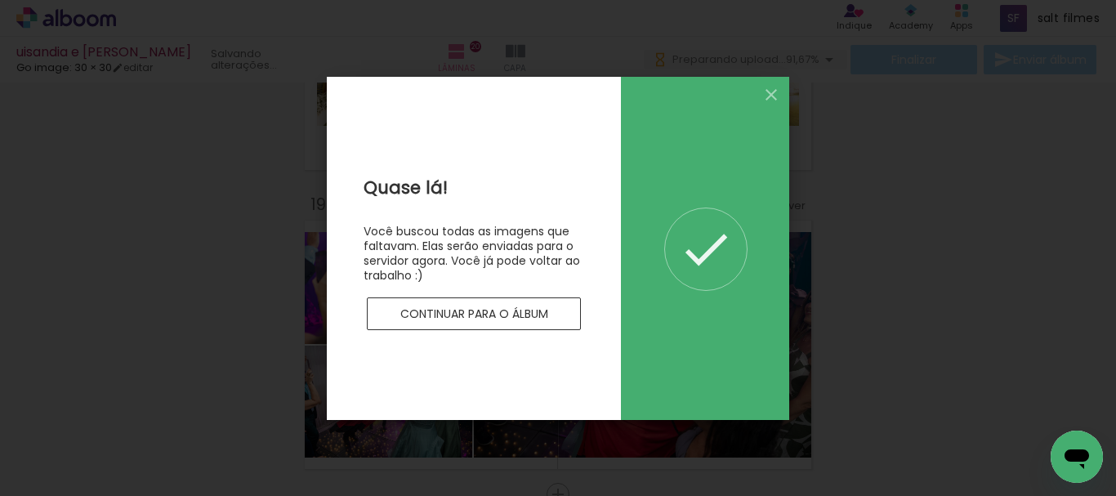
click at [0, 0] on slot "Continuar para o álbum" at bounding box center [0, 0] width 0 height 0
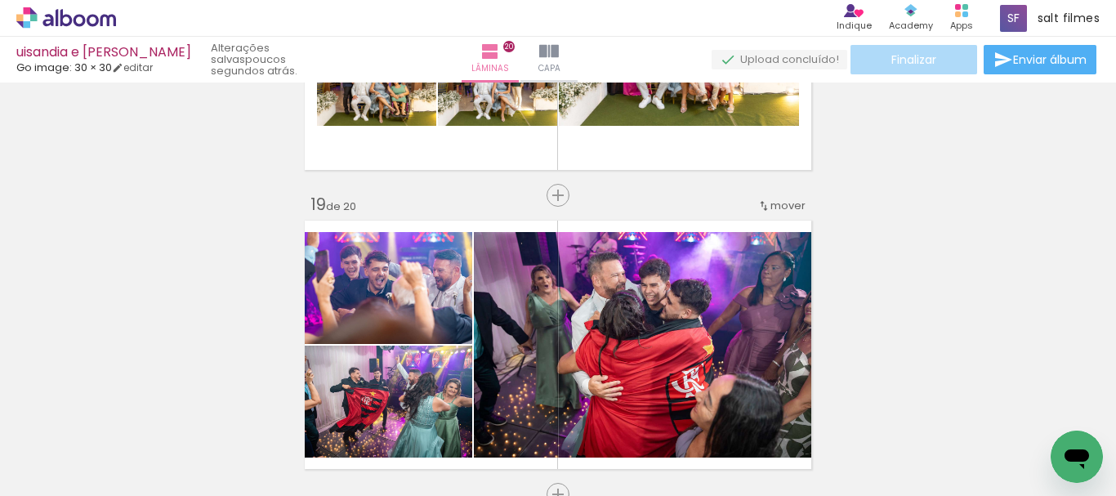
click at [926, 61] on span "Finalizar" at bounding box center [913, 59] width 45 height 11
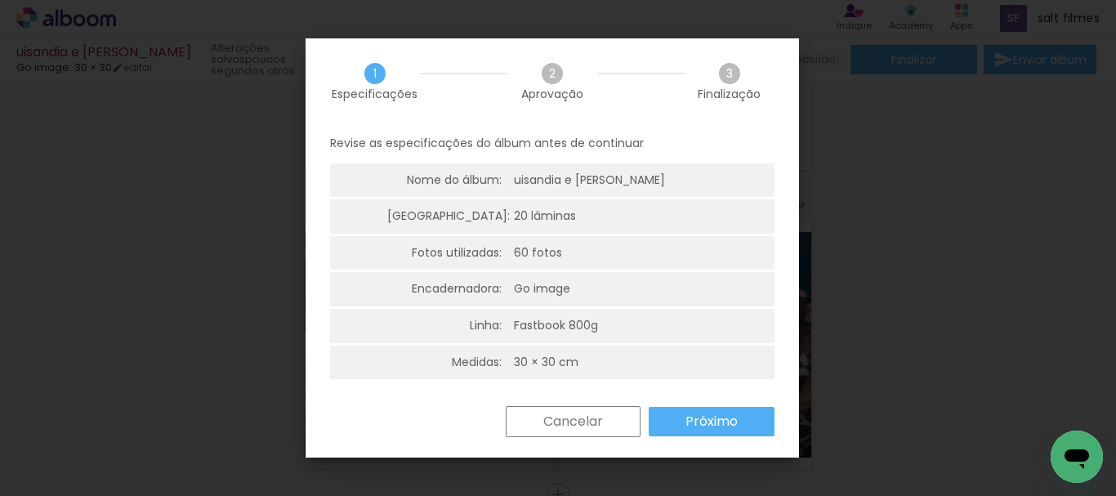
click at [0, 0] on slot "Próximo" at bounding box center [0, 0] width 0 height 0
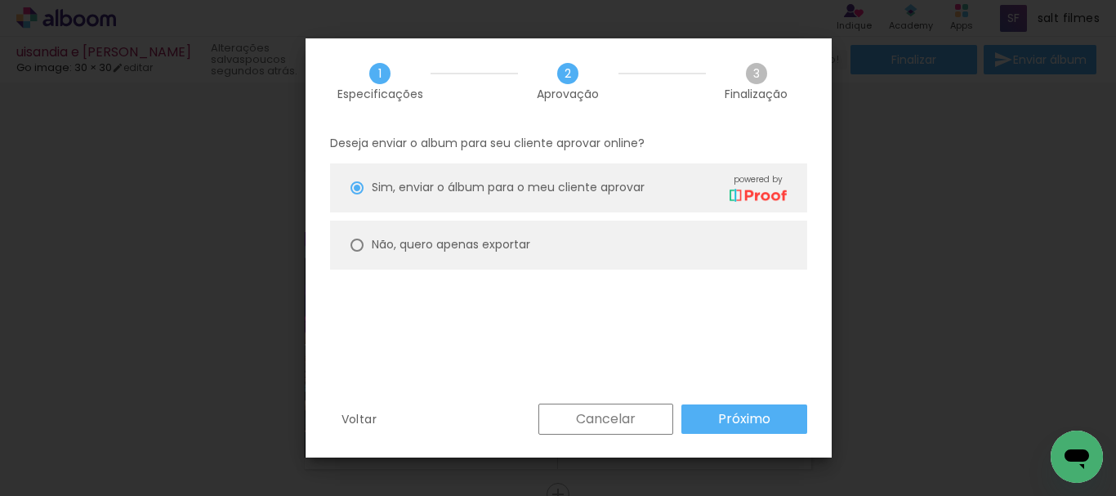
click at [357, 248] on div at bounding box center [356, 245] width 13 height 13
type paper-radio-button "on"
click at [0, 0] on slot "Próximo" at bounding box center [0, 0] width 0 height 0
type input "Alta, 300 DPI"
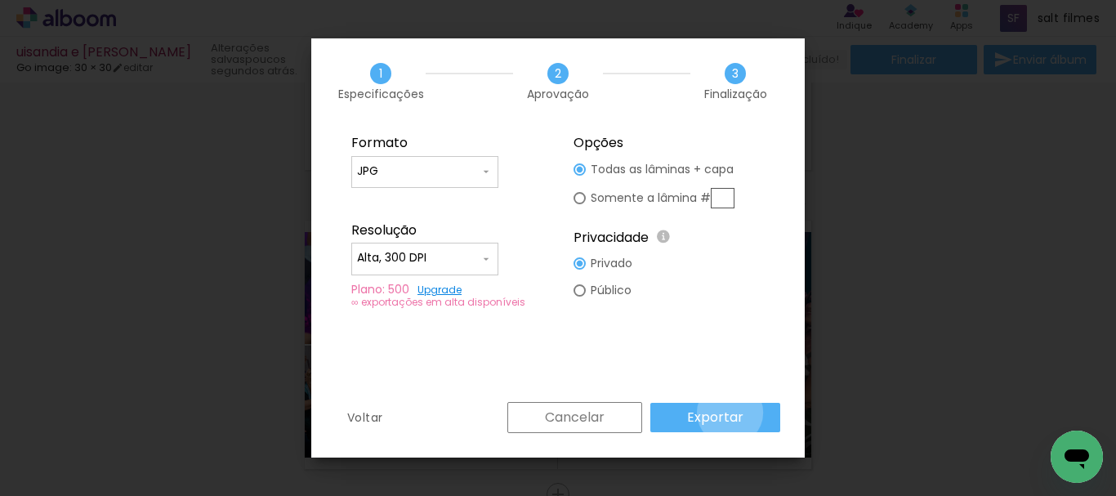
click at [0, 0] on slot "Exportar" at bounding box center [0, 0] width 0 height 0
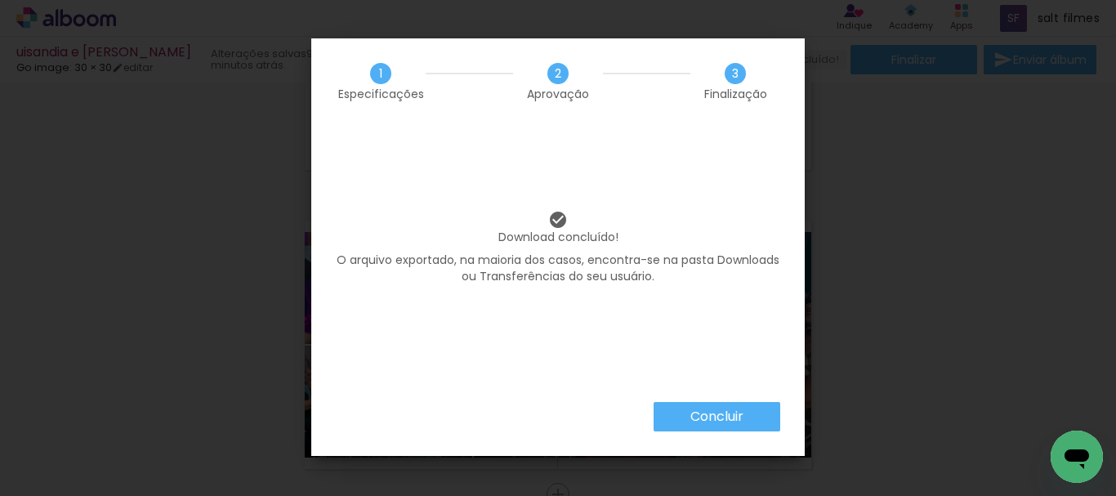
scroll to position [0, 2742]
click at [0, 0] on slot "Concluir" at bounding box center [0, 0] width 0 height 0
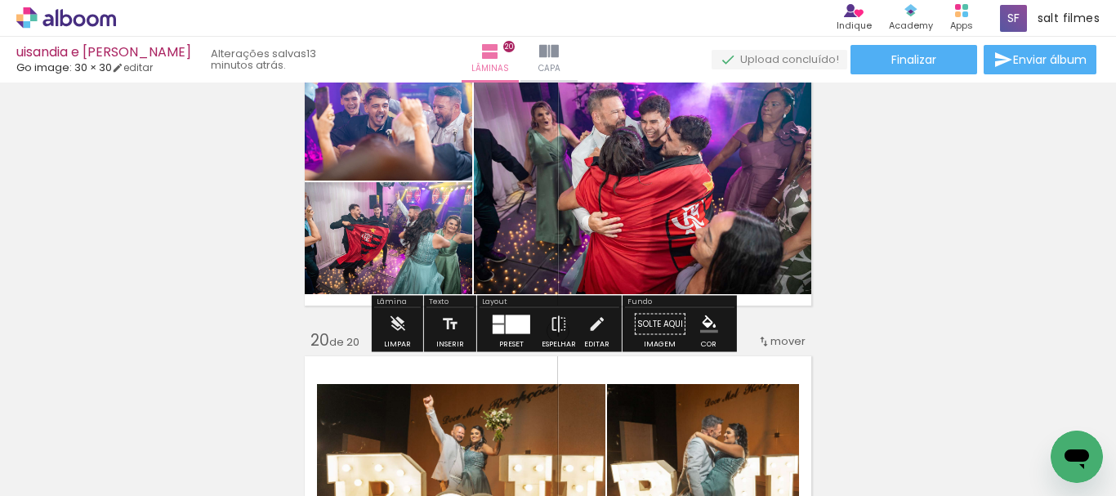
scroll to position [5542, 0]
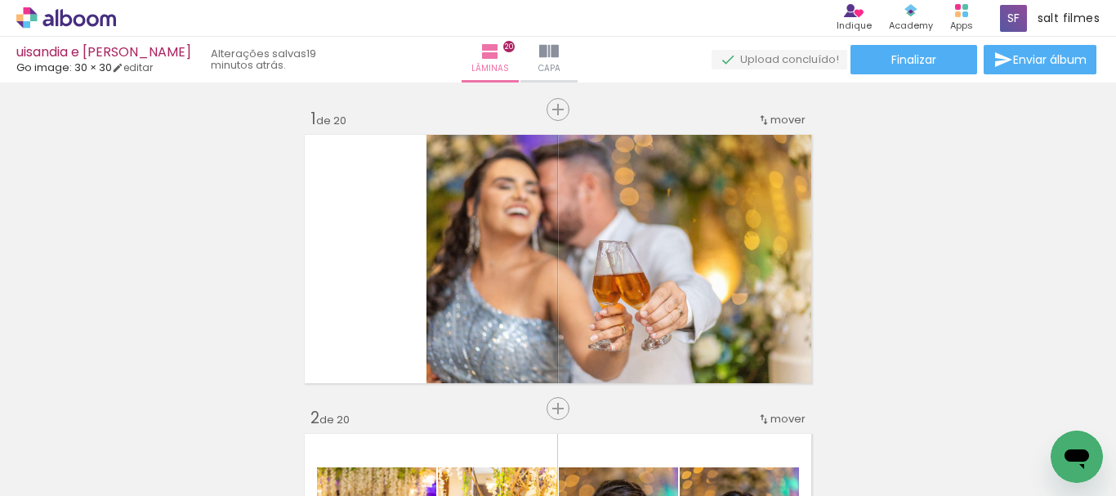
scroll to position [5542, 0]
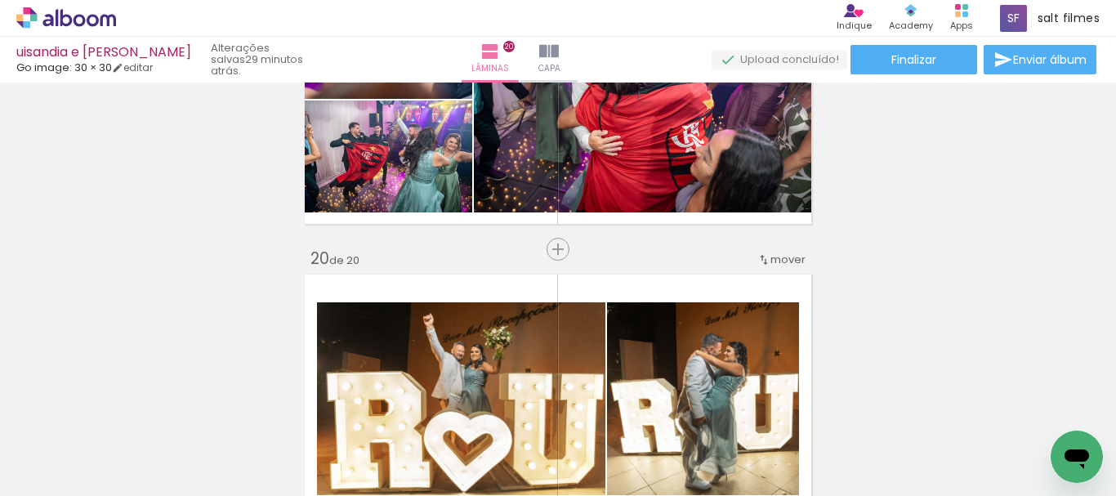
scroll to position [0, 2742]
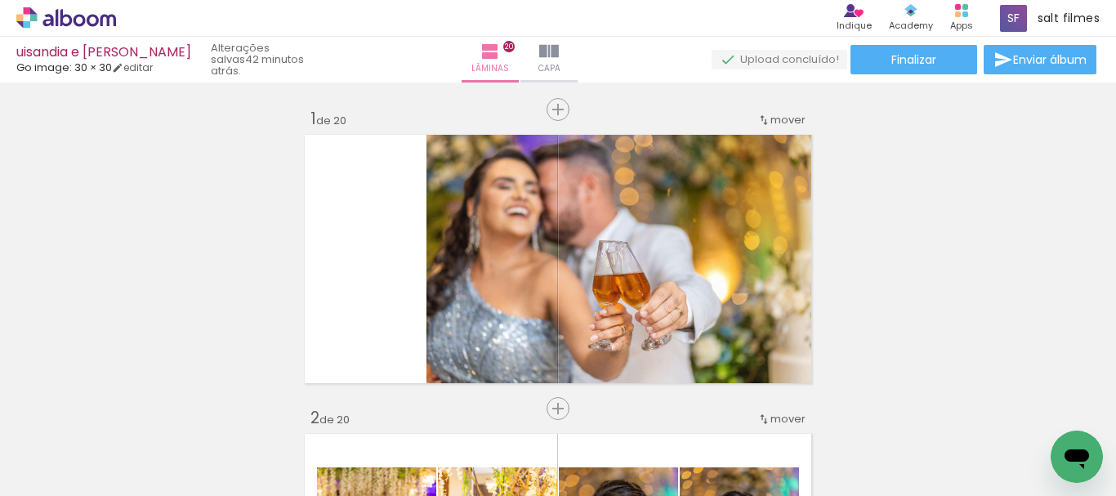
scroll to position [5542, 0]
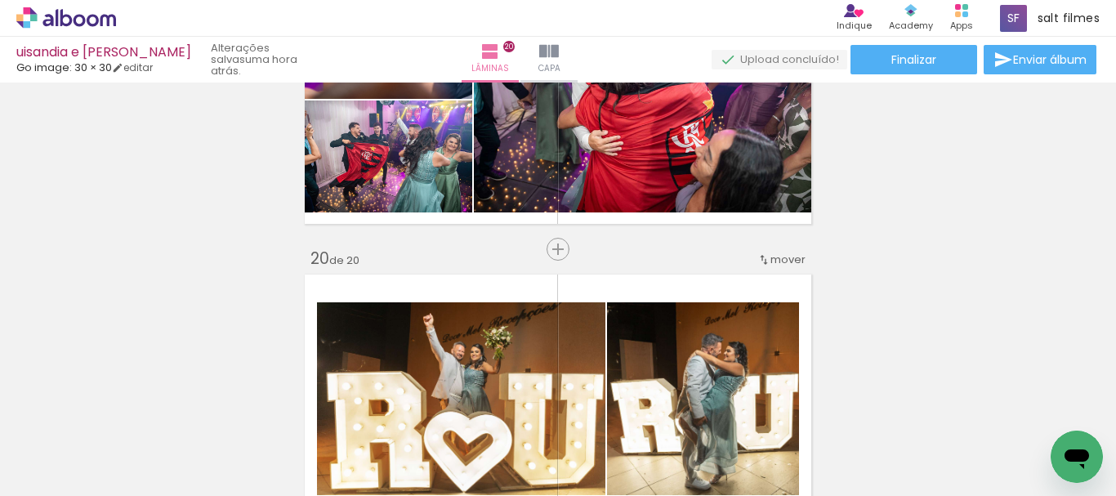
scroll to position [0, 2742]
